Goal: Contribute content: Contribute content

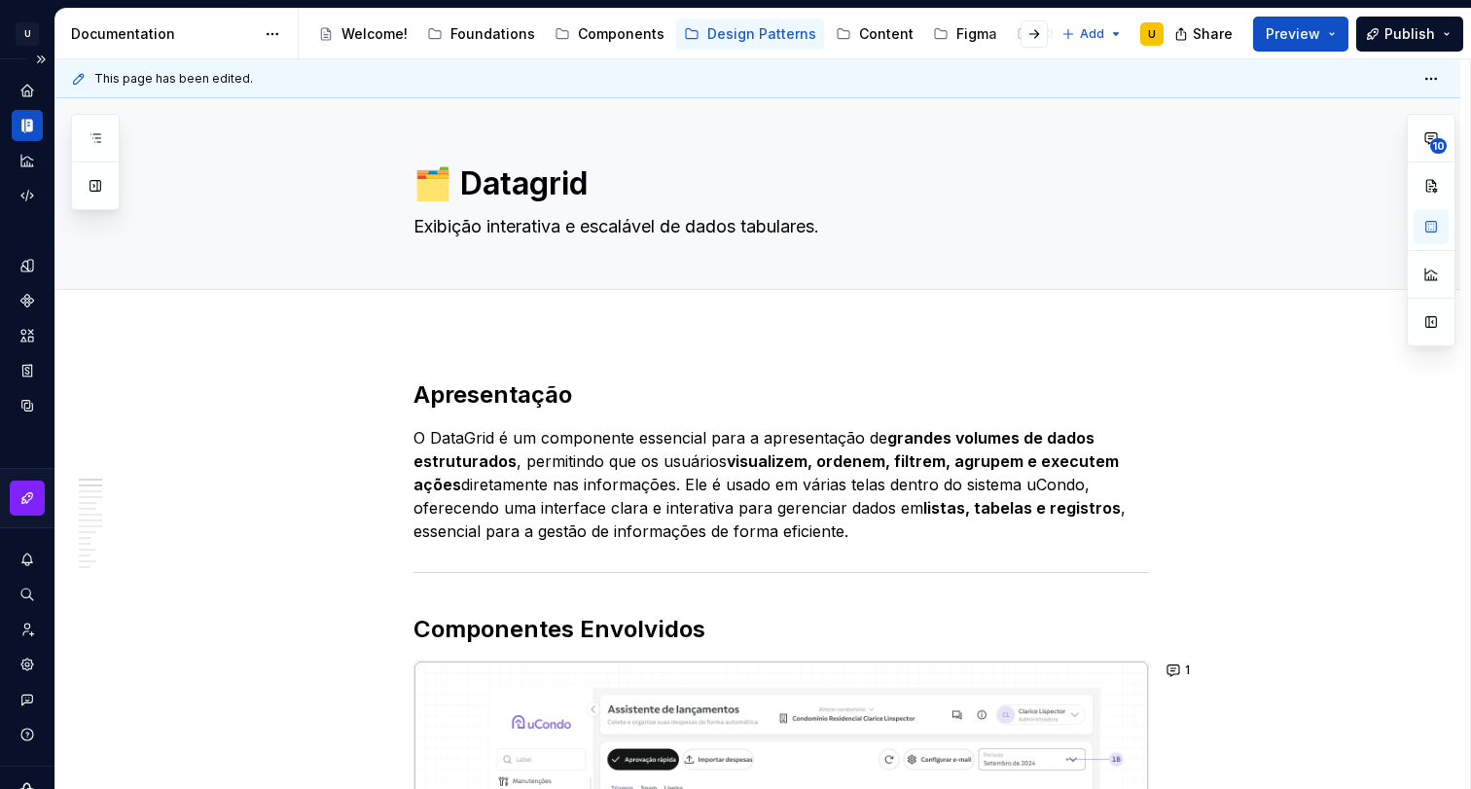
click at [18, 122] on icon "Documentation" at bounding box center [27, 126] width 18 height 18
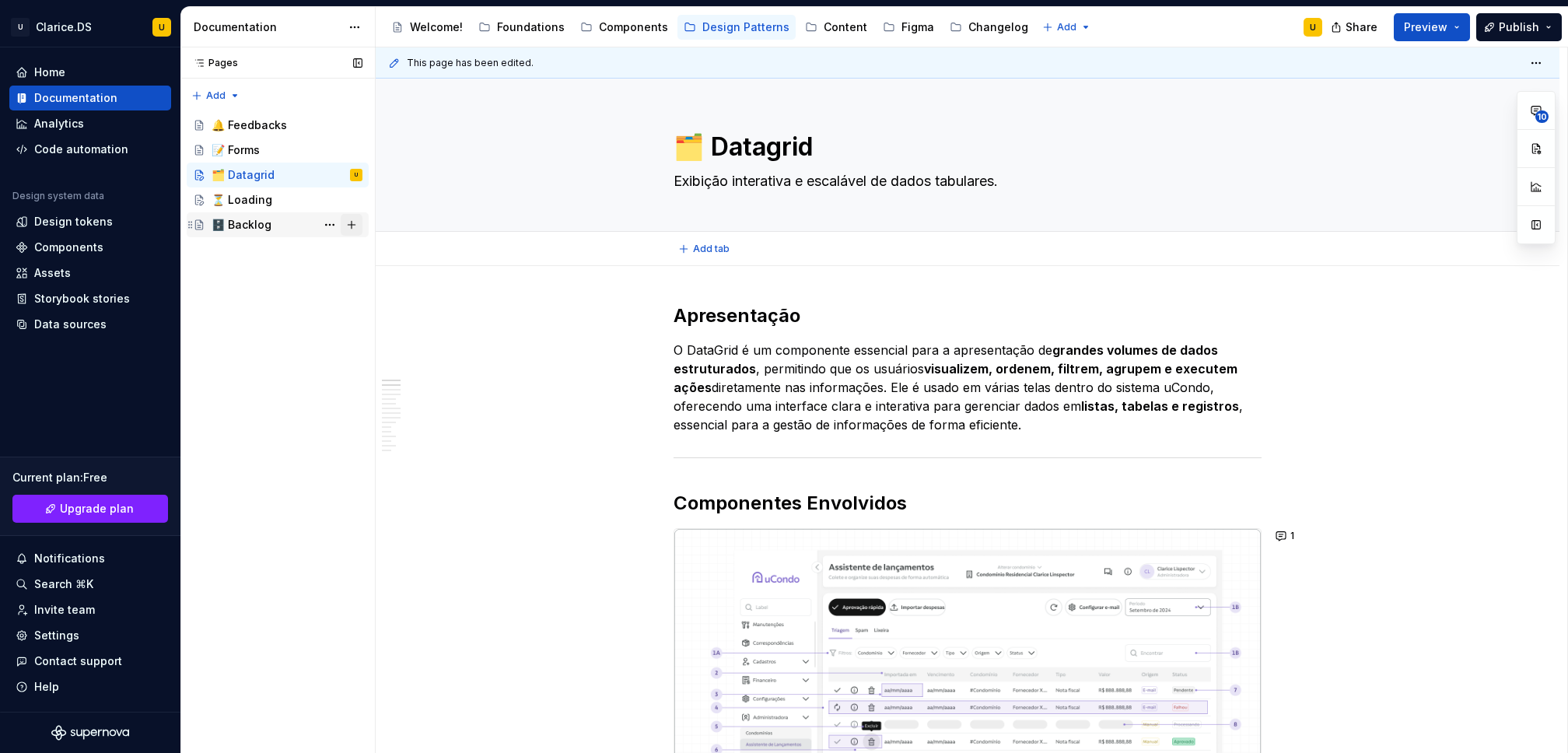
type textarea "*"
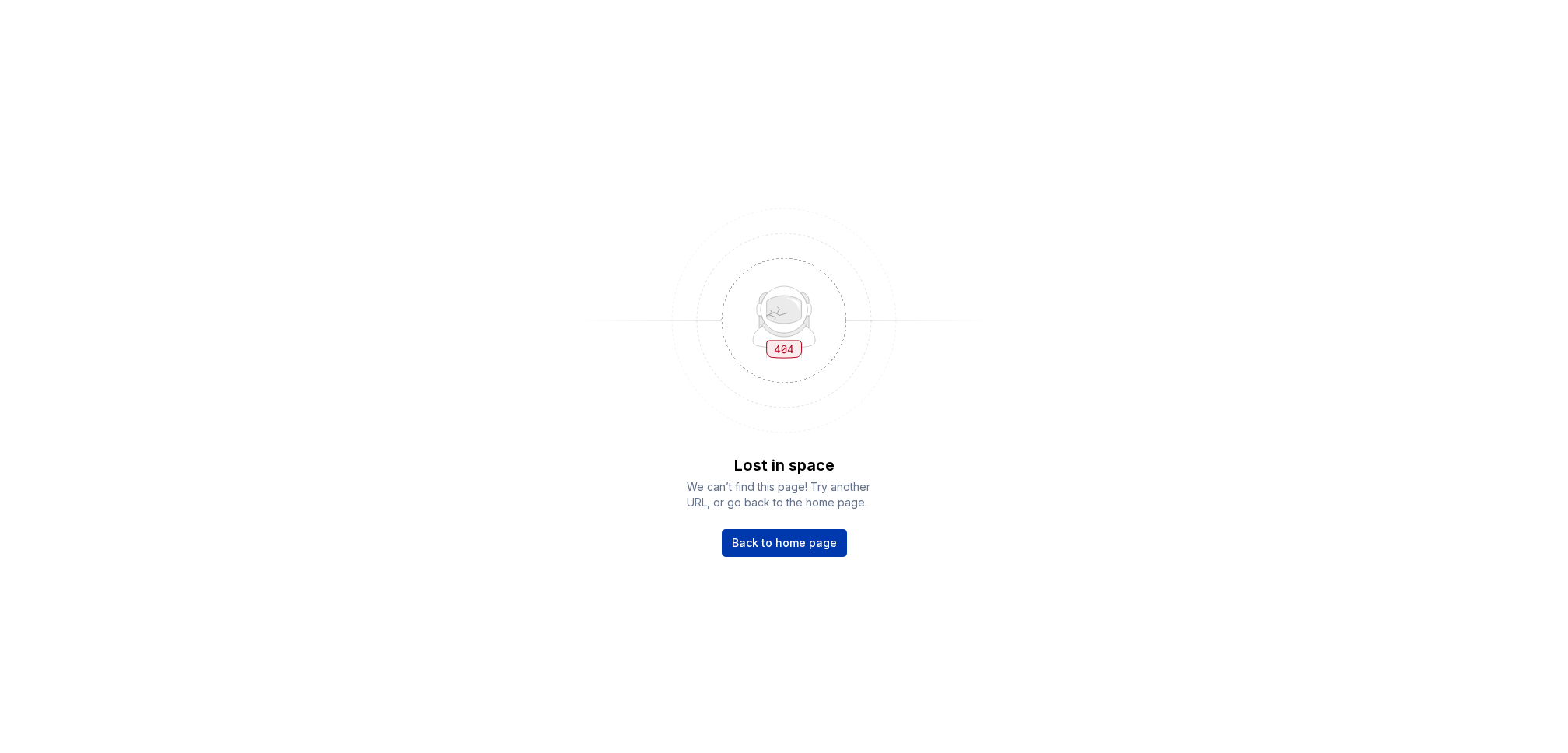
click at [777, 551] on link "Back to home page" at bounding box center [784, 542] width 126 height 28
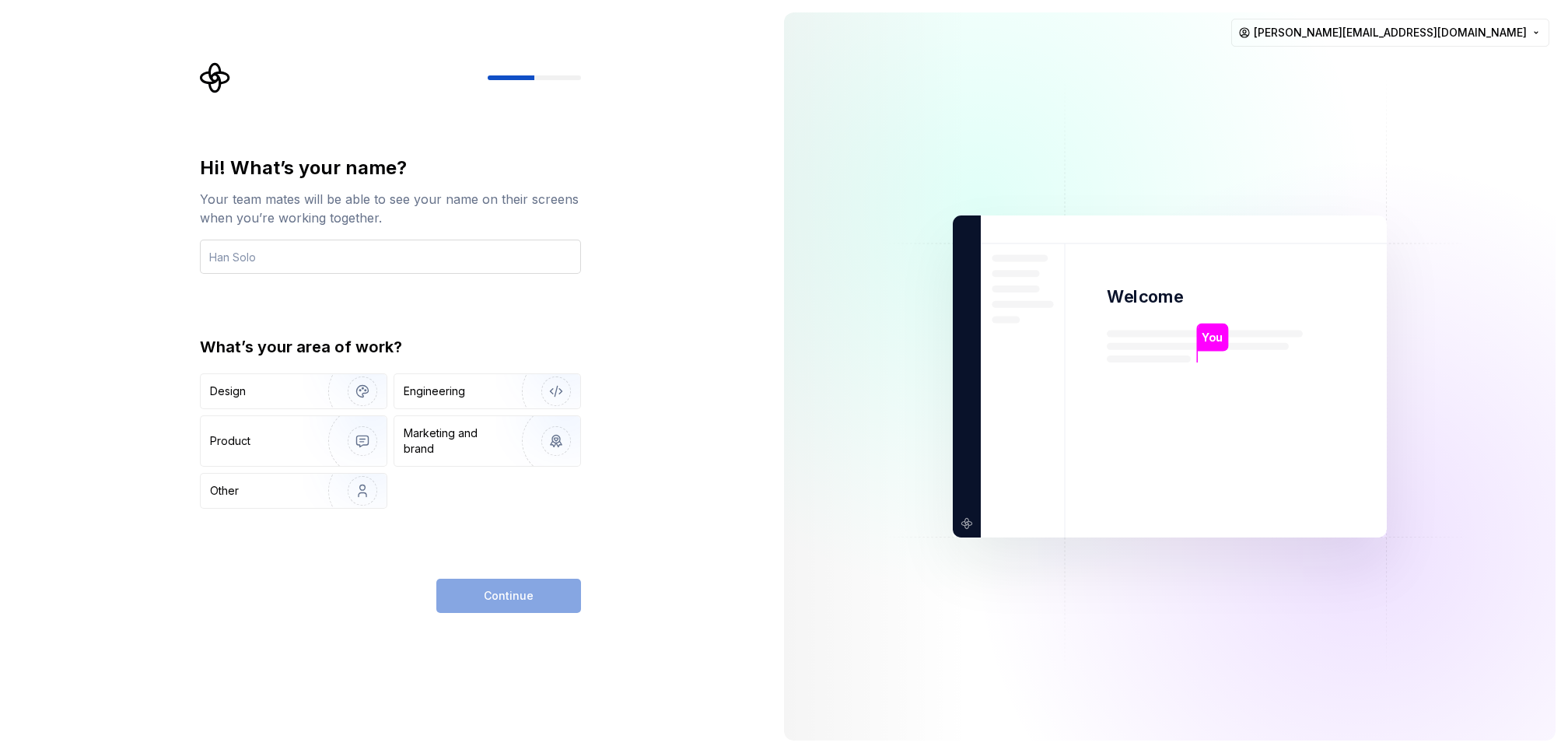
click at [261, 261] on input "text" at bounding box center [390, 257] width 381 height 34
click at [1130, 44] on img at bounding box center [1170, 376] width 630 height 735
click at [494, 271] on input "text" at bounding box center [390, 257] width 381 height 34
click at [699, 244] on div "Hi! What’s your name? Your team mates will be able to see your name on their sc…" at bounding box center [385, 376] width 772 height 753
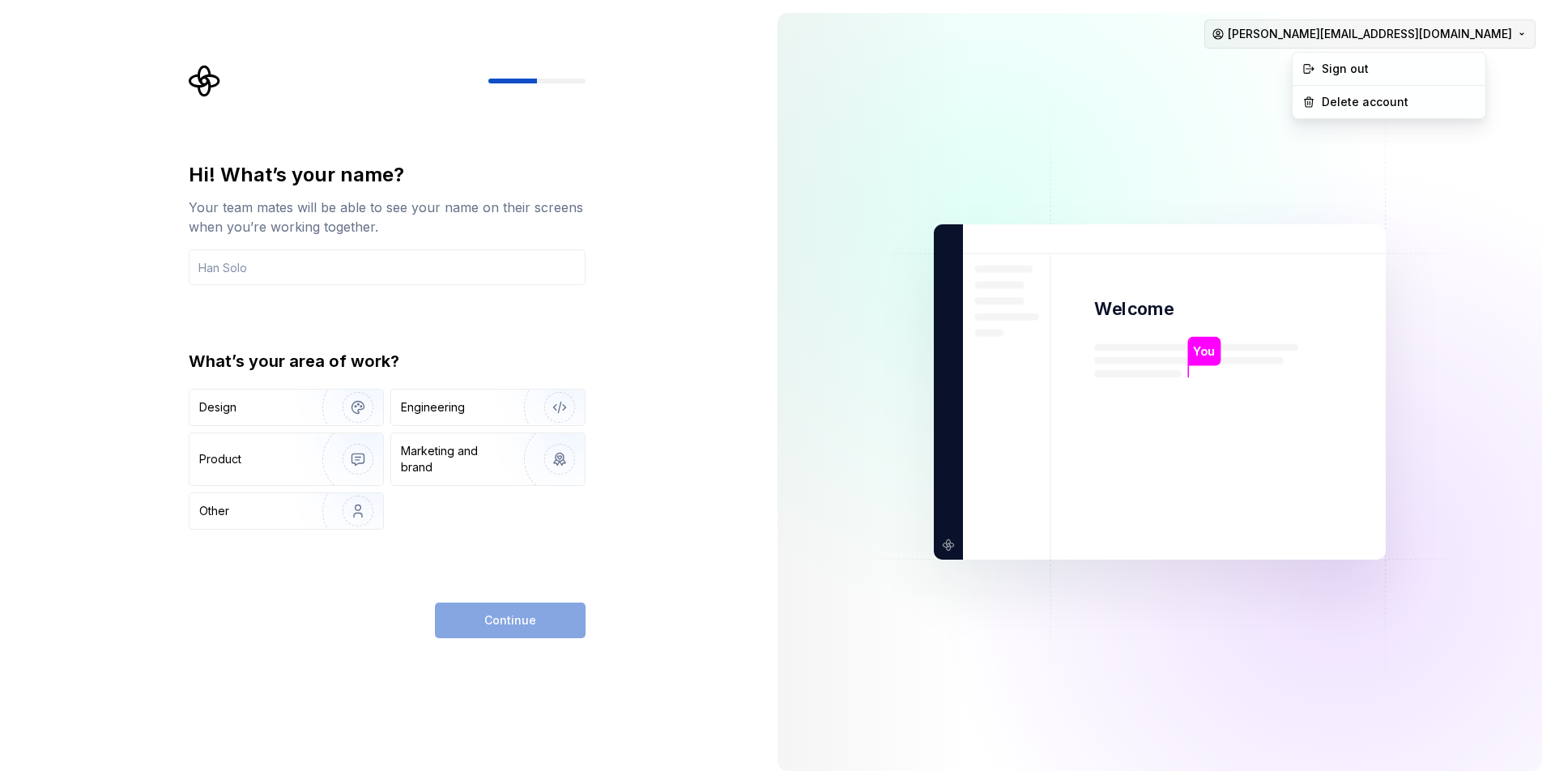
click at [1512, 37] on html "Hi! What’s your name? Your team mates will be able to see your name on their sc…" at bounding box center [778, 392] width 1555 height 784
click at [1128, 59] on html "Hi! What’s your name? Your team mates will be able to see your name on their sc…" at bounding box center [778, 392] width 1555 height 784
click at [228, 261] on input "text" at bounding box center [387, 267] width 397 height 36
click at [121, 268] on div "Hi! What’s your name? Your team mates will be able to see your name on their sc…" at bounding box center [382, 392] width 764 height 784
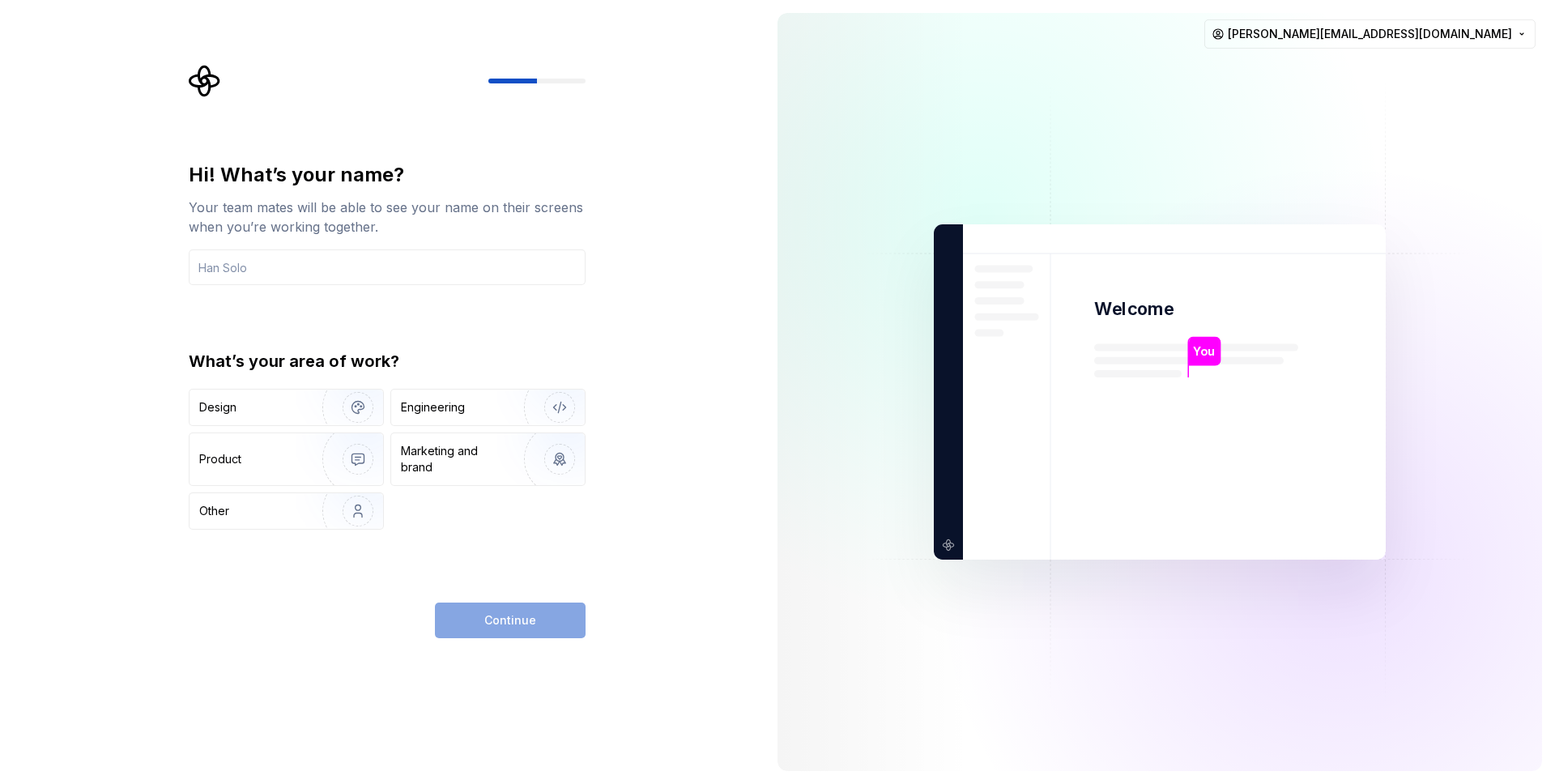
click at [956, 613] on img at bounding box center [1160, 392] width 656 height 765
click at [244, 275] on input "text" at bounding box center [387, 267] width 397 height 36
click at [153, 288] on div "Hi! What’s your name? Your team mates will be able to see your name on their sc…" at bounding box center [382, 392] width 764 height 784
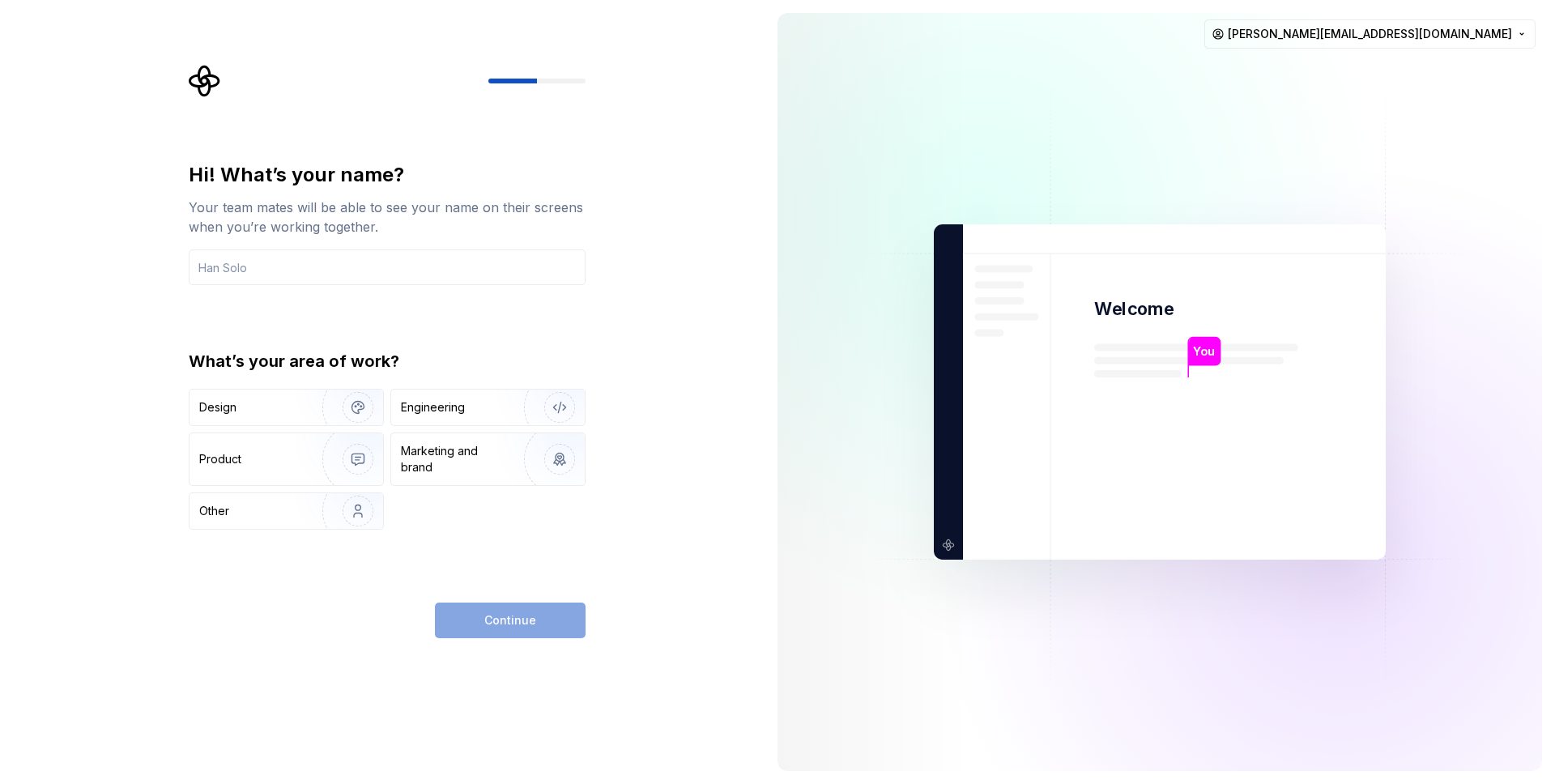
click at [151, 482] on div "Hi! What’s your name? Your team mates will be able to see your name on their sc…" at bounding box center [382, 392] width 764 height 784
click at [1115, 312] on p "Welcome" at bounding box center [1133, 309] width 79 height 23
click at [251, 267] on input "text" at bounding box center [387, 267] width 397 height 36
click at [100, 400] on div "Hi! What’s your name? Your team mates will be able to see your name on their sc…" at bounding box center [382, 392] width 764 height 784
click at [1487, 162] on img at bounding box center [1160, 392] width 656 height 765
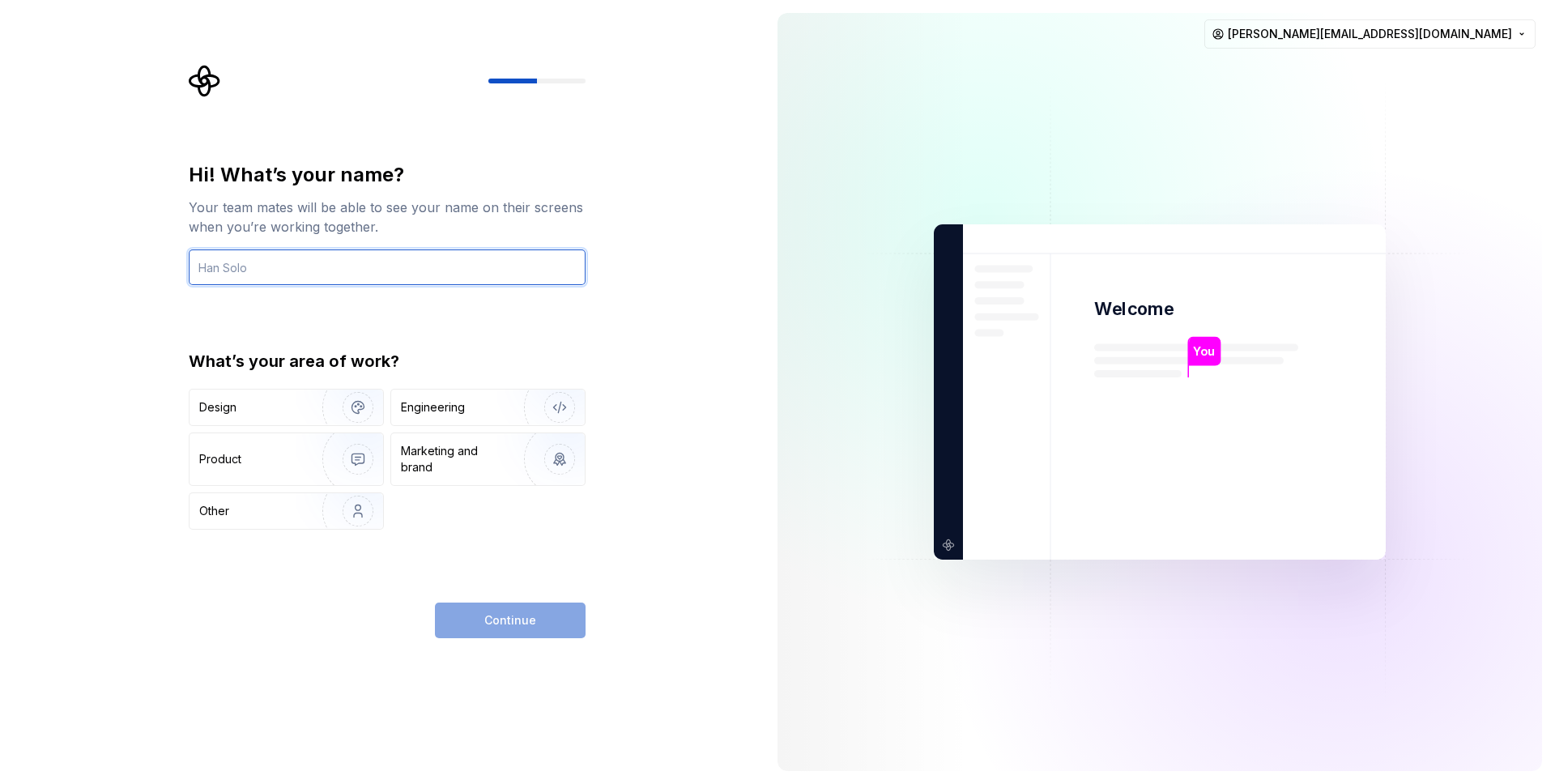
click at [238, 274] on input "text" at bounding box center [387, 267] width 397 height 36
type input "Marcelo"
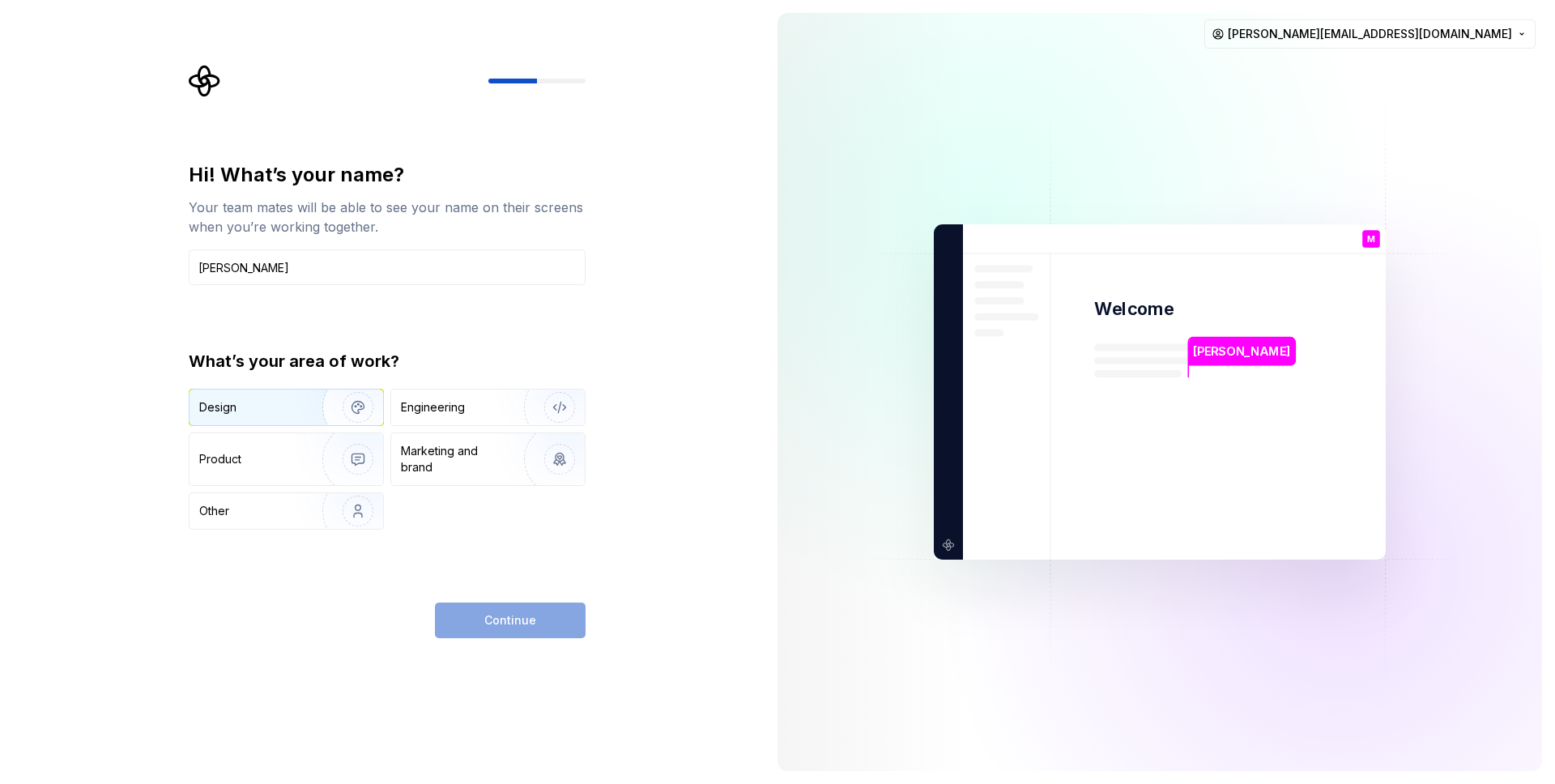
click at [285, 413] on div "Design" at bounding box center [250, 407] width 102 height 16
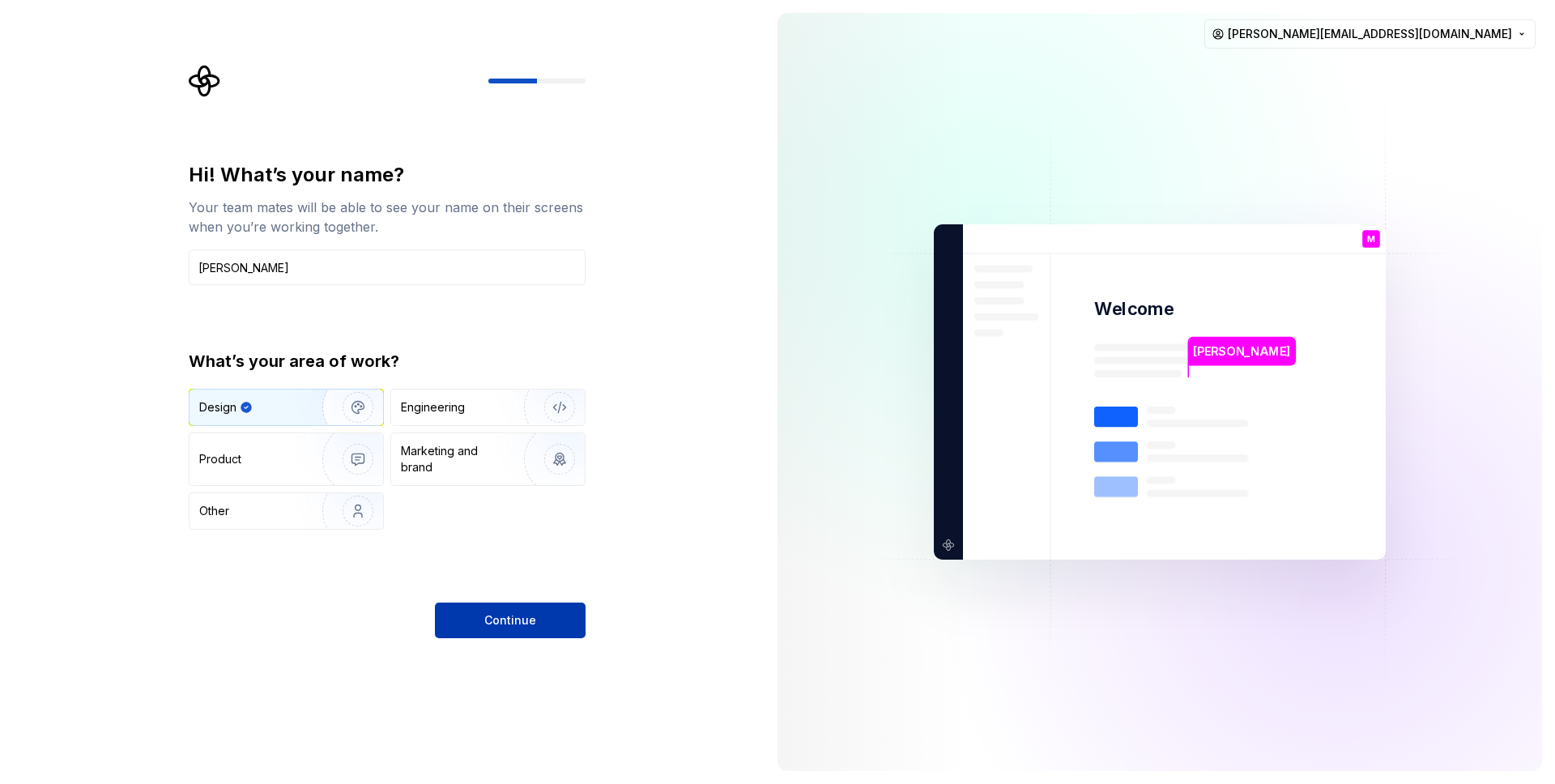
click at [490, 608] on button "Continue" at bounding box center [509, 620] width 151 height 36
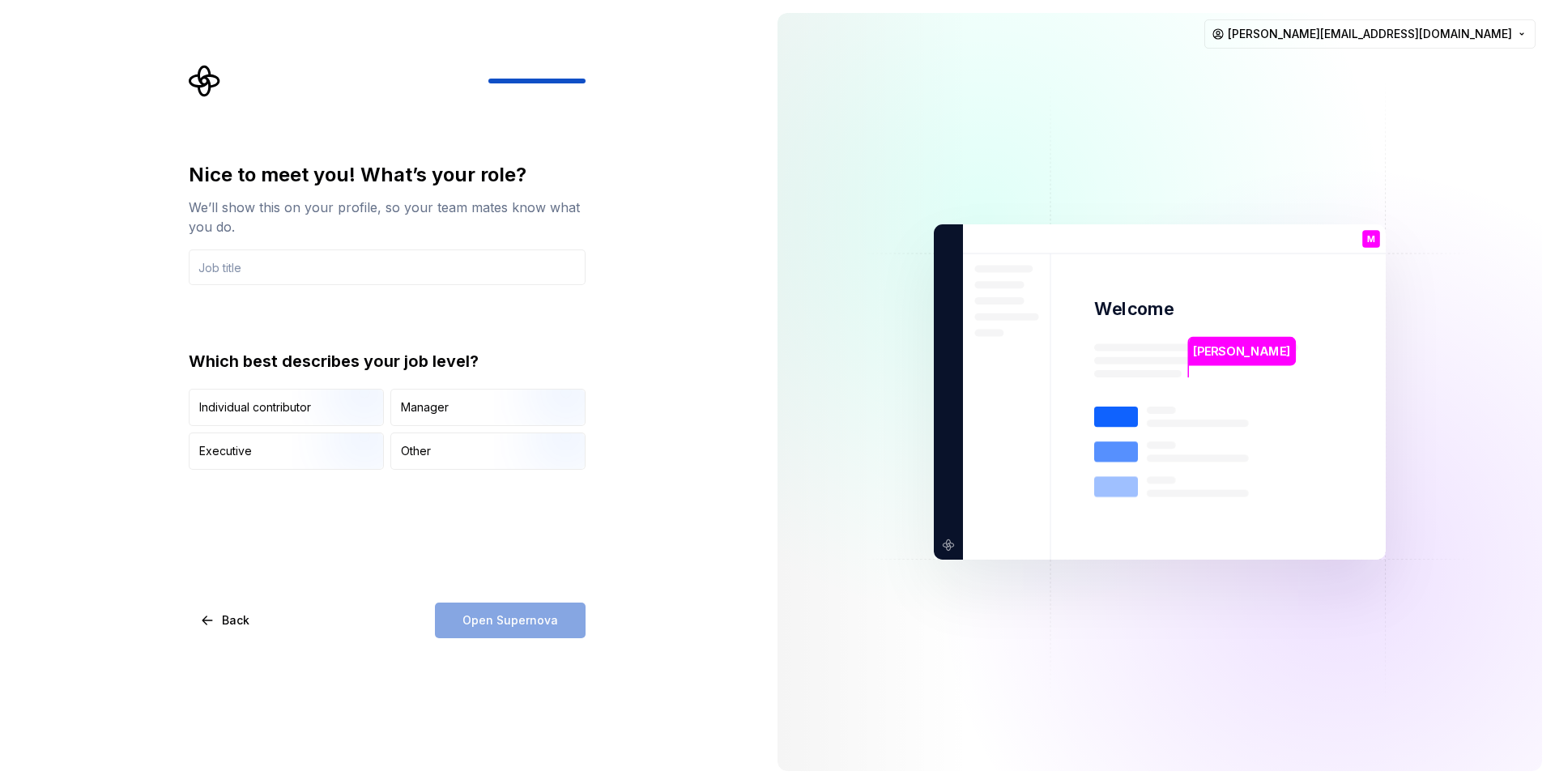
click at [227, 629] on button "Back" at bounding box center [226, 620] width 74 height 36
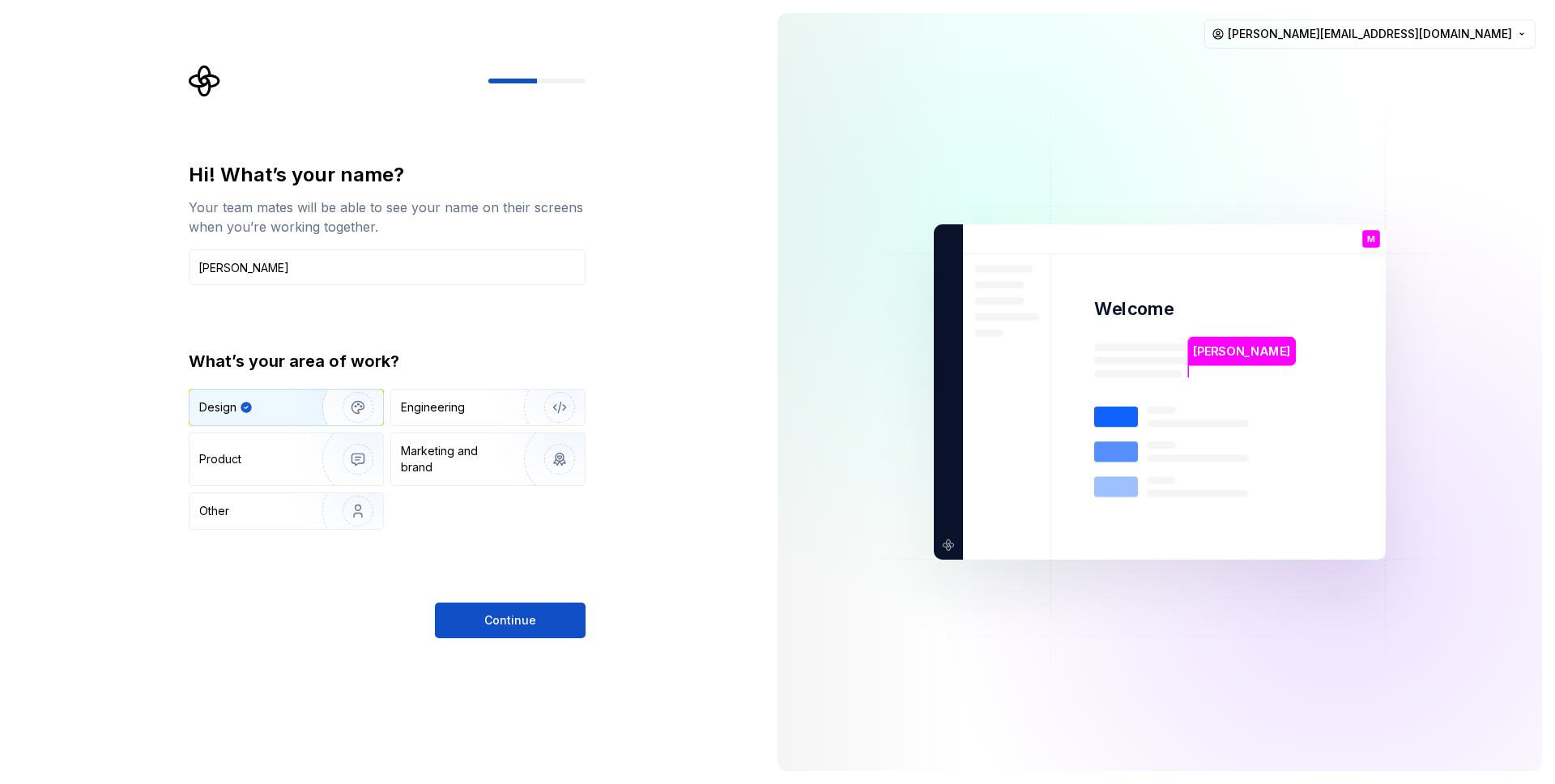
click at [78, 515] on div "Hi! What’s your name? Your team mates will be able to see your name on their sc…" at bounding box center [382, 392] width 764 height 784
click at [254, 265] on input "Marcelo" at bounding box center [387, 267] width 397 height 36
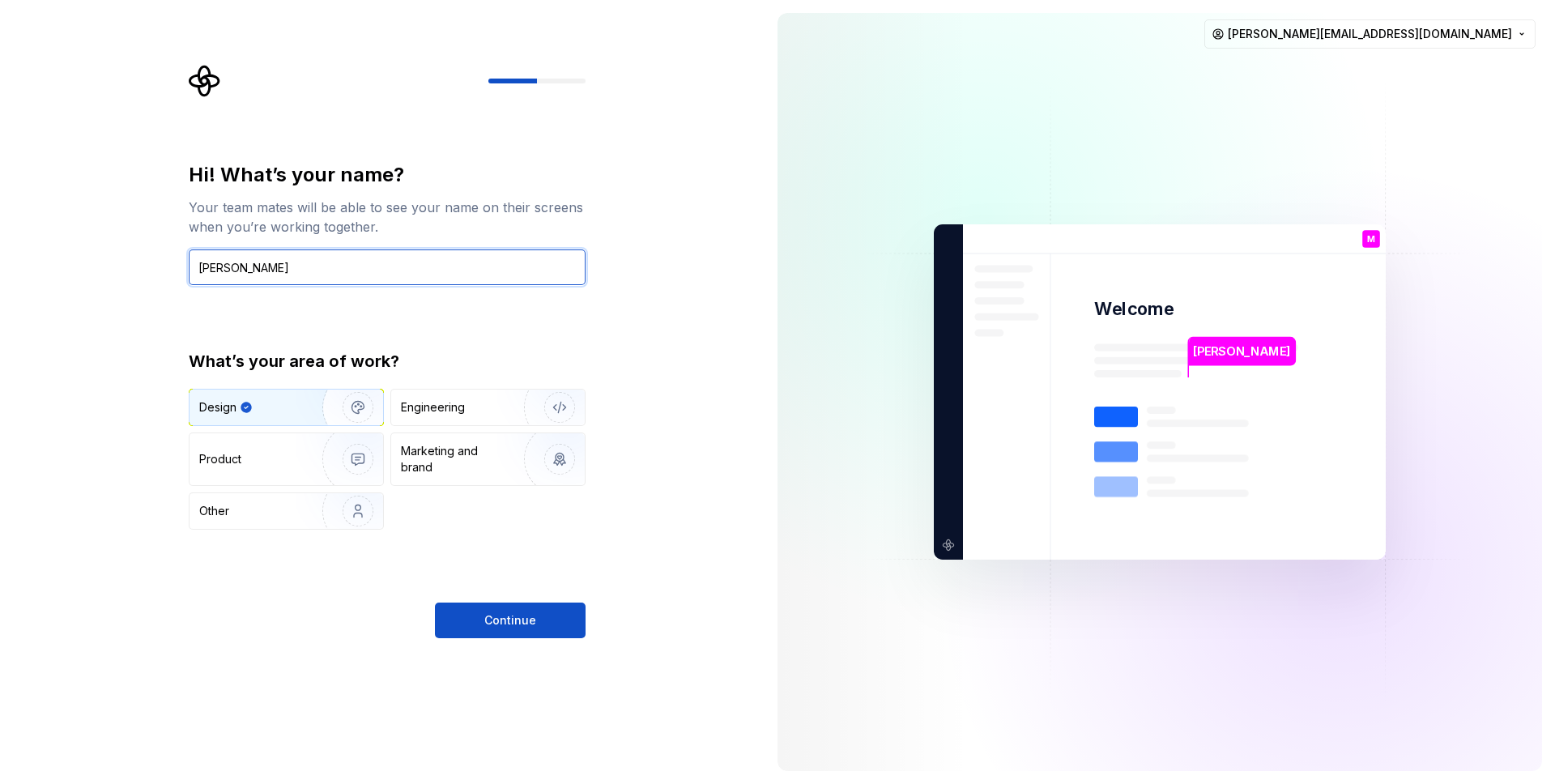
click at [253, 265] on input "Marcelo" at bounding box center [387, 267] width 397 height 36
click at [134, 290] on div "Hi! What’s your name? Your team mates will be able to see your name on their sc…" at bounding box center [382, 392] width 764 height 784
click at [469, 543] on div "Hi! What’s your name? Your team mates will be able to see your name on their sc…" at bounding box center [387, 400] width 397 height 476
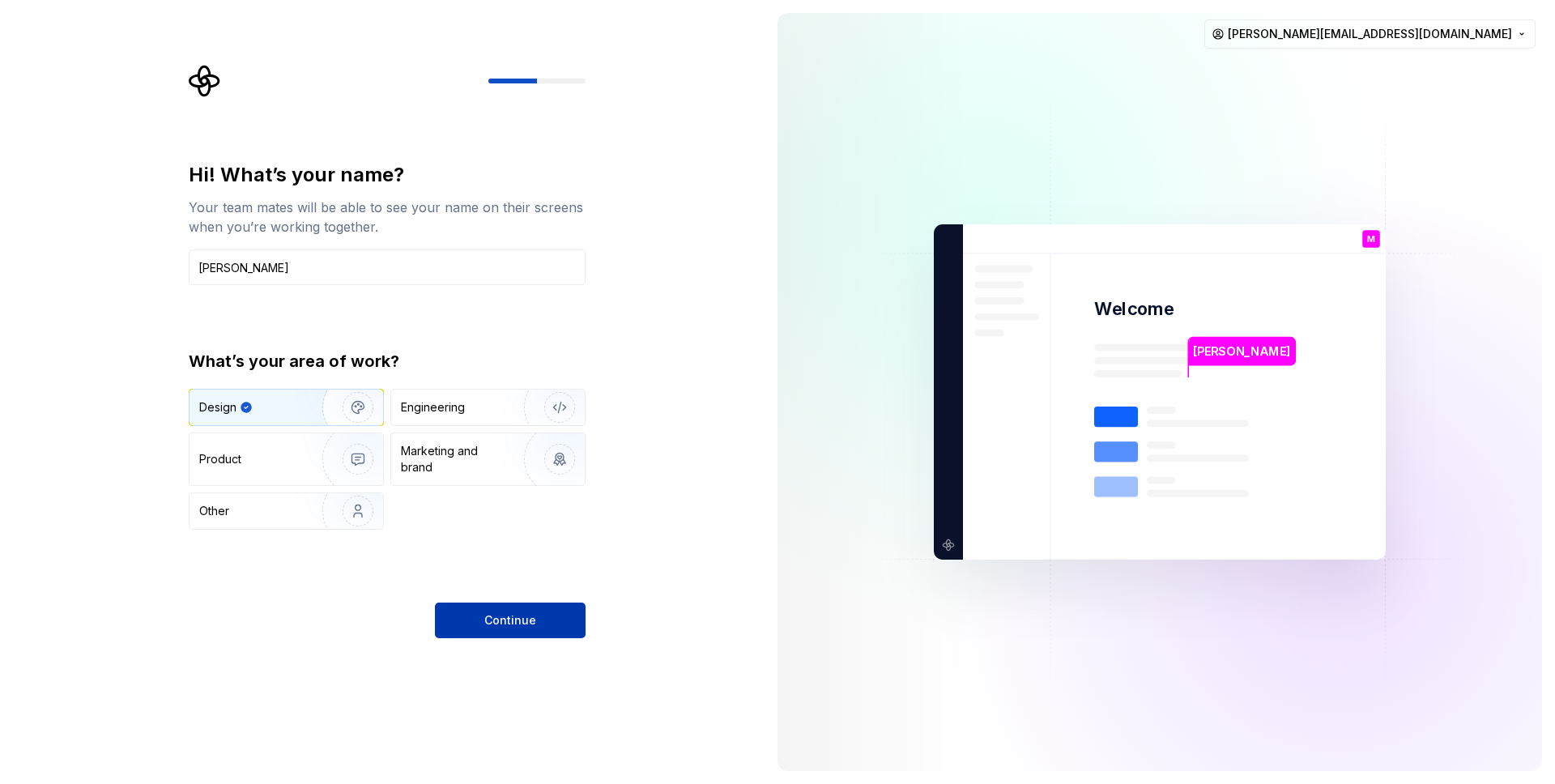
click at [509, 606] on button "Continue" at bounding box center [509, 620] width 151 height 36
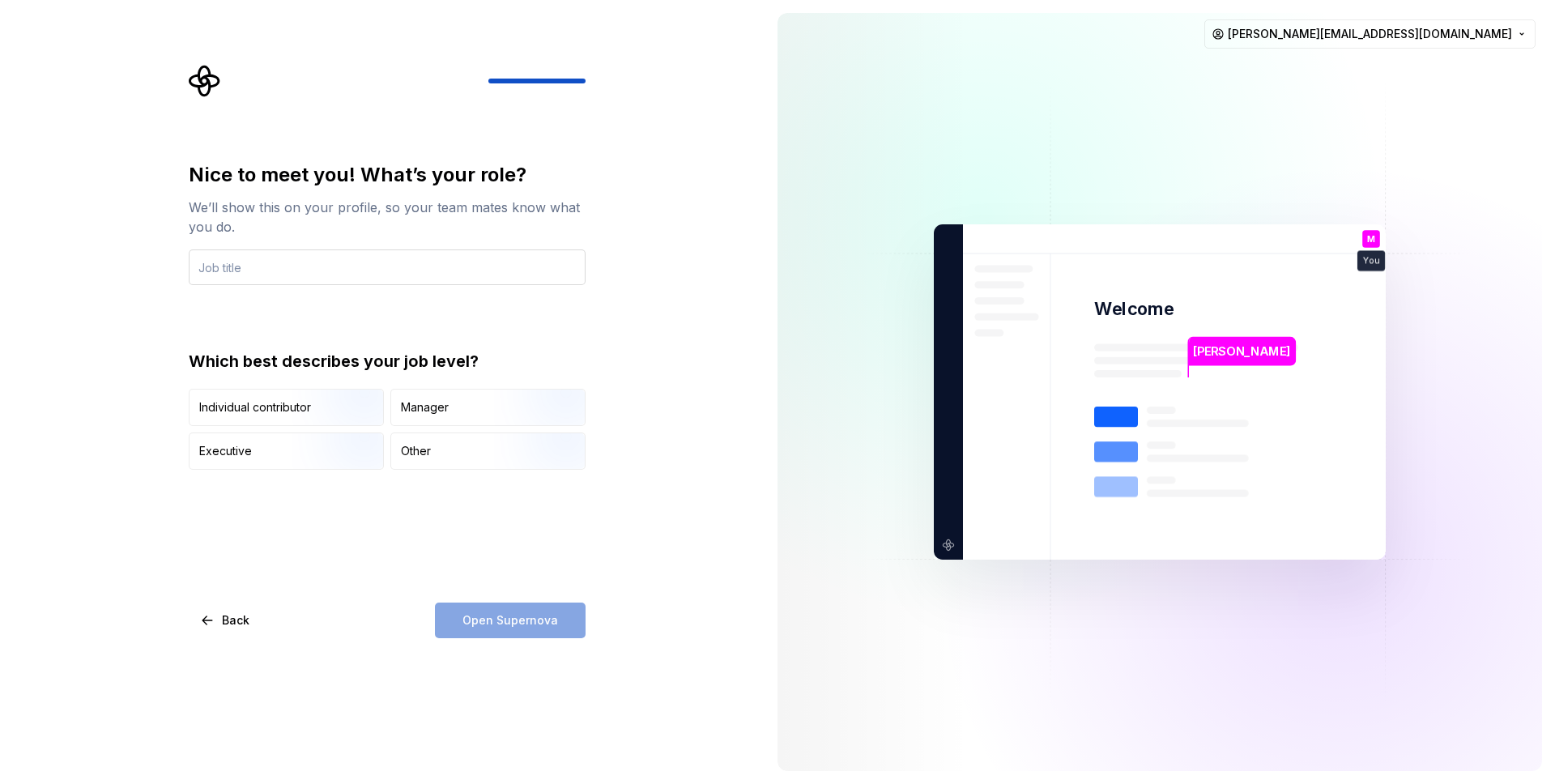
click at [315, 268] on input "text" at bounding box center [387, 267] width 397 height 36
type input "Product Design Lead"
click at [487, 404] on div "Manager" at bounding box center [488, 407] width 193 height 36
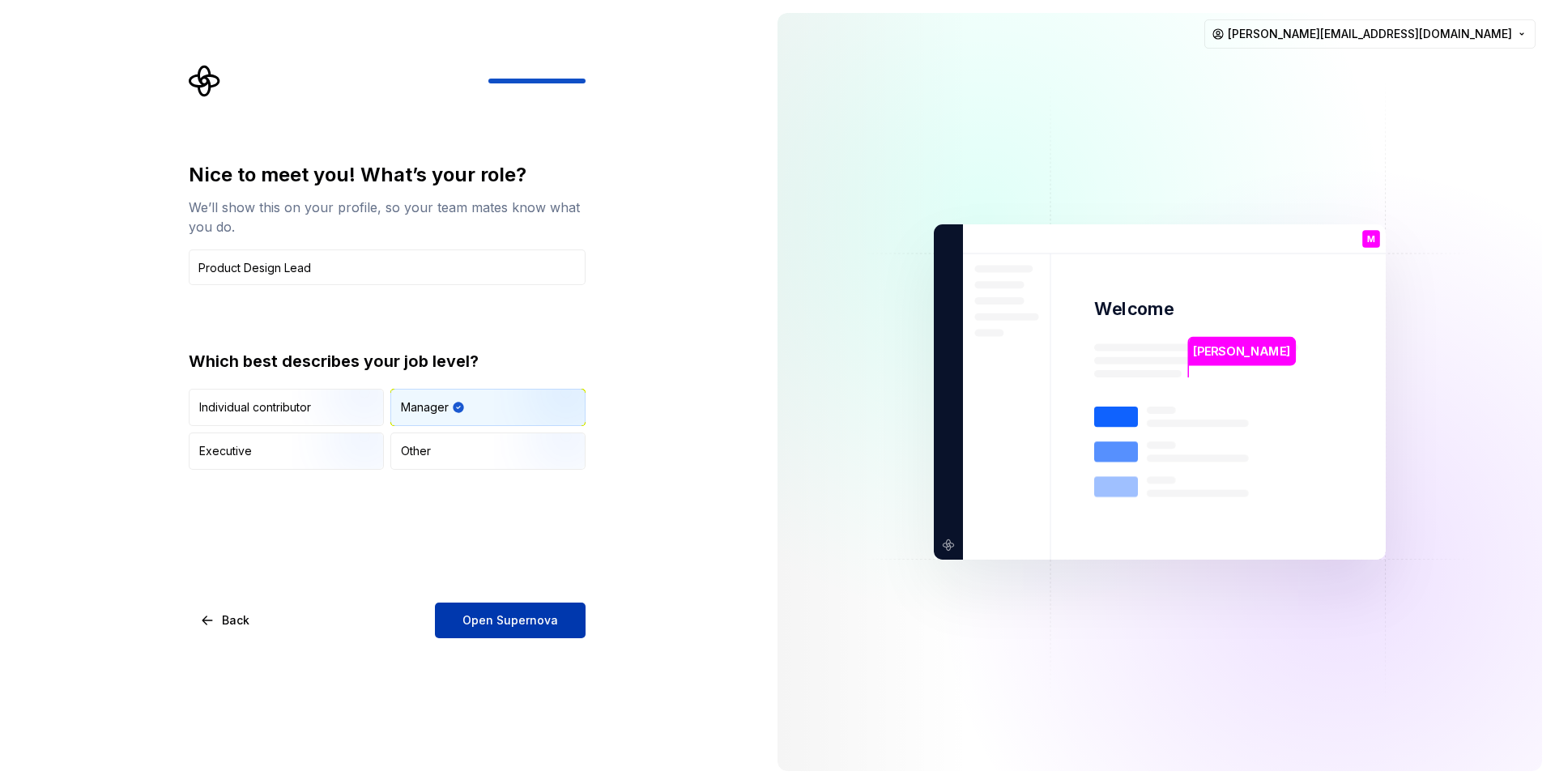
type button "Manager"
drag, startPoint x: 547, startPoint y: 598, endPoint x: 546, endPoint y: 608, distance: 10.0
click at [547, 598] on div "Nice to meet you! What’s your role? We’ll show this on your profile, so your te…" at bounding box center [387, 400] width 397 height 476
click at [546, 612] on span "Open Supernova" at bounding box center [509, 619] width 96 height 16
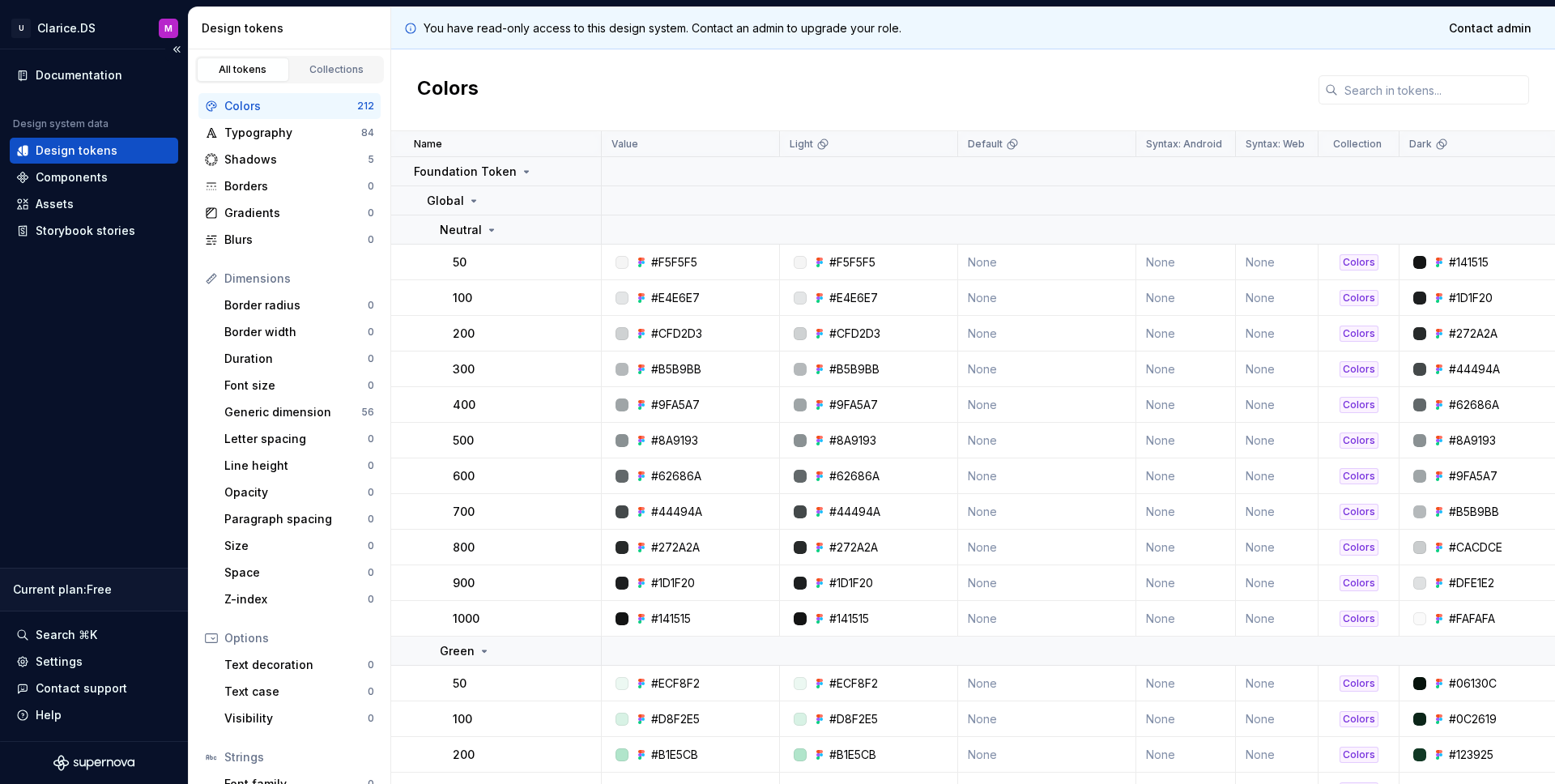
click at [65, 147] on div "Design tokens" at bounding box center [77, 150] width 82 height 16
click at [72, 73] on div "Documentation" at bounding box center [79, 75] width 87 height 16
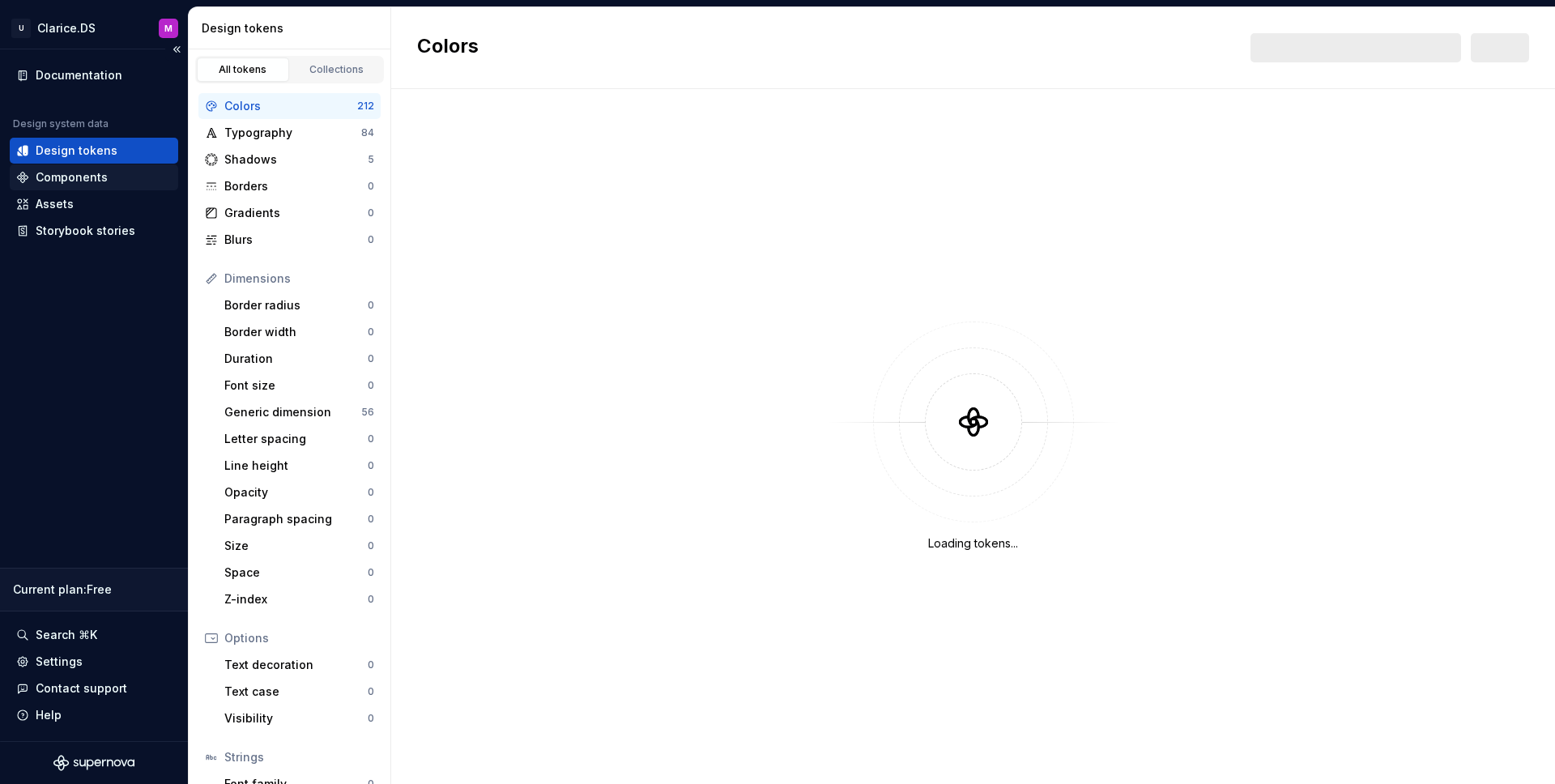
click at [52, 181] on div "Components" at bounding box center [72, 176] width 72 height 16
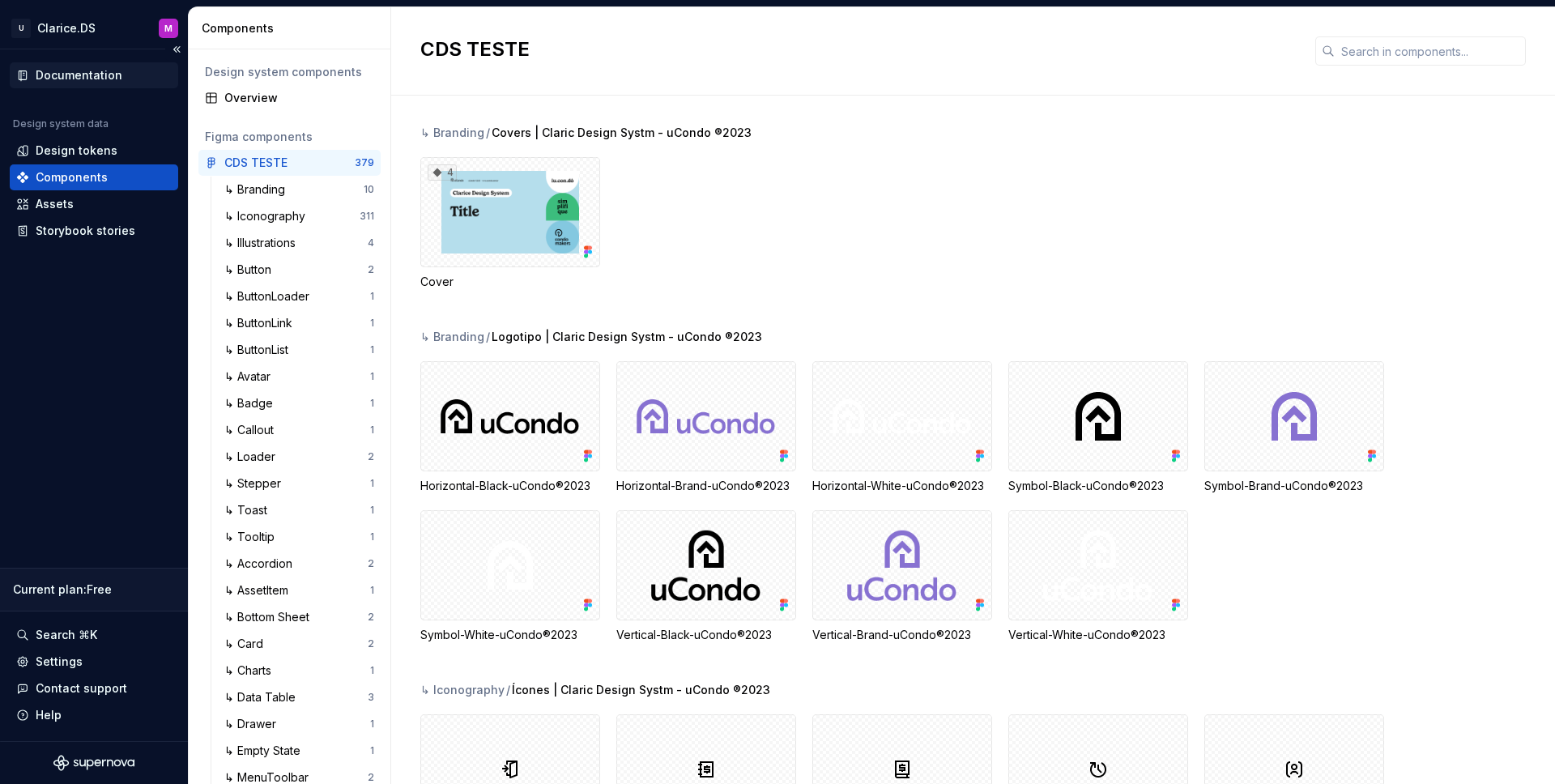
click at [76, 63] on div "Documentation" at bounding box center [94, 75] width 168 height 26
click at [174, 45] on button "Collapse sidebar" at bounding box center [176, 49] width 22 height 22
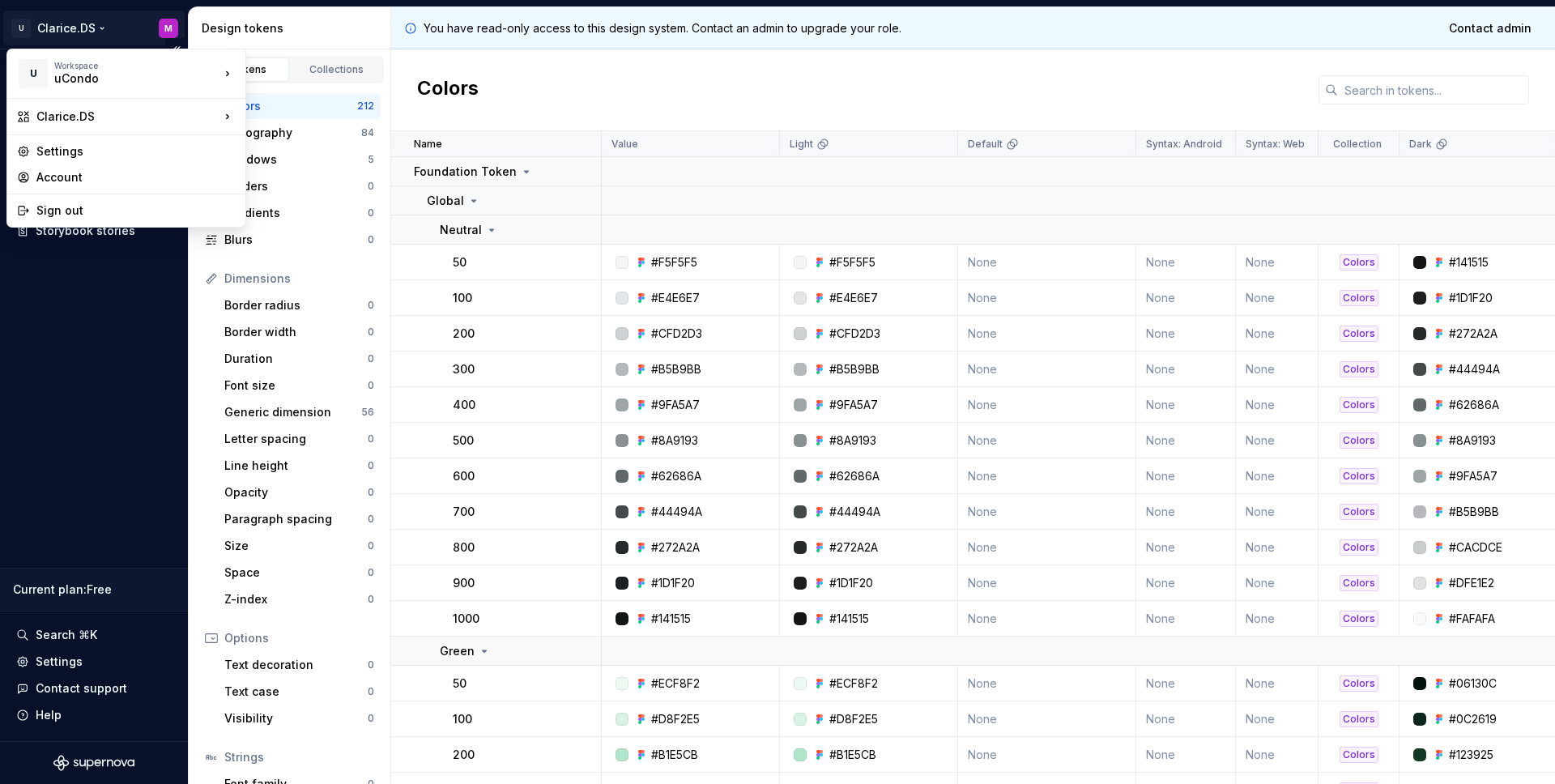
click at [100, 29] on html "U [PERSON_NAME].DS M Documentation Design system data Design tokens Components …" at bounding box center [778, 392] width 1555 height 784
click at [65, 206] on div "Sign out" at bounding box center [136, 210] width 199 height 16
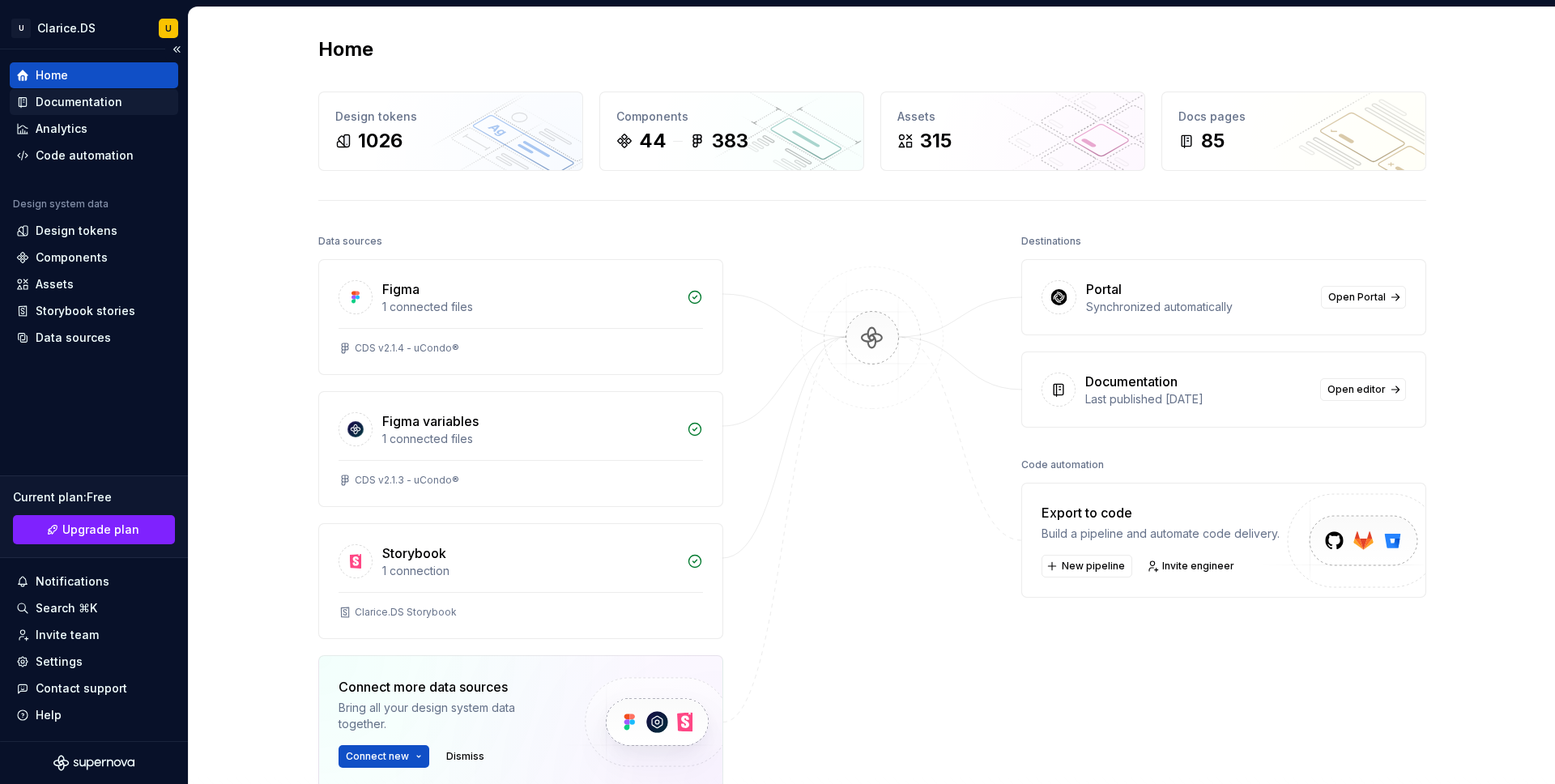
click at [67, 105] on div "Documentation" at bounding box center [79, 102] width 87 height 16
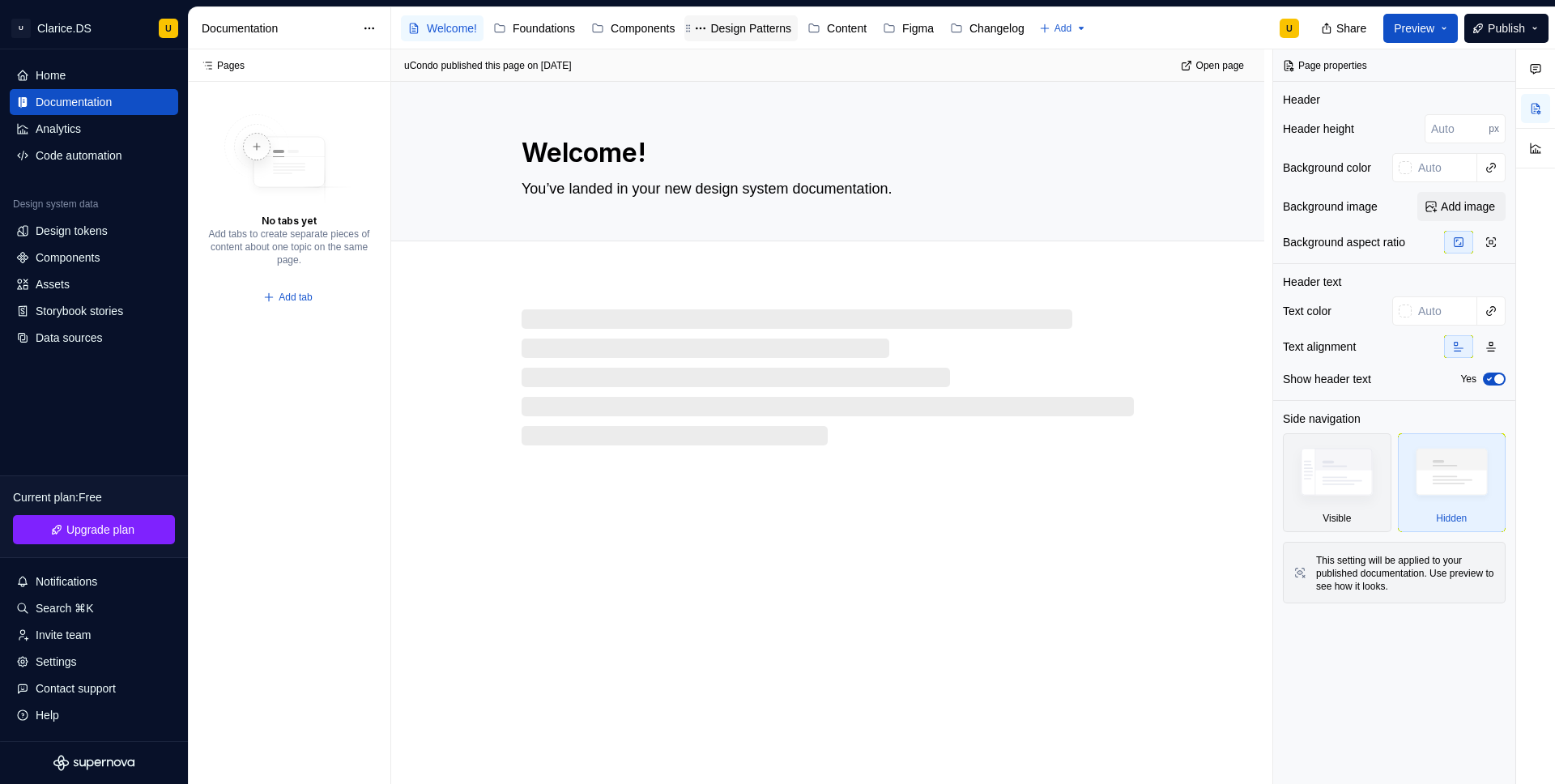
click at [757, 33] on div "Design Patterns" at bounding box center [750, 27] width 81 height 16
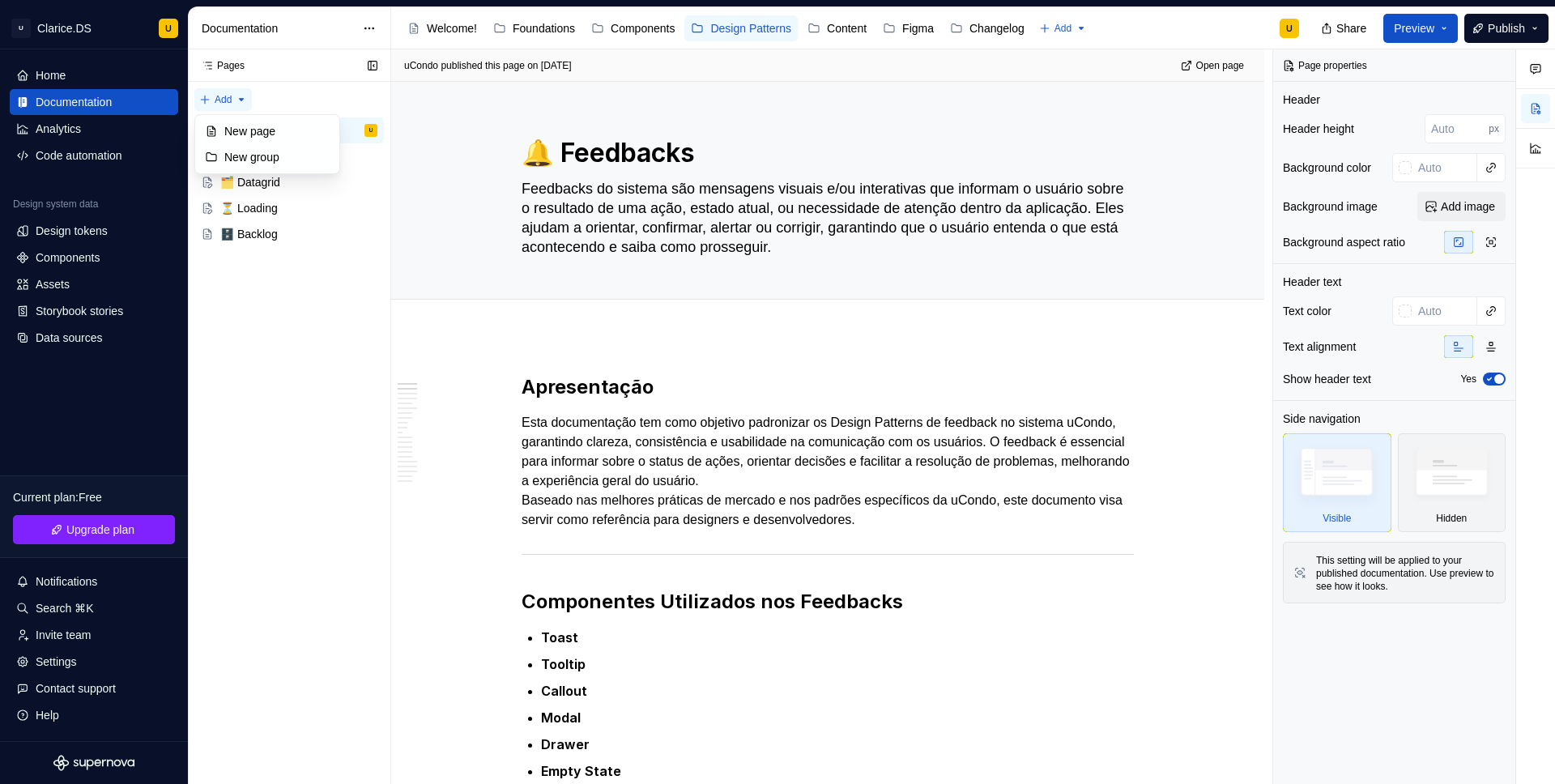
type textarea "*"
click at [209, 99] on div "Pages Pages Add Accessibility guide for tree Page tree. Navigate the tree with …" at bounding box center [289, 416] width 202 height 735
click at [248, 127] on div "New page" at bounding box center [276, 131] width 105 height 16
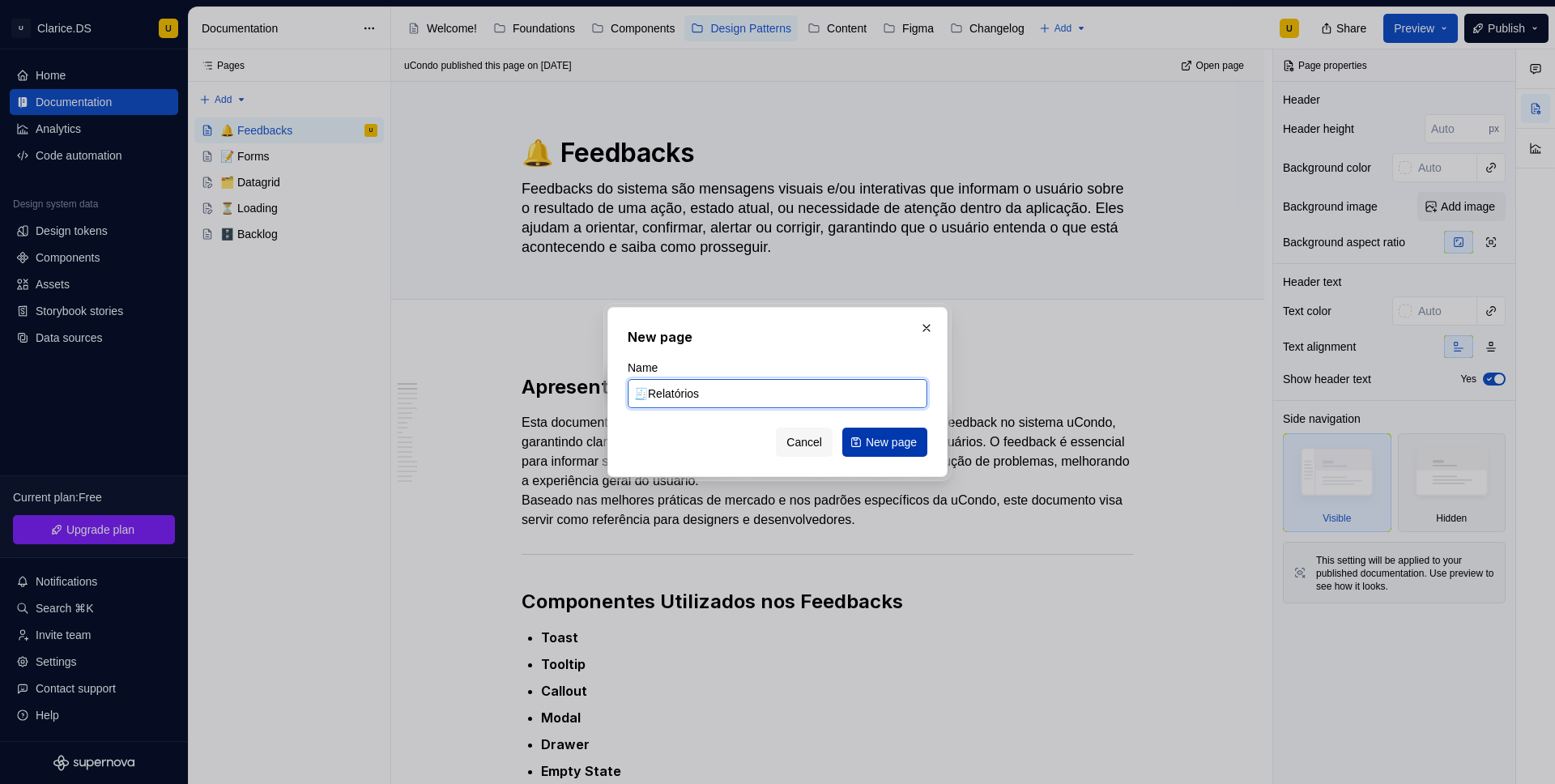
type input "🧾Relatórios"
click at [872, 443] on span "New page" at bounding box center [891, 441] width 51 height 16
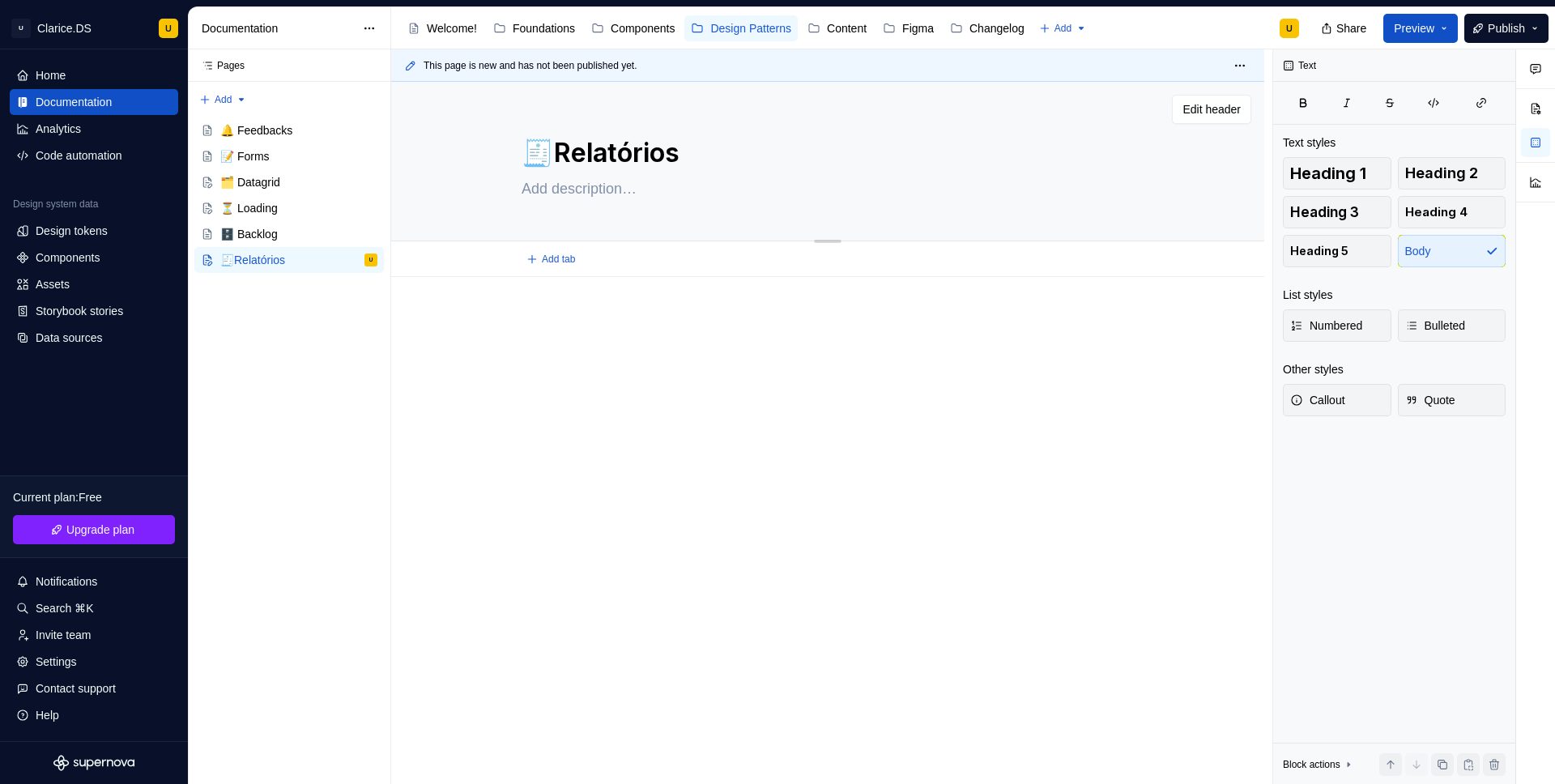
click at [611, 195] on textarea at bounding box center [824, 188] width 612 height 26
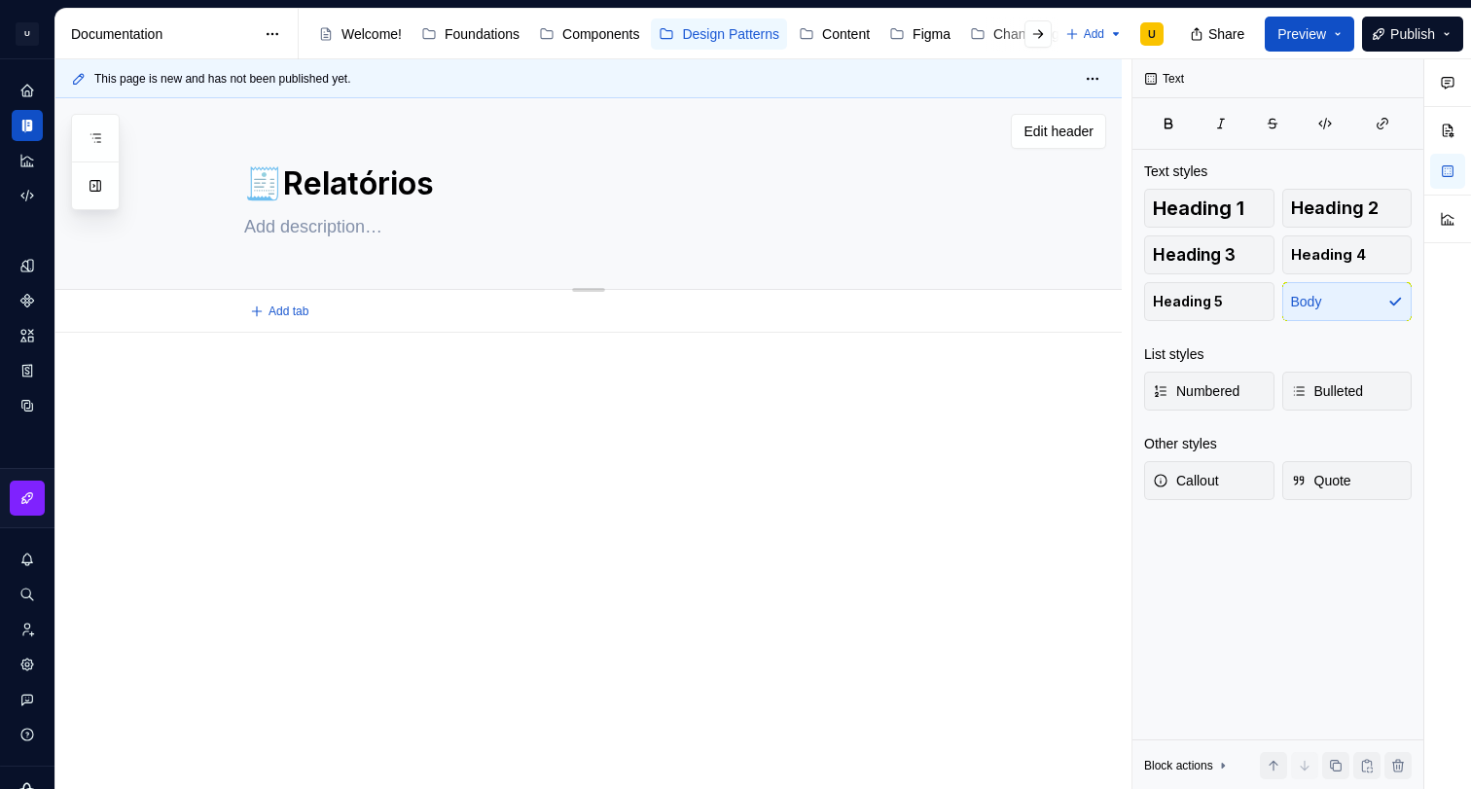
drag, startPoint x: 348, startPoint y: 176, endPoint x: 327, endPoint y: 210, distance: 40.2
click at [348, 176] on textarea "🧾Relatórios" at bounding box center [607, 184] width 735 height 47
click at [327, 212] on textarea at bounding box center [607, 226] width 735 height 31
paste textarea "Padrões de Relatórios da uCondo Os patterns de relatórios da uCondo foram criad…"
type textarea "*"
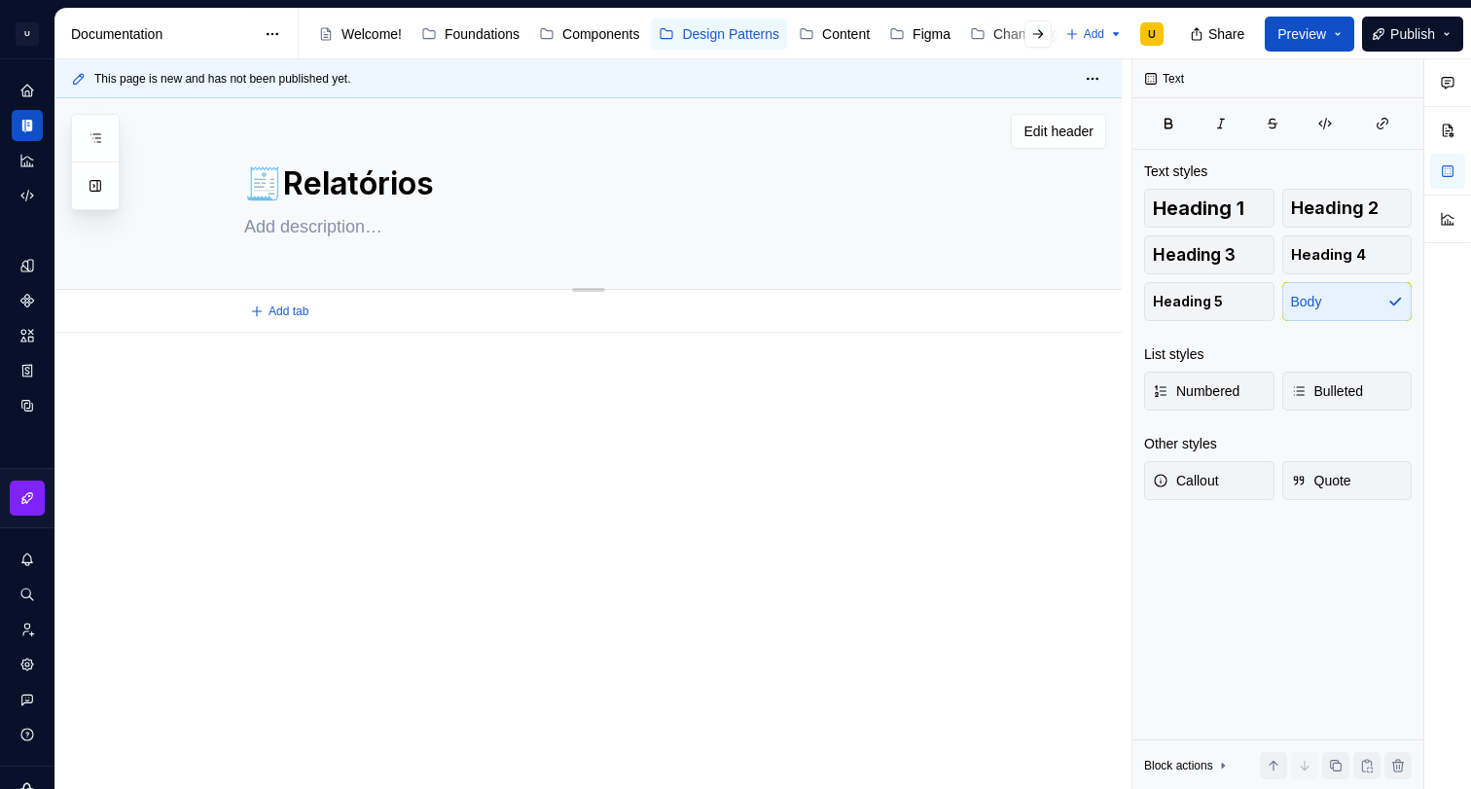
type textarea "Padrões de Relatórios da uCondo Os patterns de relatórios da uCondo foram criad…"
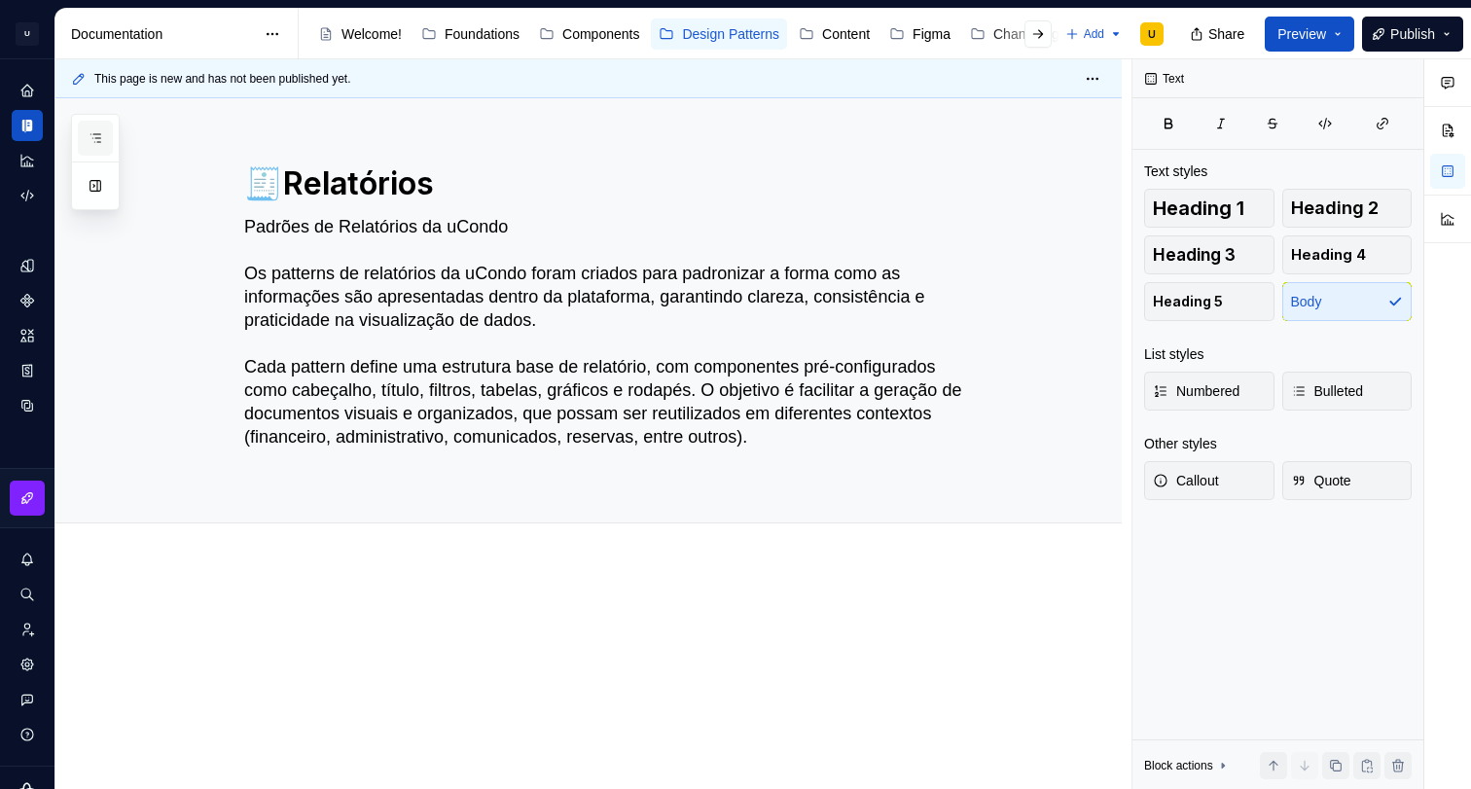
type textarea "*"
type textarea "Padrões de Relatórios da uCondo Os patterns de relatórios da uCondo foram criad…"
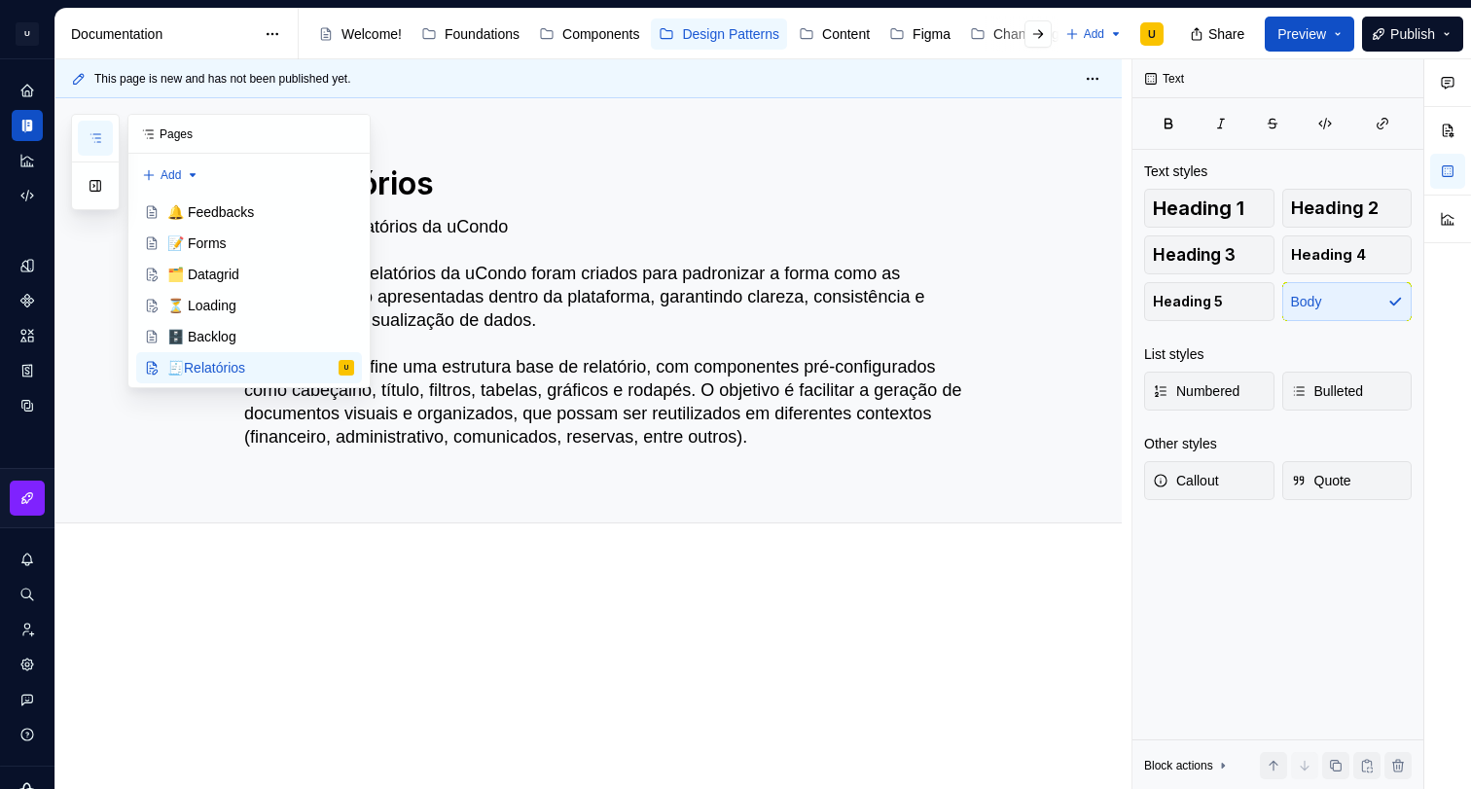
click at [90, 135] on icon "button" at bounding box center [96, 138] width 16 height 16
click at [504, 225] on textarea "Padrões de Relatórios da uCondo Os patterns de relatórios da uCondo foram criad…" at bounding box center [607, 343] width 735 height 265
click at [566, 266] on textarea "Padrões de Relatórios da uCondo Os patterns de relatórios da uCondo foram criad…" at bounding box center [607, 343] width 735 height 265
click at [362, 134] on button "button" at bounding box center [350, 134] width 27 height 27
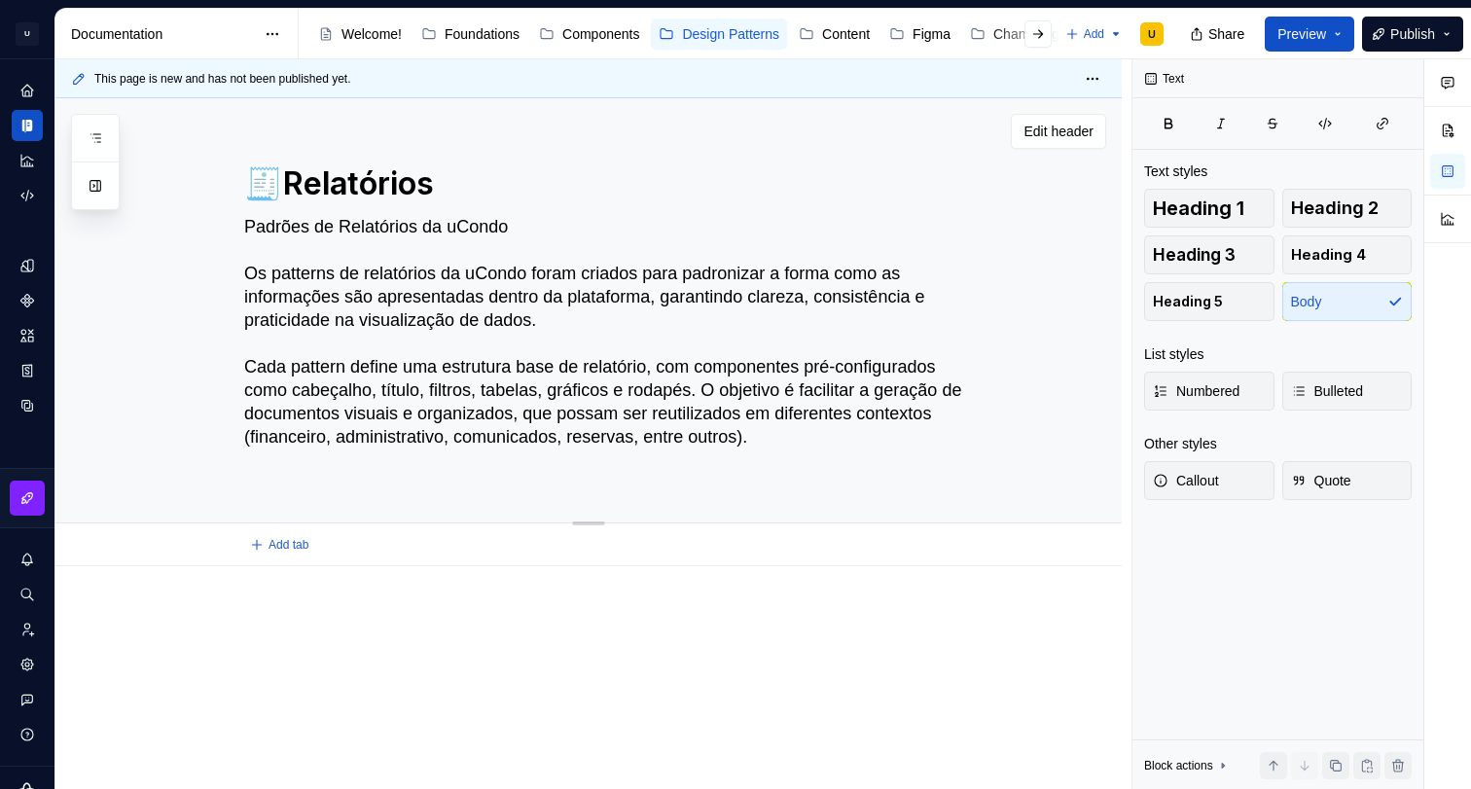
click at [489, 237] on textarea "Padrões de Relatórios da uCondo Os patterns de relatórios da uCondo foram criad…" at bounding box center [607, 343] width 735 height 265
click at [342, 233] on textarea "Padrões de Relatórios da uCondo Os patterns de relatórios da uCondo foram criad…" at bounding box center [607, 343] width 735 height 265
click at [254, 230] on textarea "Padrões de Relatórios da uCondo Os patterns de relatórios da uCondo foram criad…" at bounding box center [607, 343] width 735 height 265
drag, startPoint x: 291, startPoint y: 228, endPoint x: 558, endPoint y: 225, distance: 267.5
click at [560, 225] on textarea "Padrões de Relatórios da uCondo Os patterns de relatórios da uCondo foram criad…" at bounding box center [607, 343] width 735 height 265
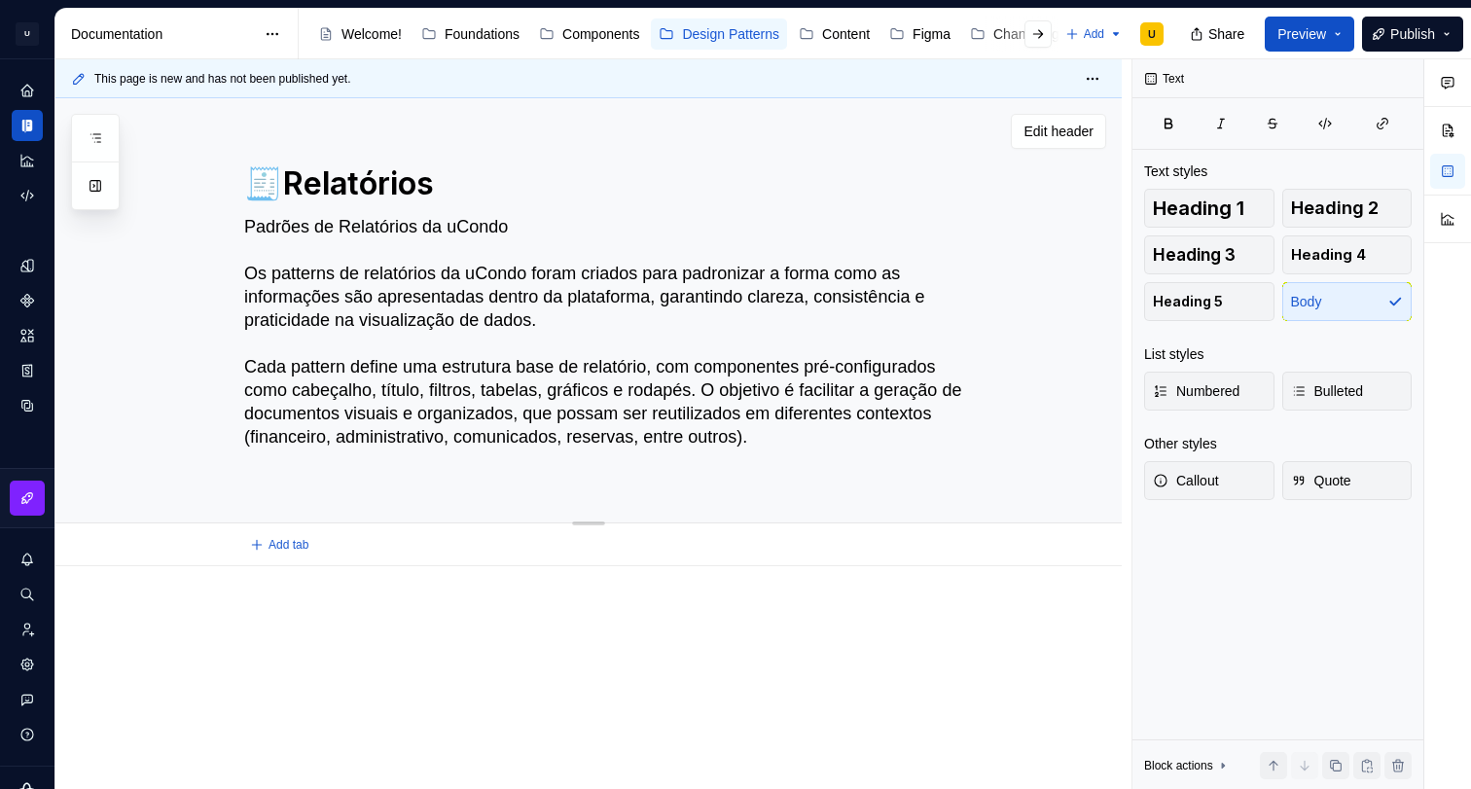
type textarea "*"
type textarea "Os patterns de relatórios da uCondo foram criados para padronizar a forma como …"
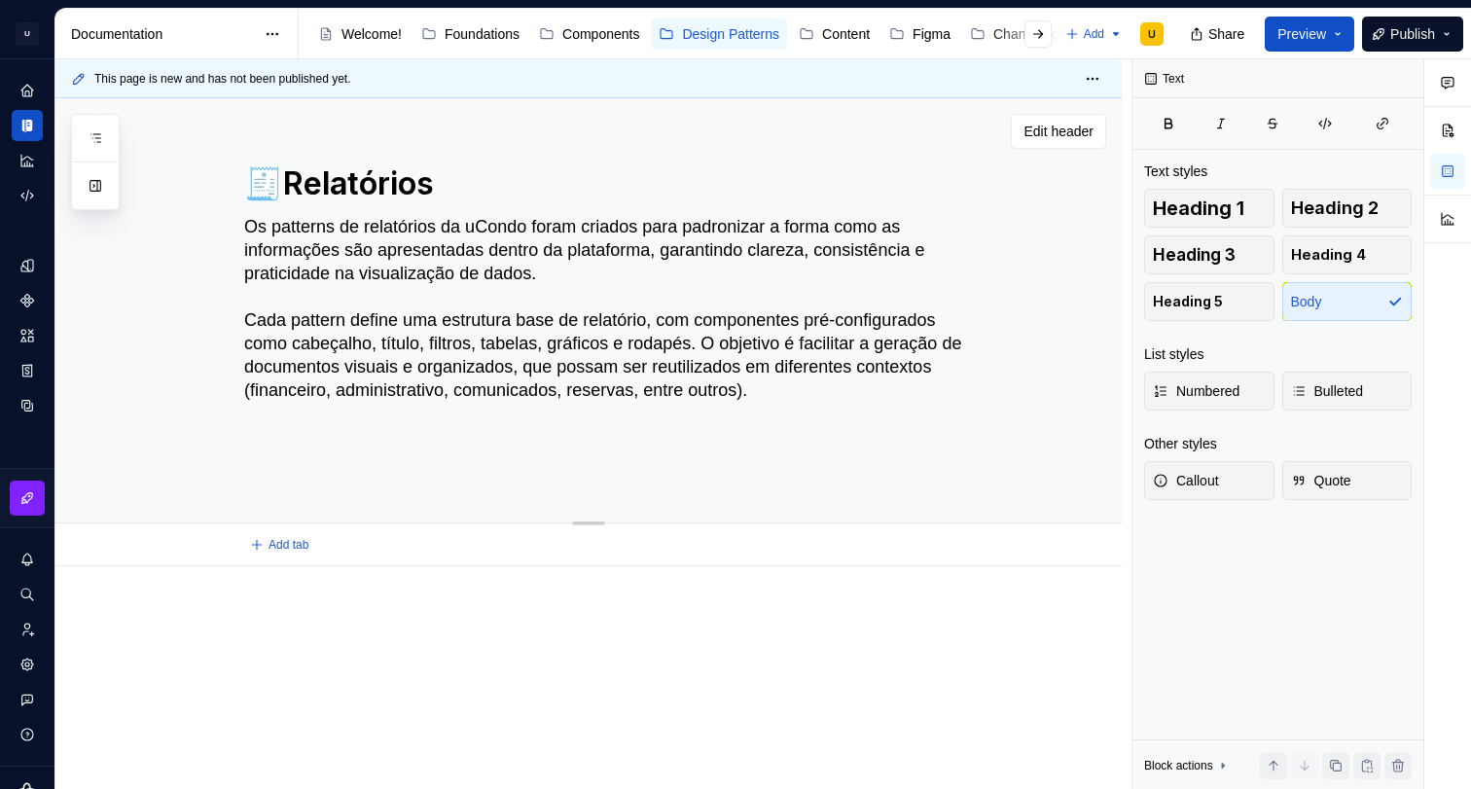
click at [314, 279] on textarea "Os patterns de relatórios da uCondo foram criados para padronizar a forma como …" at bounding box center [607, 343] width 735 height 265
paste textarea "Padrões de Relatórios da uCondo"
type textarea "*"
type textarea "Os Padrões de Relatórios da uCondo de relatórios da uCondo foram criados para p…"
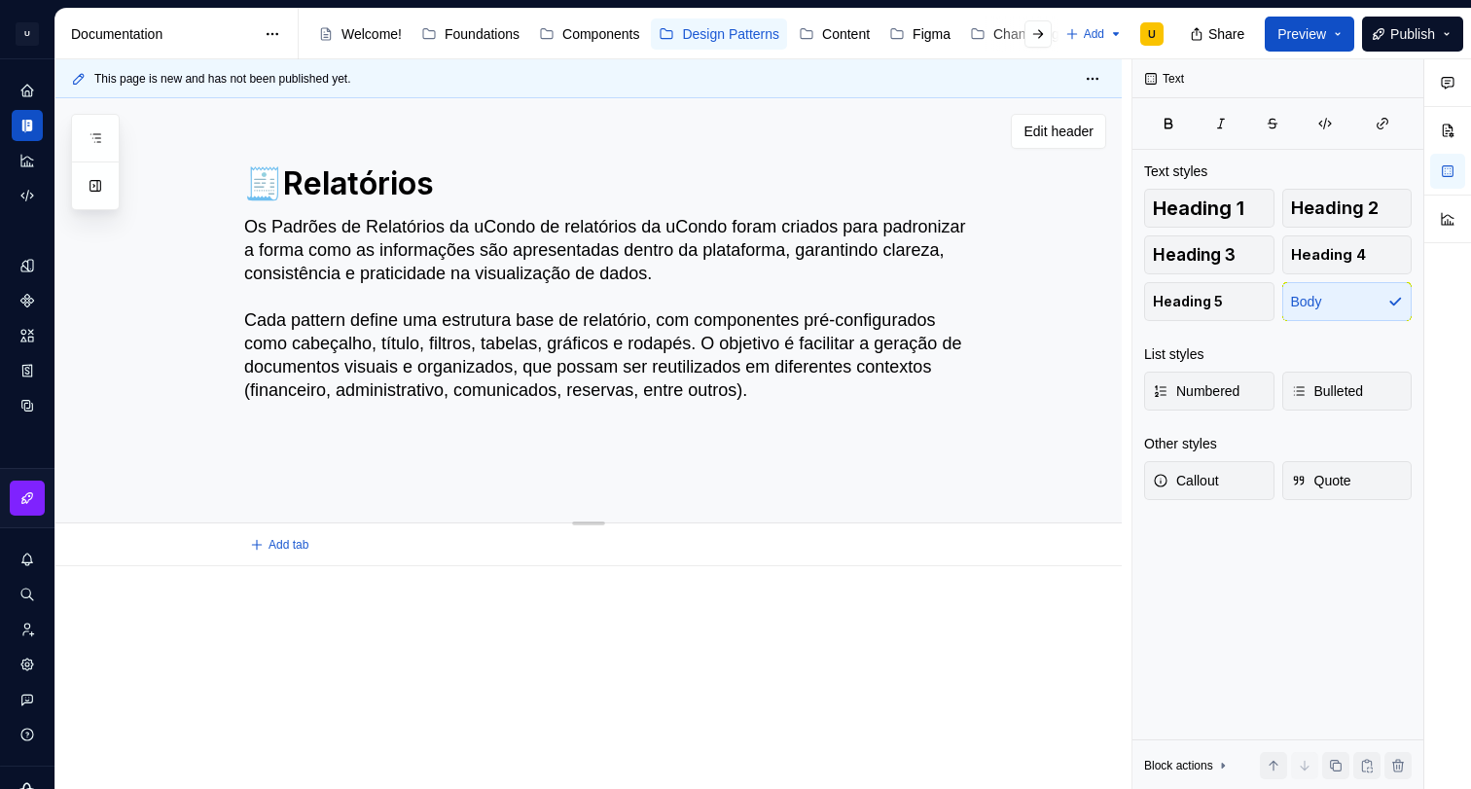
click at [287, 268] on textarea "Os Padrões de Relatórios da uCondo de relatórios da uCondo foram criados para p…" at bounding box center [607, 343] width 735 height 265
type textarea "*"
type textarea "Os adrões de Relatórios da uCondo de relatórios da uCondo foram criados para pa…"
type textarea "*"
type textarea "Os padrões de Relatórios da uCondo de relatórios da uCondo foram criados para p…"
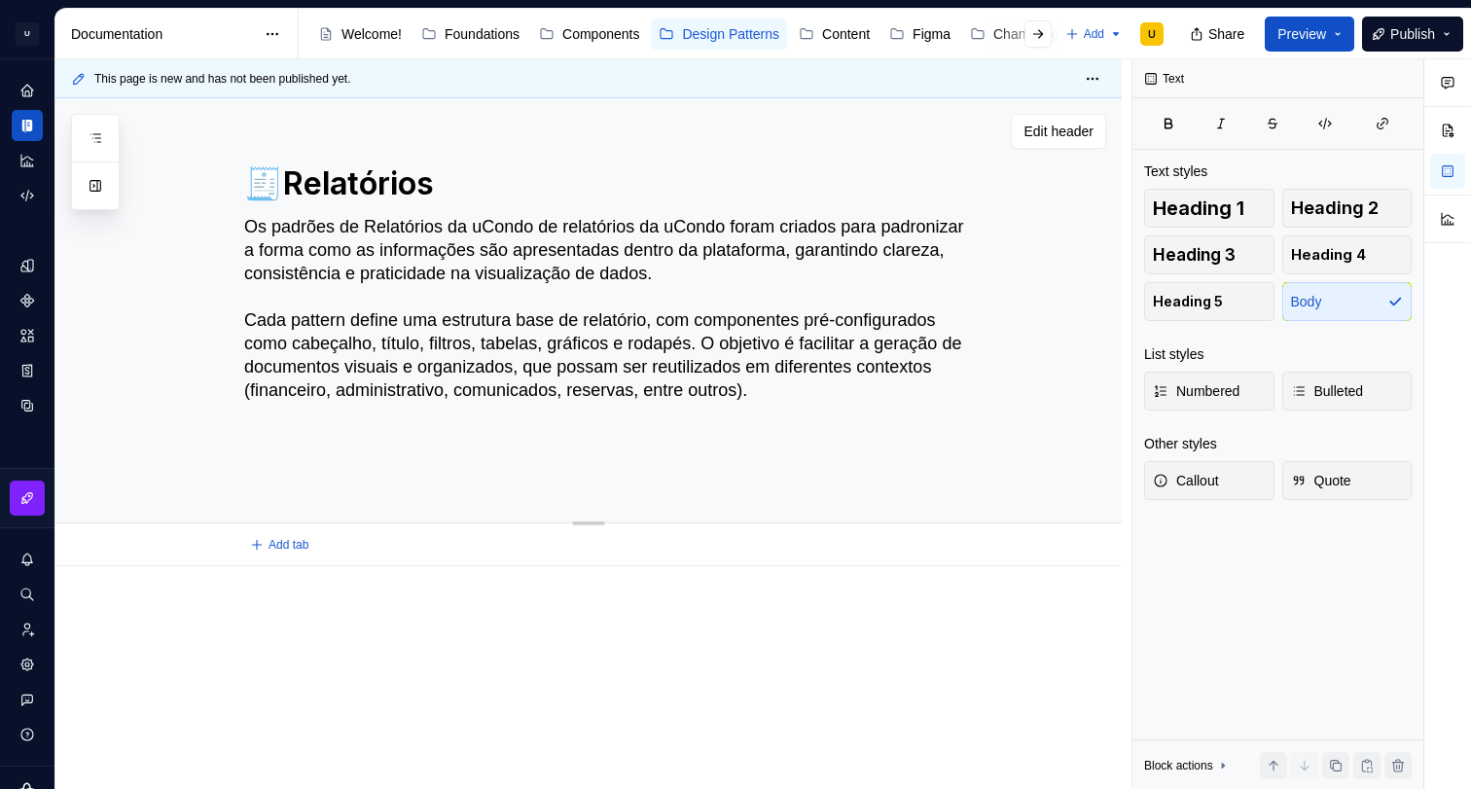
click at [385, 267] on textarea "Os padrões de Relatórios da uCondo de relatórios da uCondo foram criados para p…" at bounding box center [607, 343] width 735 height 265
type textarea "*"
type textarea "Os padrões de elatórios da uCondo de relatórios da uCondo foram criados para pa…"
type textarea "*"
type textarea "Os padrões de relatórios da uCondo de relatórios da uCondo foram criados para p…"
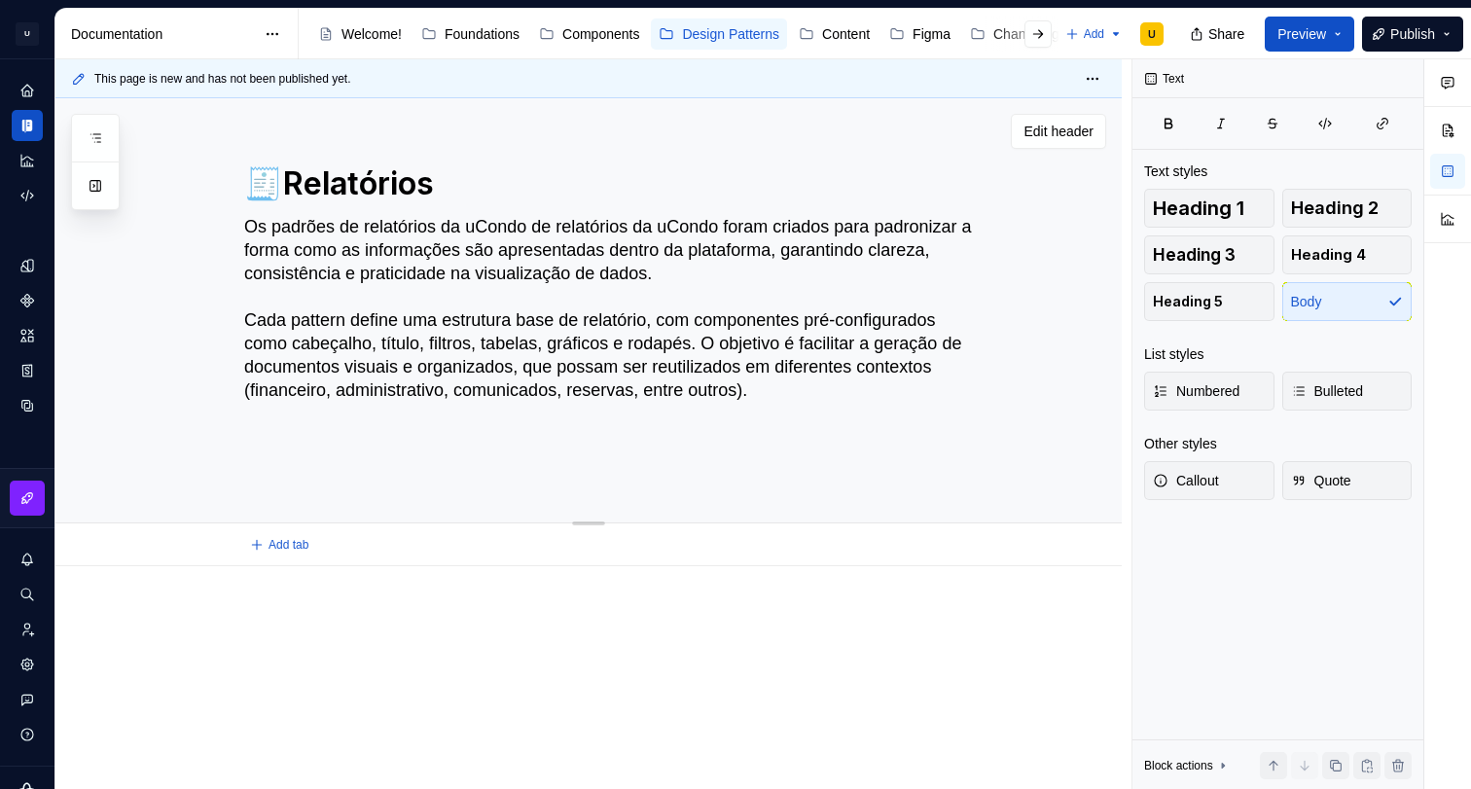
drag, startPoint x: 581, startPoint y: 273, endPoint x: 743, endPoint y: 266, distance: 162.6
click at [743, 266] on textarea "Os padrões de relatórios da uCondo de relatórios da uCondo foram criados para p…" at bounding box center [607, 343] width 735 height 265
drag, startPoint x: 748, startPoint y: 268, endPoint x: 556, endPoint y: 265, distance: 191.7
click at [556, 265] on textarea "Os padrões de relatórios da uCondo de relatórios da uCondo foram criados para p…" at bounding box center [607, 343] width 735 height 265
type textarea "*"
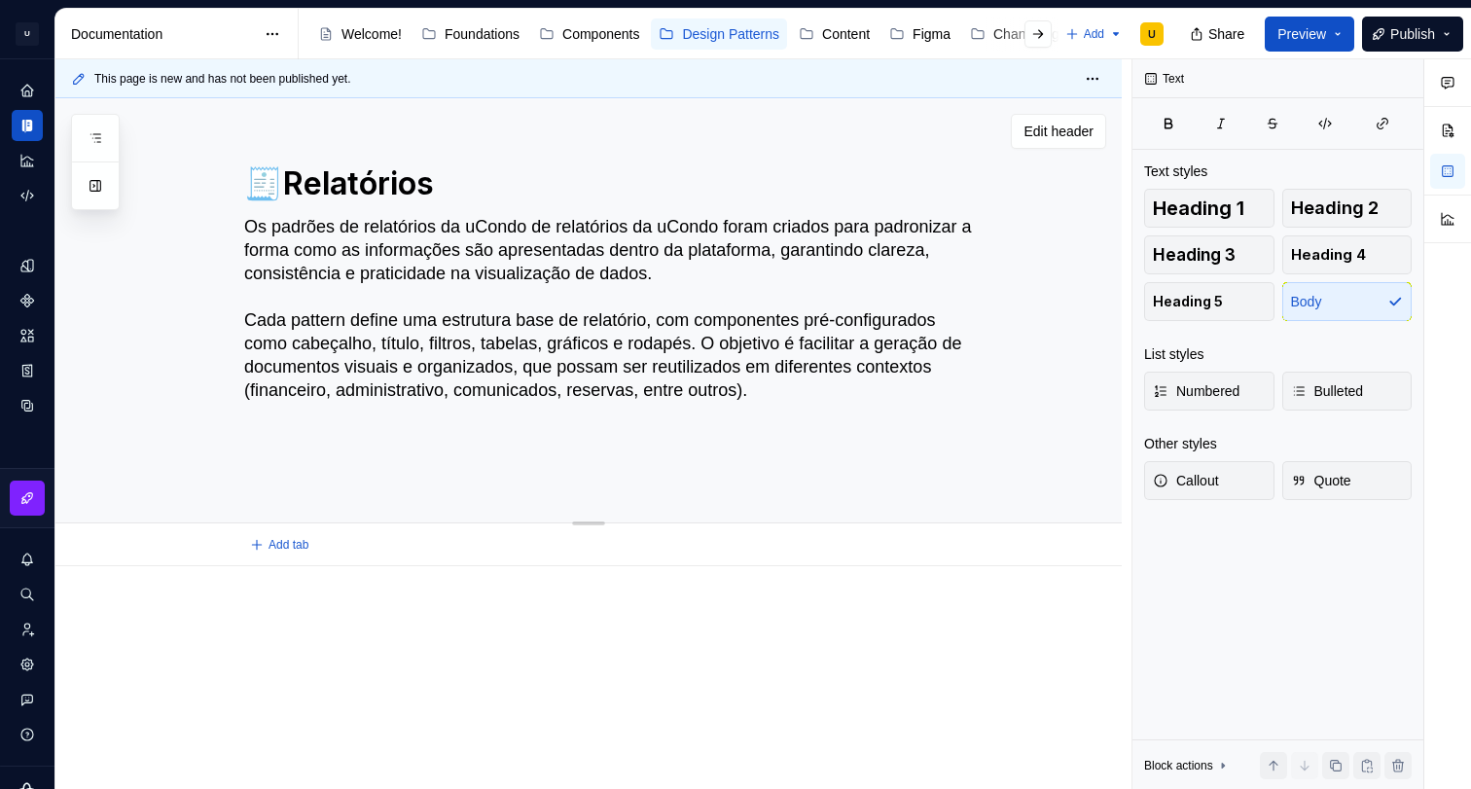
type textarea "Os padrões de relatórios da uCondo foram criados para padronizar a forma como a…"
type textarea "*"
type textarea "Os padrões de relatórios da uCondo foram criados para padronizar a forma como a…"
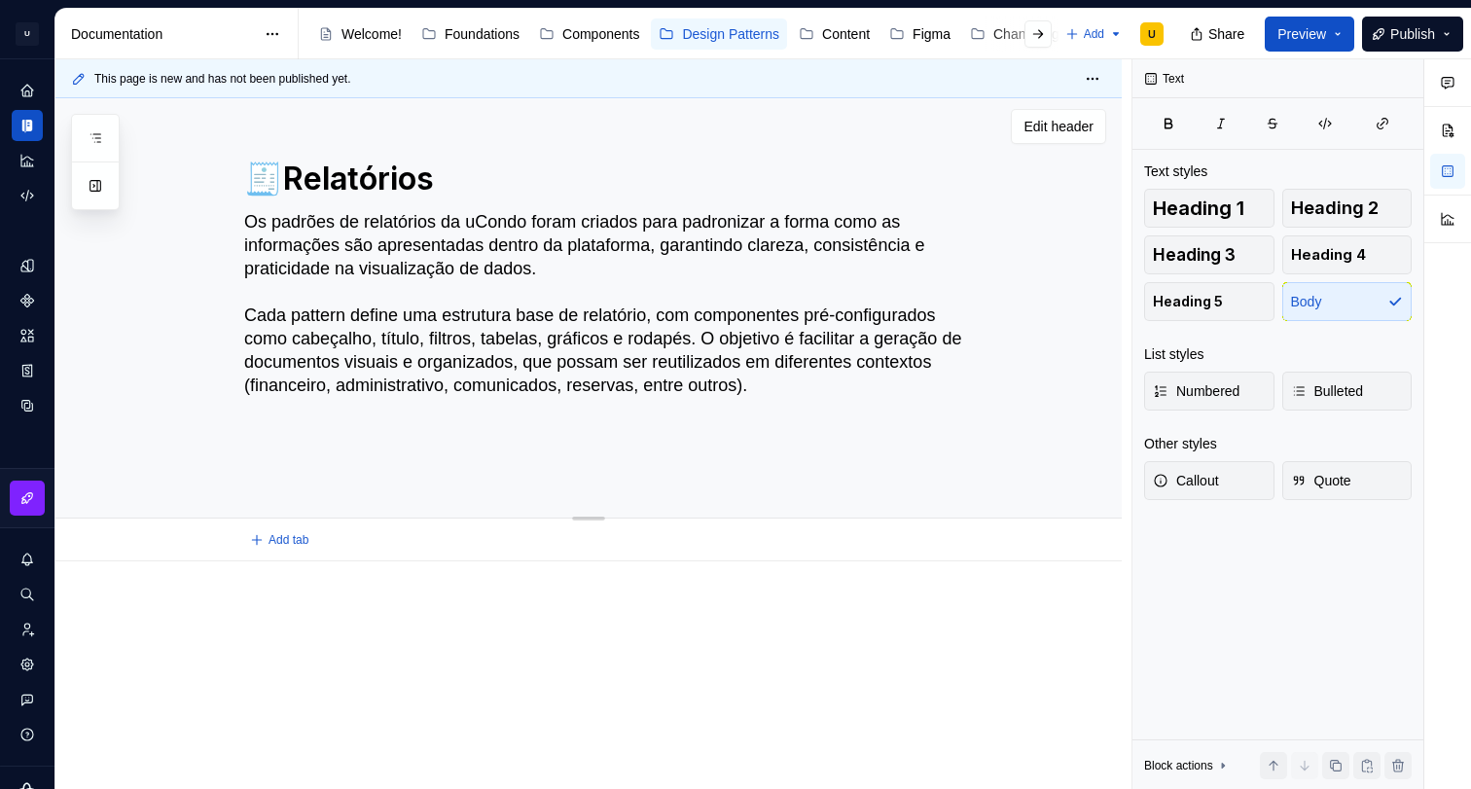
drag, startPoint x: 511, startPoint y: 293, endPoint x: 683, endPoint y: 286, distance: 172.3
click at [683, 286] on textarea "Os padrões de relatórios da uCondo foram criados para padronizar a forma como a…" at bounding box center [607, 338] width 735 height 265
type textarea "*"
type textarea "Os padrões de relatórios da uCondo foram criados para padronizar a forma como a…"
type textarea "*"
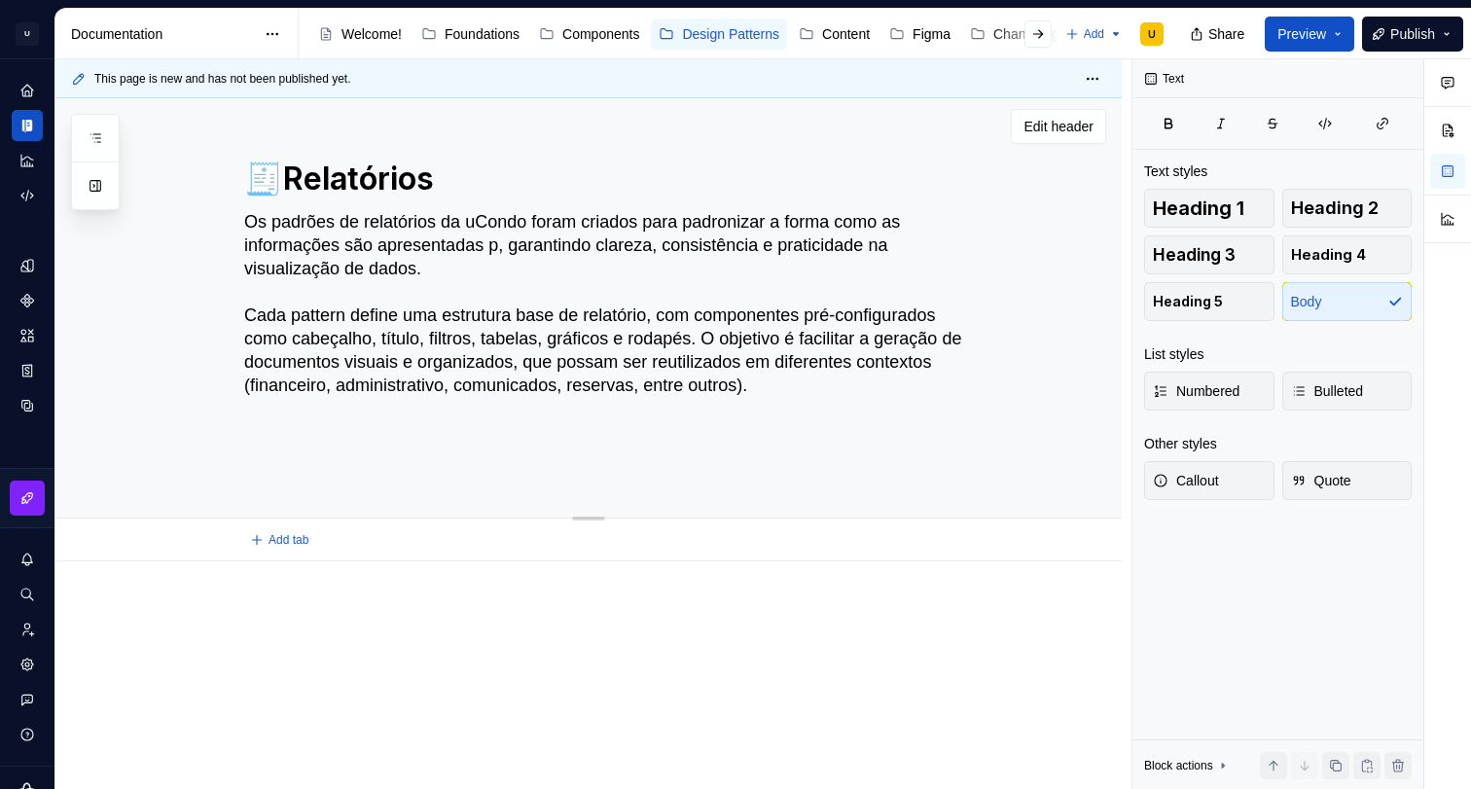
type textarea "Os padrões de relatórios da uCondo foram criados para padronizar a forma como a…"
type textarea "*"
type textarea "Os padrões de relatórios da uCondo foram criados para padronizar a forma como a…"
type textarea "*"
type textarea "Os padrões de relatórios da uCondo foram criados para padronizar a forma como a…"
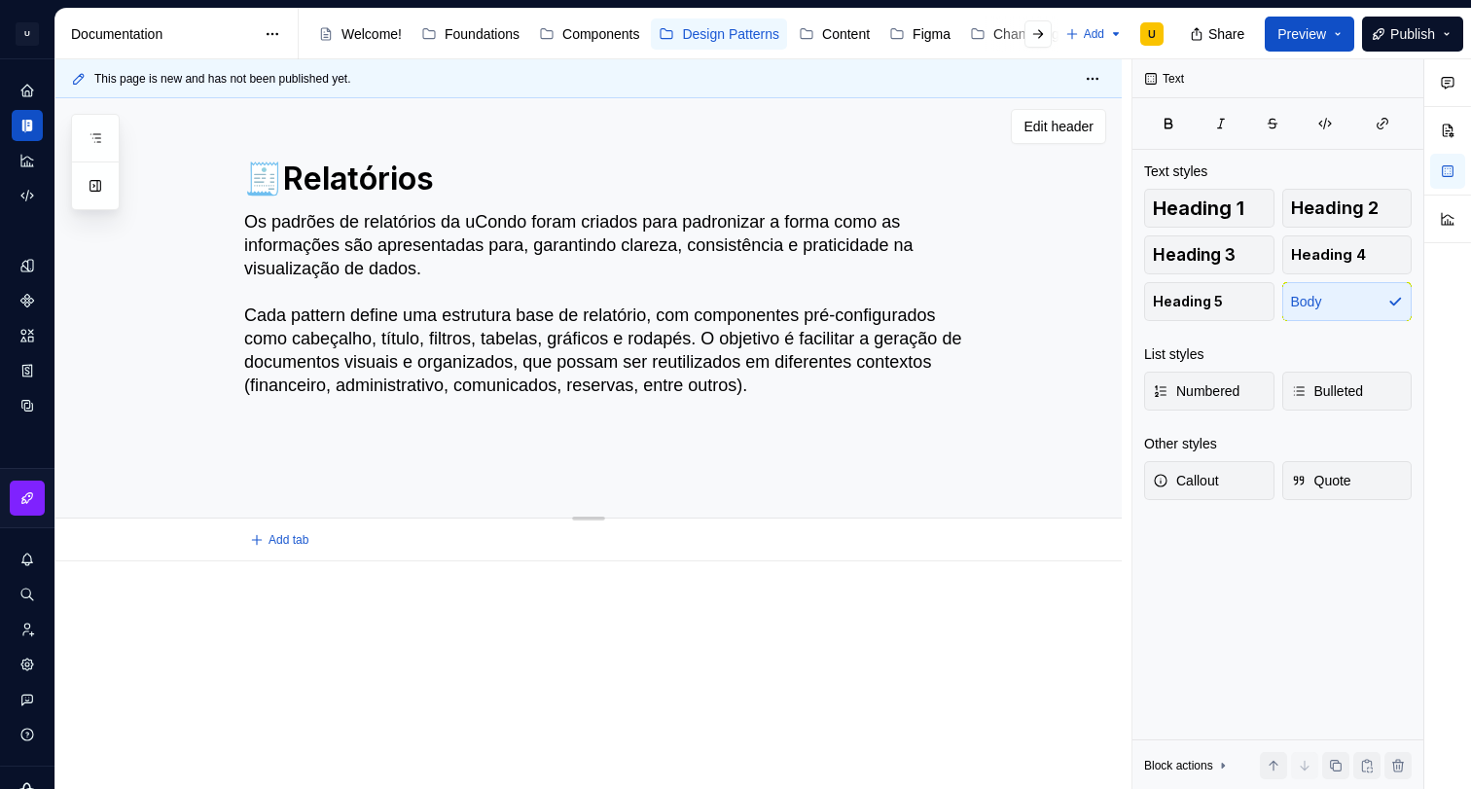
type textarea "*"
type textarea "Os padrões de relatórios da uCondo foram criados para padronizar a forma como a…"
type textarea "*"
type textarea "Os padrões de relatórios da uCondo foram criados para padronizar a forma como a…"
type textarea "*"
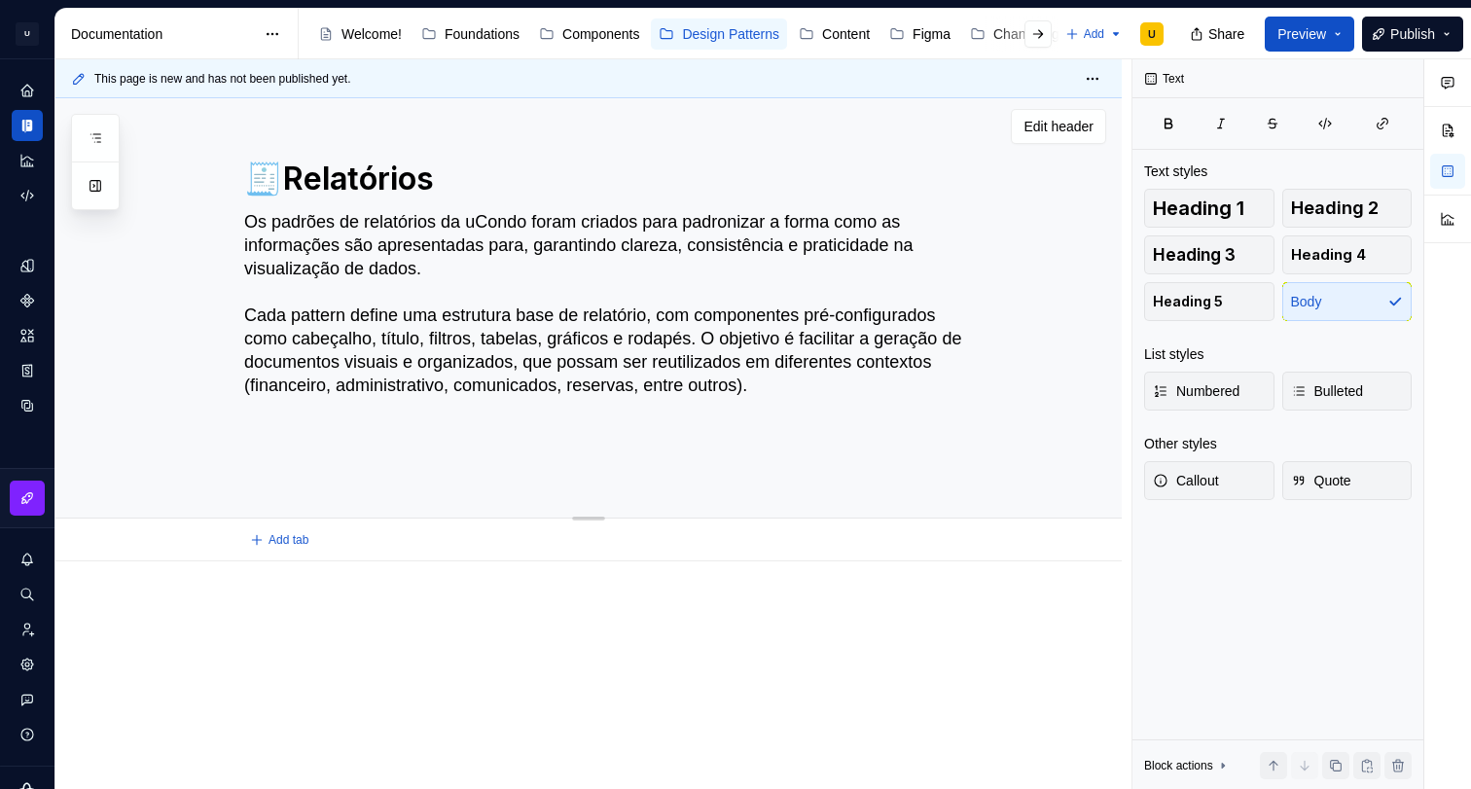
type textarea "Os padrões de relatórios da uCondo foram criados para padronizar a forma como a…"
type textarea "*"
type textarea "Os padrões de relatórios da uCondo foram criados para padronizar a forma como a…"
type textarea "*"
type textarea "Os padrões de relatórios da uCondo foram criados para padronizar a forma como a…"
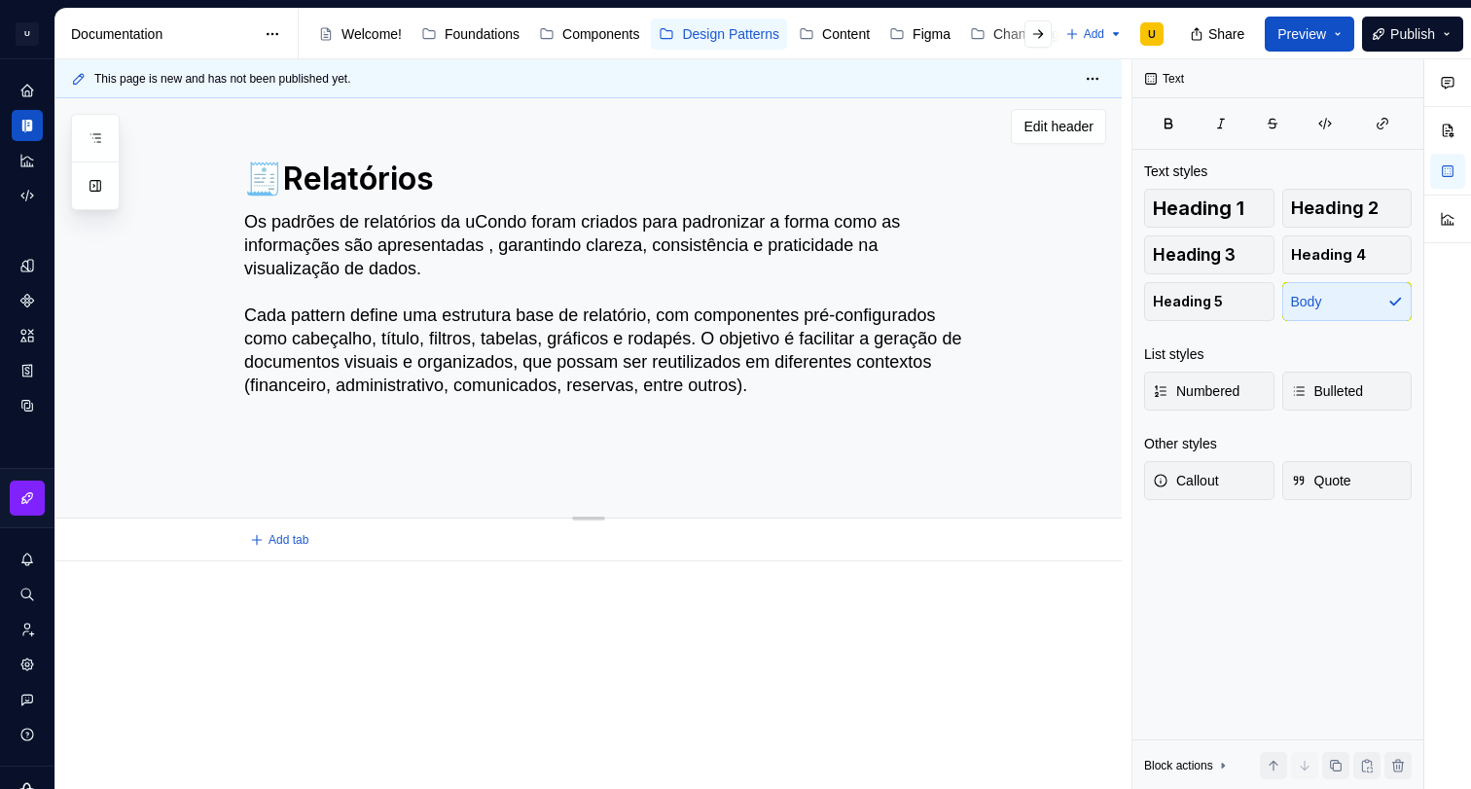
type textarea "*"
type textarea "Os padrões de relatórios da uCondo foram criados para padronizar a forma como a…"
type textarea "*"
type textarea "Os padrões de relatórios da uCondo foram criados para padronizar a forma como a…"
type textarea "*"
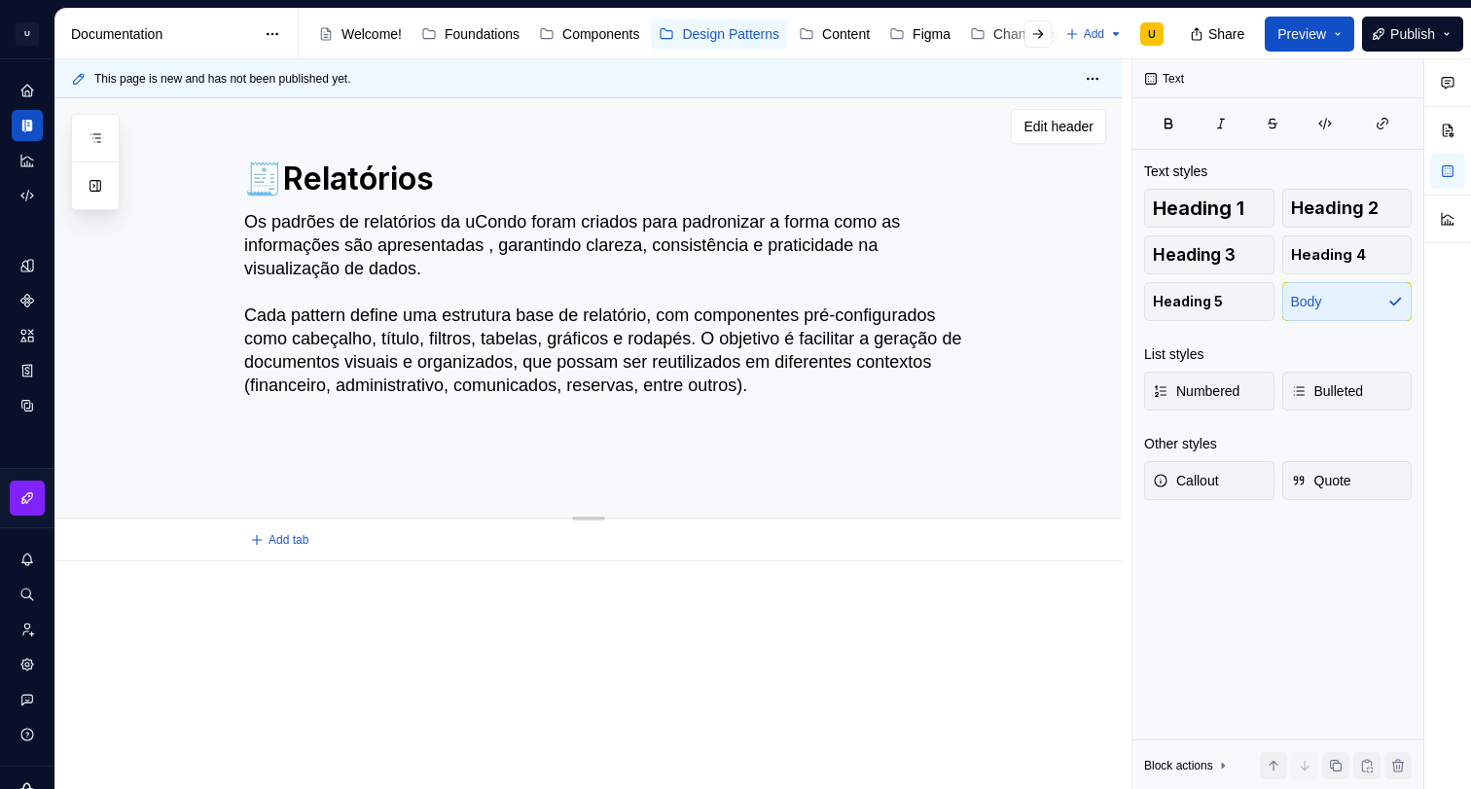
type textarea "Os padrões de relatórios da uCondo foram criados para padronizar a forma como a…"
type textarea "*"
type textarea "Os padrões de relatórios da uCondo foram criados para padronizar a forma como a…"
type textarea "*"
type textarea "Os padrões de relatórios da uCondo foram criados para padronizar a forma como a…"
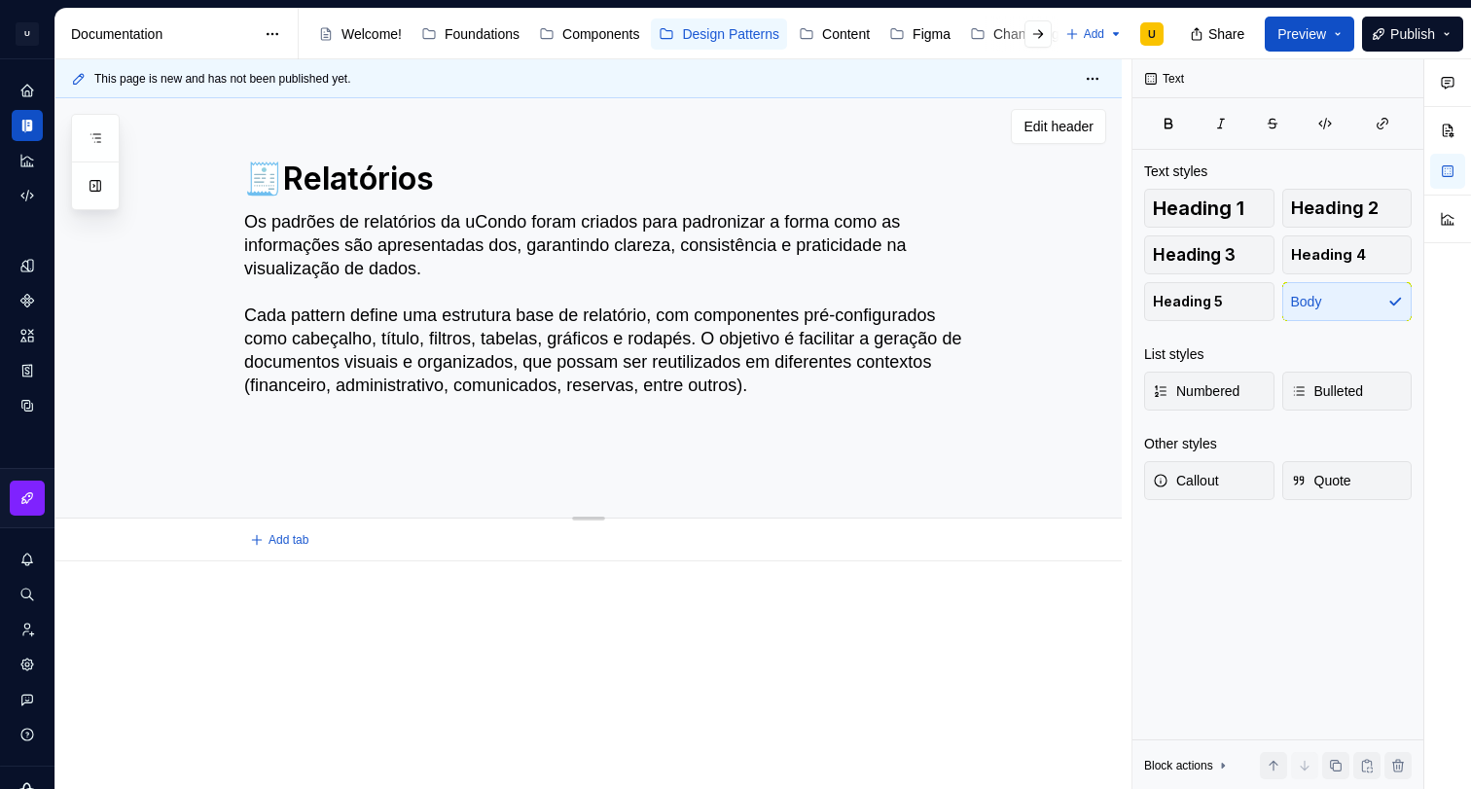
type textarea "*"
type textarea "Os padrões de relatórios da uCondo foram criados para padronizar a forma como a…"
type textarea "*"
type textarea "Os padrões de relatórios da uCondo foram criados para padronizar a forma como a…"
type textarea "*"
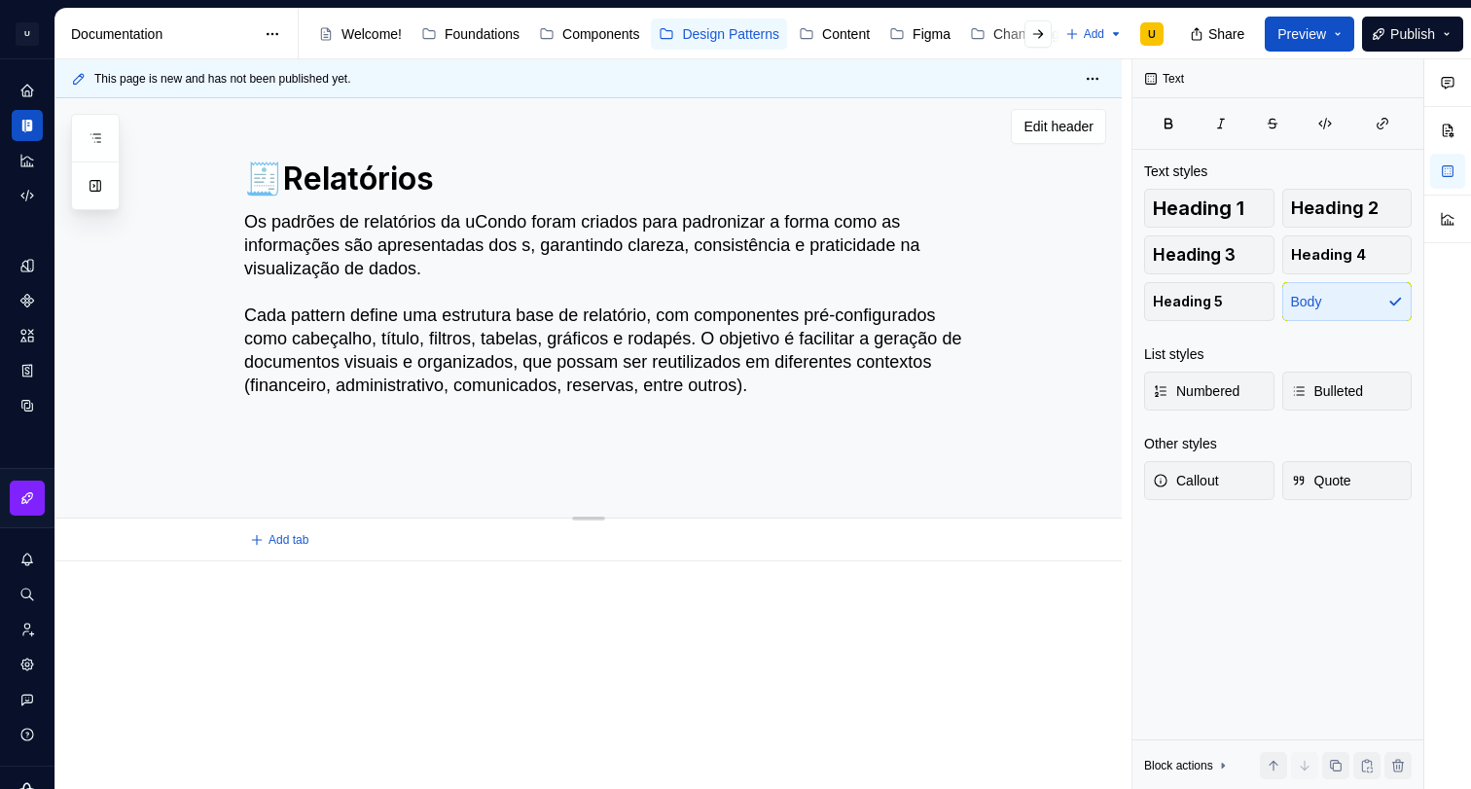
type textarea "Os padrões de relatórios da uCondo foram criados para padronizar a forma como a…"
type textarea "*"
type textarea "Os padrões de relatórios da uCondo foram criados para padronizar a forma como a…"
type textarea "*"
type textarea "Os padrões de relatórios da uCondo foram criados para padronizar a forma como a…"
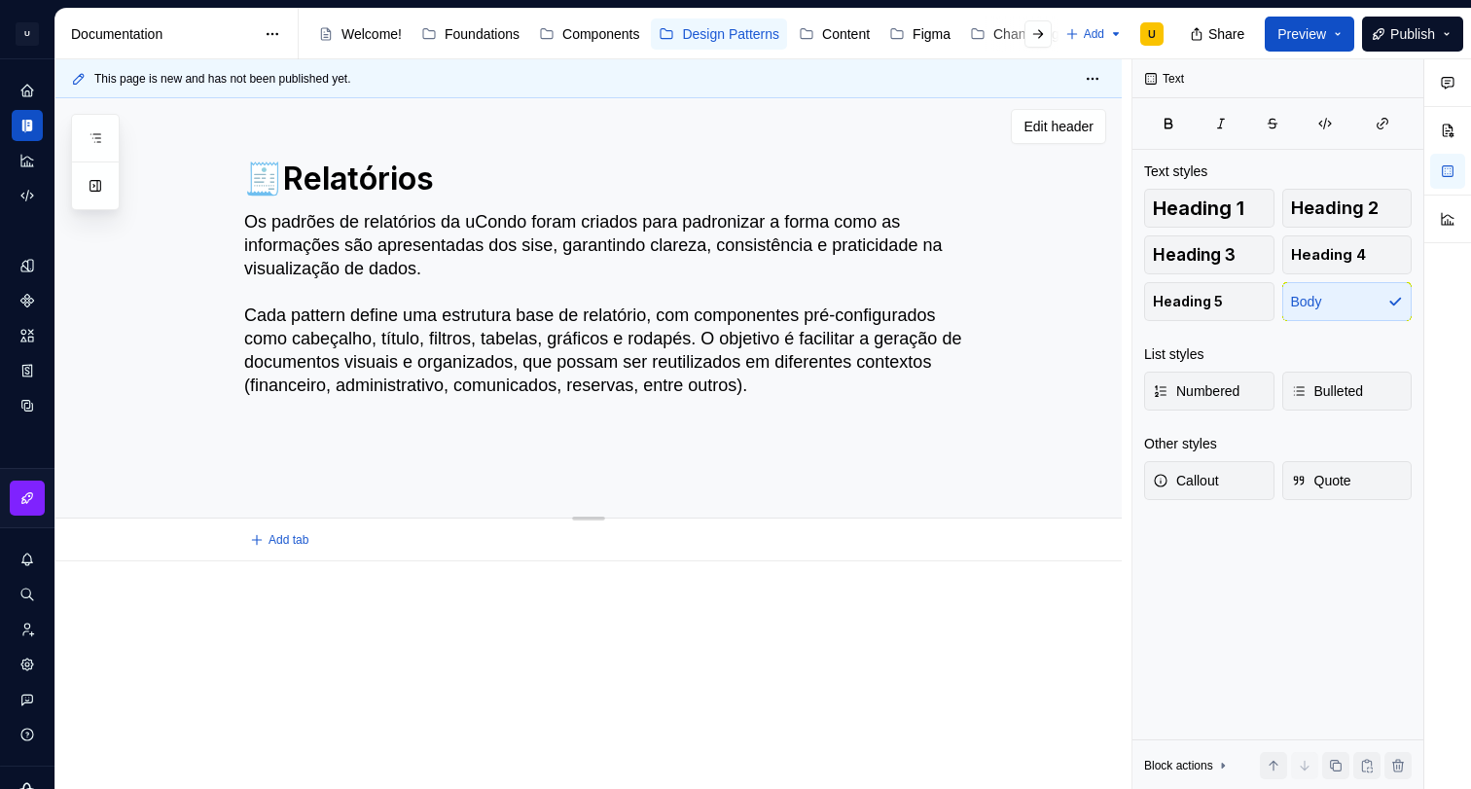
type textarea "*"
type textarea "Os padrões de relatórios da uCondo foram criados para padronizar a forma como a…"
type textarea "*"
type textarea "Os padrões de relatórios da uCondo foram criados para padronizar a forma como a…"
type textarea "*"
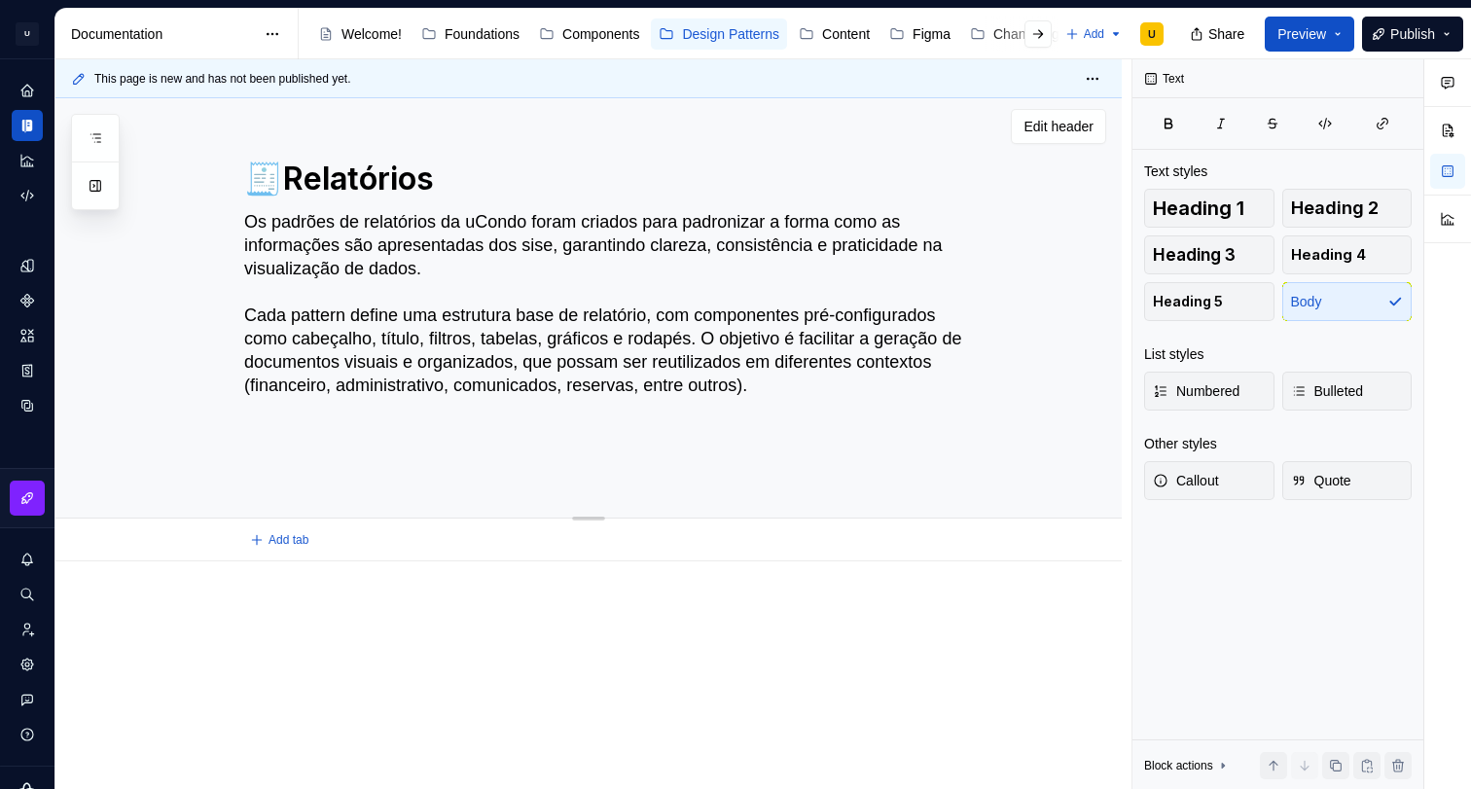
type textarea "Os padrões de relatórios da uCondo foram criados para padronizar a forma como a…"
type textarea "*"
type textarea "Os padrões de relatórios da uCondo foram criados para padronizar a forma como a…"
type textarea "*"
type textarea "Os padrões de relatórios da uCondo foram criados para padronizar a forma como a…"
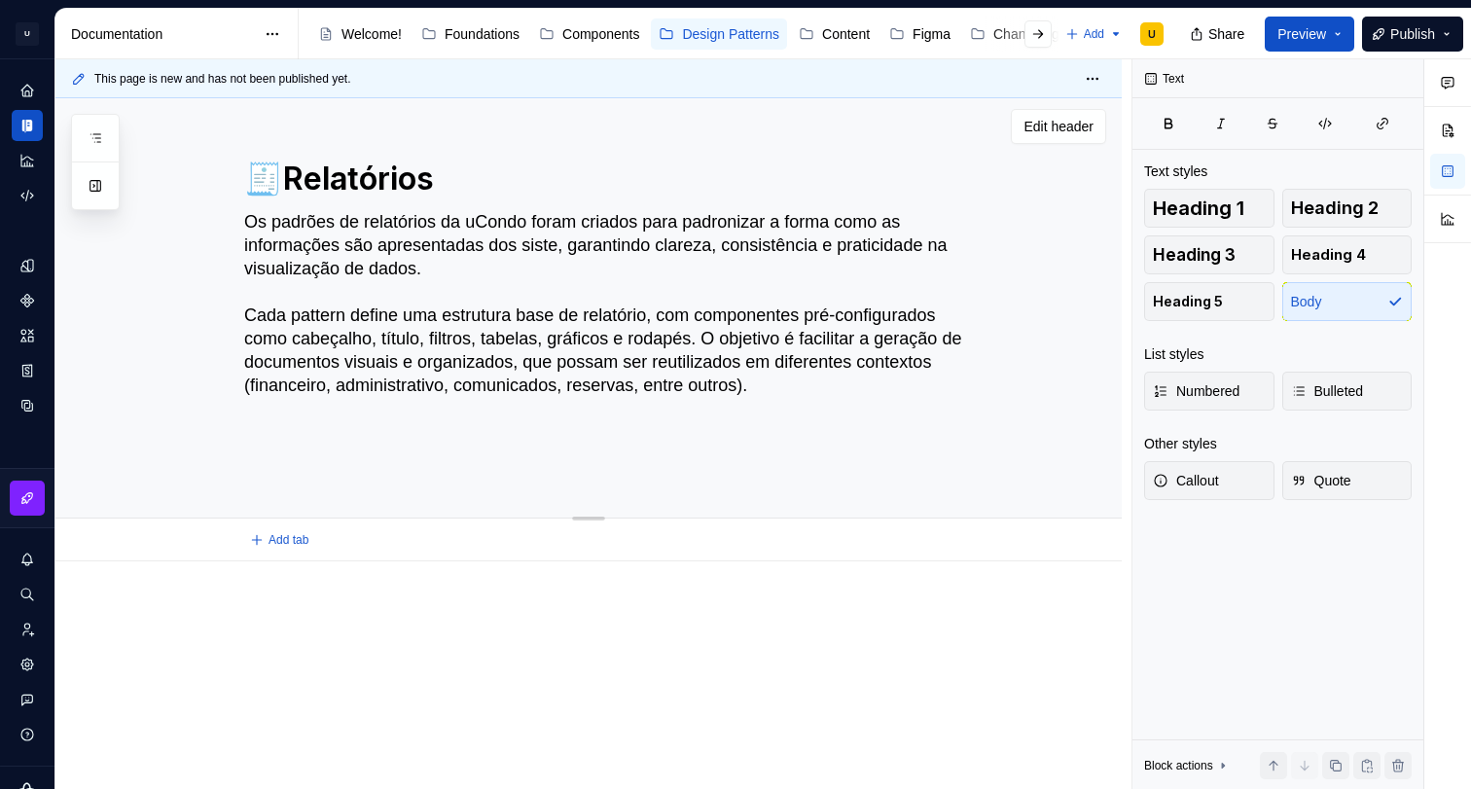
type textarea "*"
type textarea "Os padrões de relatórios da uCondo foram criados para padronizar a forma como a…"
type textarea "*"
type textarea "Os padrões de relatórios da uCondo foram criados para padronizar a forma como a…"
type textarea "*"
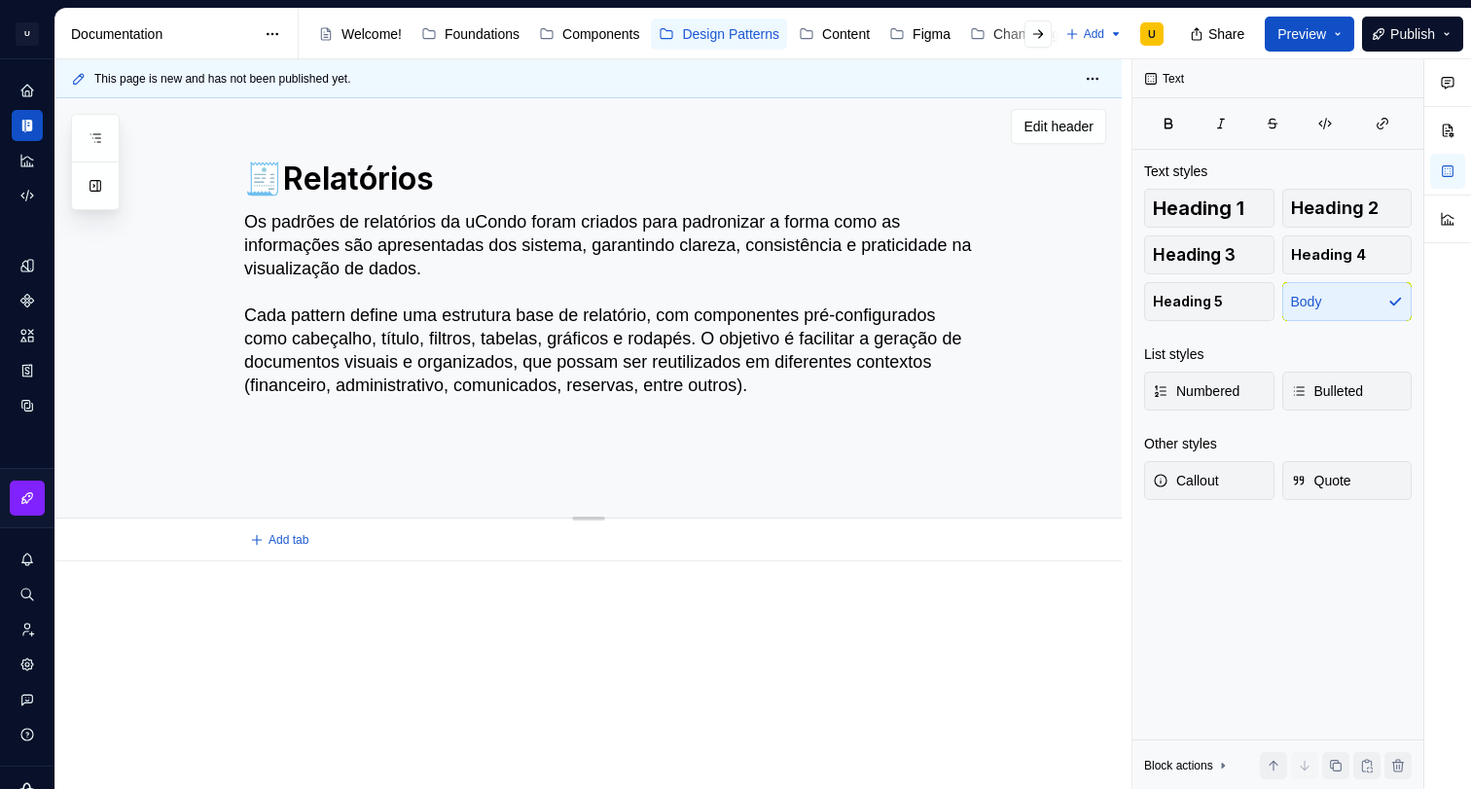
type textarea "Os padrões de relatórios da uCondo foram criados para padronizar a forma como a…"
type textarea "*"
type textarea "Os padrões de relatórios da uCondo foram criados para padronizar a forma como a…"
type textarea "*"
type textarea "Os padrões de relatórios da uCondo foram criados para padronizar a forma como a…"
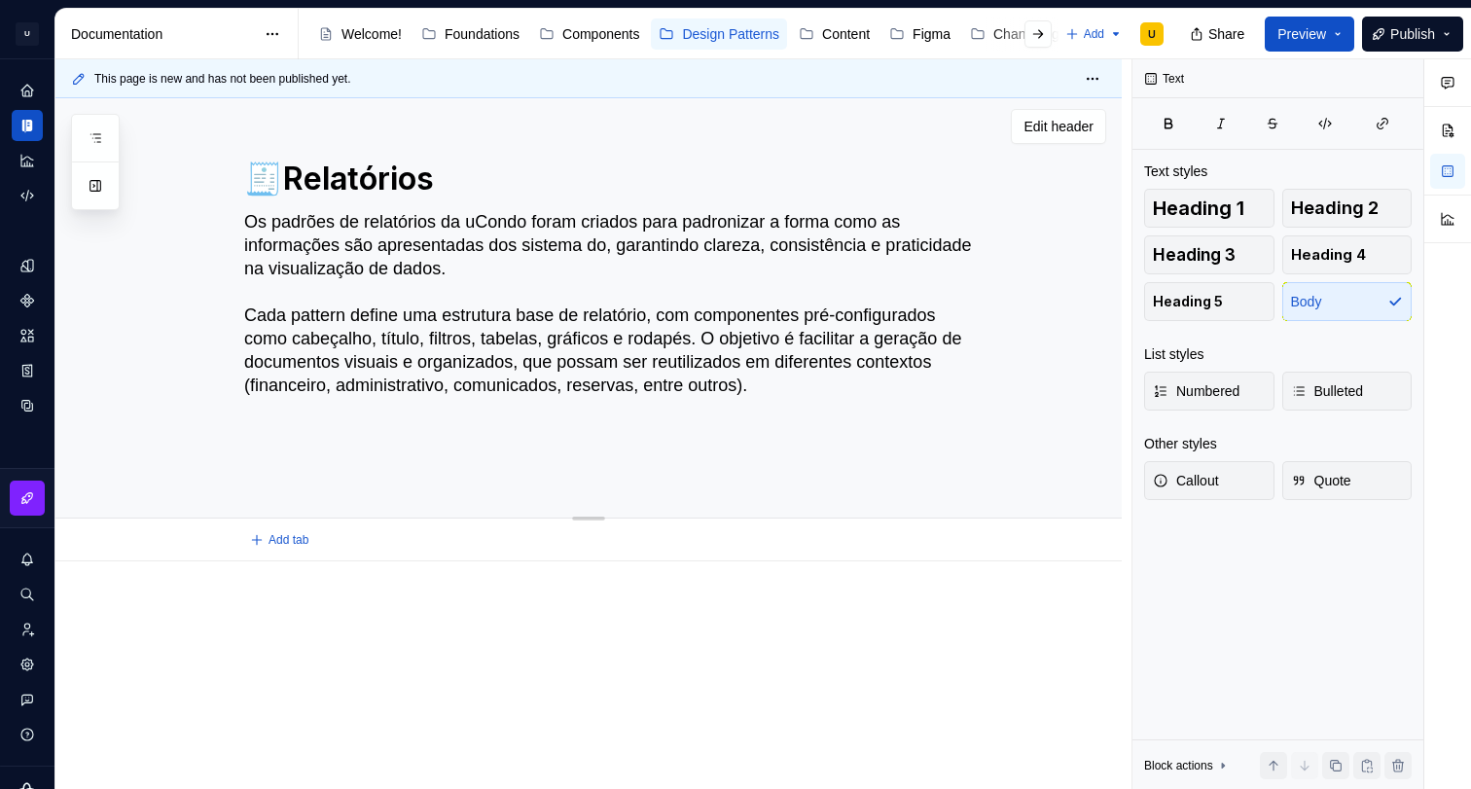
type textarea "*"
type textarea "Os padrões de relatórios da uCondo foram criados para padronizar a forma como a…"
type textarea "*"
type textarea "Os padrões de relatórios da uCondo foram criados para padronizar a forma como a…"
type textarea "*"
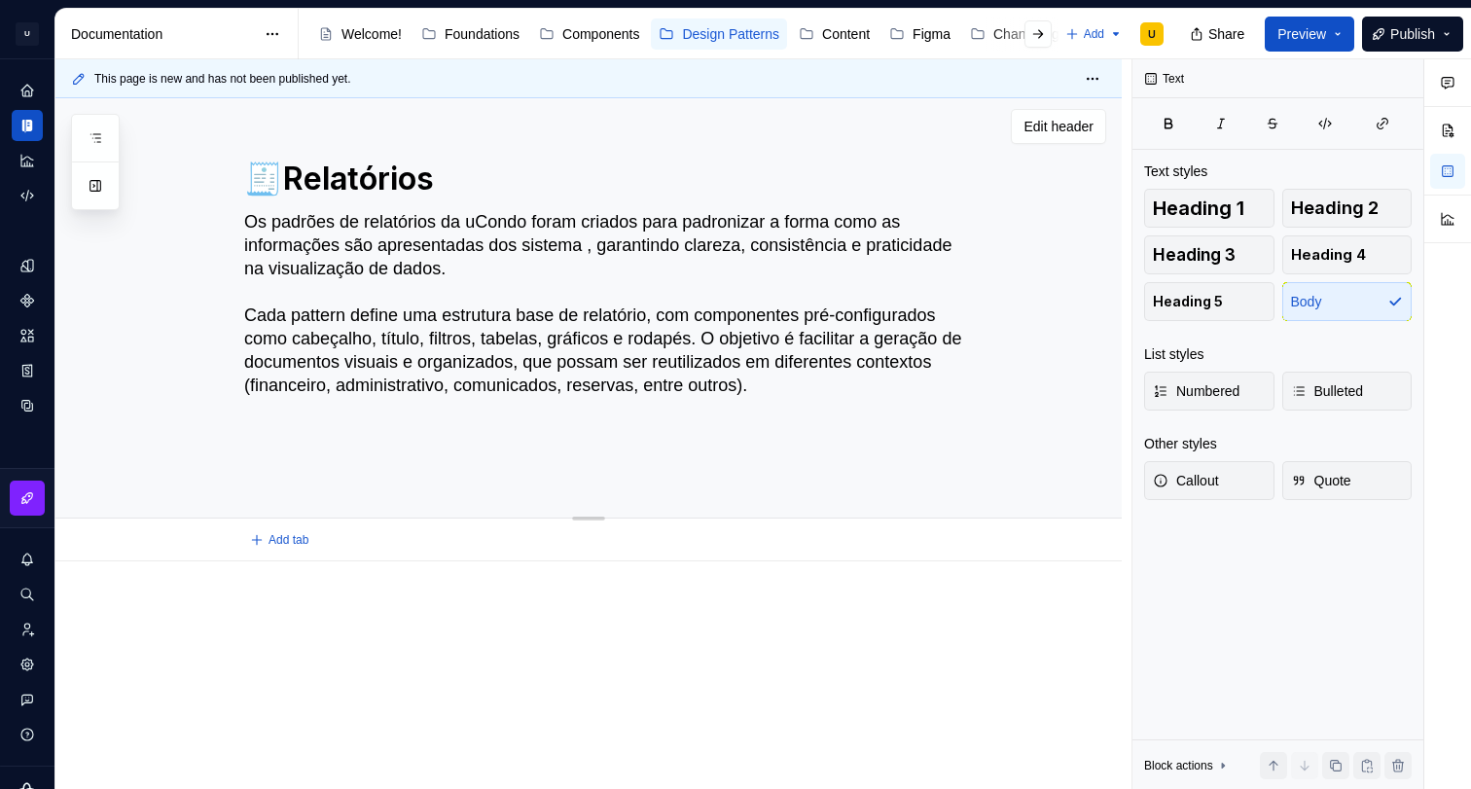
type textarea "Os padrões de relatórios da uCondo foram criados para padronizar a forma como a…"
type textarea "*"
type textarea "Os padrões de relatórios da uCondo foram criados para padronizar a forma como a…"
type textarea "*"
type textarea "Os padrões de relatórios da uCondo foram criados para padronizar a forma como a…"
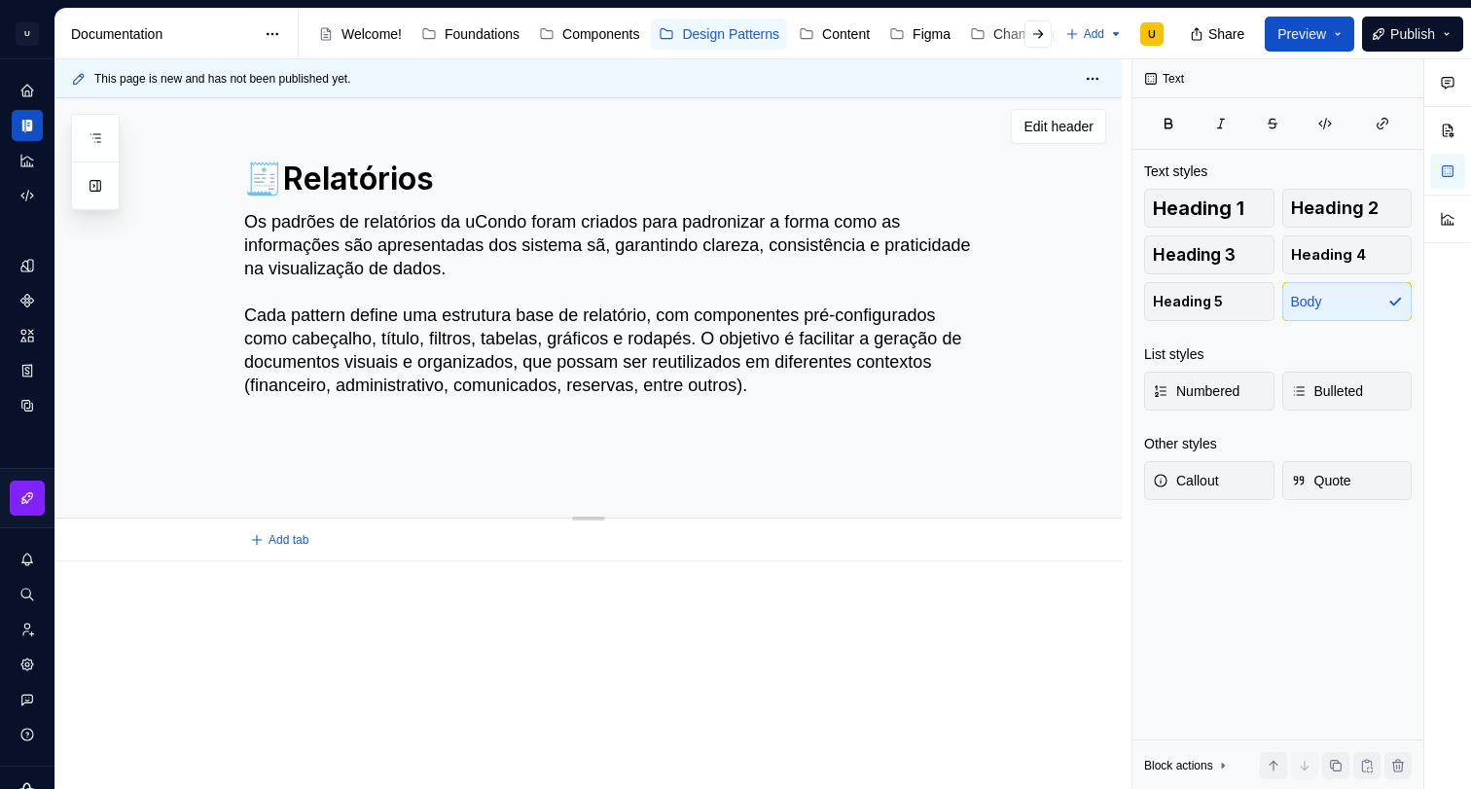
type textarea "*"
type textarea "Os padrões de relatórios da uCondo foram criados para padronizar a forma como a…"
type textarea "*"
type textarea "Os padrões de relatórios da uCondo foram criados para padronizar a forma como a…"
type textarea "*"
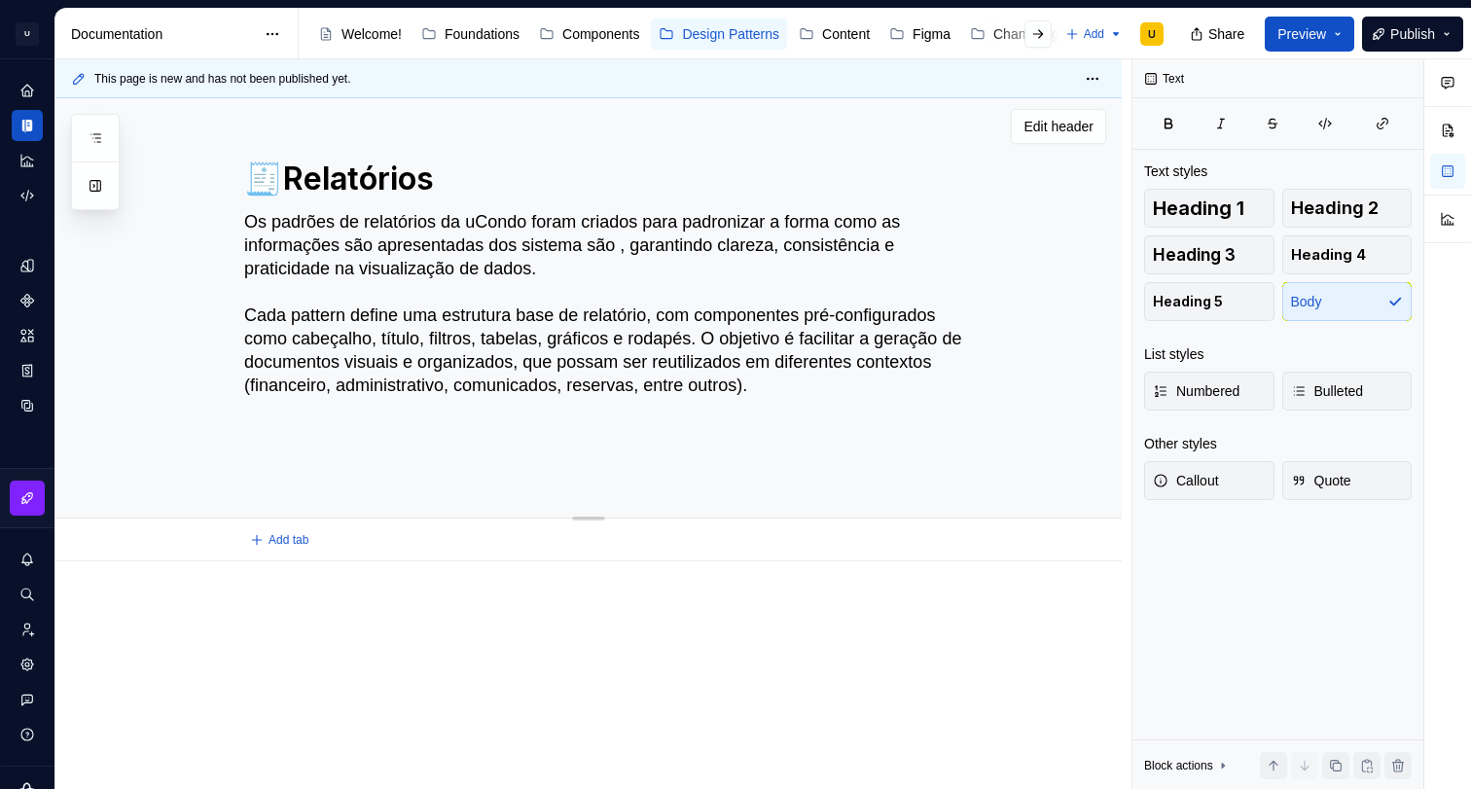
type textarea "Os padrões de relatórios da uCondo foram criados para padronizar a forma como a…"
type textarea "*"
type textarea "Os padrões de relatórios da uCondo foram criados para padronizar a forma como a…"
type textarea "*"
type textarea "Os padrões de relatórios da uCondo foram criados para padronizar a forma como a…"
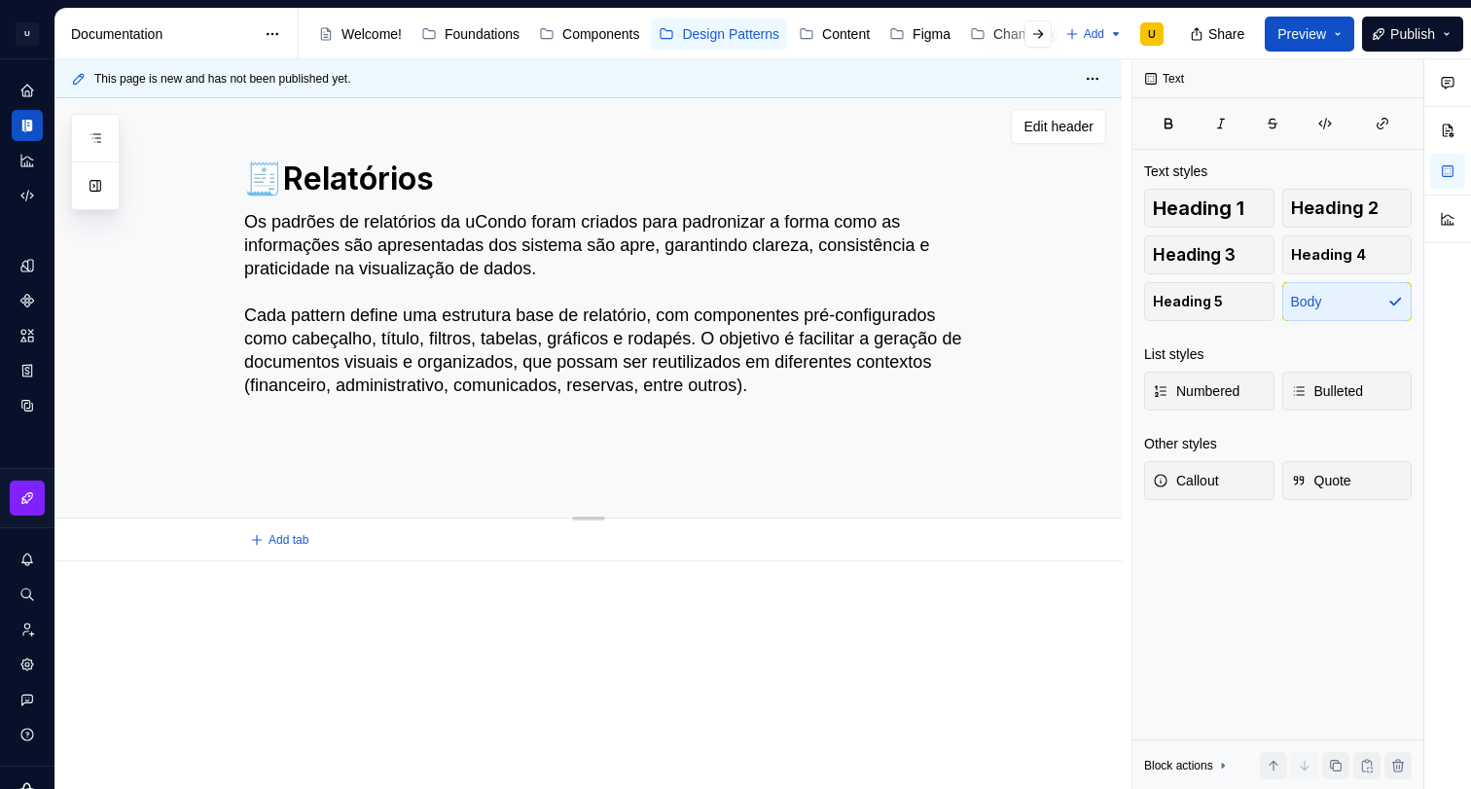
type textarea "*"
type textarea "Os padrões de relatórios da uCondo foram criados para padronizar a forma como a…"
type textarea "*"
type textarea "Os padrões de relatórios da uCondo foram criados para padronizar a forma como a…"
type textarea "*"
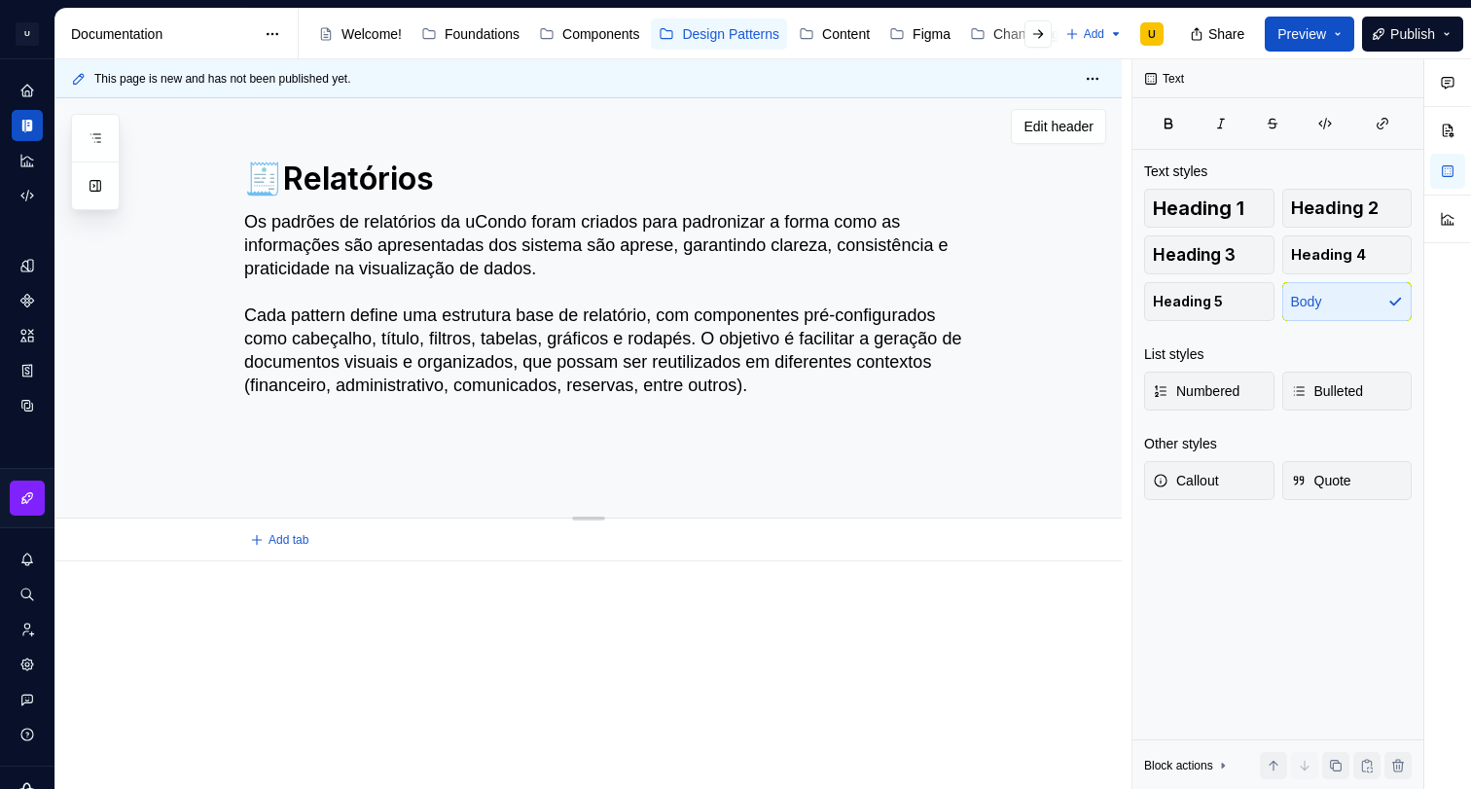
type textarea "Os padrões de relatórios da uCondo foram criados para padronizar a forma como a…"
type textarea "*"
type textarea "Os padrões de relatórios da uCondo foram criados para padronizar a forma como a…"
type textarea "*"
type textarea "Os padrões de relatórios da uCondo foram criados para padronizar a forma como a…"
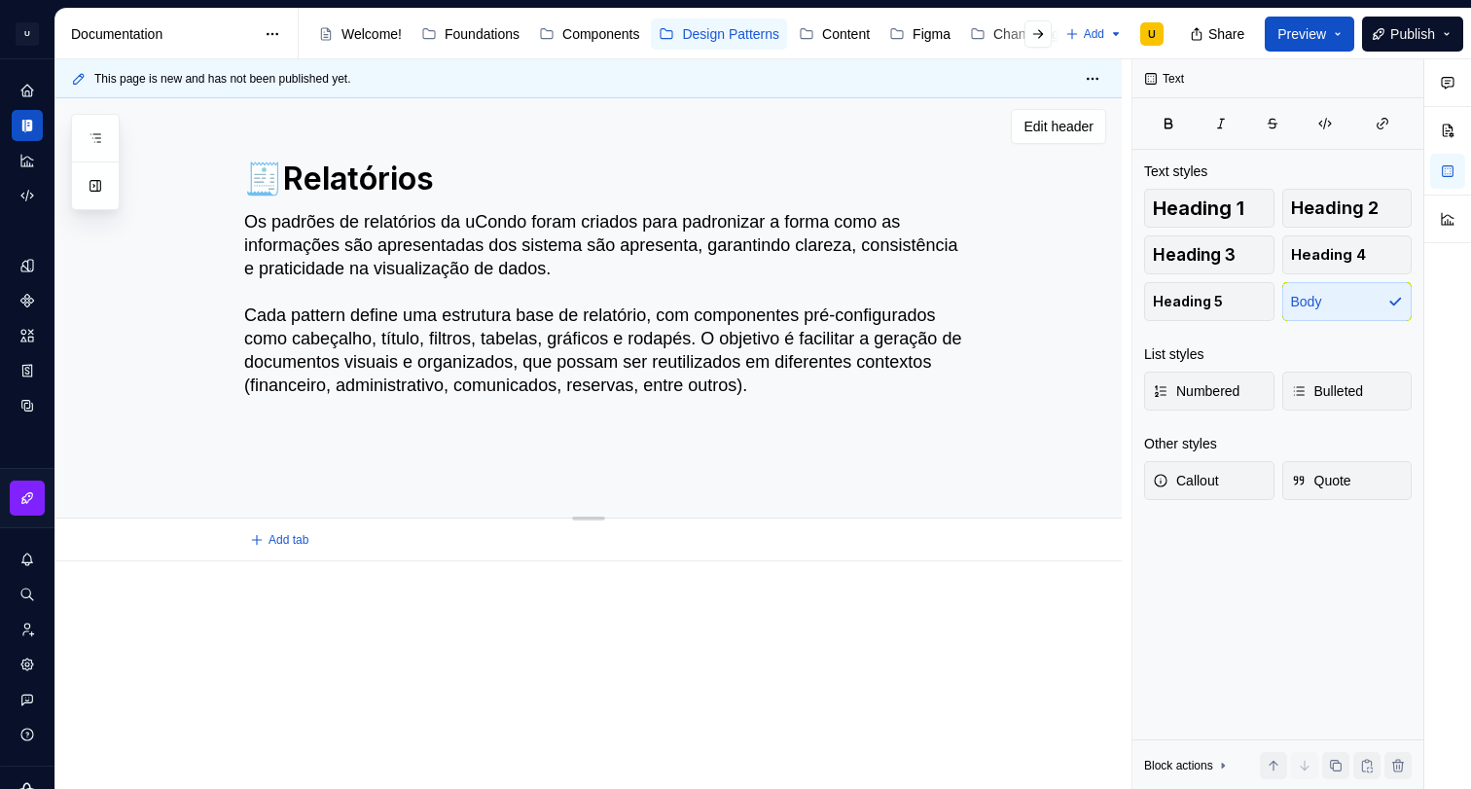
type textarea "*"
type textarea "Os padrões de relatórios da uCondo foram criados para padronizar a forma como a…"
type textarea "*"
type textarea "Os padrões de relatórios da uCondo foram criados para padronizar a forma como a…"
type textarea "*"
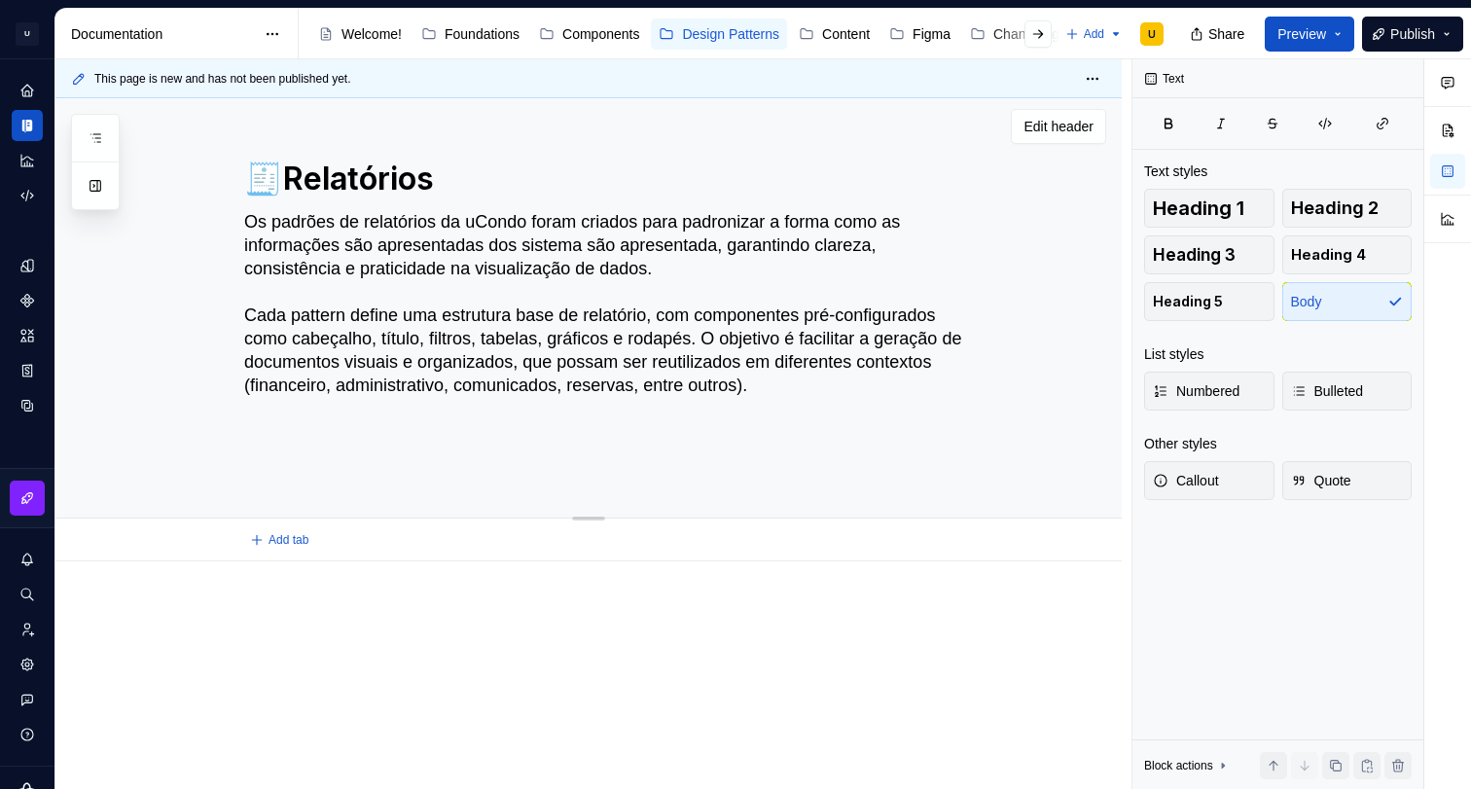
type textarea "Os padrões de relatórios da uCondo foram criados para padronizar a forma como a…"
type textarea "*"
type textarea "Os padrões de relatórios da uCondo foram criados para padronizar a forma como a…"
type textarea "*"
type textarea "Os padrões de relatórios da uCondo foram criados para padronizar a forma como a…"
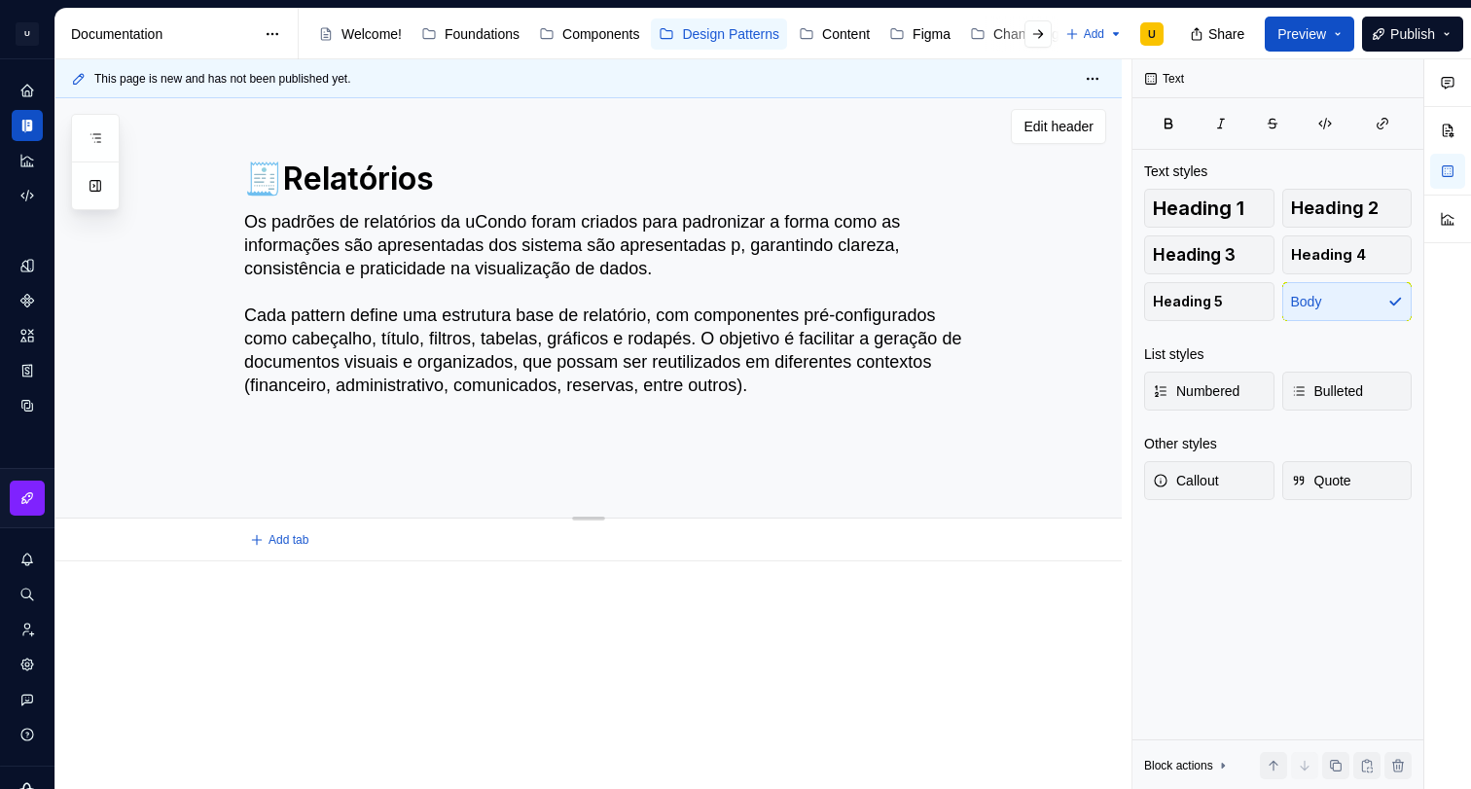
type textarea "*"
type textarea "Os padrões de relatórios da uCondo foram criados para padronizar a forma como a…"
type textarea "*"
type textarea "Os padrões de relatórios da uCondo foram criados para padronizar a forma como a…"
type textarea "*"
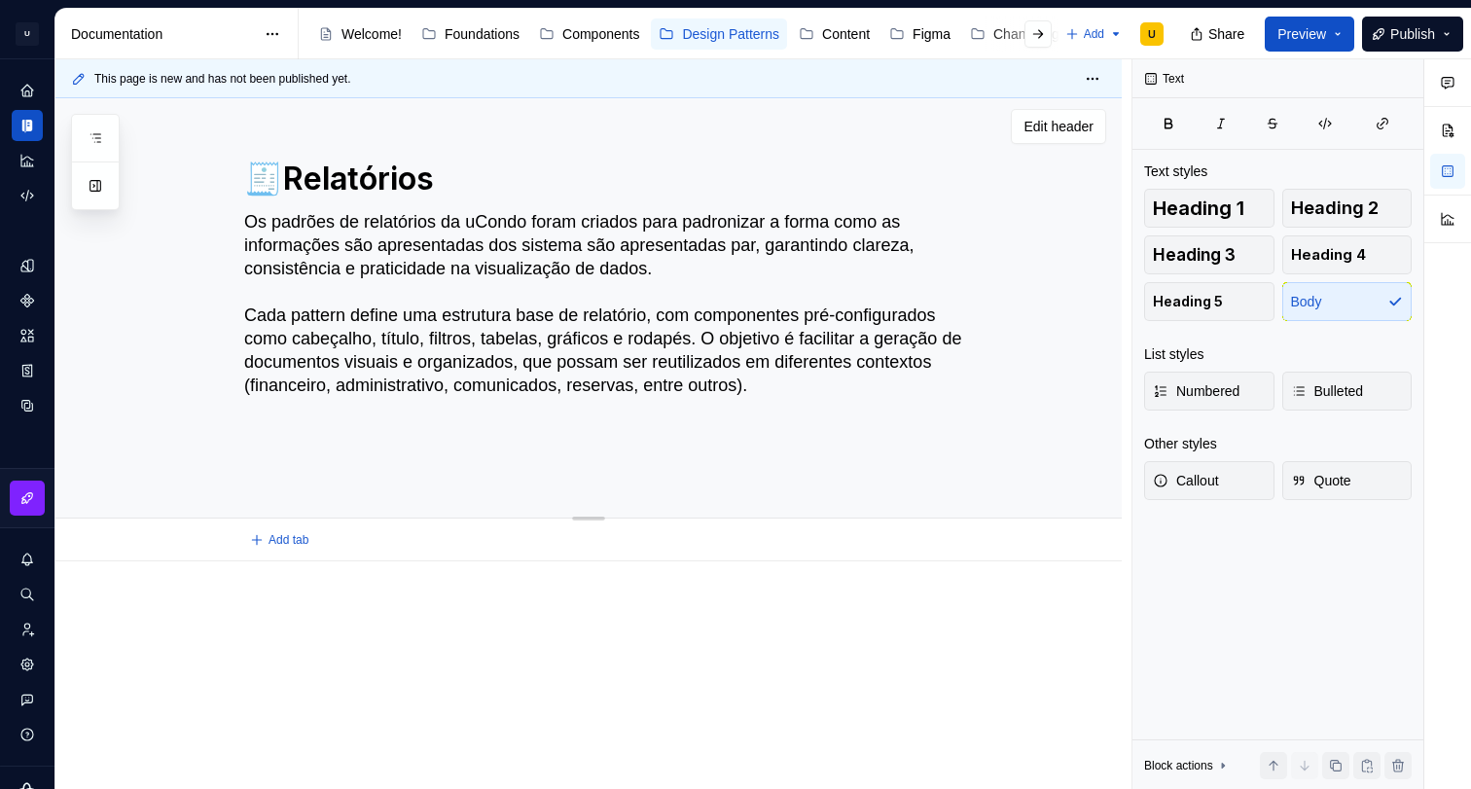
type textarea "Os padrões de relatórios da uCondo foram criados para padronizar a forma como a…"
type textarea "*"
type textarea "Os padrões de relatórios da uCondo foram criados para padronizar a forma como a…"
type textarea "*"
type textarea "Os padrões de relatórios da uCondo foram criados para padronizar a forma como a…"
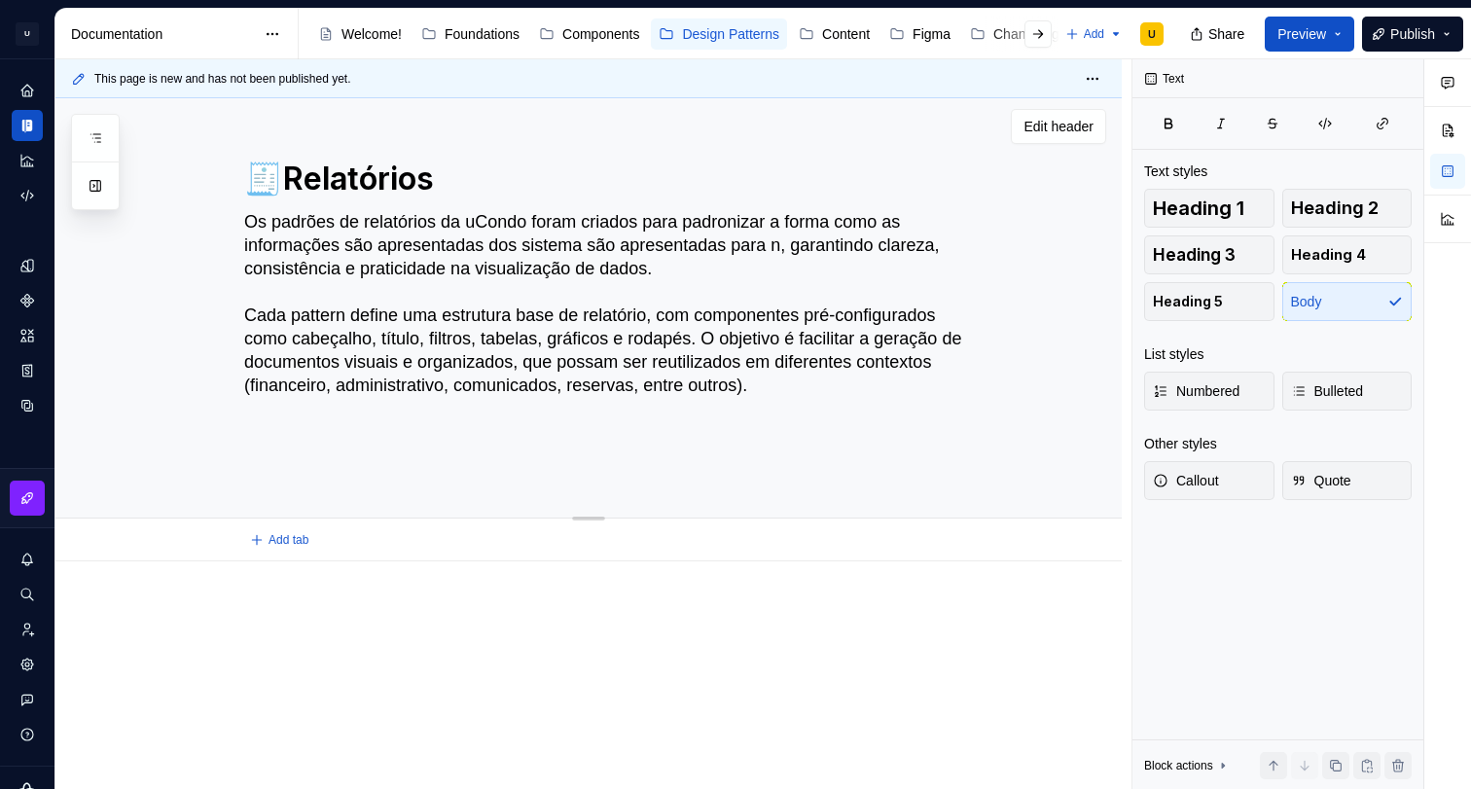
type textarea "*"
type textarea "Os padrões de relatórios da uCondo foram criados para padronizar a forma como a…"
type textarea "*"
type textarea "Os padrões de relatórios da uCondo foram criados para padronizar a forma como a…"
type textarea "*"
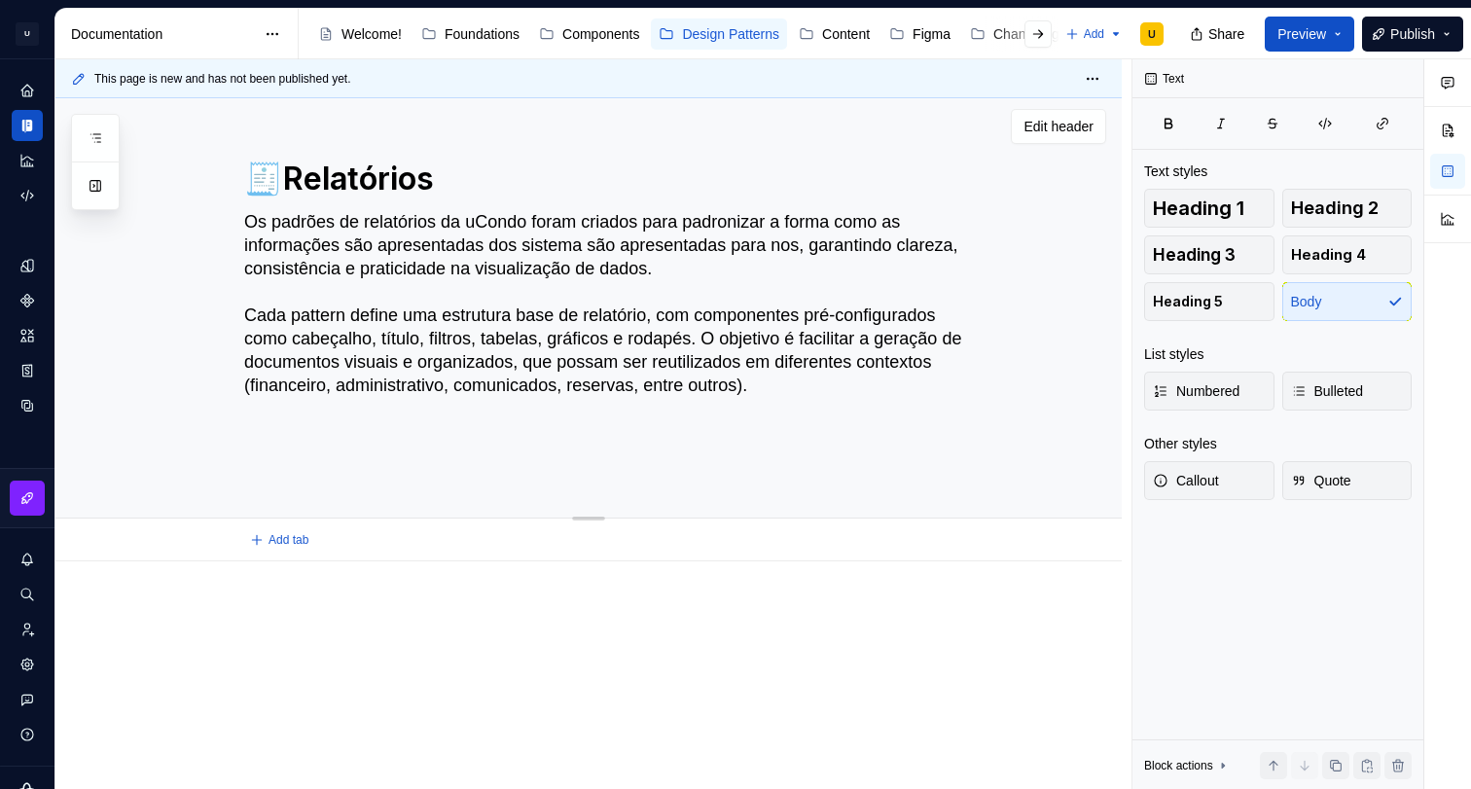
type textarea "Os padrões de relatórios da uCondo foram criados para padronizar a forma como a…"
type textarea "*"
type textarea "Os padrões de relatórios da uCondo foram criados para padronizar a forma como a…"
type textarea "*"
type textarea "Os padrões de relatórios da uCondo foram criados para padronizar a forma como a…"
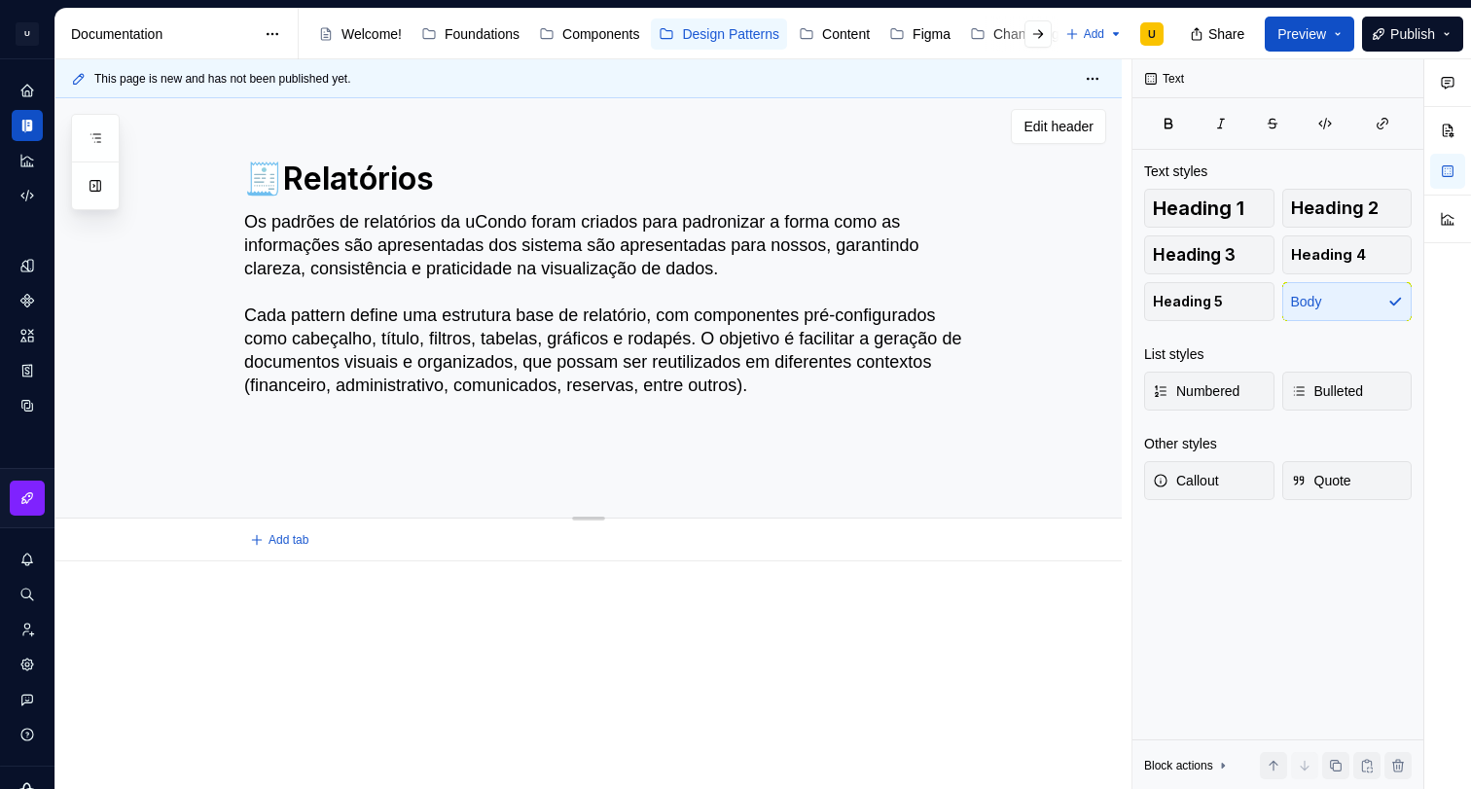
type textarea "*"
type textarea "Os padrões de relatórios da uCondo foram criados para padronizar a forma como a…"
type textarea "*"
type textarea "Os padrões de relatórios da uCondo foram criados para padronizar a forma como a…"
type textarea "*"
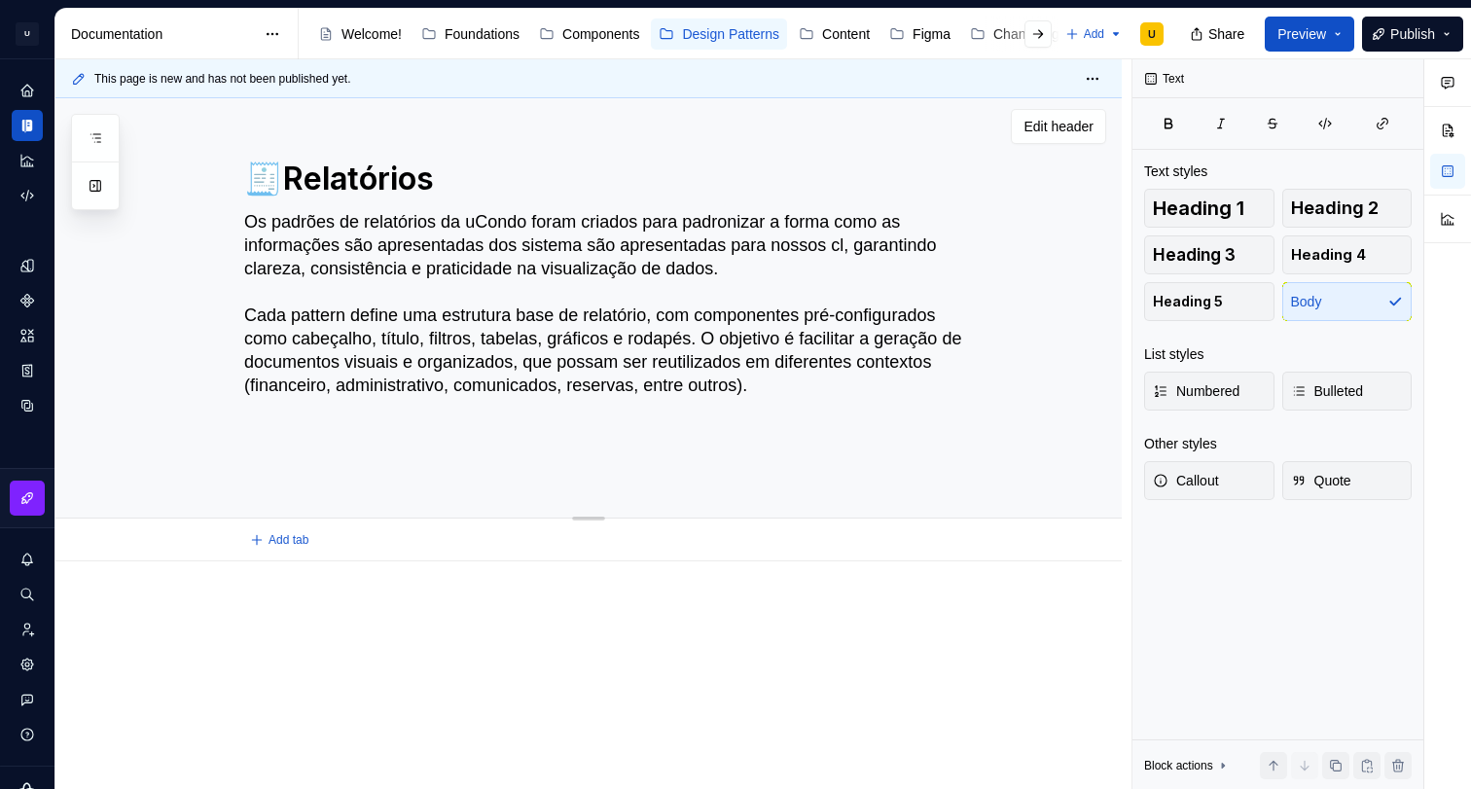
type textarea "Os padrões de relatórios da uCondo foram criados para padronizar a forma como a…"
type textarea "*"
type textarea "Os padrões de relatórios da uCondo foram criados para padronizar a forma como a…"
type textarea "*"
type textarea "Os padrões de relatórios da uCondo foram criados para padronizar a forma como a…"
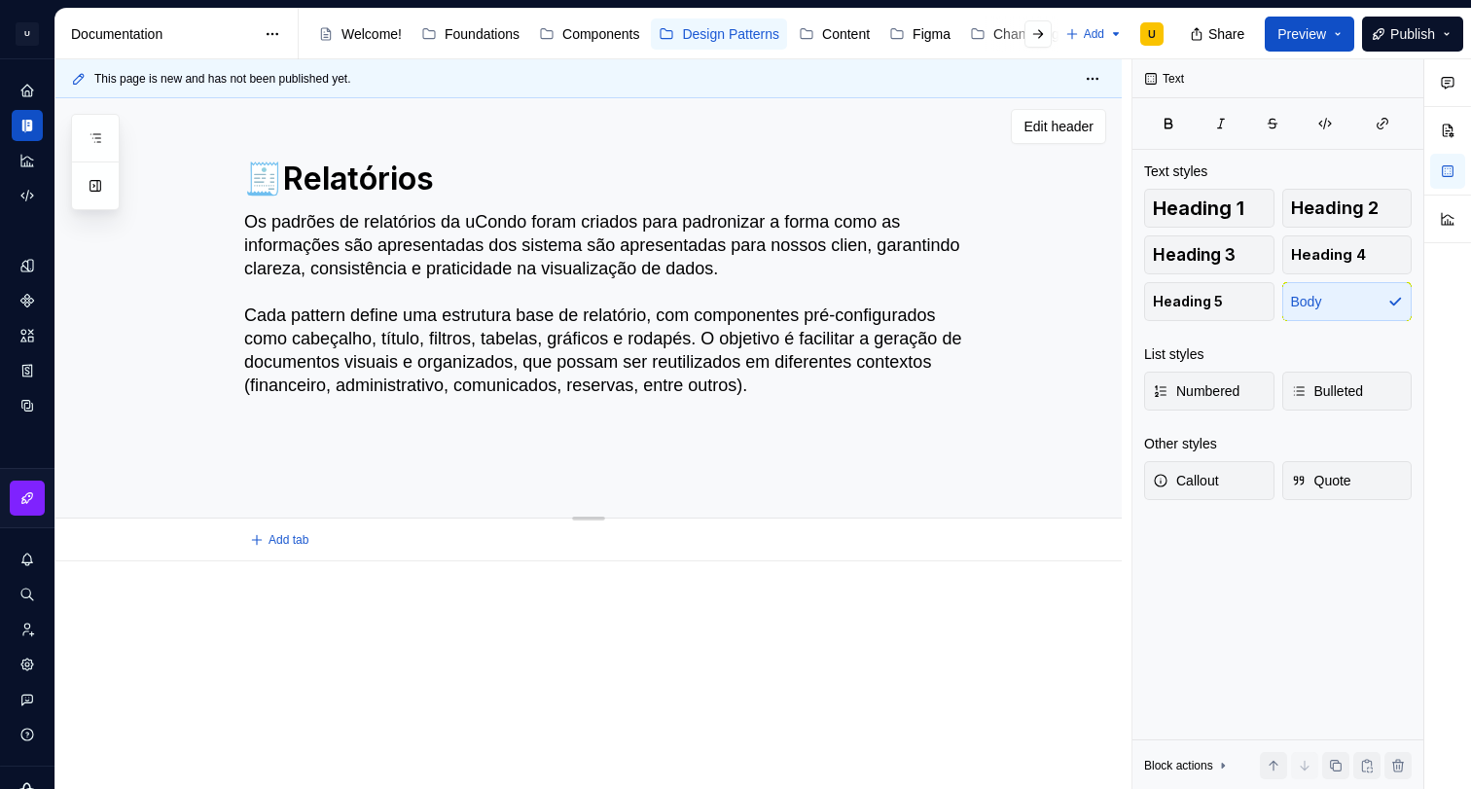
type textarea "*"
type textarea "Os padrões de relatórios da uCondo foram criados para padronizar a forma como a…"
type textarea "*"
type textarea "Os padrões de relatórios da uCondo foram criados para padronizar a forma como a…"
type textarea "*"
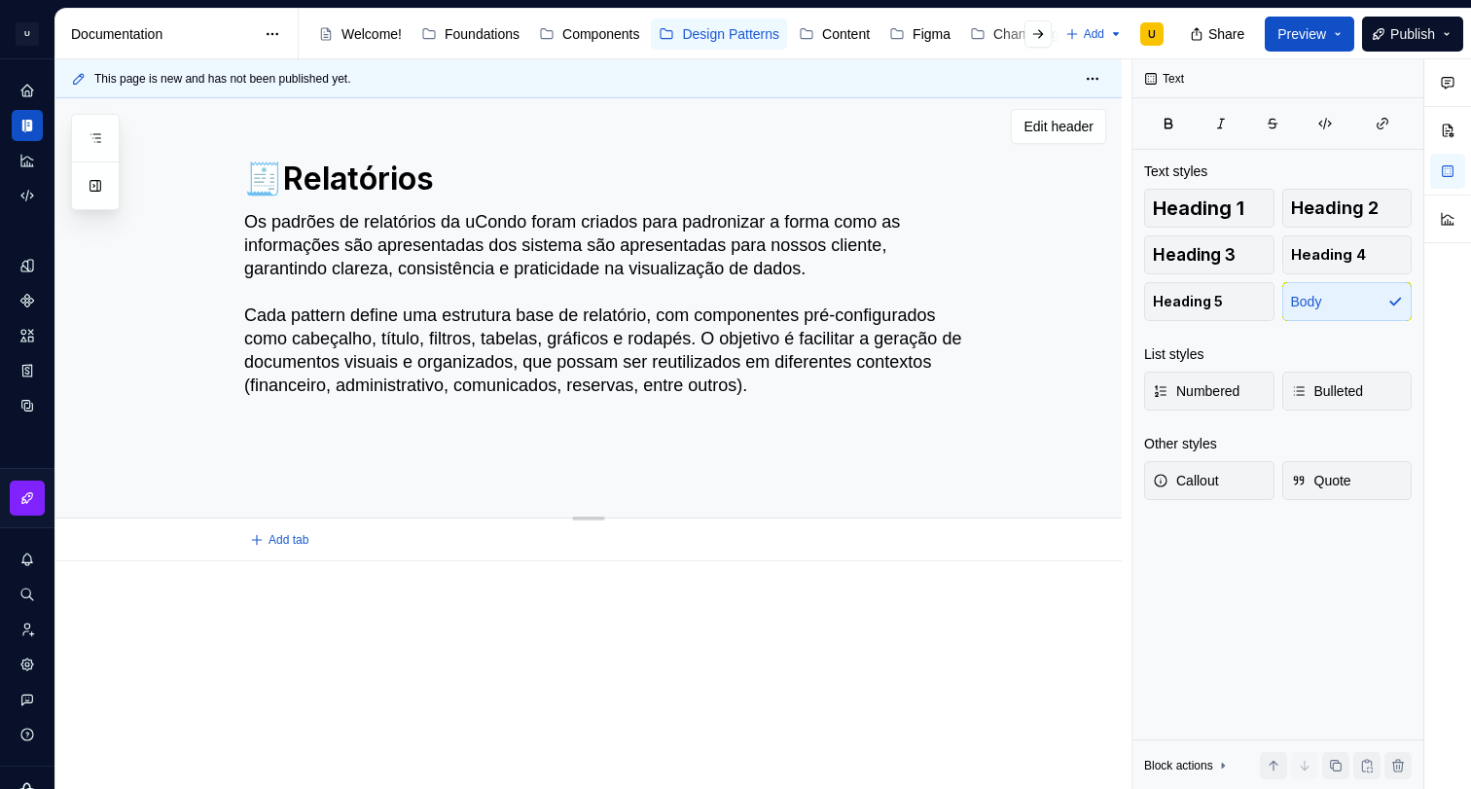
type textarea "Os padrões de relatórios da uCondo foram criados para padronizar a forma como a…"
click at [907, 325] on textarea "Os padrões de relatórios da uCondo foram criados para padronizar a forma como a…" at bounding box center [607, 338] width 735 height 265
click at [269, 362] on textarea "Os padrões de relatórios da uCondo foram criados para padronizar a forma como a…" at bounding box center [607, 338] width 735 height 265
click at [379, 359] on textarea "Os padrões de relatórios da uCondo foram criados para padronizar a forma como a…" at bounding box center [607, 338] width 735 height 265
drag, startPoint x: 321, startPoint y: 454, endPoint x: 206, endPoint y: 363, distance: 146.7
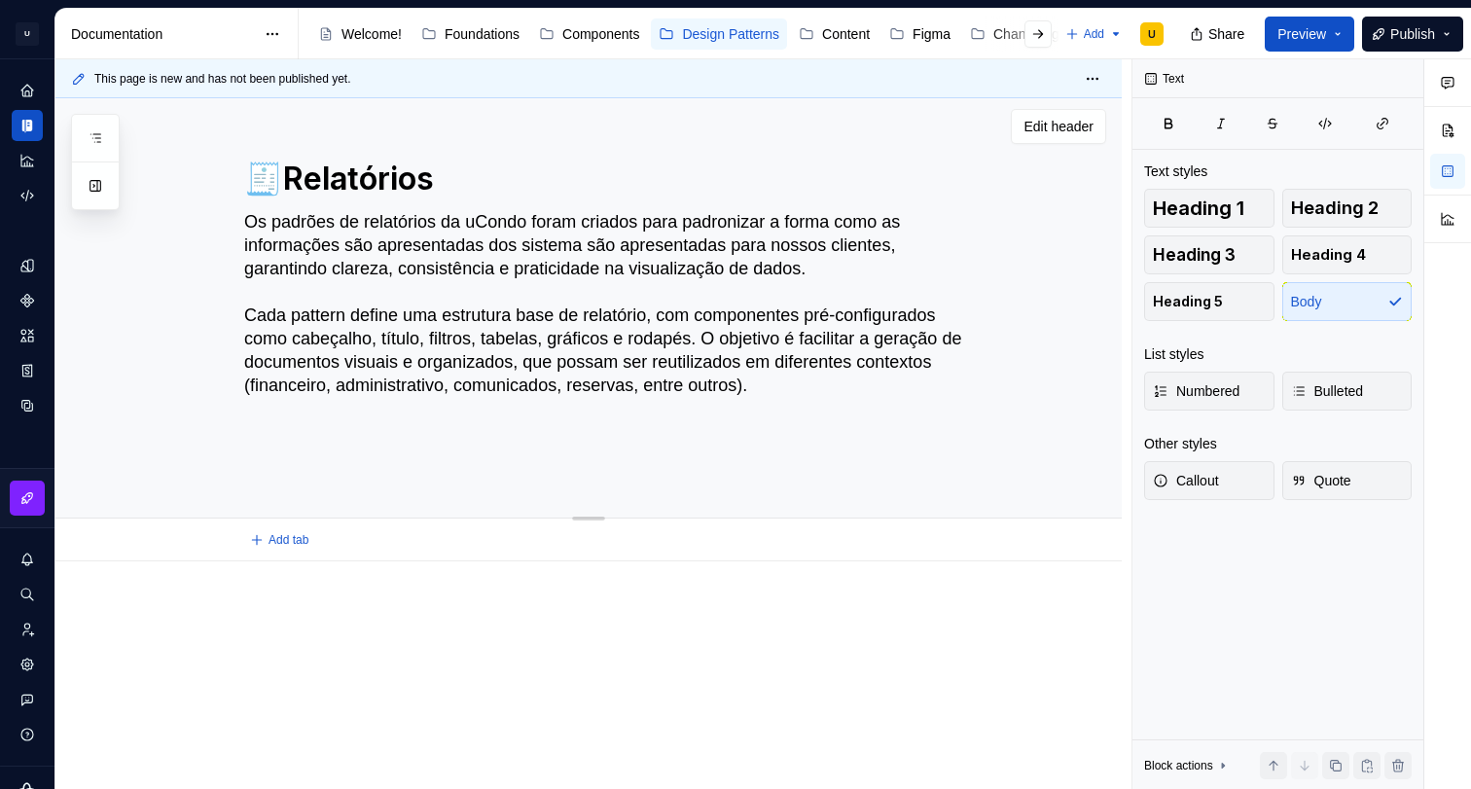
click at [206, 363] on div "🧾Relatórios Os padrões de relatórios da uCondo foram criados para padronizar a …" at bounding box center [612, 305] width 864 height 424
type textarea "*"
type textarea "Os padrões de relatórios da uCondo foram criados para padronizar a forma como a…"
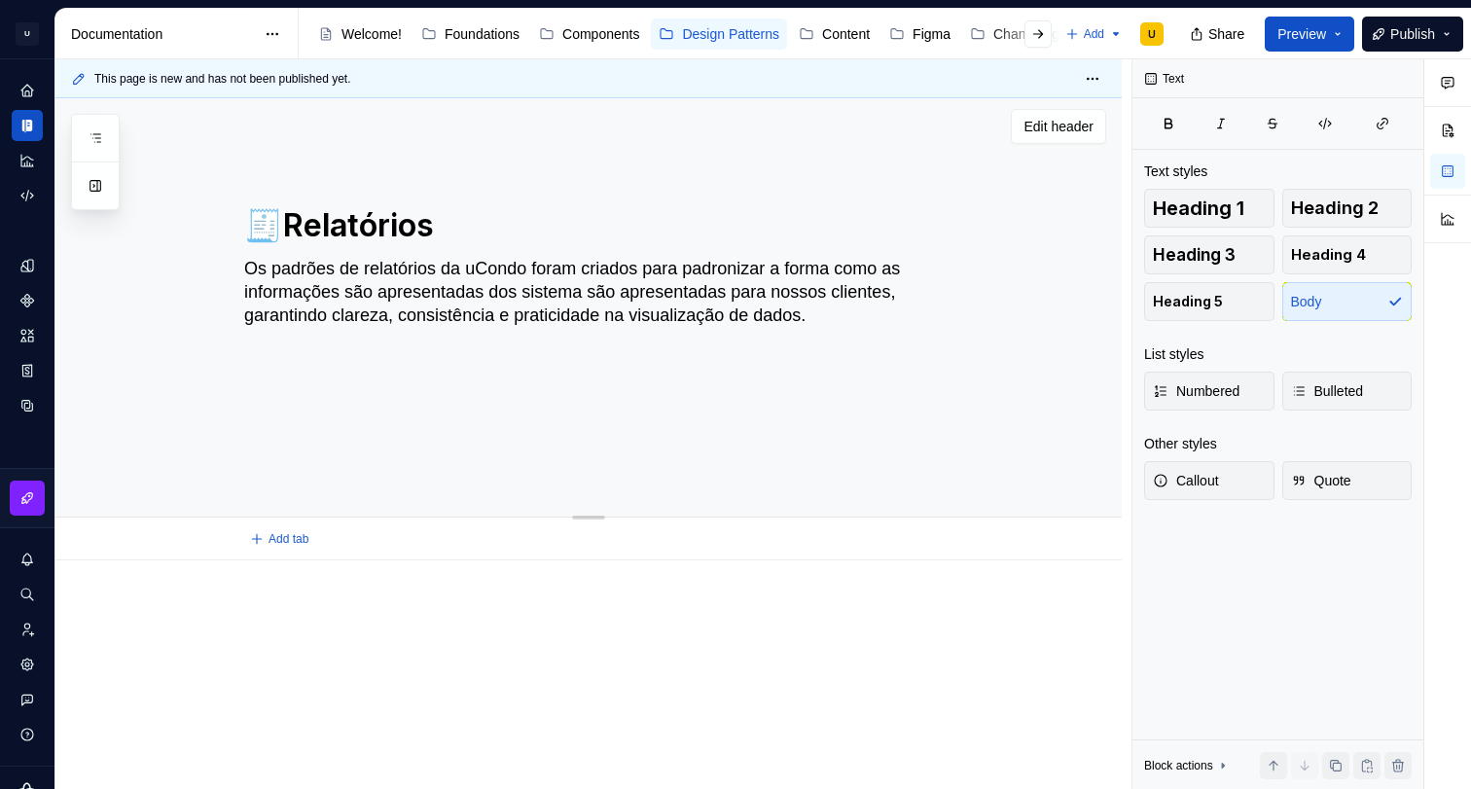
scroll to position [51, 0]
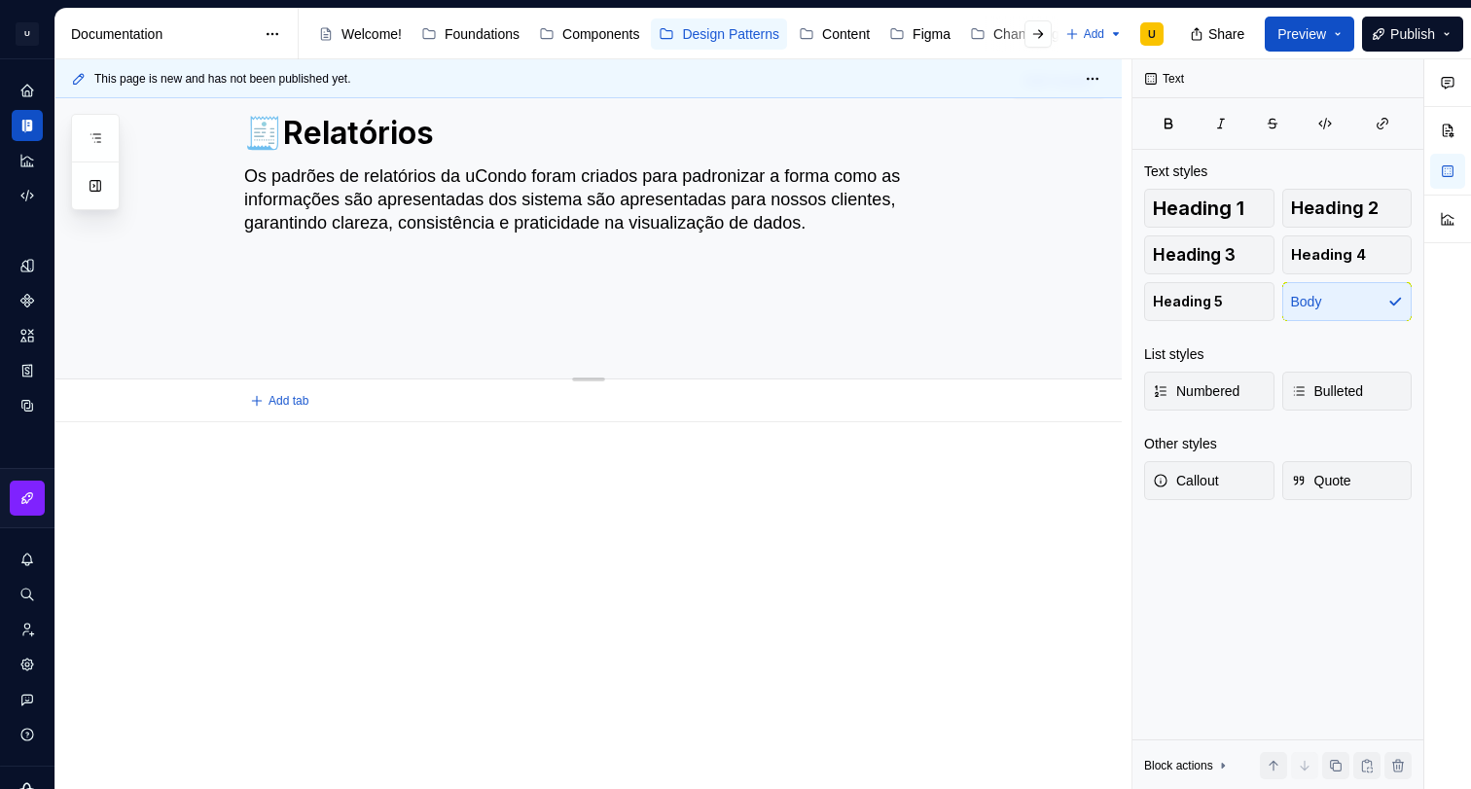
type textarea "*"
type textarea "Os padrões de relatórios da uCondo foram criados para padronizar a forma como a…"
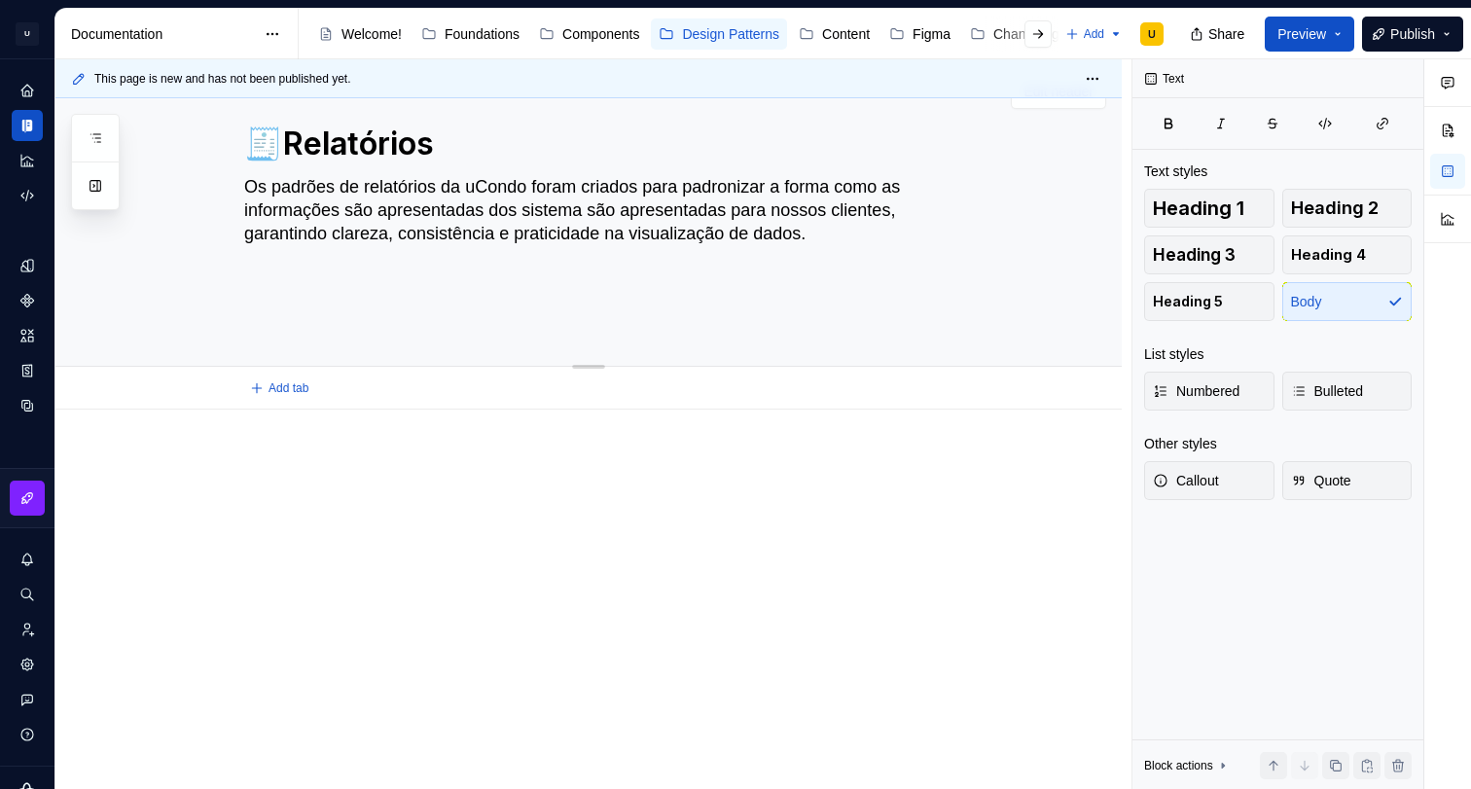
type textarea "*"
type textarea "Os padrões de relatórios da uCondo foram criados para padronizar a forma como a…"
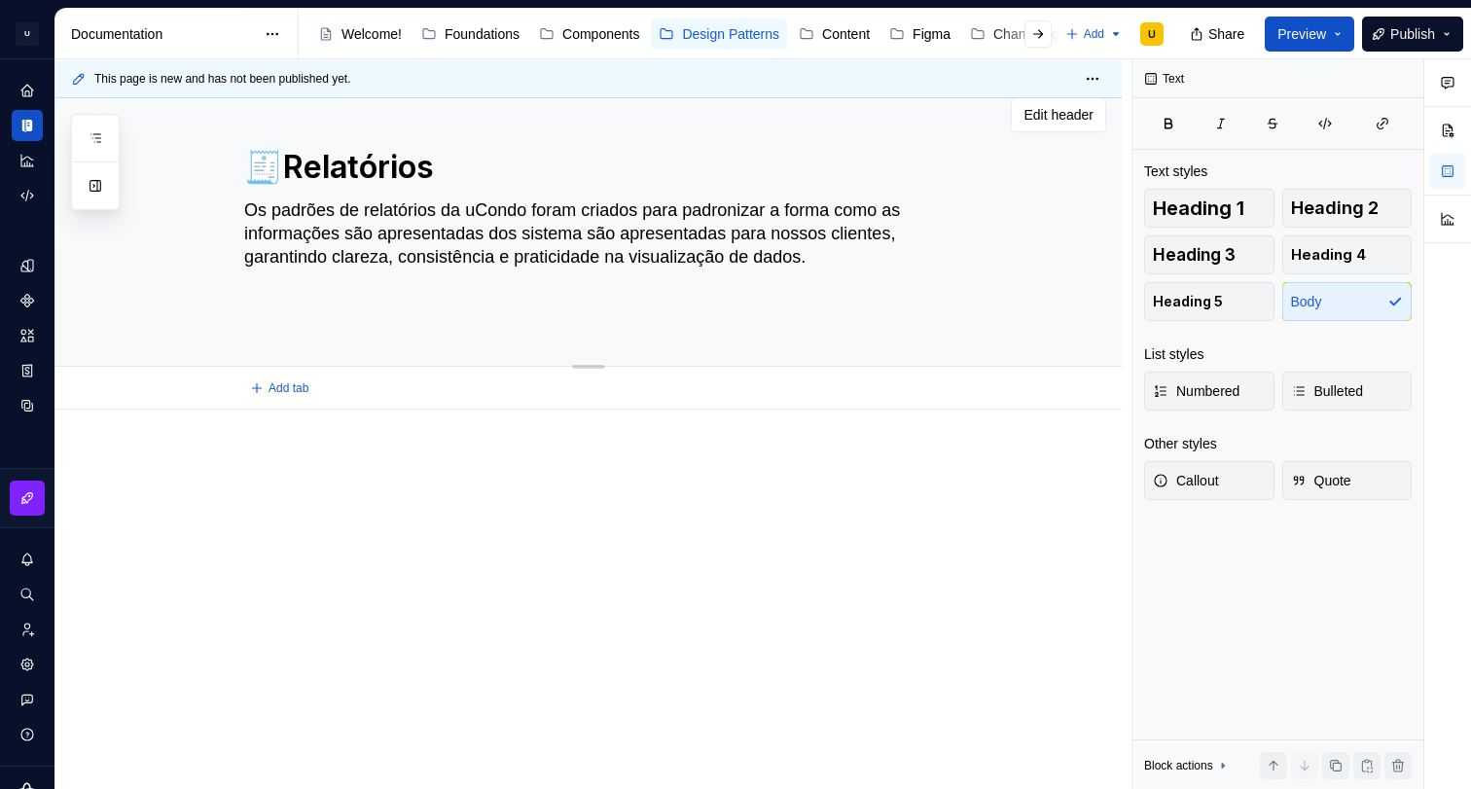
scroll to position [17, 0]
type textarea "*"
type textarea "Os padrões de relatórios da uCondo foram criados para padronizar a forma como a…"
click at [301, 392] on span "Add tab" at bounding box center [288, 388] width 40 height 16
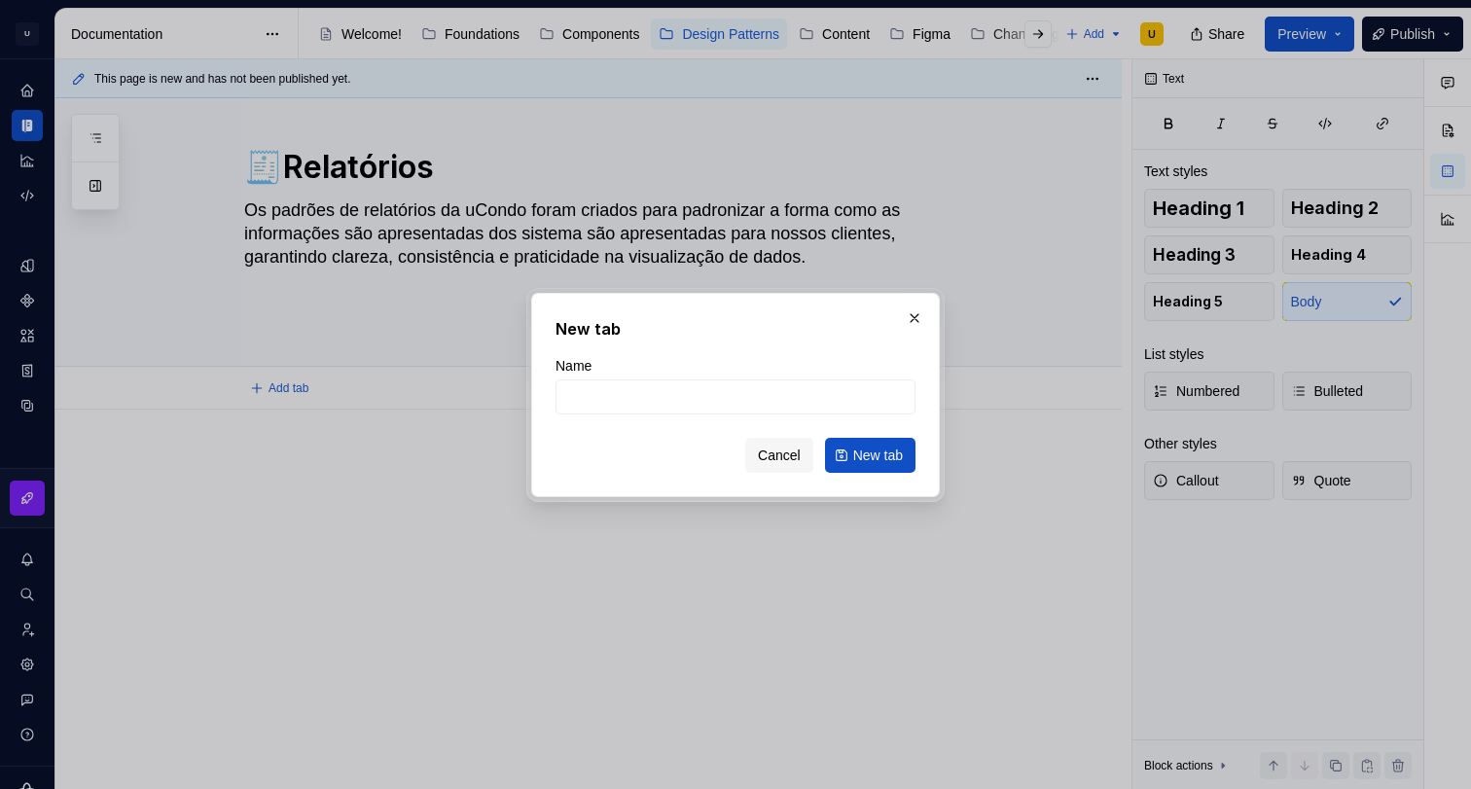
drag, startPoint x: 592, startPoint y: 415, endPoint x: 563, endPoint y: 420, distance: 29.6
click at [592, 415] on form "Name Cancel New tab" at bounding box center [735, 414] width 360 height 117
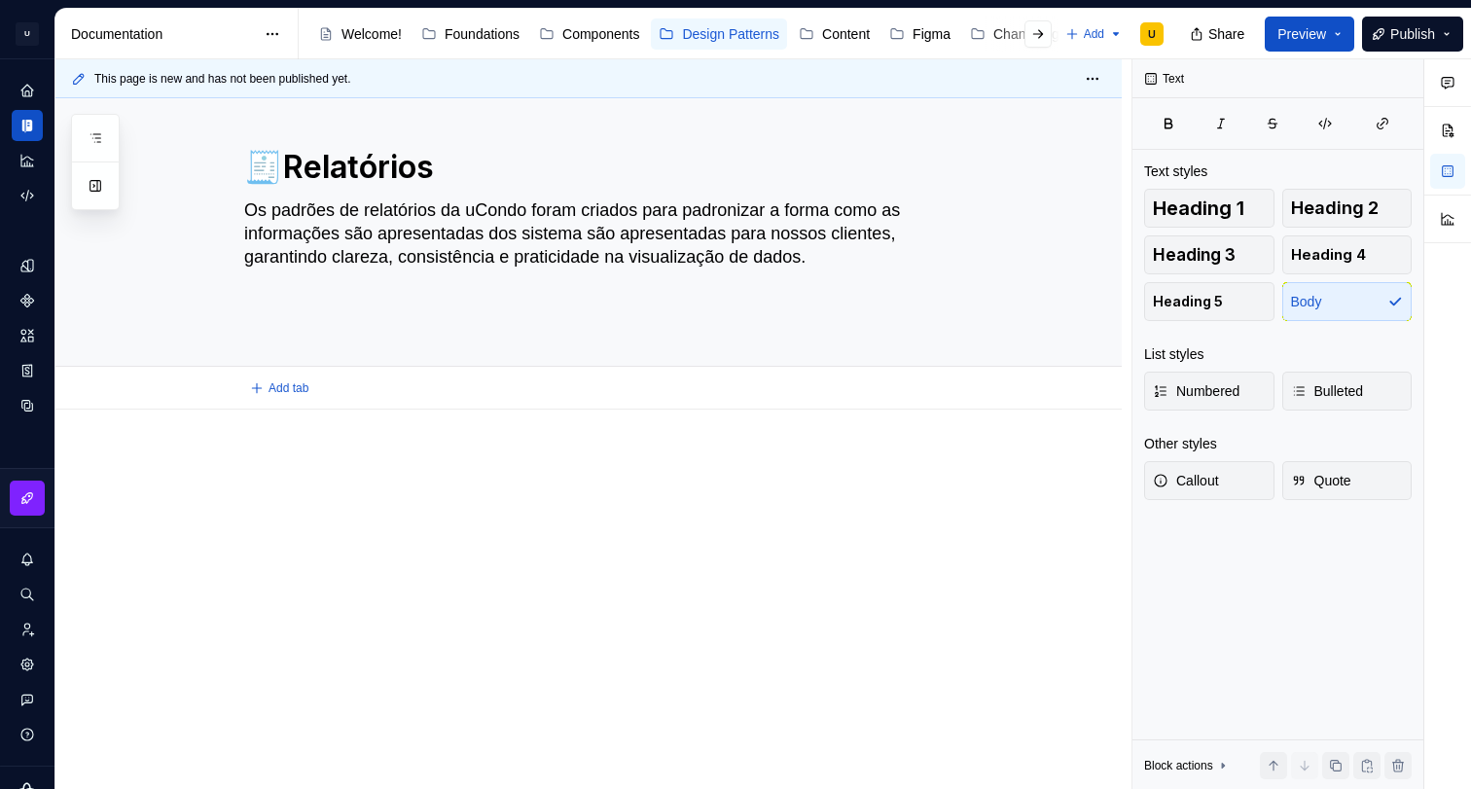
click at [453, 443] on div at bounding box center [588, 600] width 1066 height 380
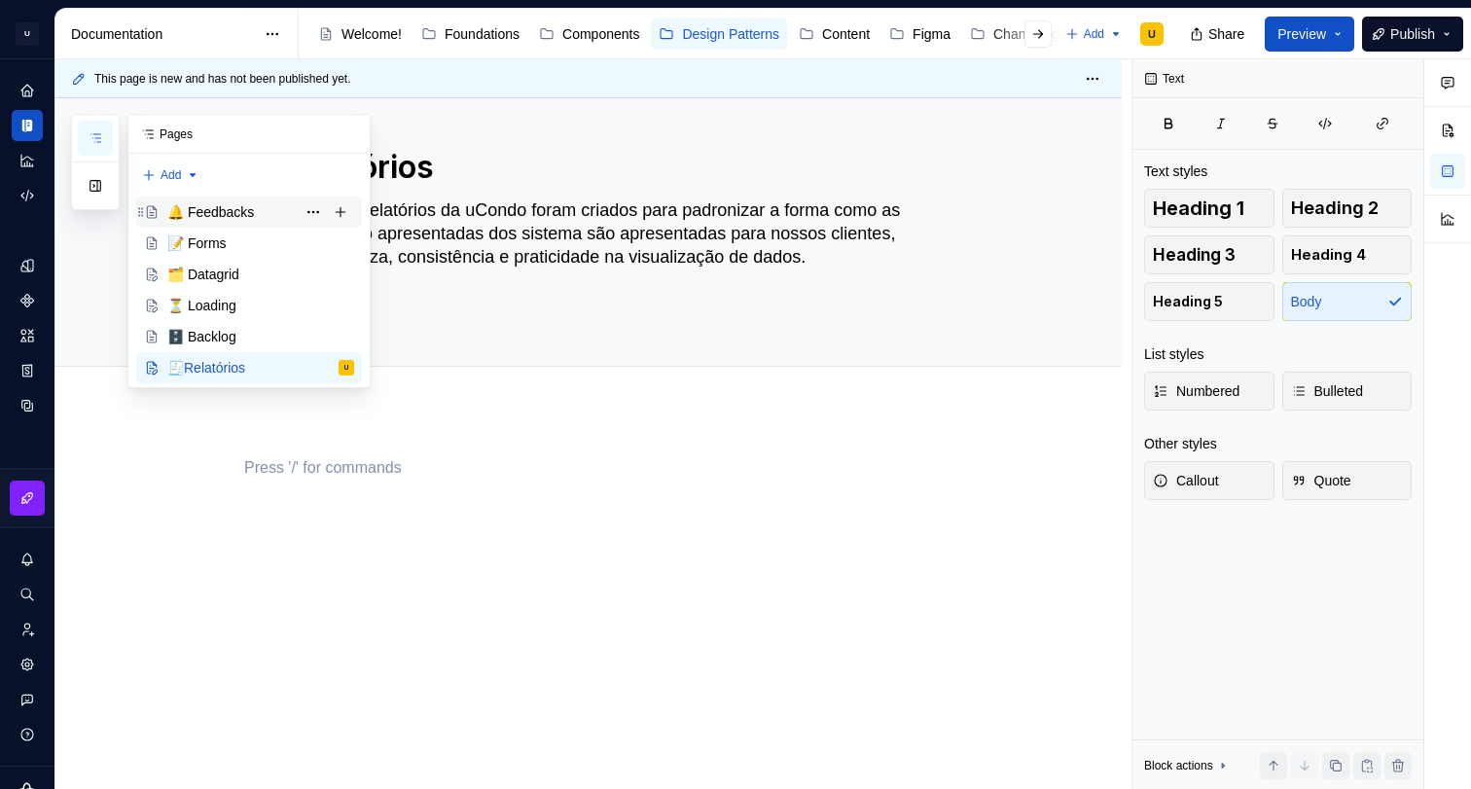
click at [232, 203] on div "🔔 Feedbacks" at bounding box center [210, 211] width 87 height 19
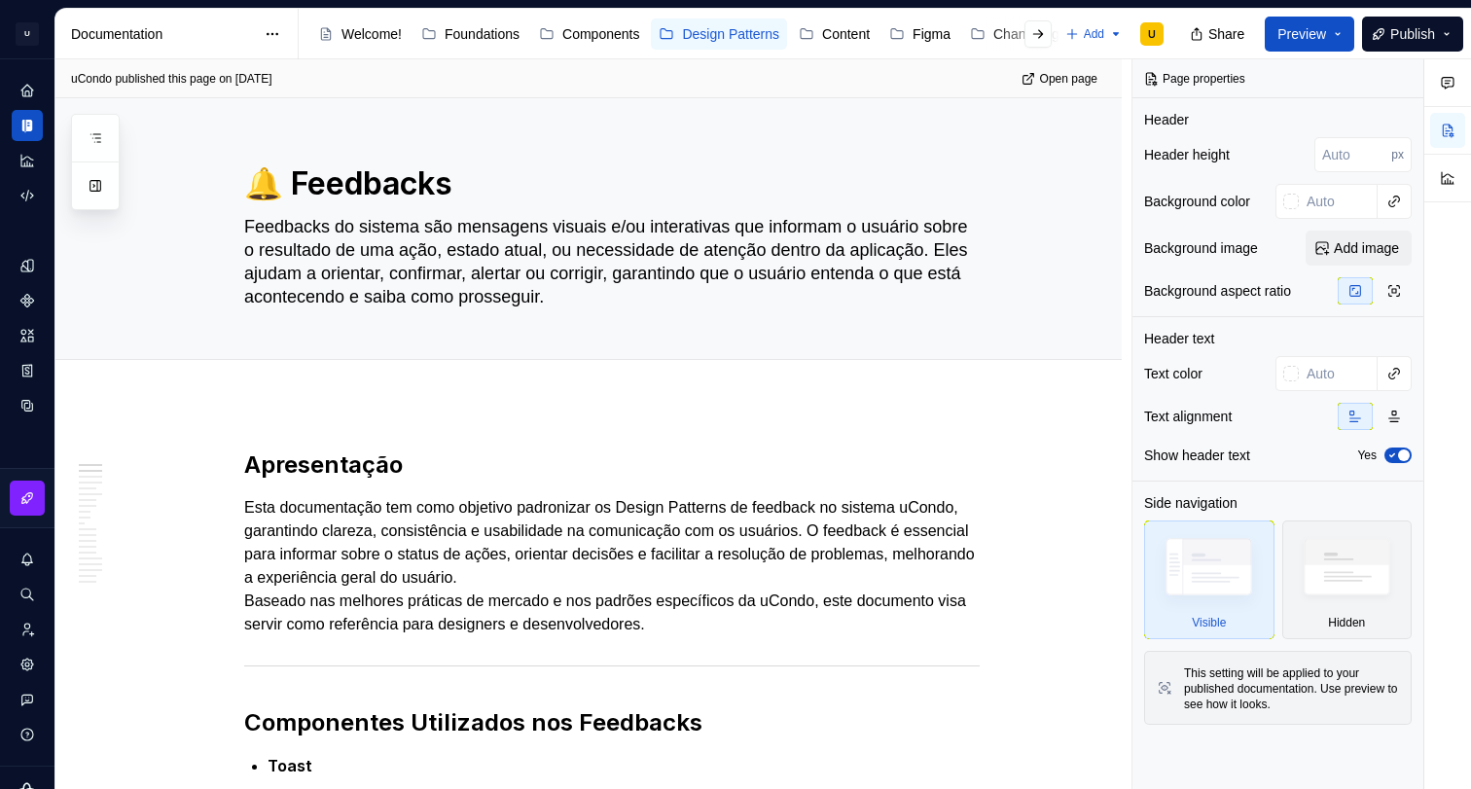
drag, startPoint x: 463, startPoint y: 423, endPoint x: 421, endPoint y: 435, distance: 43.4
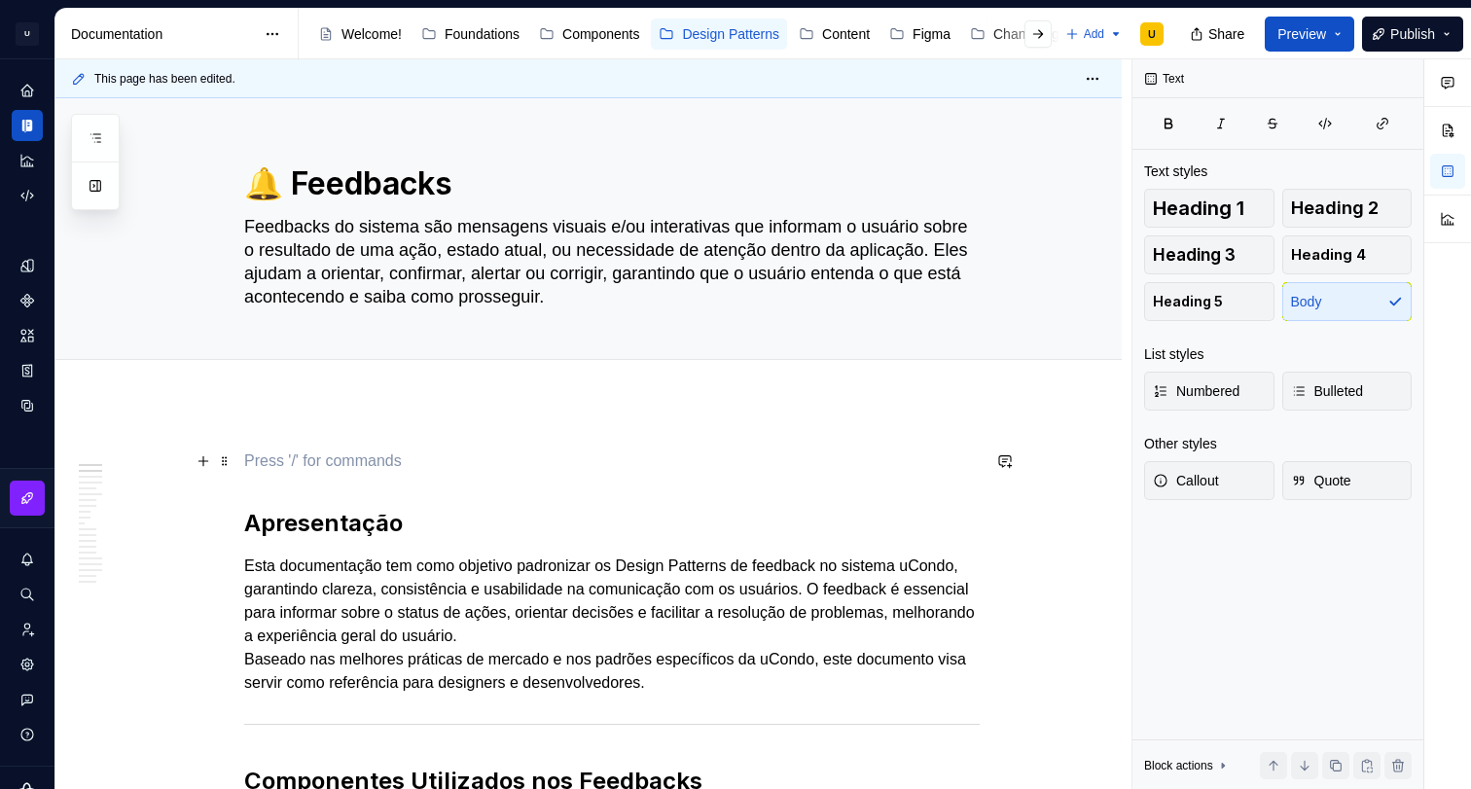
click at [331, 456] on p at bounding box center [611, 460] width 735 height 23
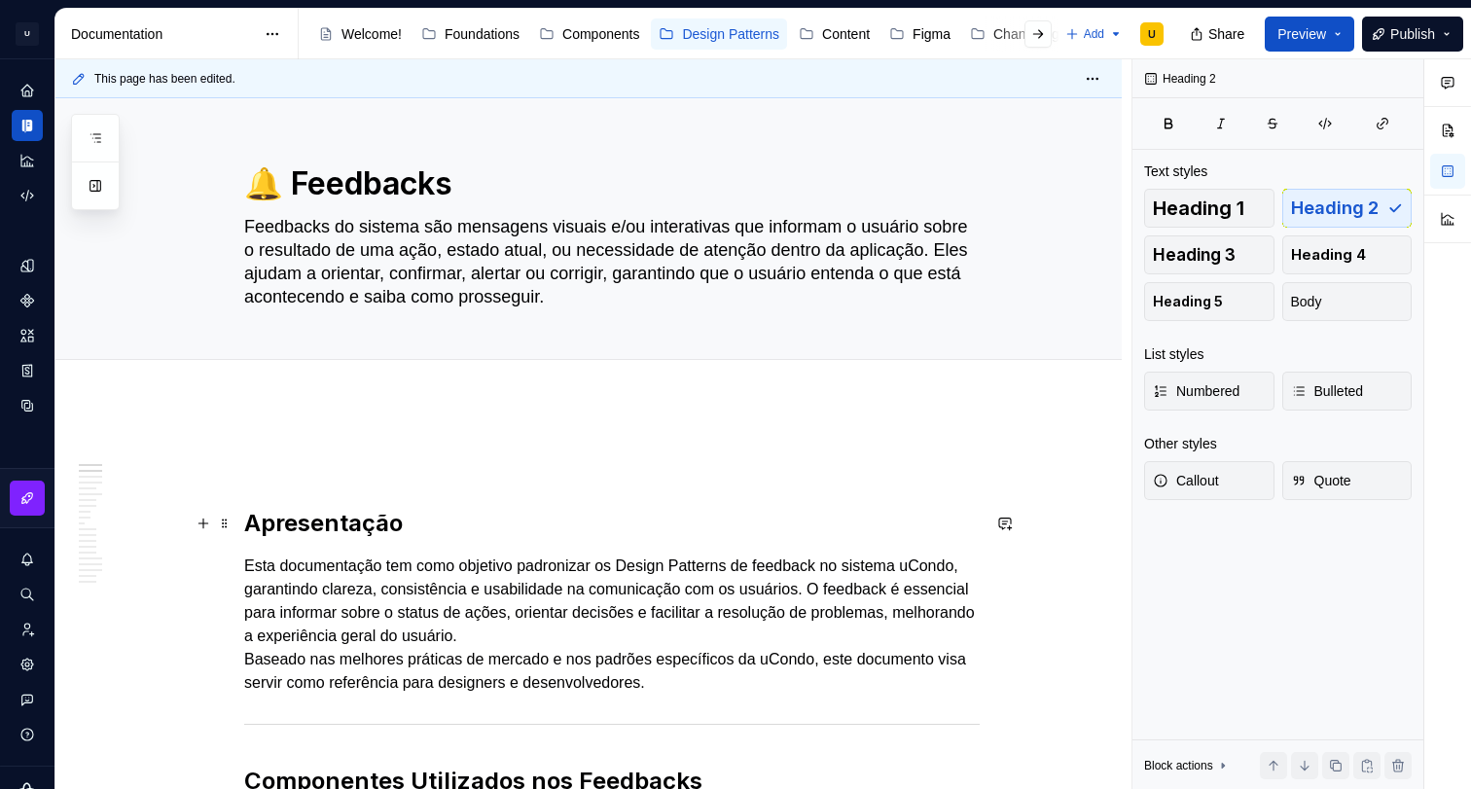
click at [292, 511] on h2 "Apresentação" at bounding box center [611, 523] width 735 height 31
click at [290, 517] on h2 "Apresentação" at bounding box center [611, 523] width 735 height 31
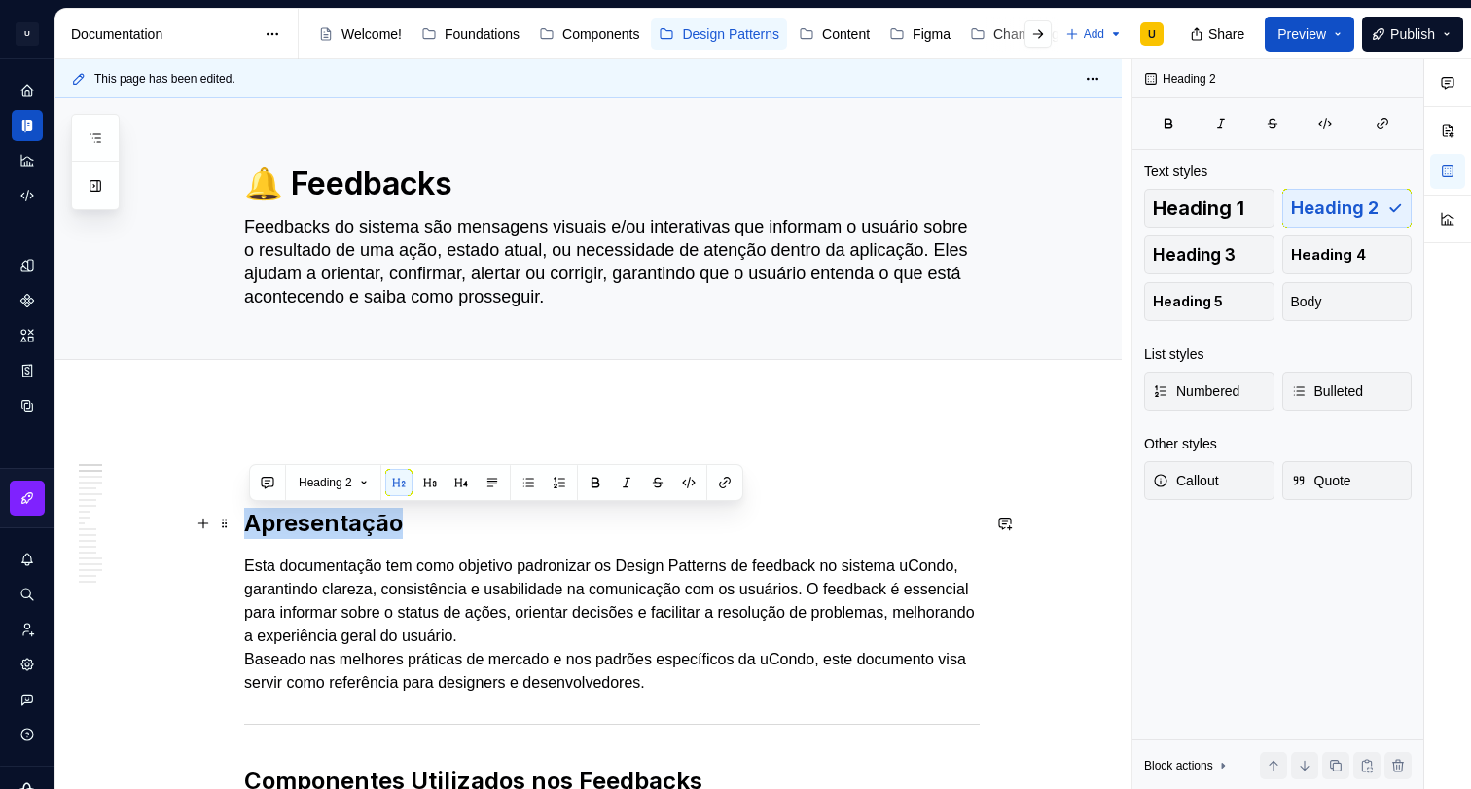
click at [290, 517] on h2 "Apresentação" at bounding box center [611, 523] width 735 height 31
click at [414, 603] on p "Esta documentação tem como objetivo padronizar os Design Patterns de feedback n…" at bounding box center [611, 624] width 735 height 140
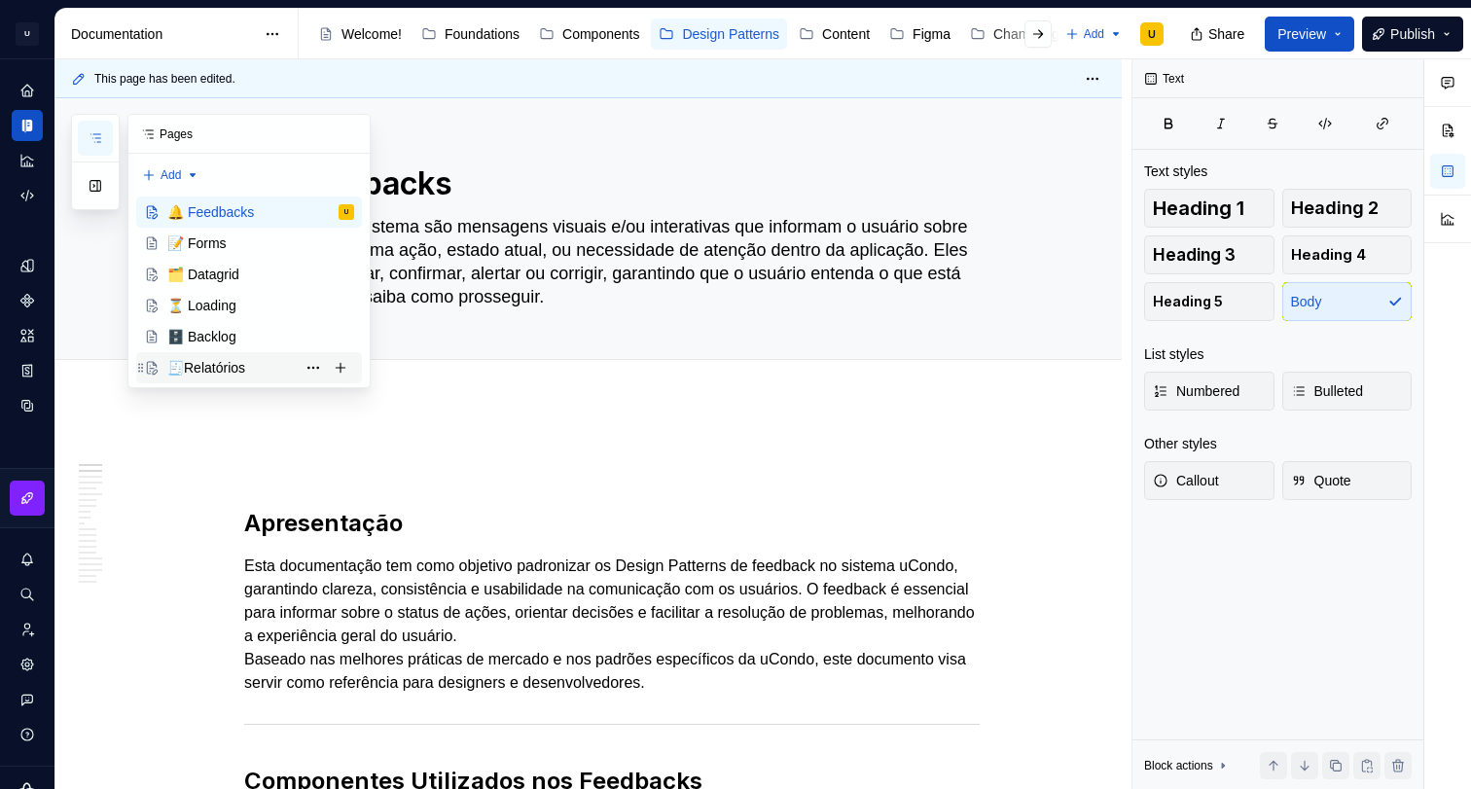
click at [208, 363] on div "🧾Relatórios" at bounding box center [206, 367] width 78 height 19
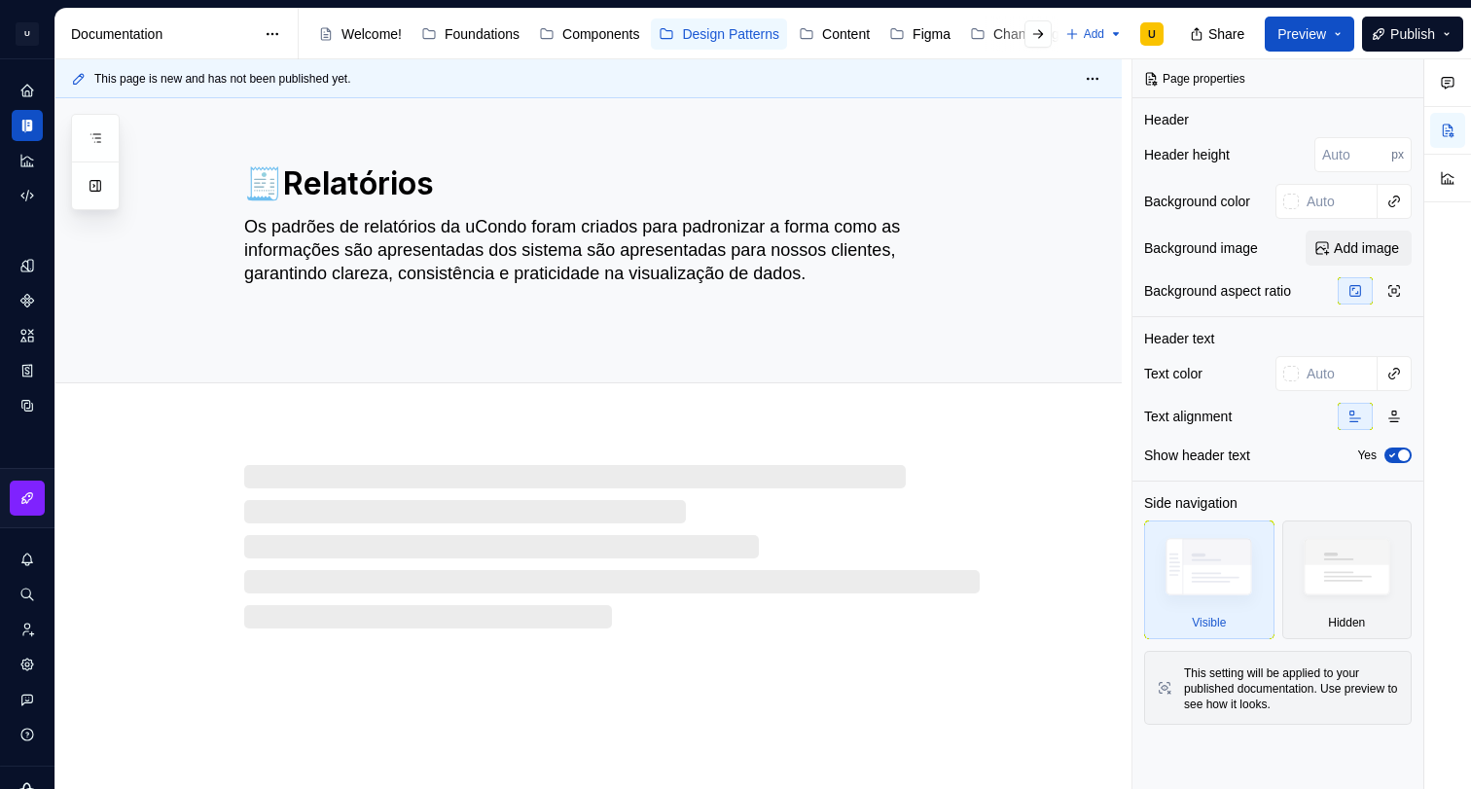
click at [308, 476] on div at bounding box center [611, 546] width 735 height 163
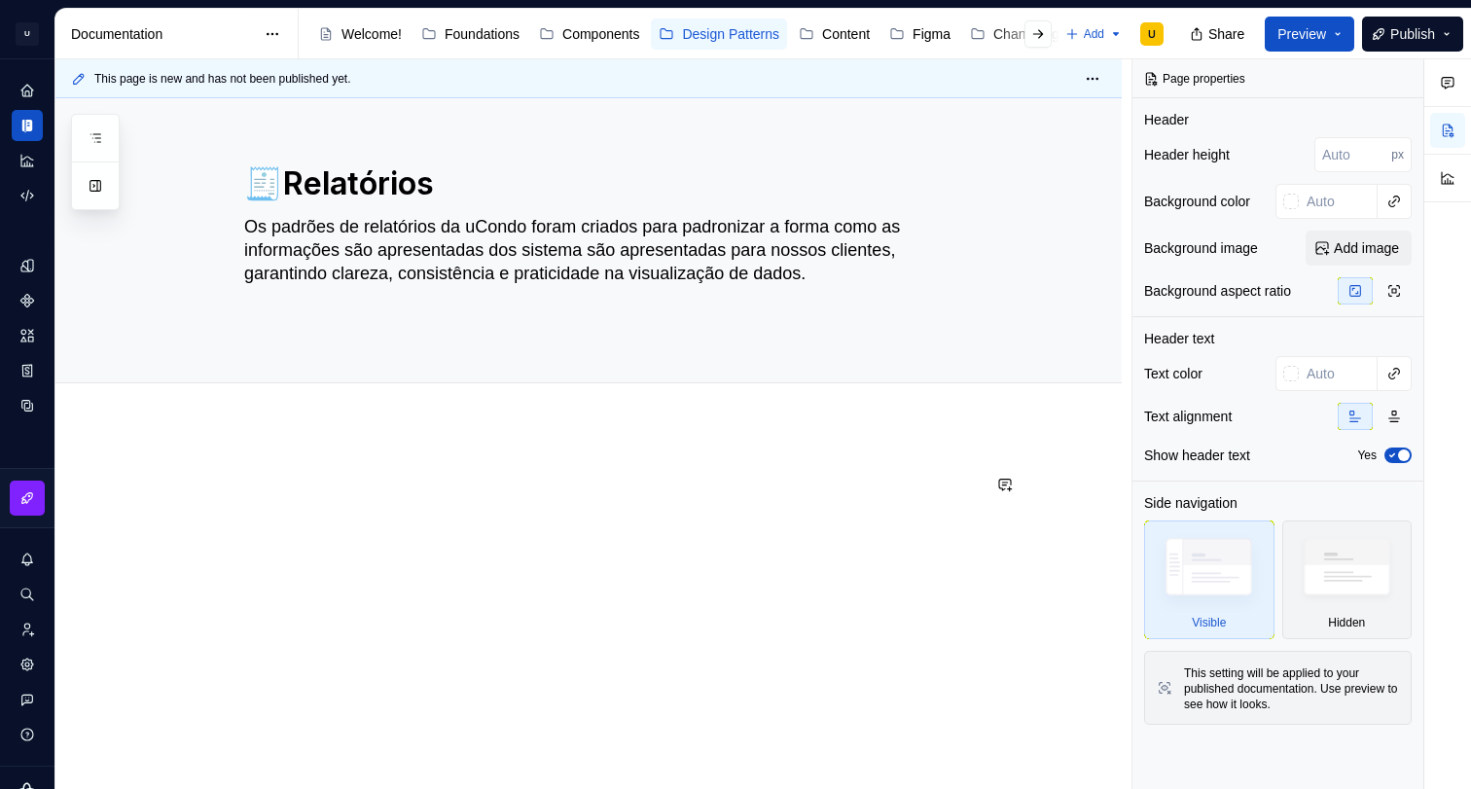
click at [294, 473] on p at bounding box center [611, 484] width 735 height 23
click at [294, 452] on div at bounding box center [588, 616] width 1066 height 380
type textarea "*"
click at [279, 480] on p at bounding box center [611, 484] width 735 height 23
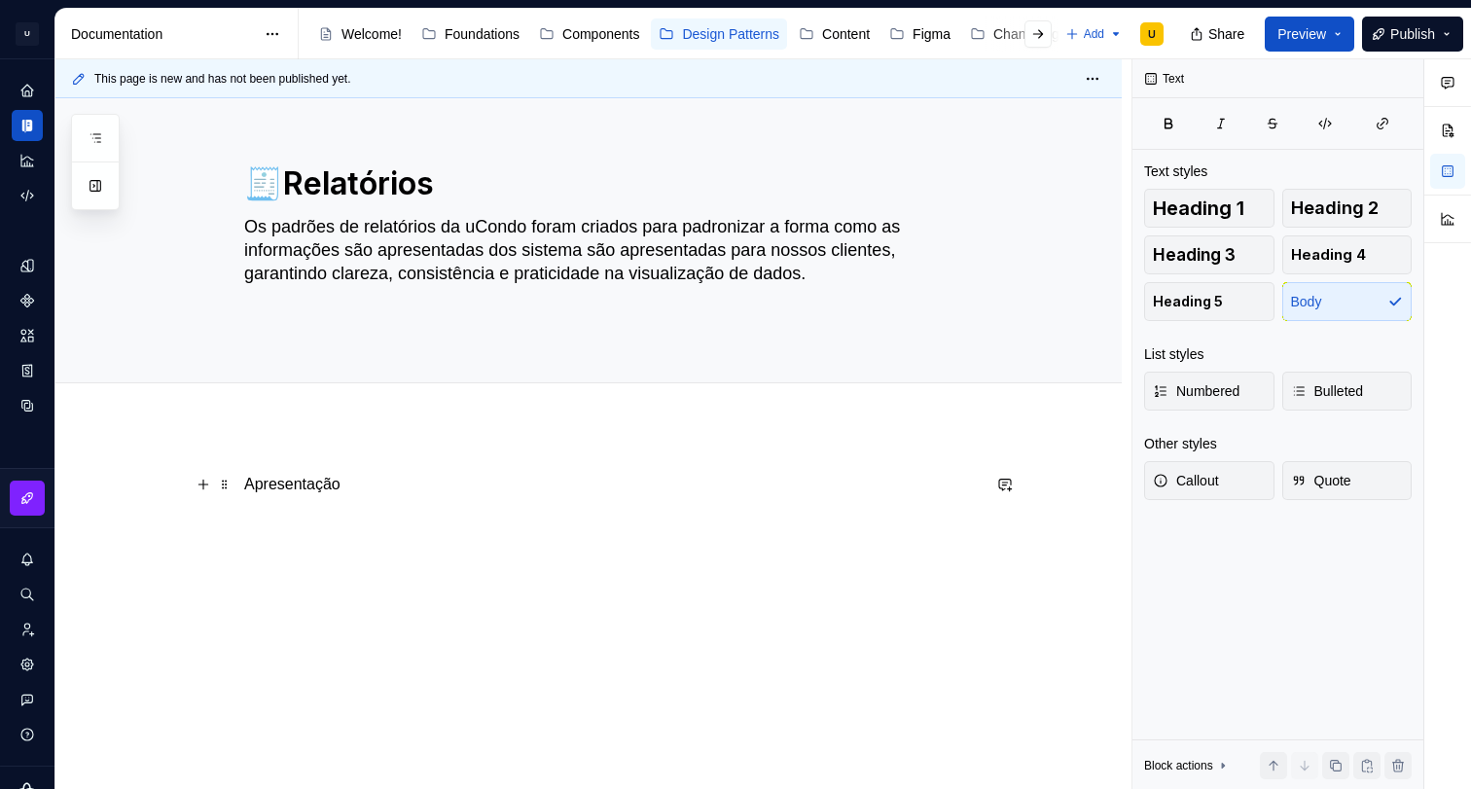
click at [260, 483] on p "Apresentação" at bounding box center [611, 484] width 735 height 23
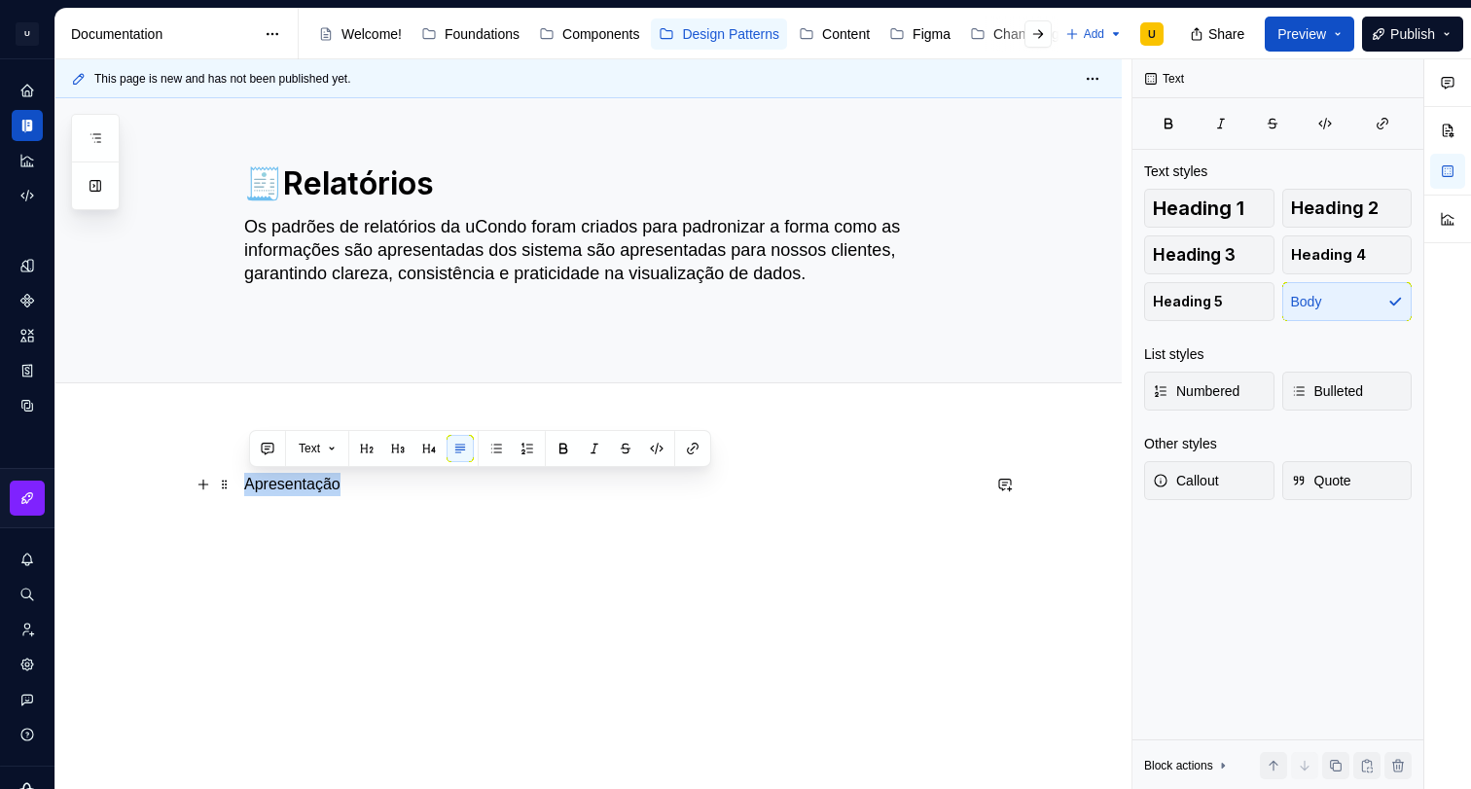
click at [260, 483] on p "Apresentação" at bounding box center [611, 484] width 735 height 23
click at [337, 457] on button "Text" at bounding box center [317, 448] width 54 height 27
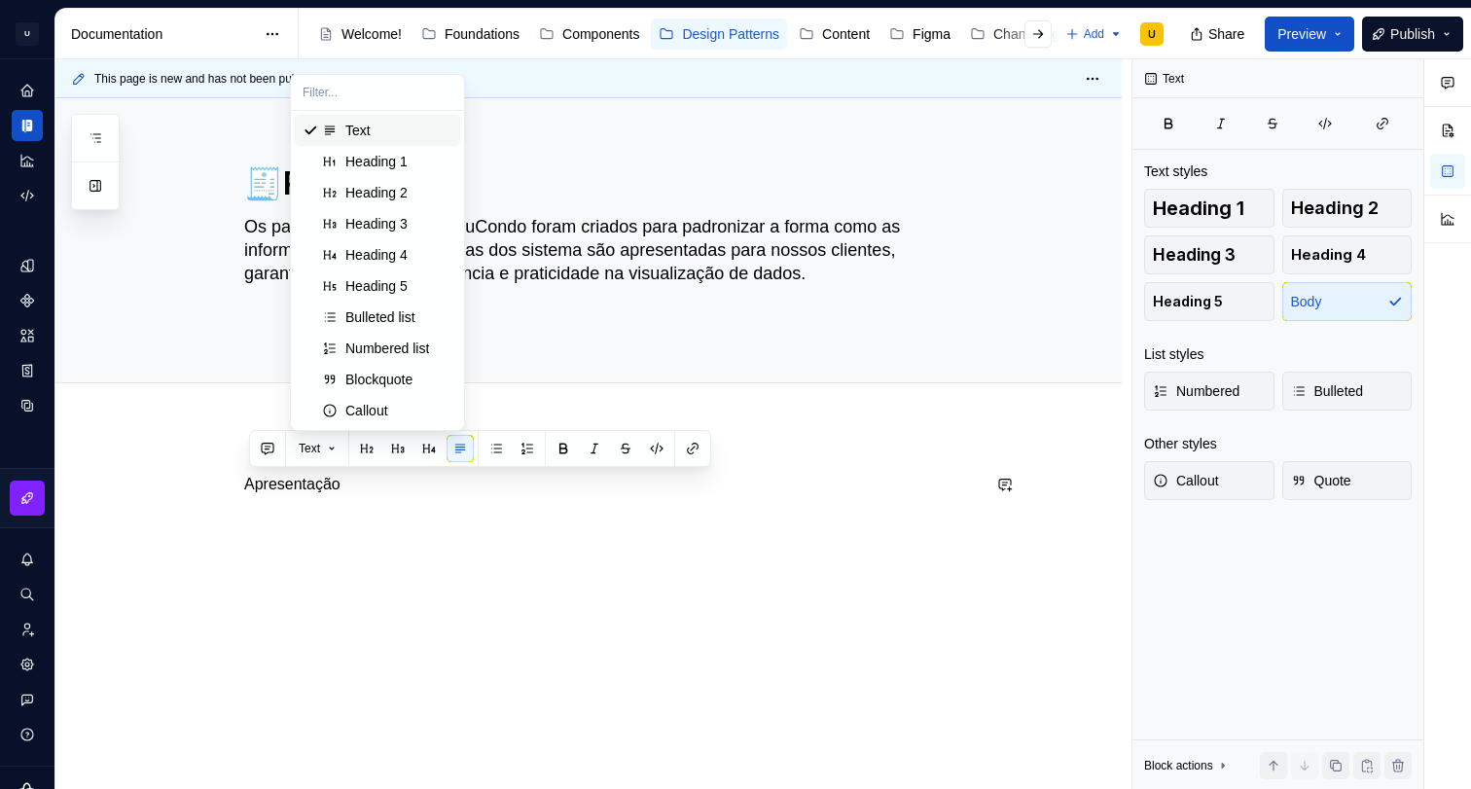
click at [364, 455] on button "button" at bounding box center [366, 448] width 27 height 27
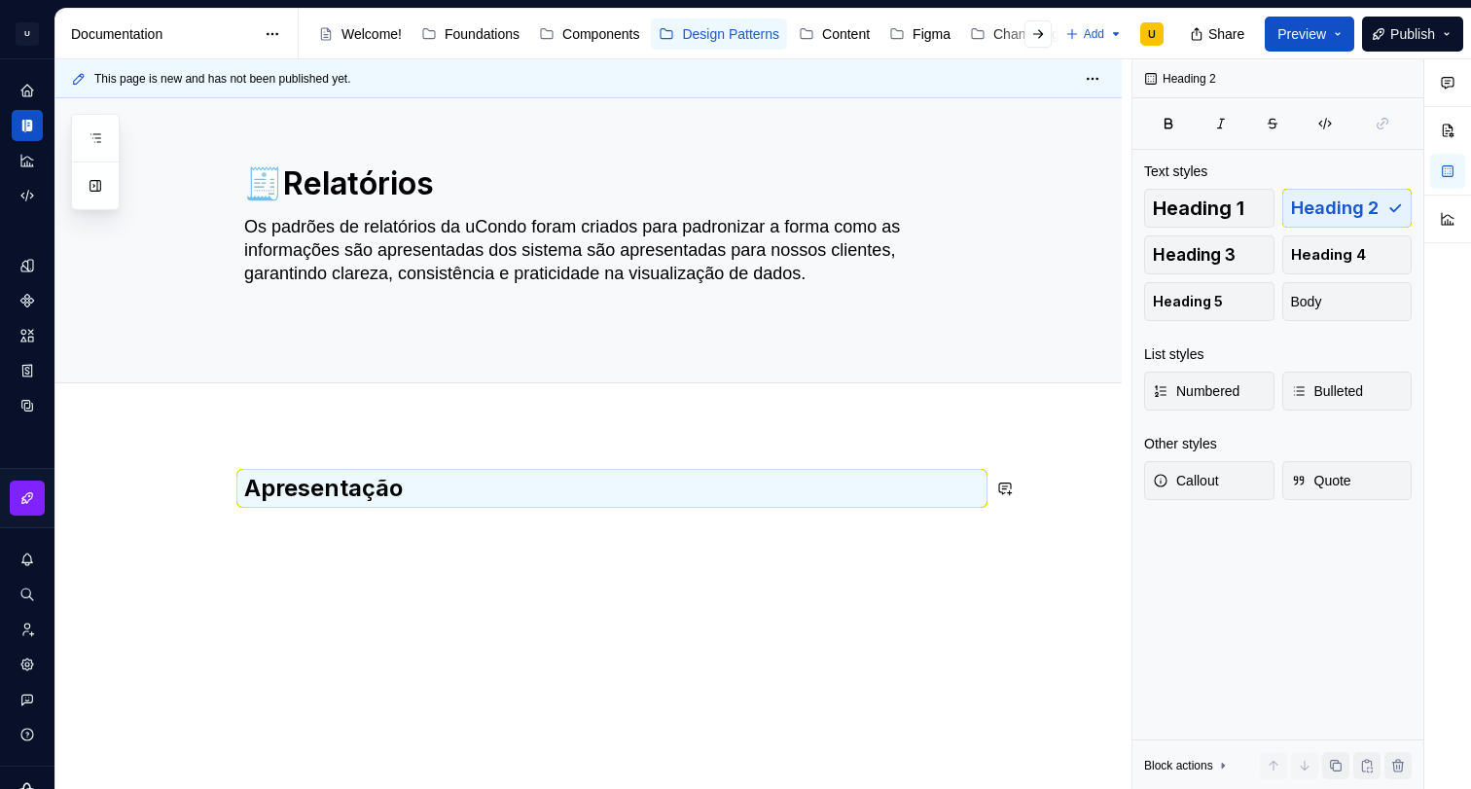
click at [439, 508] on div "Apresentação" at bounding box center [611, 510] width 735 height 74
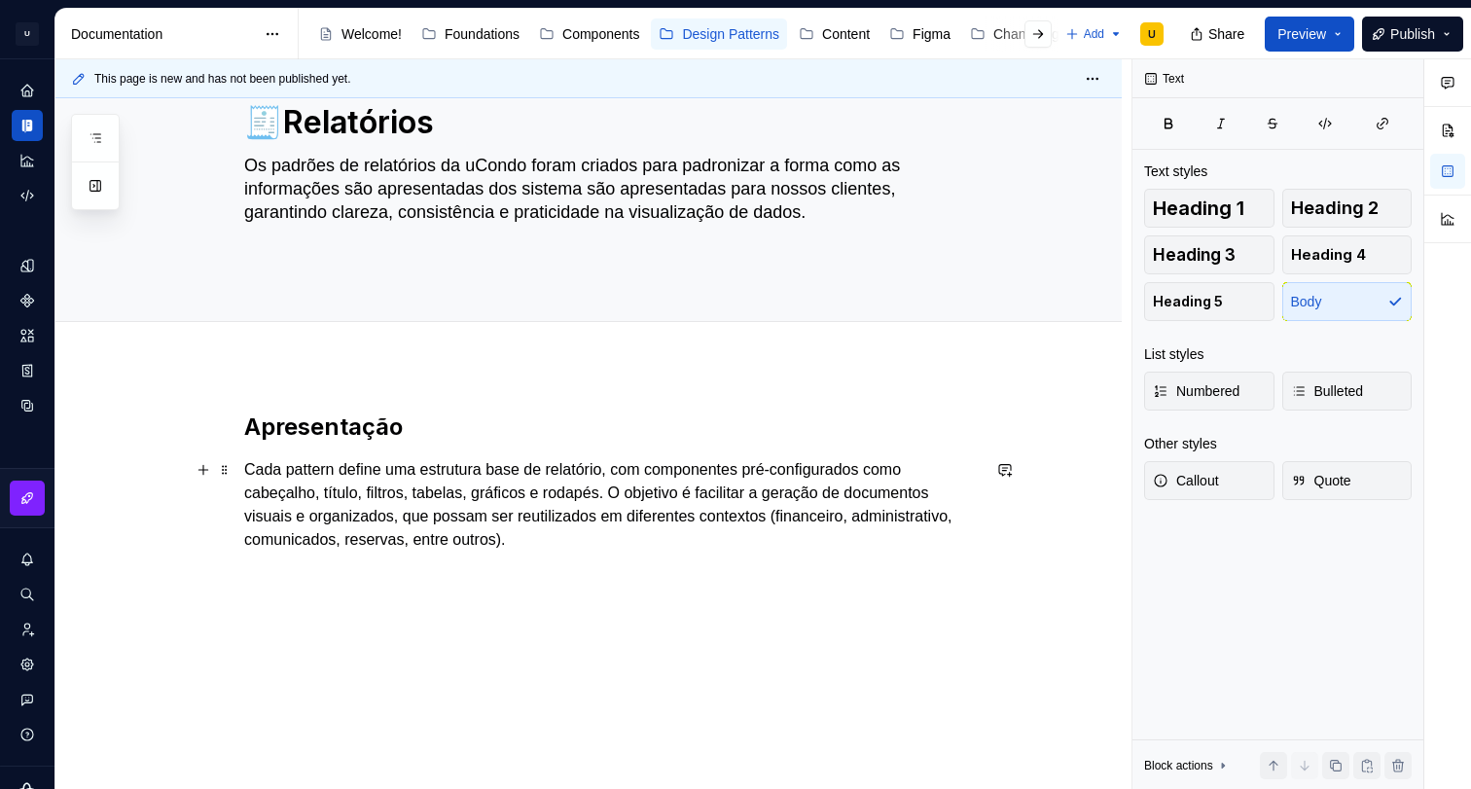
scroll to position [83, 0]
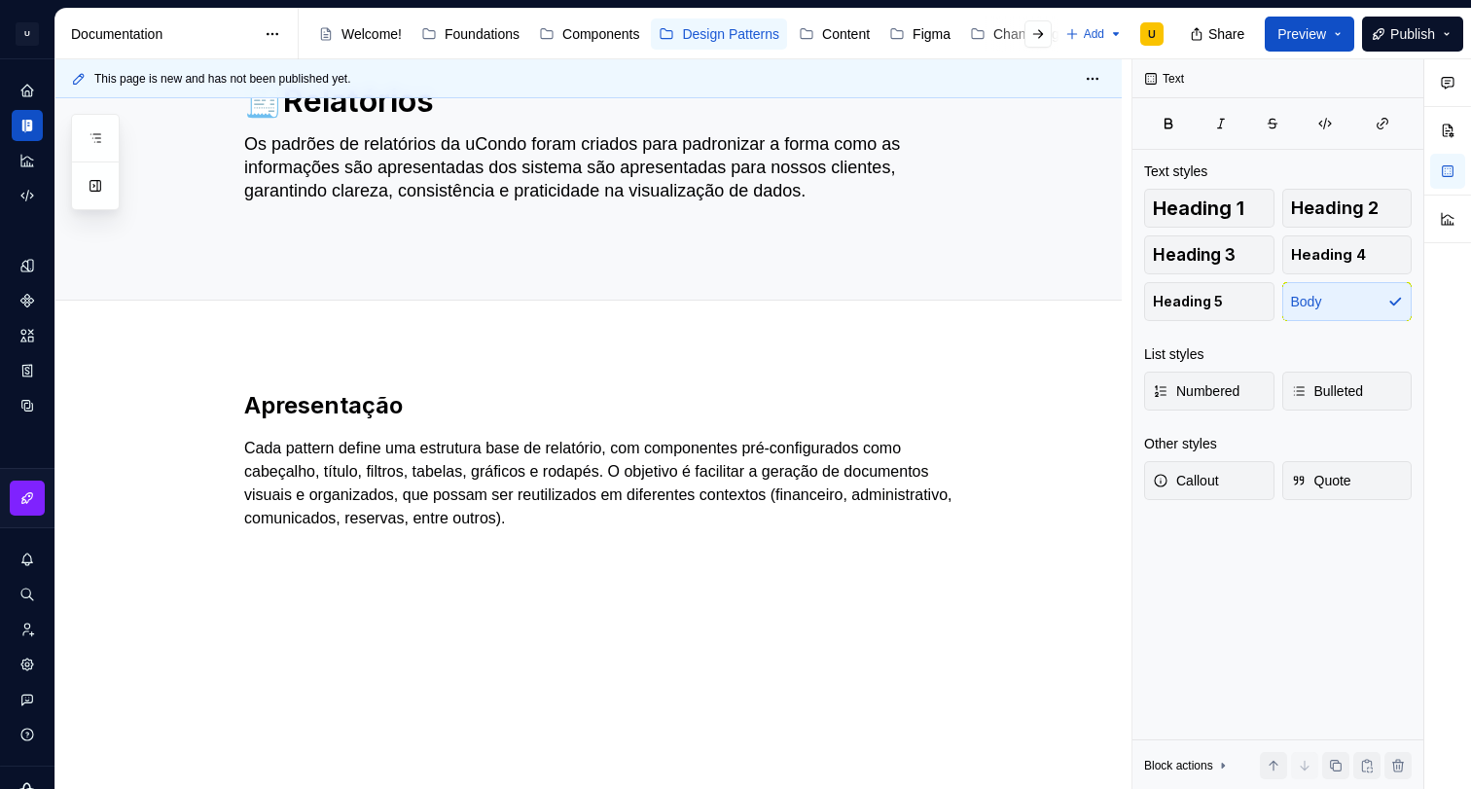
click at [665, 583] on div "Apresentação Cada pattern define uma estrutura base de relatório, com component…" at bounding box center [588, 566] width 1066 height 446
click at [737, 535] on div "Apresentação Cada pattern define uma estrutura base de relatório, com component…" at bounding box center [611, 477] width 735 height 175
click at [748, 518] on p "Cada pattern define uma estrutura base de relatório, com componentes pré-config…" at bounding box center [611, 483] width 735 height 93
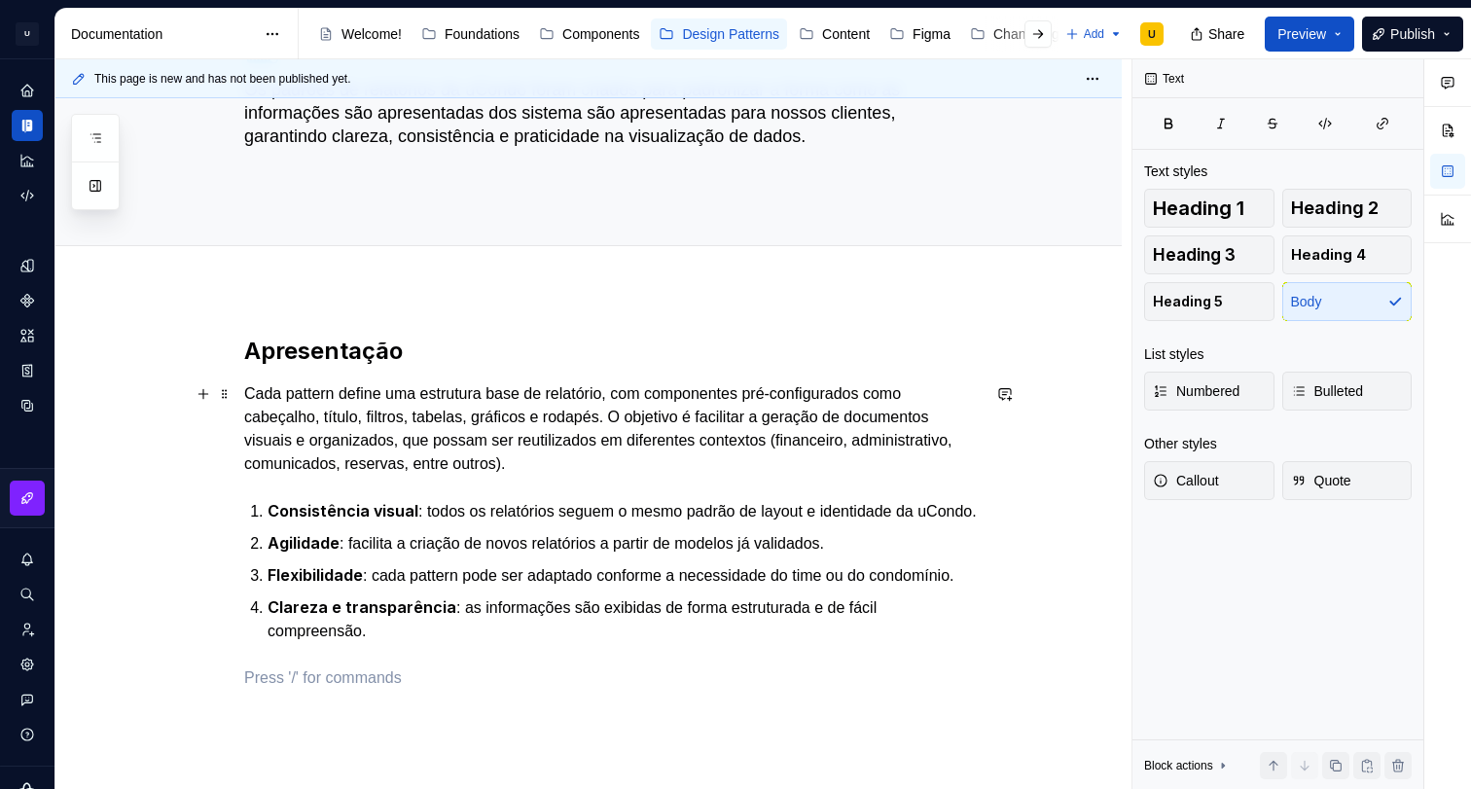
scroll to position [139, 0]
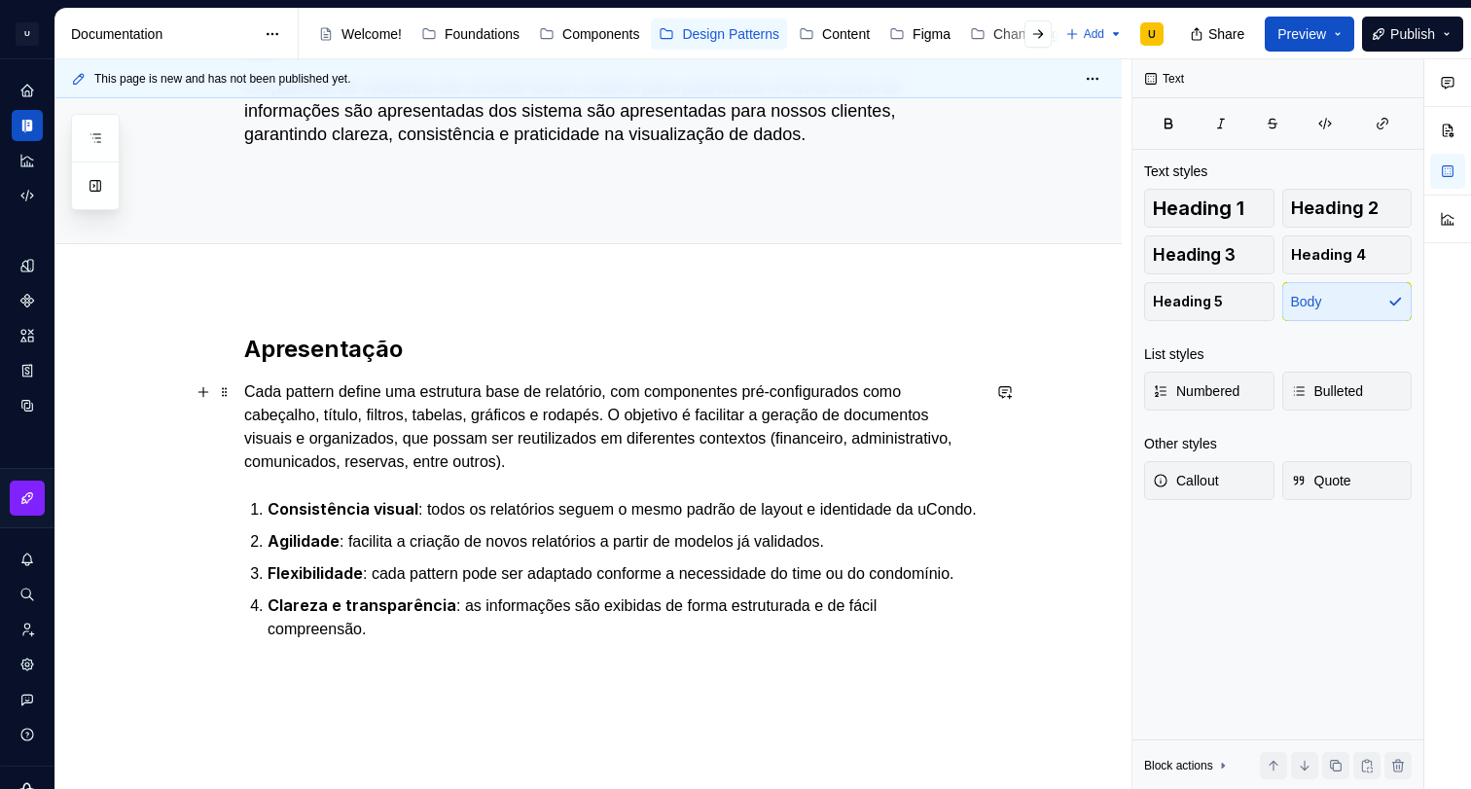
click at [326, 386] on p "Cada pattern define uma estrutura base de relatório, com componentes pré-config…" at bounding box center [611, 426] width 735 height 93
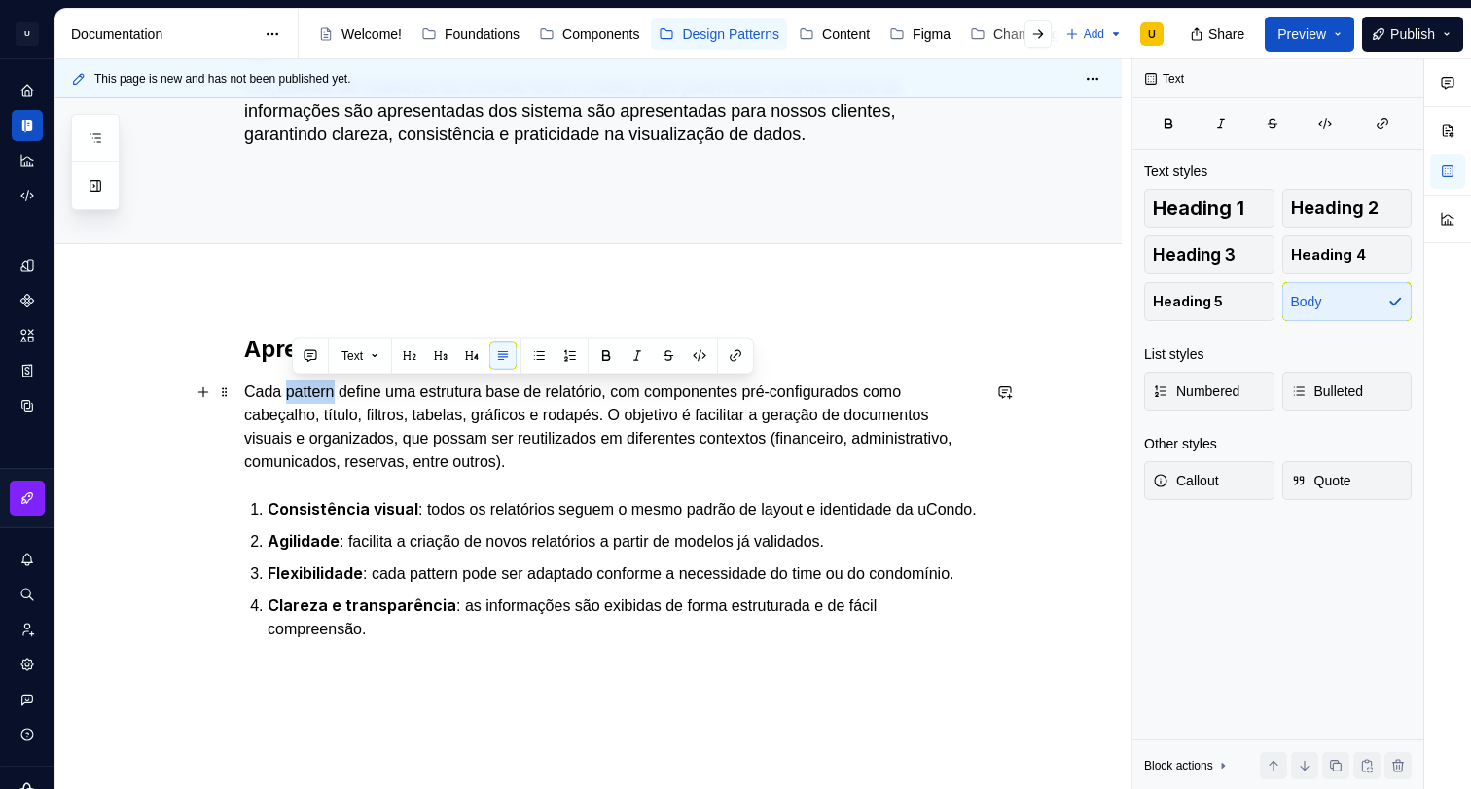
click at [326, 386] on p "Cada pattern define uma estrutura base de relatório, com componentes pré-config…" at bounding box center [611, 426] width 735 height 93
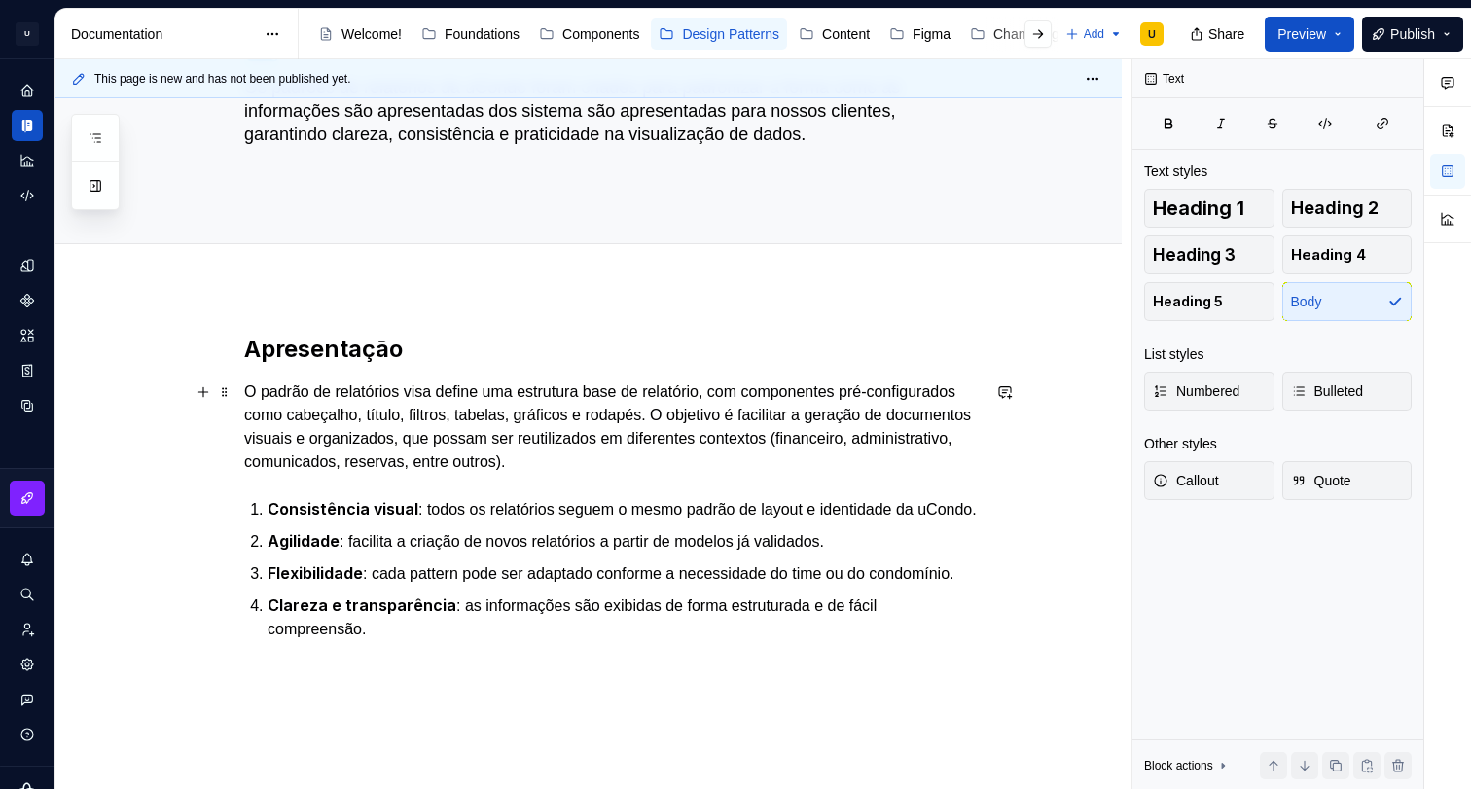
click at [469, 389] on p "O padrão de relatórios visa define uma estrutura base de relatório, com compone…" at bounding box center [611, 426] width 735 height 93
click at [431, 391] on p "O padrão de relatórios visa define uma estrutura base de relatório, com compone…" at bounding box center [611, 426] width 735 height 93
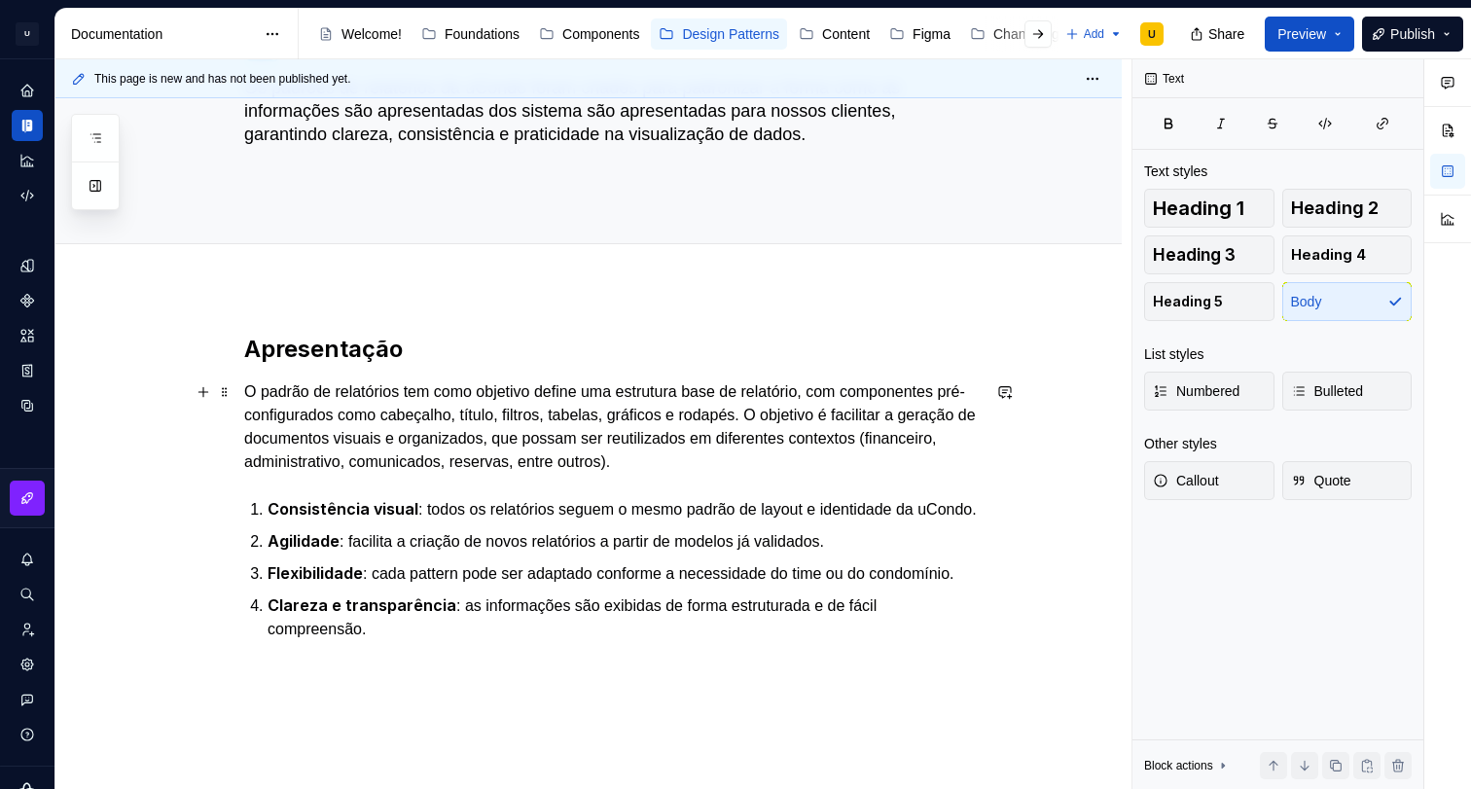
click at [597, 384] on p "O padrão de relatórios tem como objetivo define uma estrutura base de relatório…" at bounding box center [611, 426] width 735 height 93
click at [803, 417] on p "O padrão de relatórios tem como objetivo definir uma estrutura base de relatóri…" at bounding box center [611, 426] width 735 height 93
click at [642, 410] on p "O padrão de relatórios tem como objetivo definir uma estrutura base de relatóri…" at bounding box center [611, 426] width 735 height 93
click at [641, 410] on p "O padrão de relatórios tem como objetivo definir uma estrutura base de relatóri…" at bounding box center [611, 426] width 735 height 93
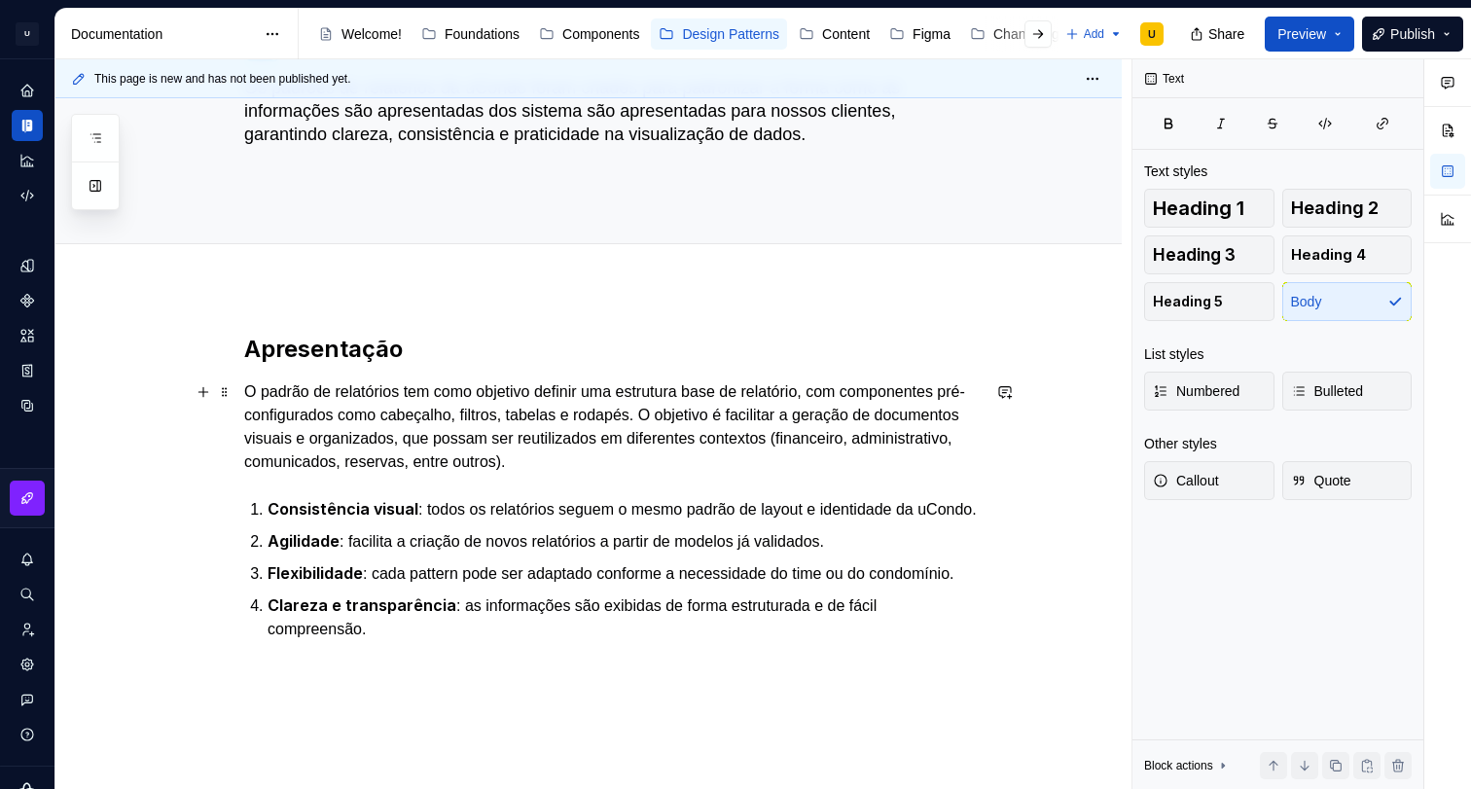
click at [614, 415] on p "O padrão de relatórios tem como objetivo definir uma estrutura base de relatóri…" at bounding box center [611, 426] width 735 height 93
click at [291, 440] on p "O padrão de relatórios tem como objetivo definir uma estrutura base de relatóri…" at bounding box center [611, 426] width 735 height 93
click at [311, 434] on p "O padrão de relatórios tem como objetivo definir uma estrutura base de relatóri…" at bounding box center [611, 426] width 735 height 93
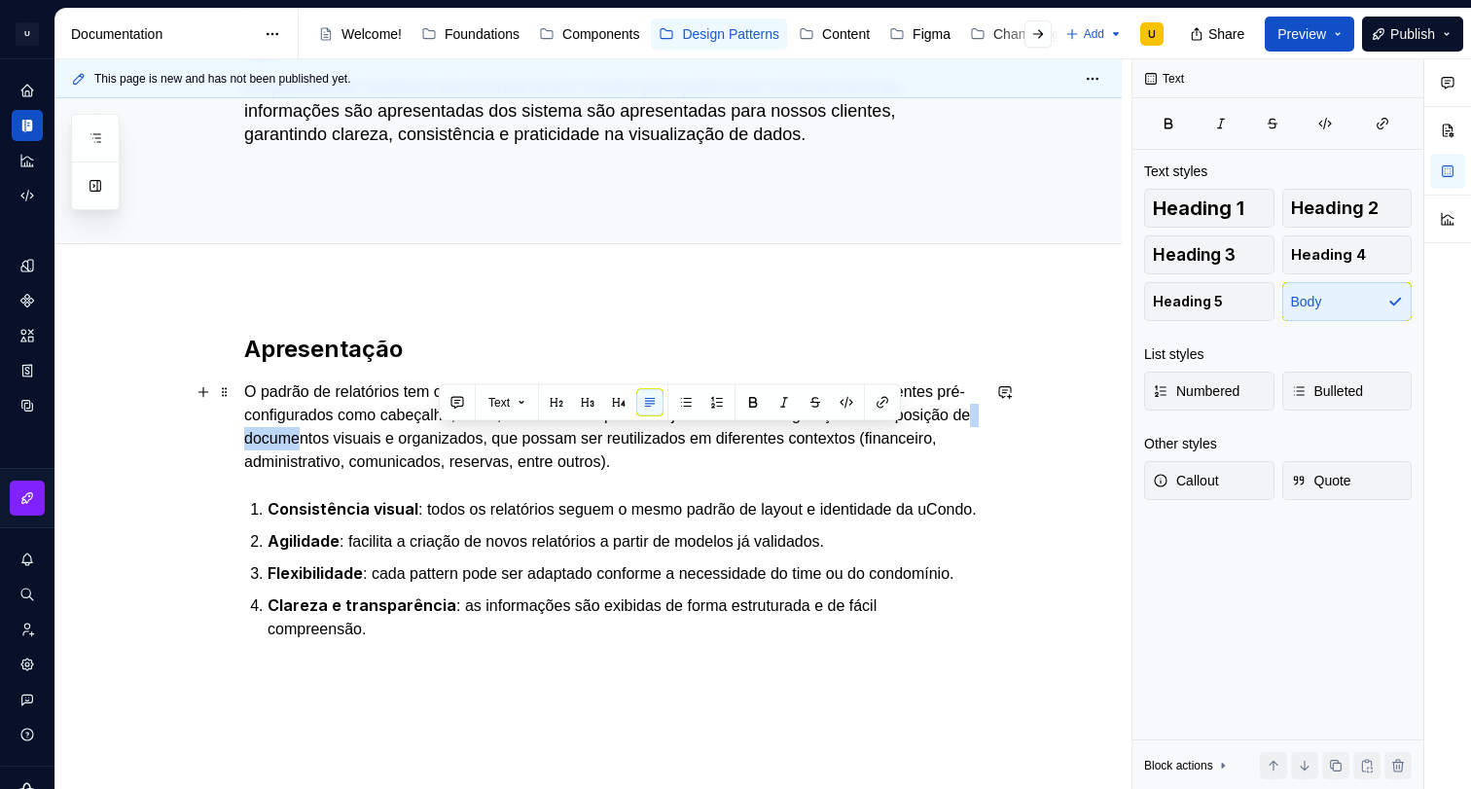
drag, startPoint x: 440, startPoint y: 438, endPoint x: 500, endPoint y: 438, distance: 60.3
click at [500, 438] on p "O padrão de relatórios tem como objetivo definir uma estrutura base de relatóri…" at bounding box center [611, 426] width 735 height 93
click at [620, 445] on p "O padrão de relatórios tem como objetivo definir uma estrutura base de relatóri…" at bounding box center [611, 426] width 735 height 93
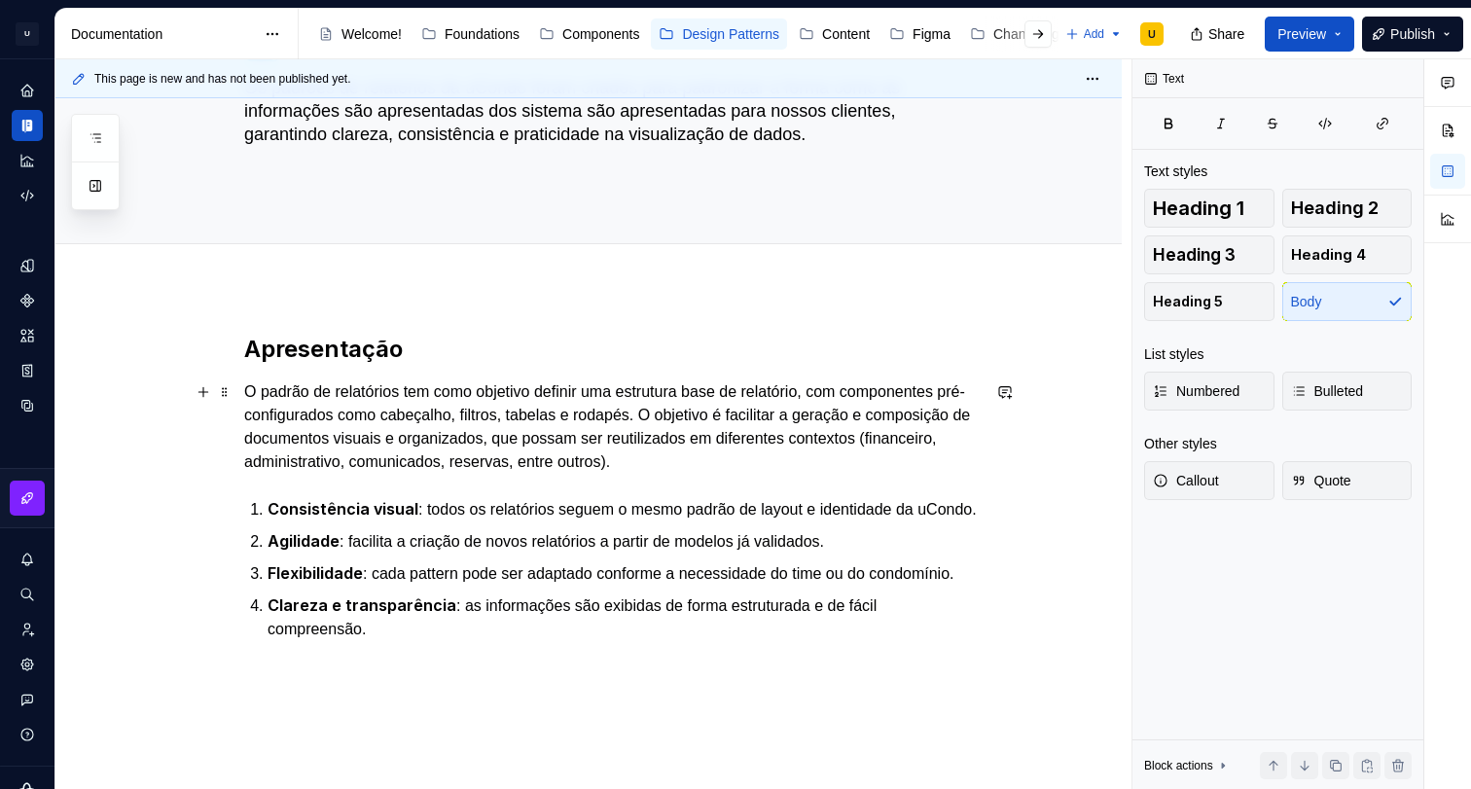
click at [449, 442] on p "O padrão de relatórios tem como objetivo definir uma estrutura base de relatóri…" at bounding box center [611, 426] width 735 height 93
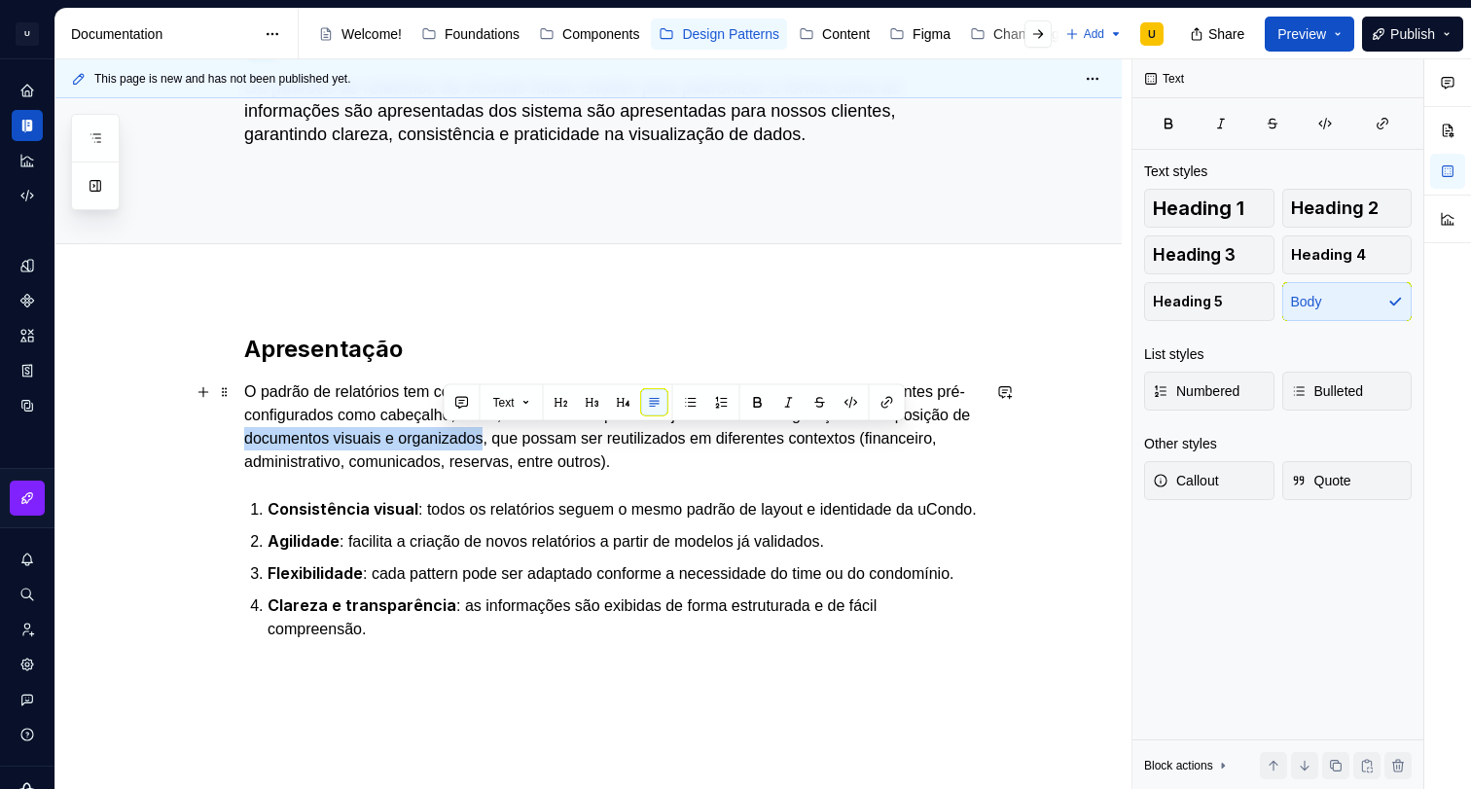
drag, startPoint x: 444, startPoint y: 441, endPoint x: 696, endPoint y: 434, distance: 253.0
click at [696, 434] on p "O padrão de relatórios tem como objetivo definir uma estrutura base de relatóri…" at bounding box center [611, 426] width 735 height 93
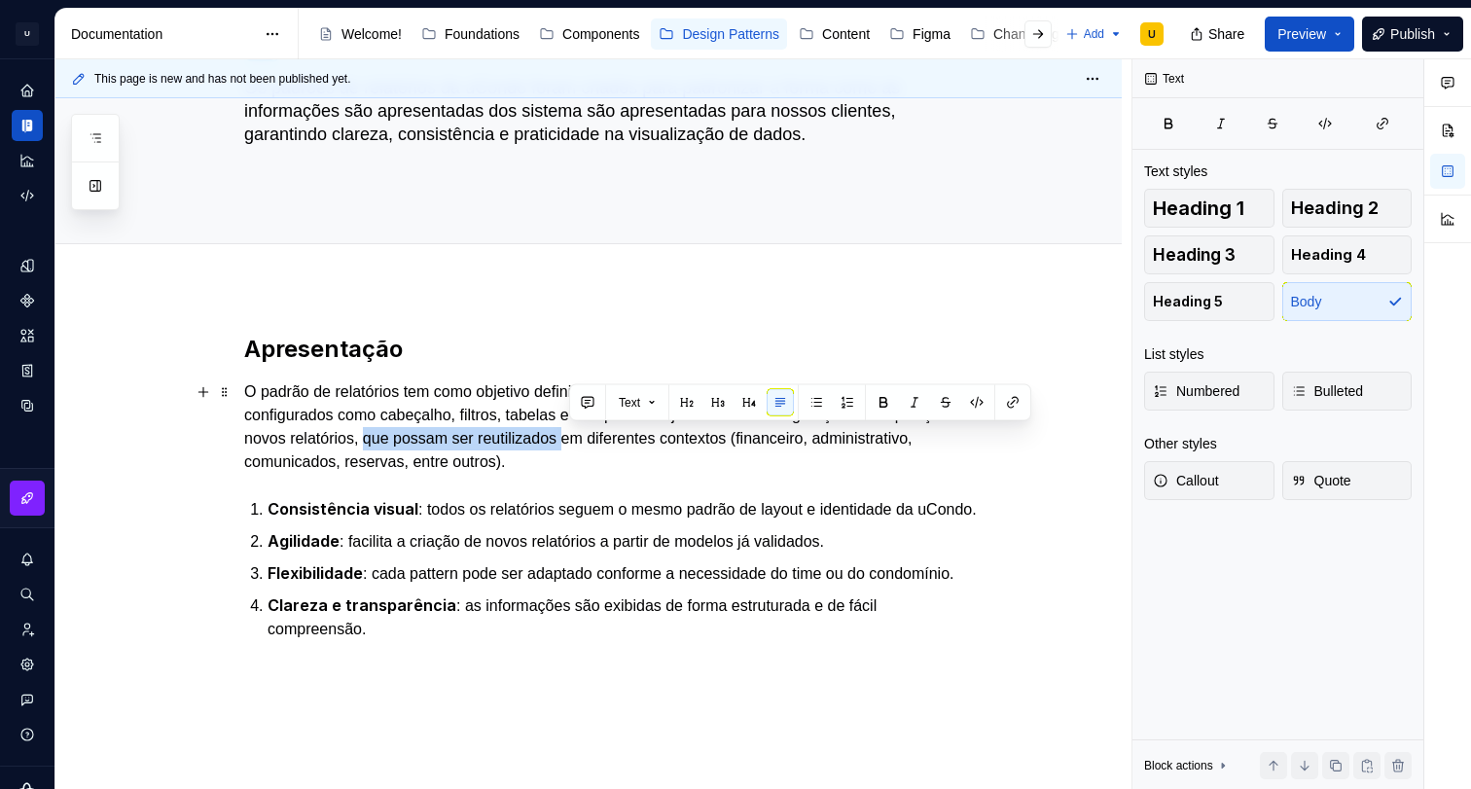
drag, startPoint x: 571, startPoint y: 438, endPoint x: 777, endPoint y: 435, distance: 206.2
click at [777, 435] on p "O padrão de relatórios tem como objetivo definir uma estrutura base de relatóri…" at bounding box center [611, 426] width 735 height 93
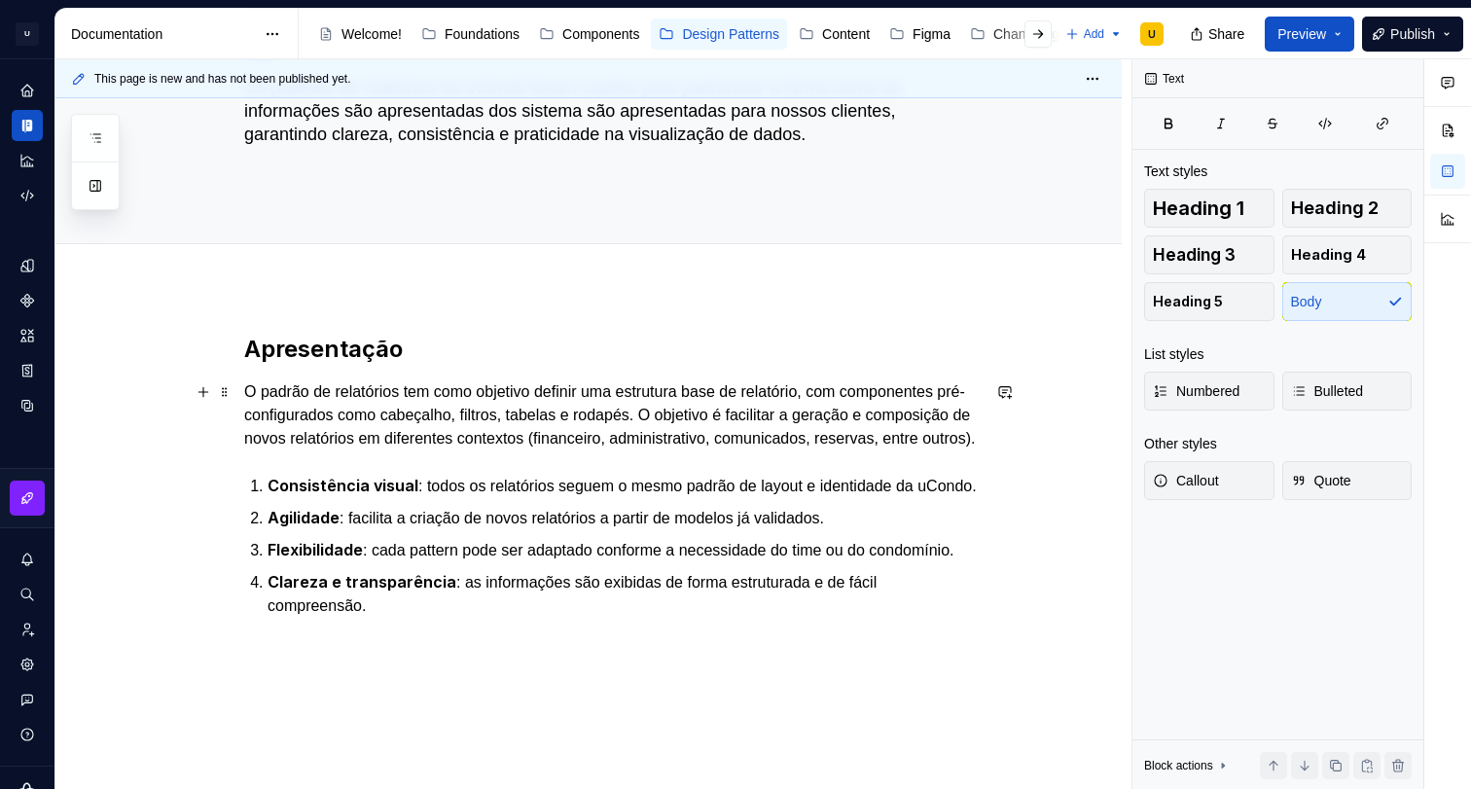
click at [611, 450] on p "O padrão de relatórios tem como objetivo definir uma estrutura base de relatóri…" at bounding box center [611, 415] width 735 height 70
click at [882, 442] on p "O padrão de relatórios tem como objetivo definir uma estrutura base de relatóri…" at bounding box center [611, 415] width 735 height 70
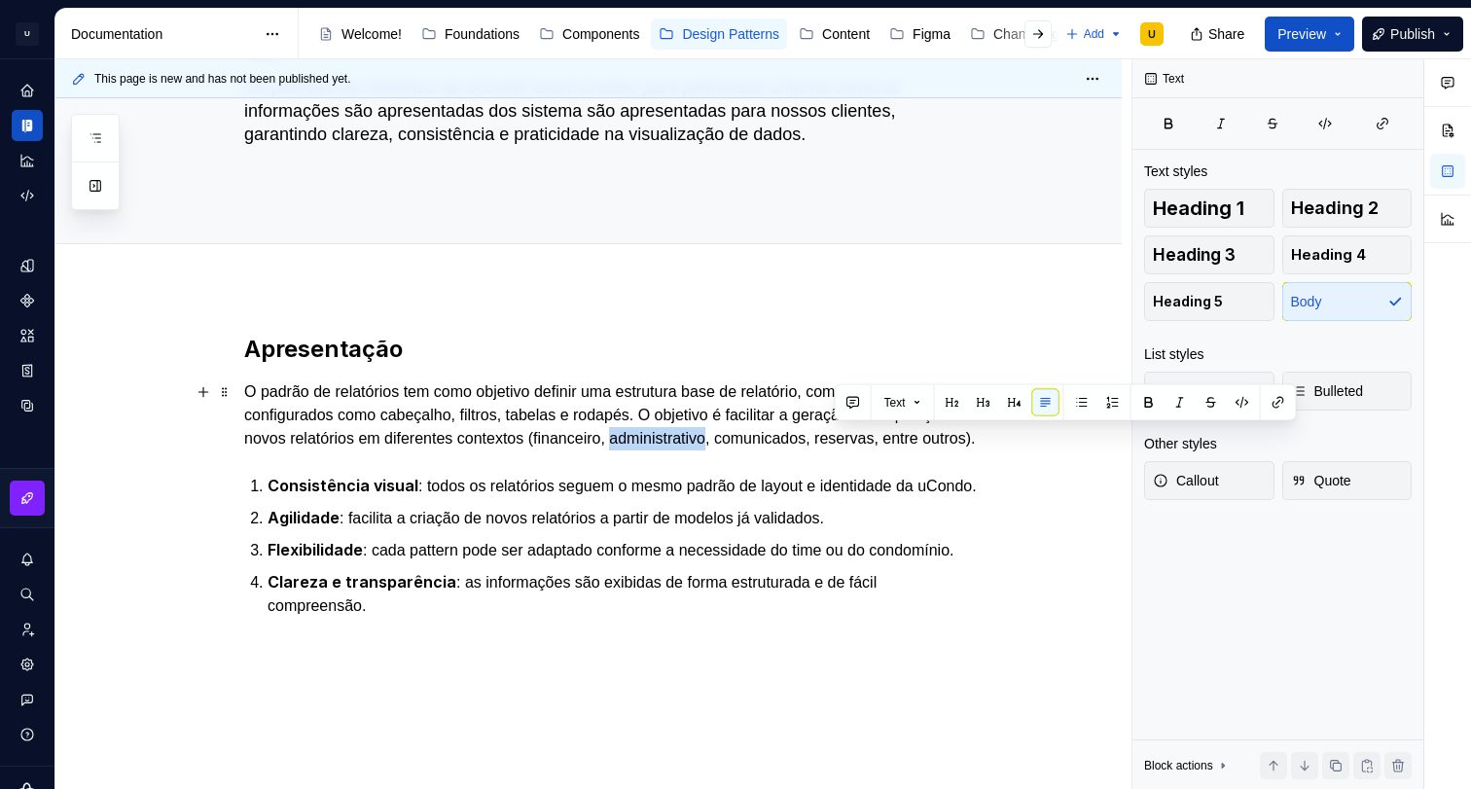
click at [882, 442] on p "O padrão de relatórios tem como objetivo definir uma estrutura base de relatóri…" at bounding box center [611, 415] width 735 height 70
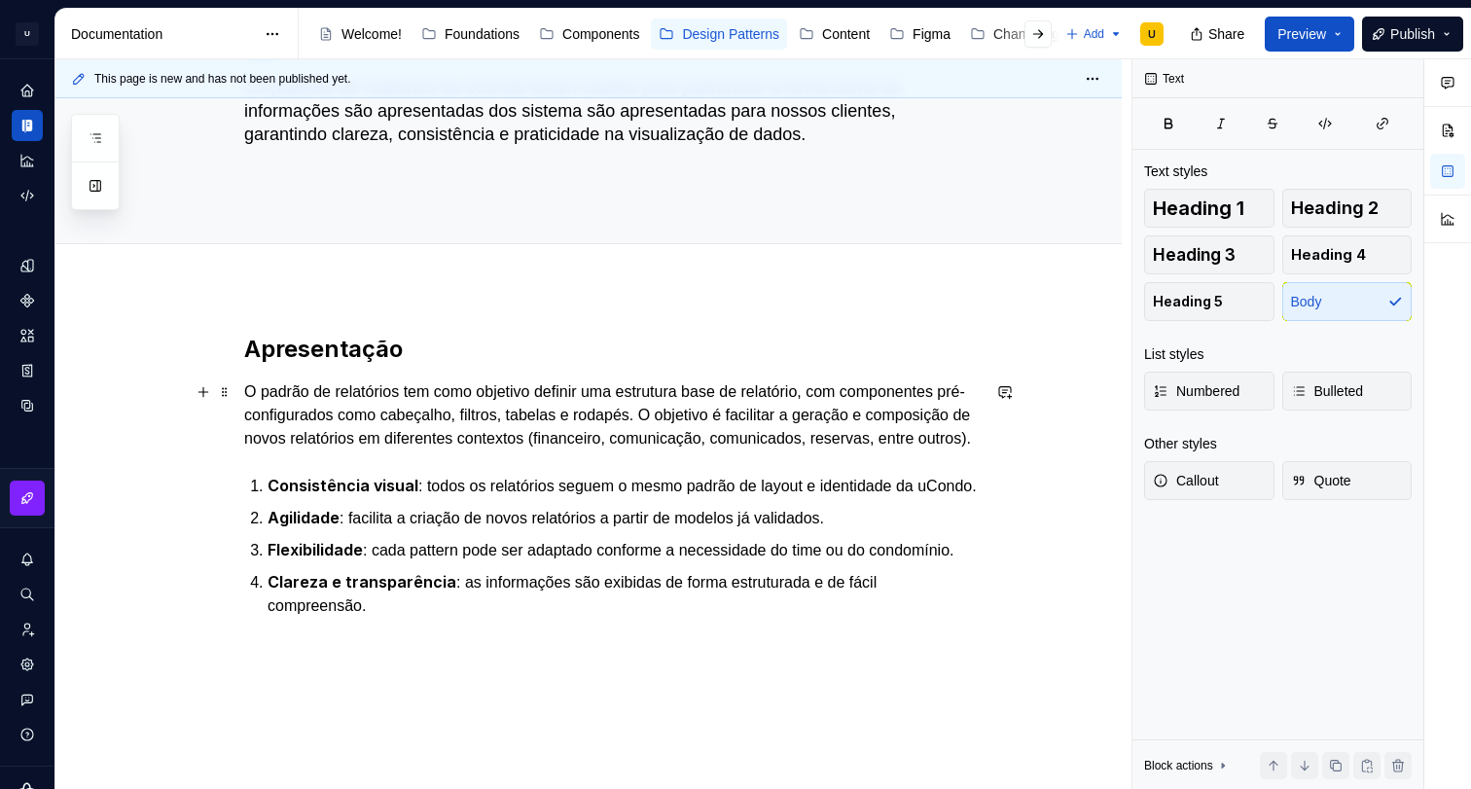
click at [310, 450] on p "O padrão de relatórios tem como objetivo definir uma estrutura base de relatóri…" at bounding box center [611, 415] width 735 height 70
click at [399, 449] on p "O padrão de relatórios tem como objetivo definir uma estrutura base de relatóri…" at bounding box center [611, 415] width 735 height 70
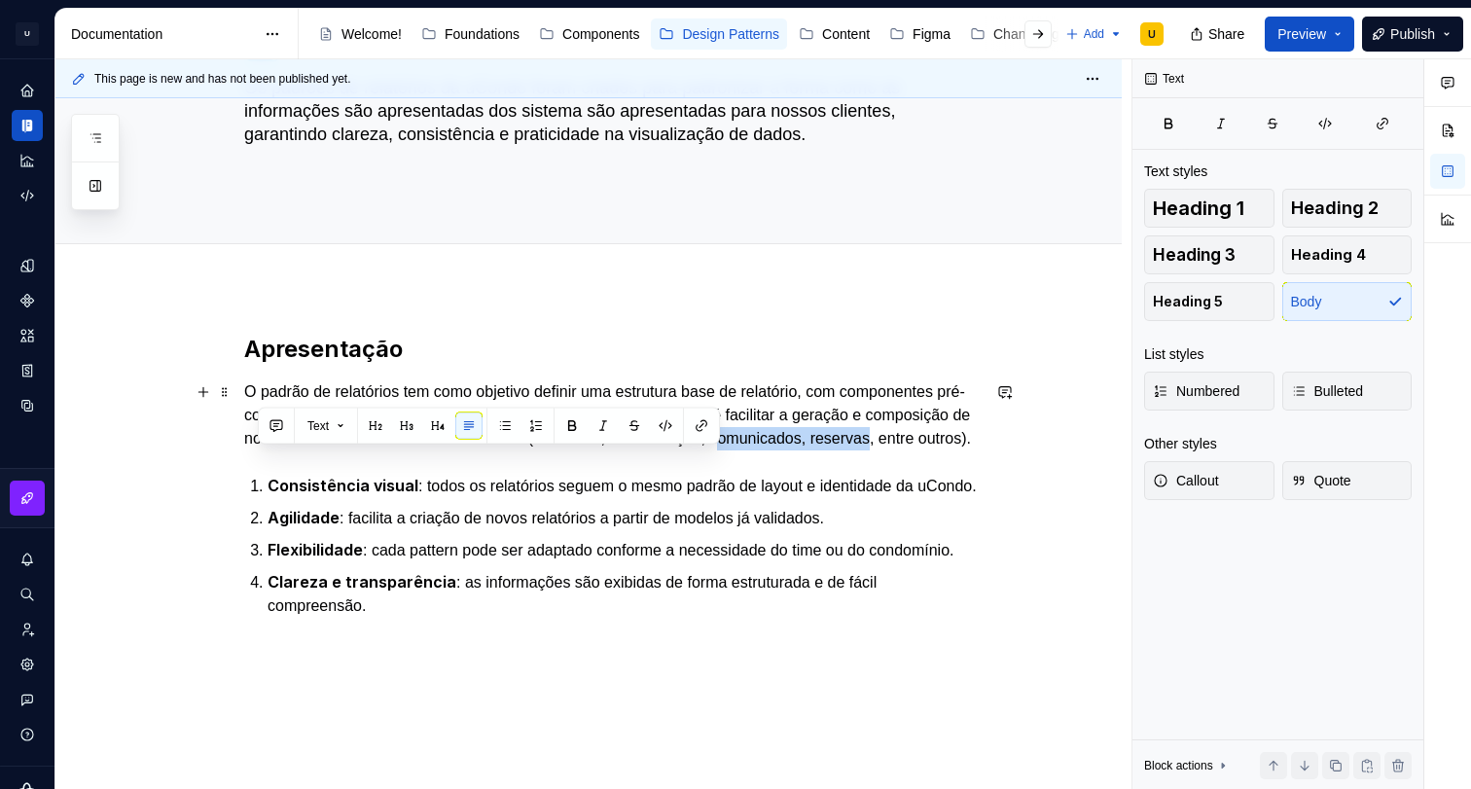
drag, startPoint x: 416, startPoint y: 461, endPoint x: 254, endPoint y: 465, distance: 162.5
click at [254, 450] on p "O padrão de relatórios tem como objetivo definir uma estrutura base de relatóri…" at bounding box center [611, 415] width 735 height 70
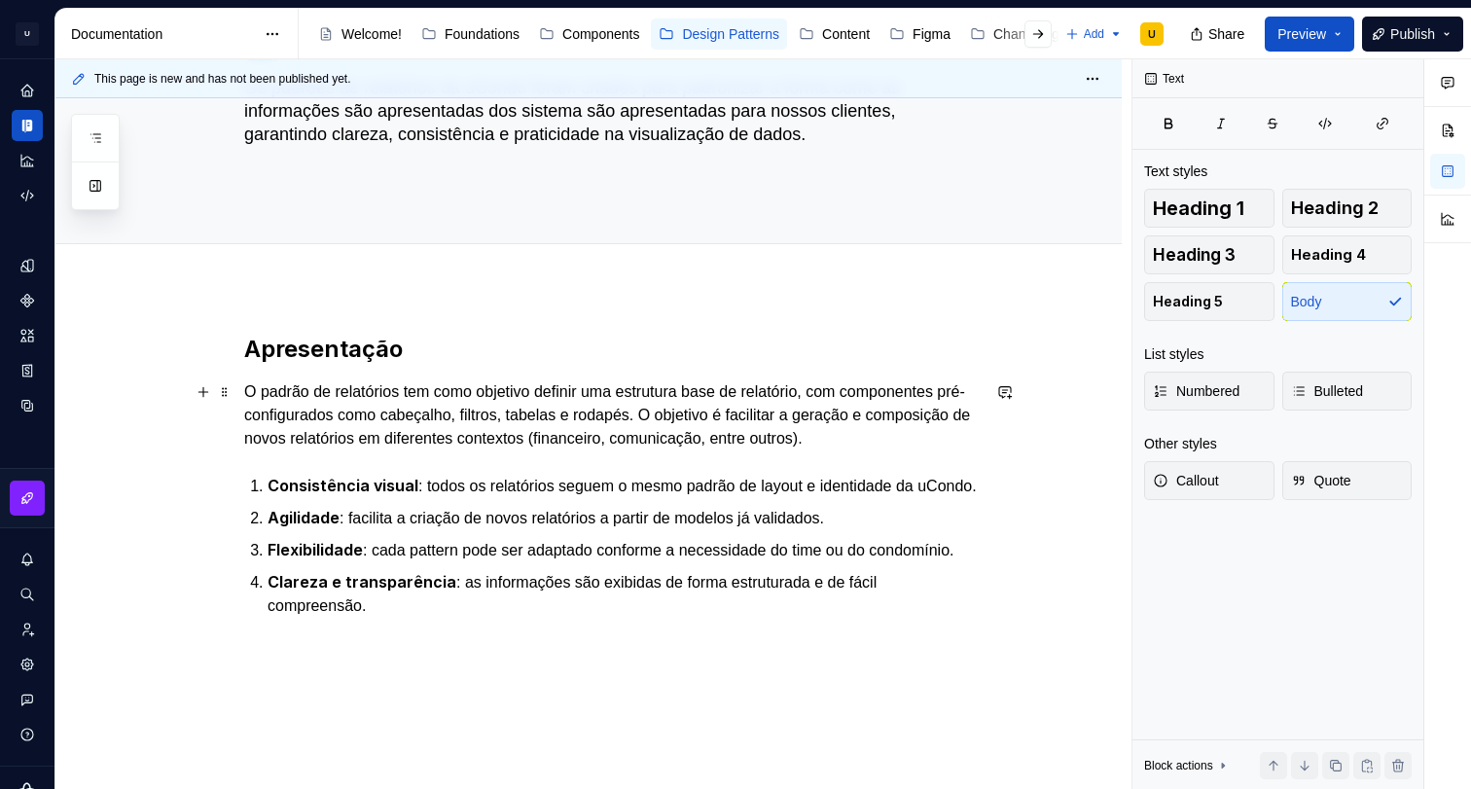
click at [331, 450] on p "O padrão de relatórios tem como objetivo definir uma estrutura base de relatóri…" at bounding box center [611, 415] width 735 height 70
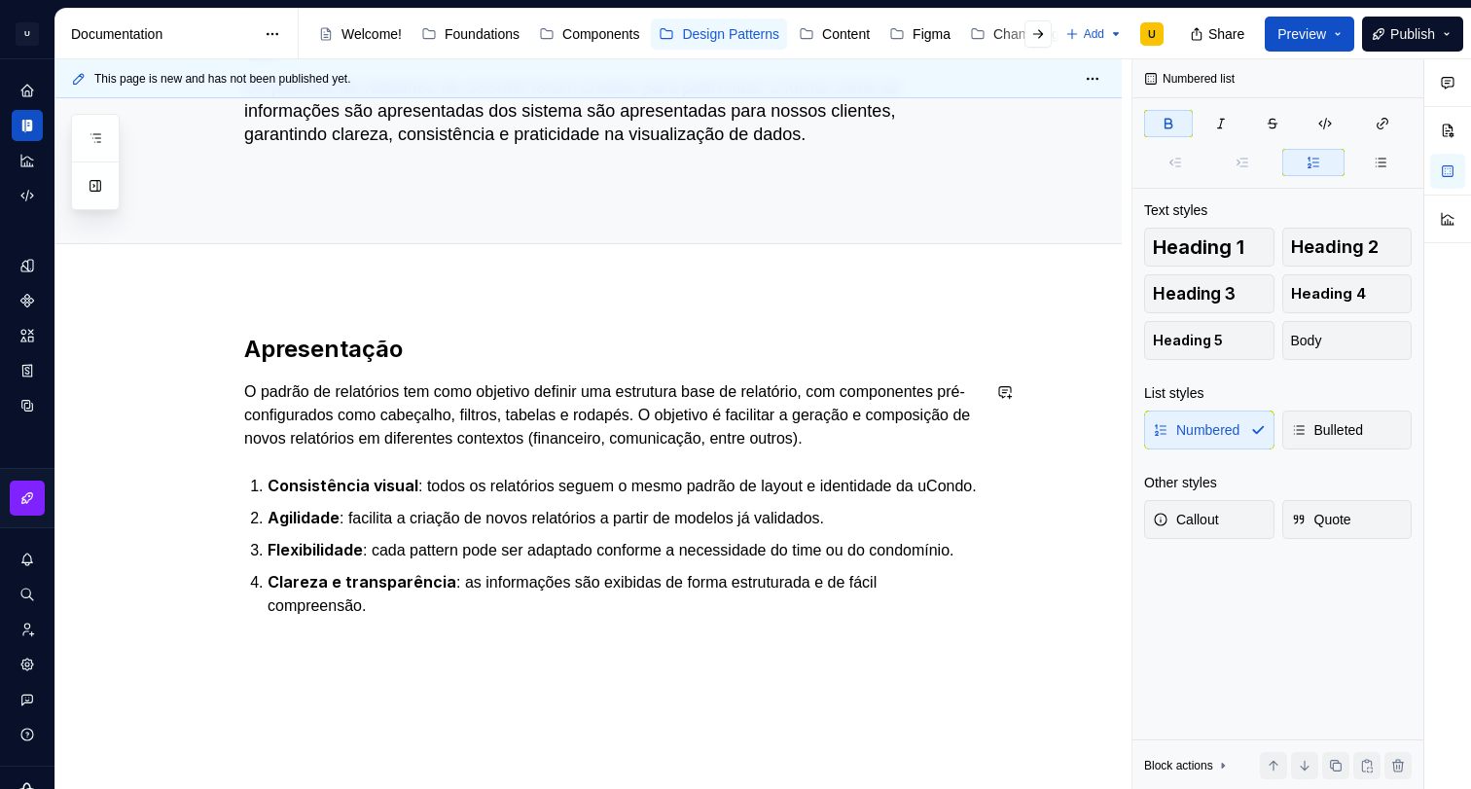
click at [321, 482] on div "Apresentação O padrão de relatórios tem como objetivo definir uma estrutura bas…" at bounding box center [611, 499] width 735 height 331
click at [328, 481] on div "Apresentação O padrão de relatórios tem como objetivo definir uma estrutura bas…" at bounding box center [611, 499] width 735 height 331
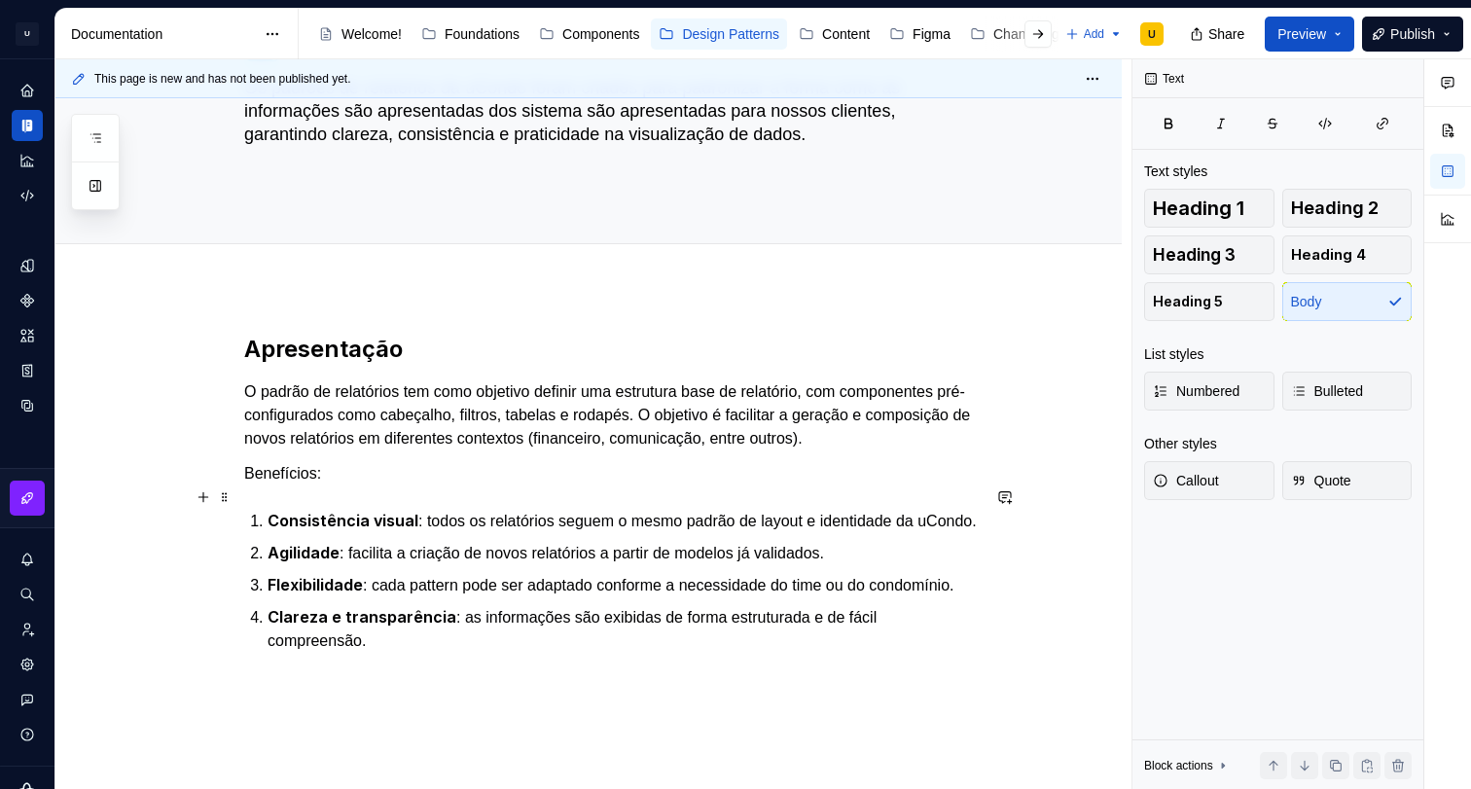
click at [288, 485] on p "Benefícios:" at bounding box center [611, 473] width 735 height 23
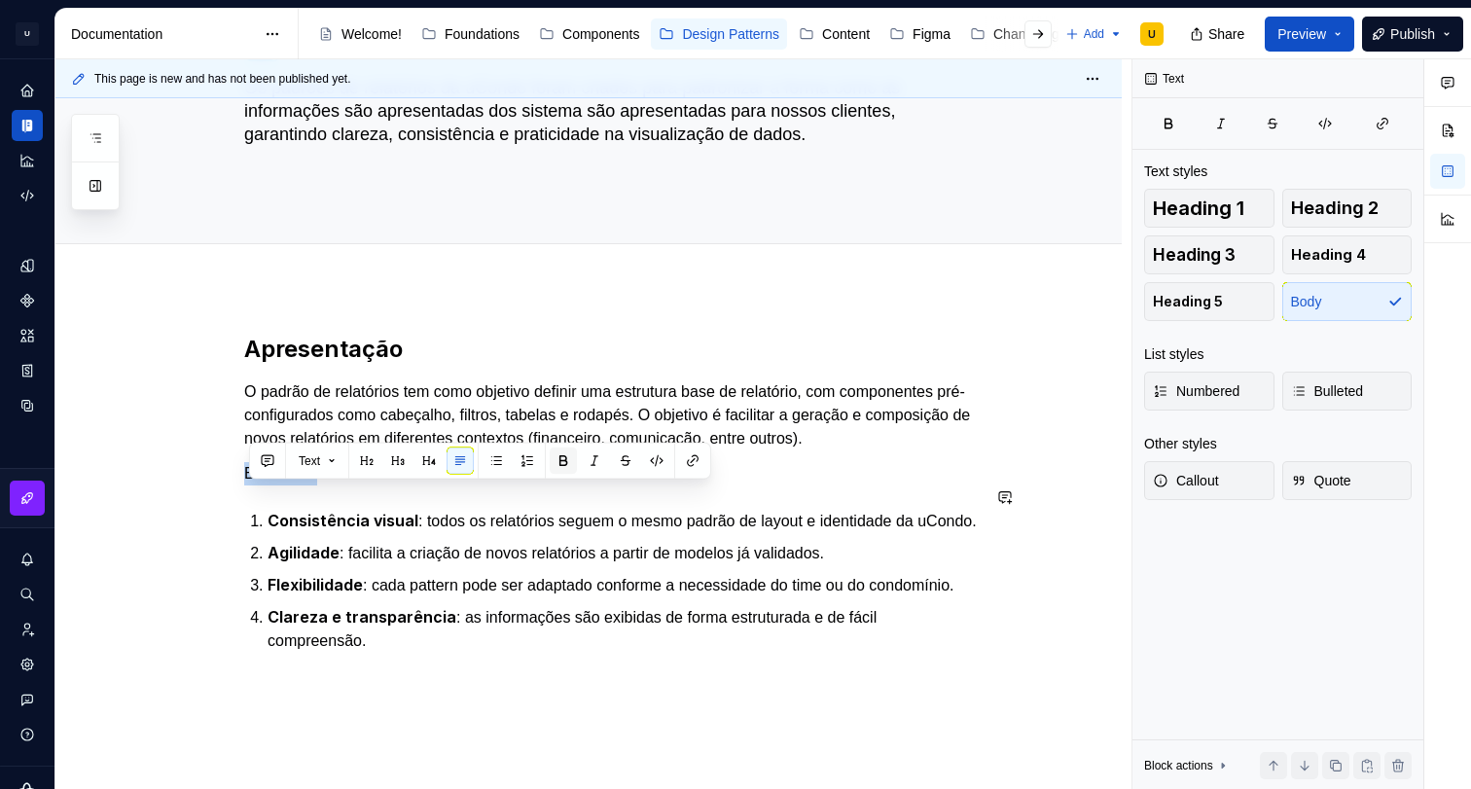
click at [564, 460] on button "button" at bounding box center [563, 460] width 27 height 27
click at [422, 486] on p "Benefícios:" at bounding box center [611, 474] width 735 height 24
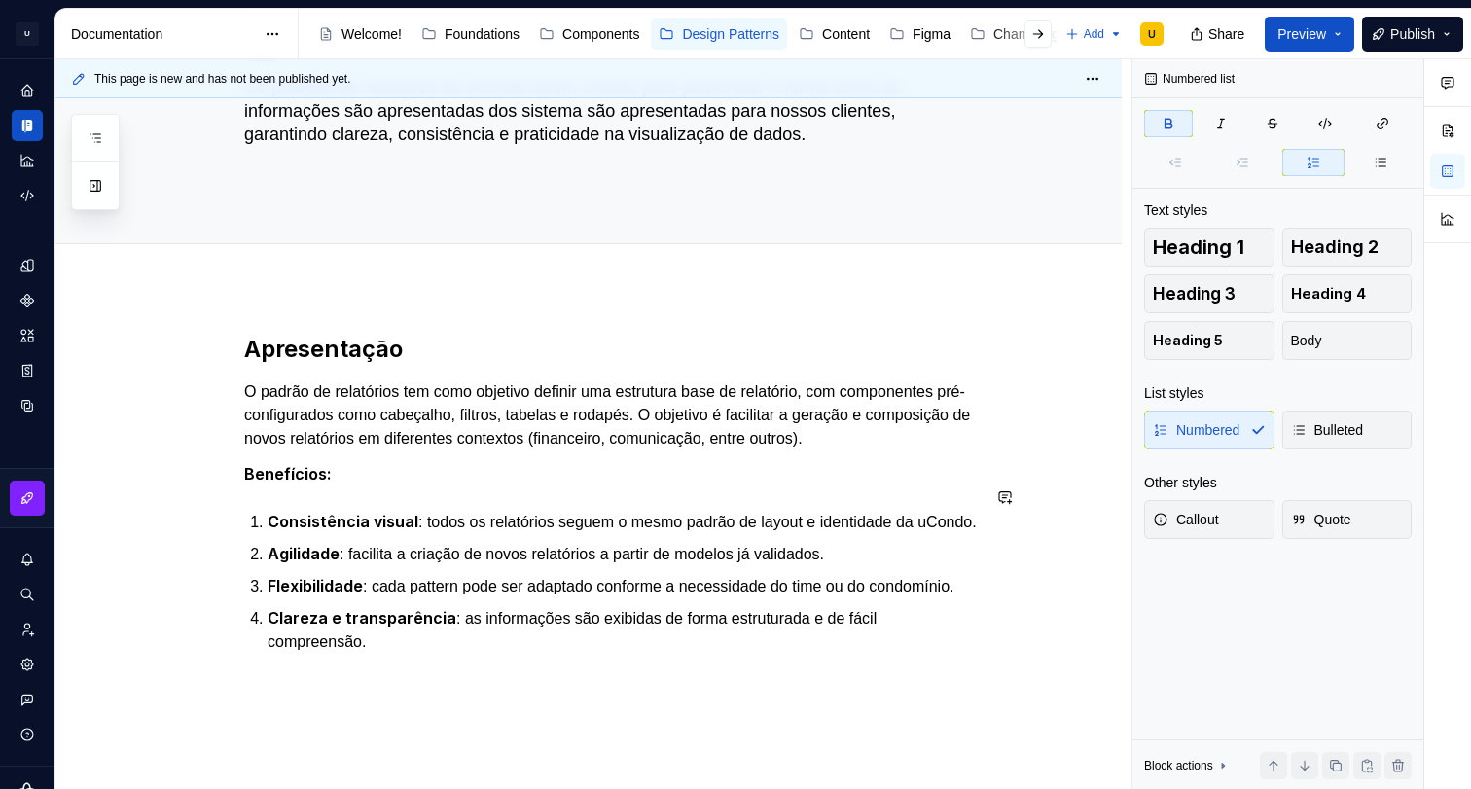
click at [368, 513] on div "Apresentação O padrão de relatórios tem como objetivo definir uma estrutura bas…" at bounding box center [611, 517] width 735 height 367
click at [336, 513] on div "Apresentação O padrão de relatórios tem como objetivo definir uma estrutura bas…" at bounding box center [611, 517] width 735 height 367
click at [375, 482] on div "Apresentação O padrão de relatórios tem como objetivo definir uma estrutura bas…" at bounding box center [611, 517] width 735 height 367
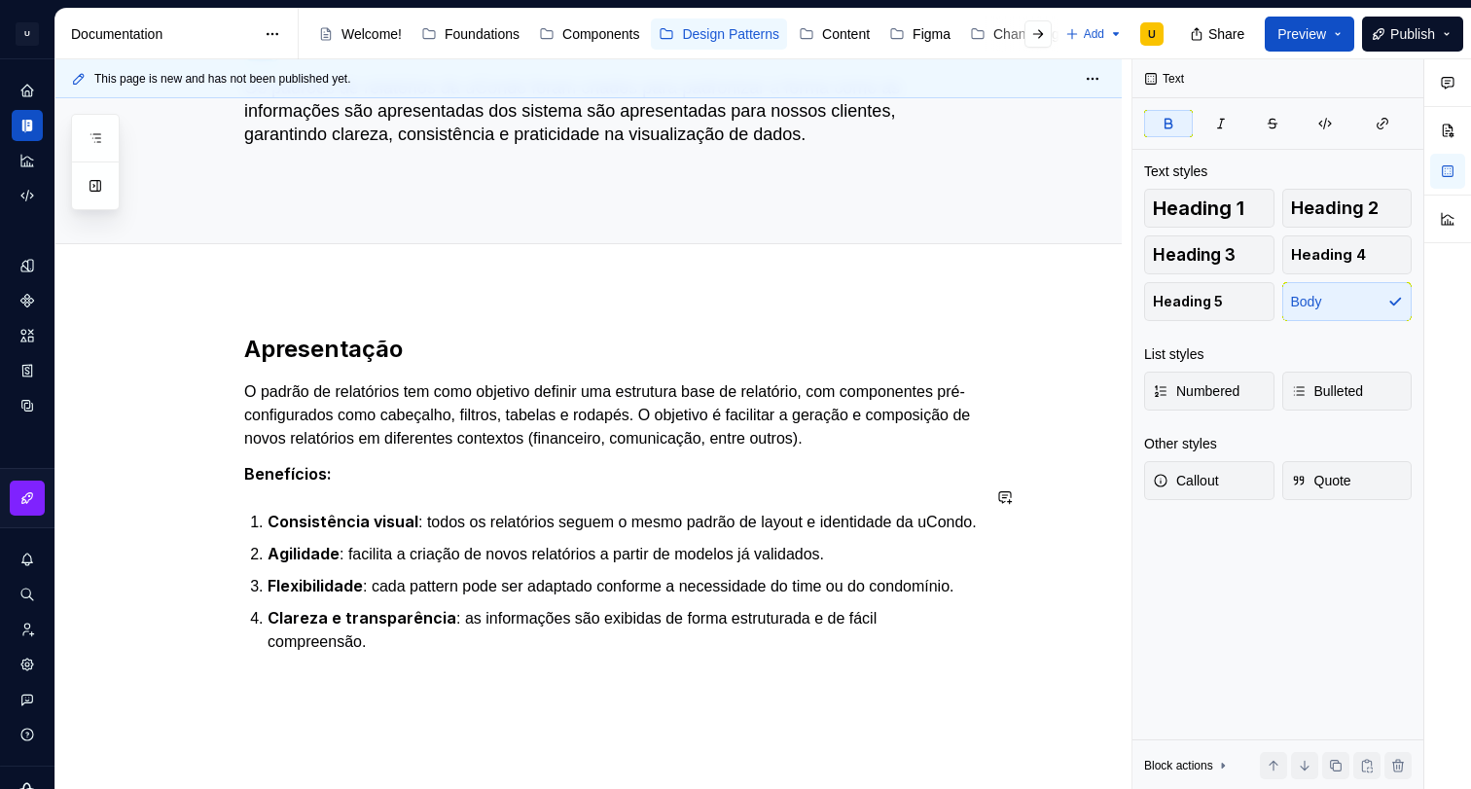
click at [345, 476] on div "Apresentação O padrão de relatórios tem como objetivo definir uma estrutura bas…" at bounding box center [611, 517] width 735 height 367
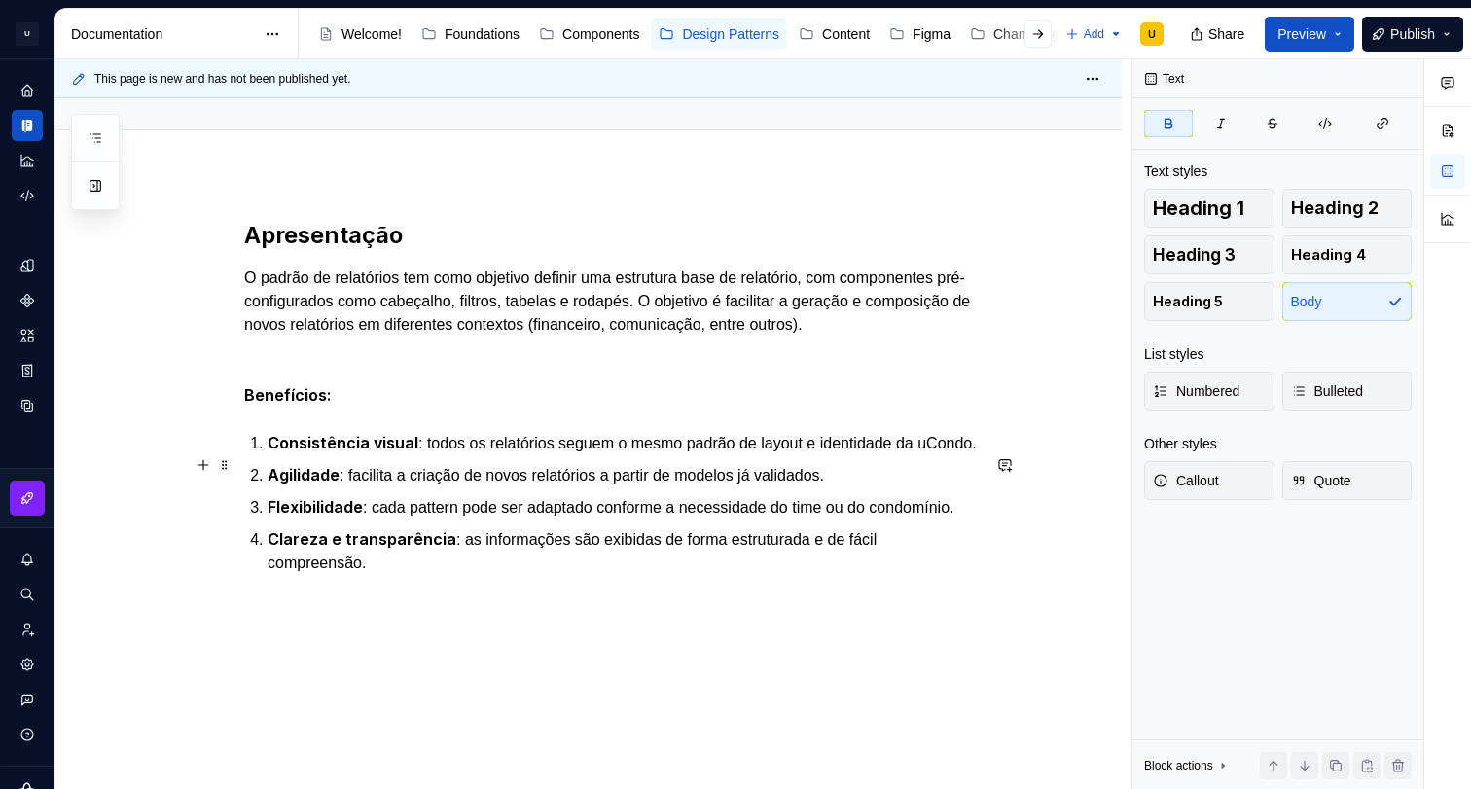
click at [407, 455] on p "Consistência visual : todos os relatórios seguem o mesmo padrão de layout e ide…" at bounding box center [624, 443] width 712 height 24
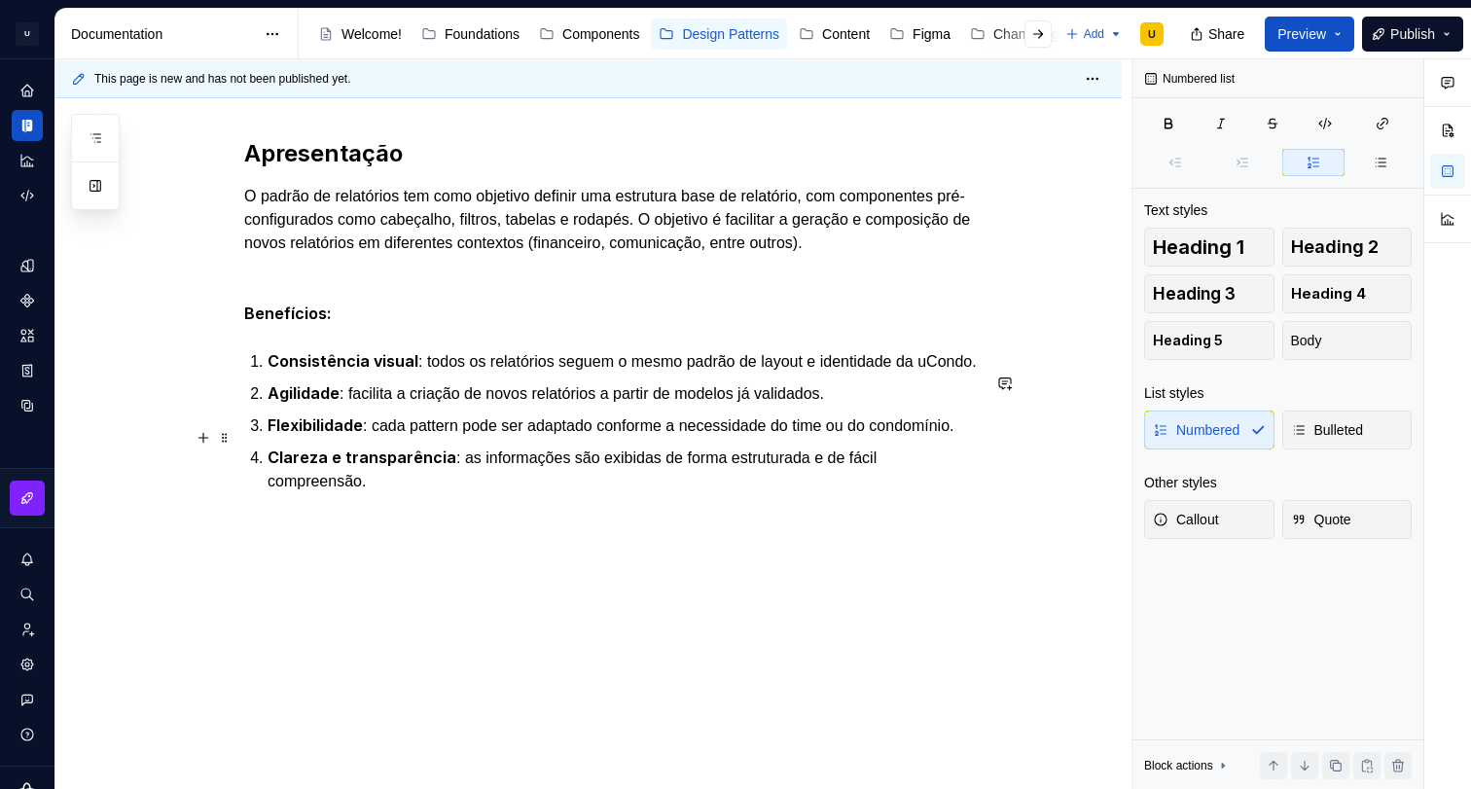
scroll to position [359, 0]
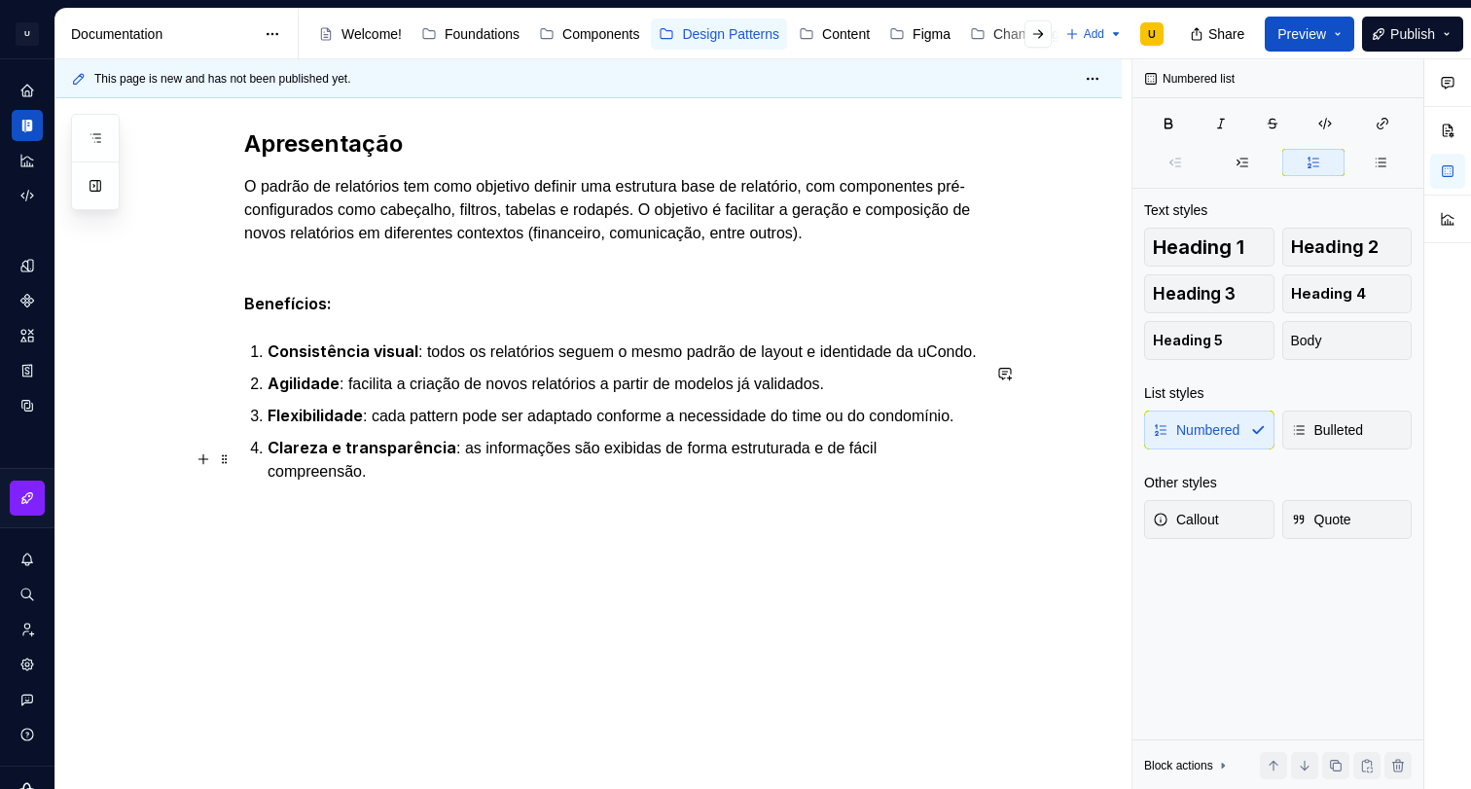
click at [345, 428] on p "Flexibilidade : cada pattern pode ser adaptado conforme a necessidade do time o…" at bounding box center [624, 416] width 712 height 24
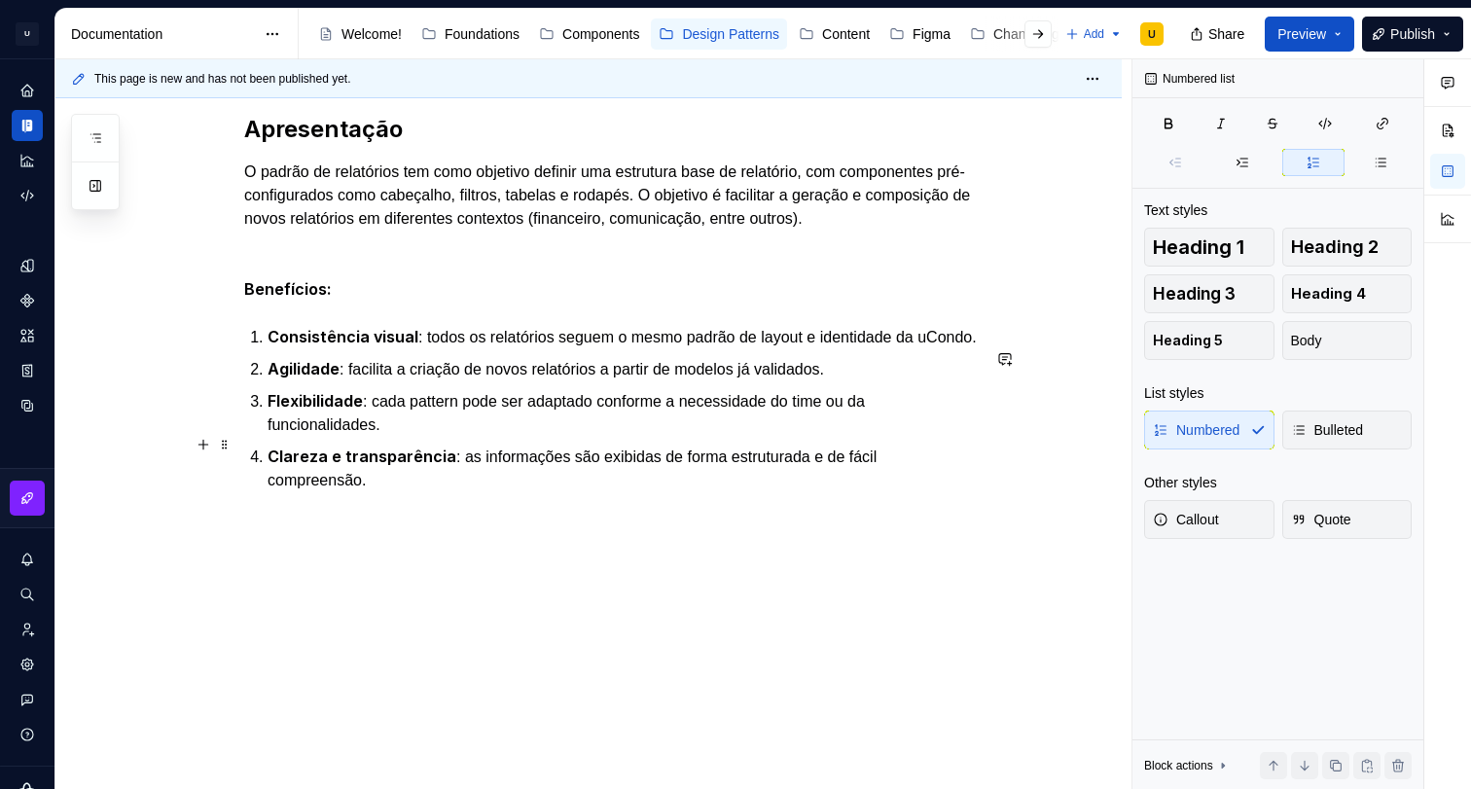
click at [839, 437] on p "Flexibilidade : cada pattern pode ser adaptado conforme a necessidade do time o…" at bounding box center [624, 413] width 712 height 48
click at [848, 437] on p "Flexibilidade : cada pattern pode ser adaptado conforme a necessidade do client…" at bounding box center [624, 413] width 712 height 48
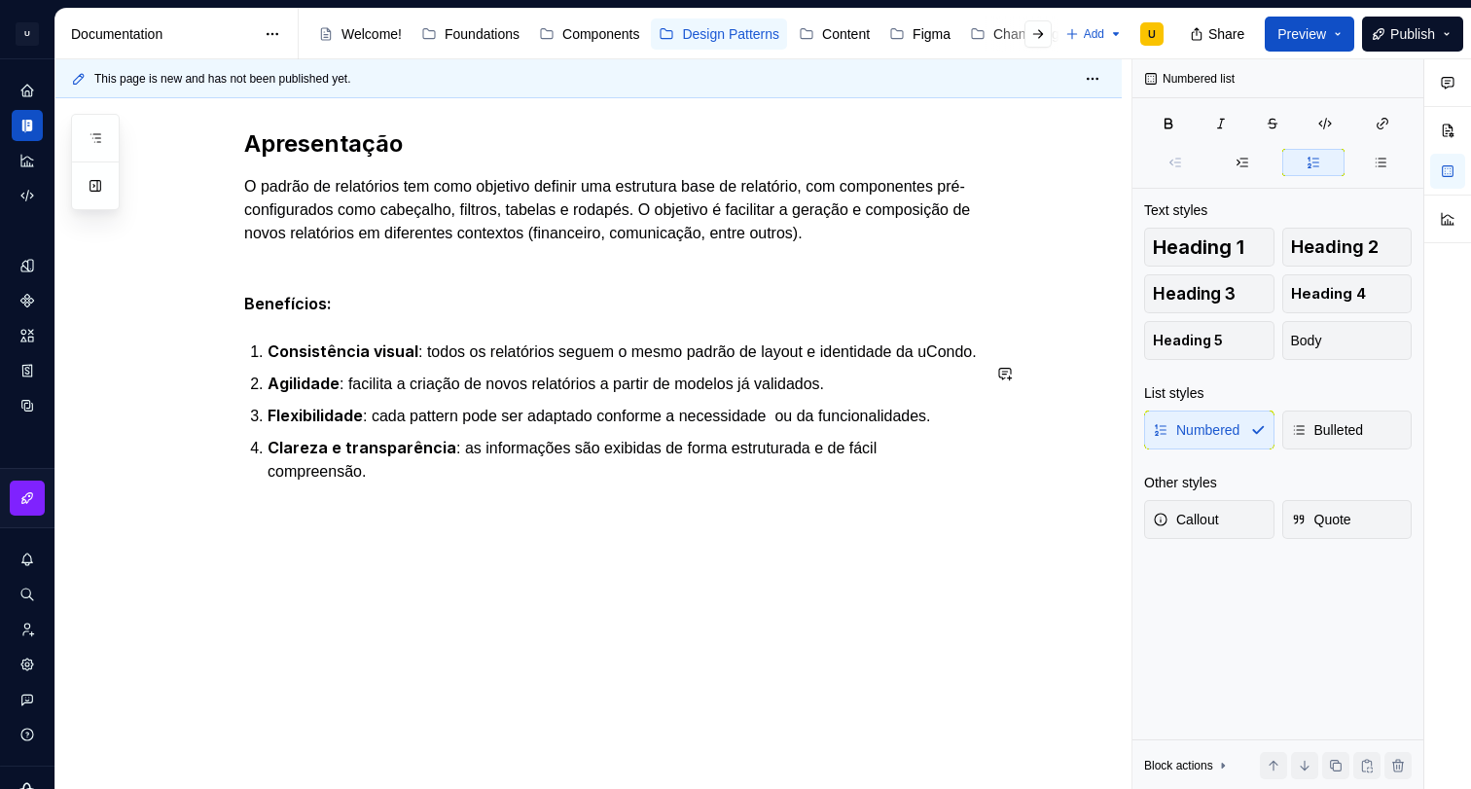
click at [848, 428] on p "Flexibilidade : cada pattern pode ser adaptado conforme a necessidade ou da fun…" at bounding box center [624, 416] width 712 height 24
click at [450, 428] on p "Flexibilidade : cada pattern pode ser adaptado conforme a necessidade da funcio…" at bounding box center [624, 416] width 712 height 24
drag, startPoint x: 382, startPoint y: 494, endPoint x: 374, endPoint y: 499, distance: 10.0
click at [382, 483] on p "Clareza e transparência : as informações são exibidas de forma estruturada e de…" at bounding box center [624, 460] width 712 height 48
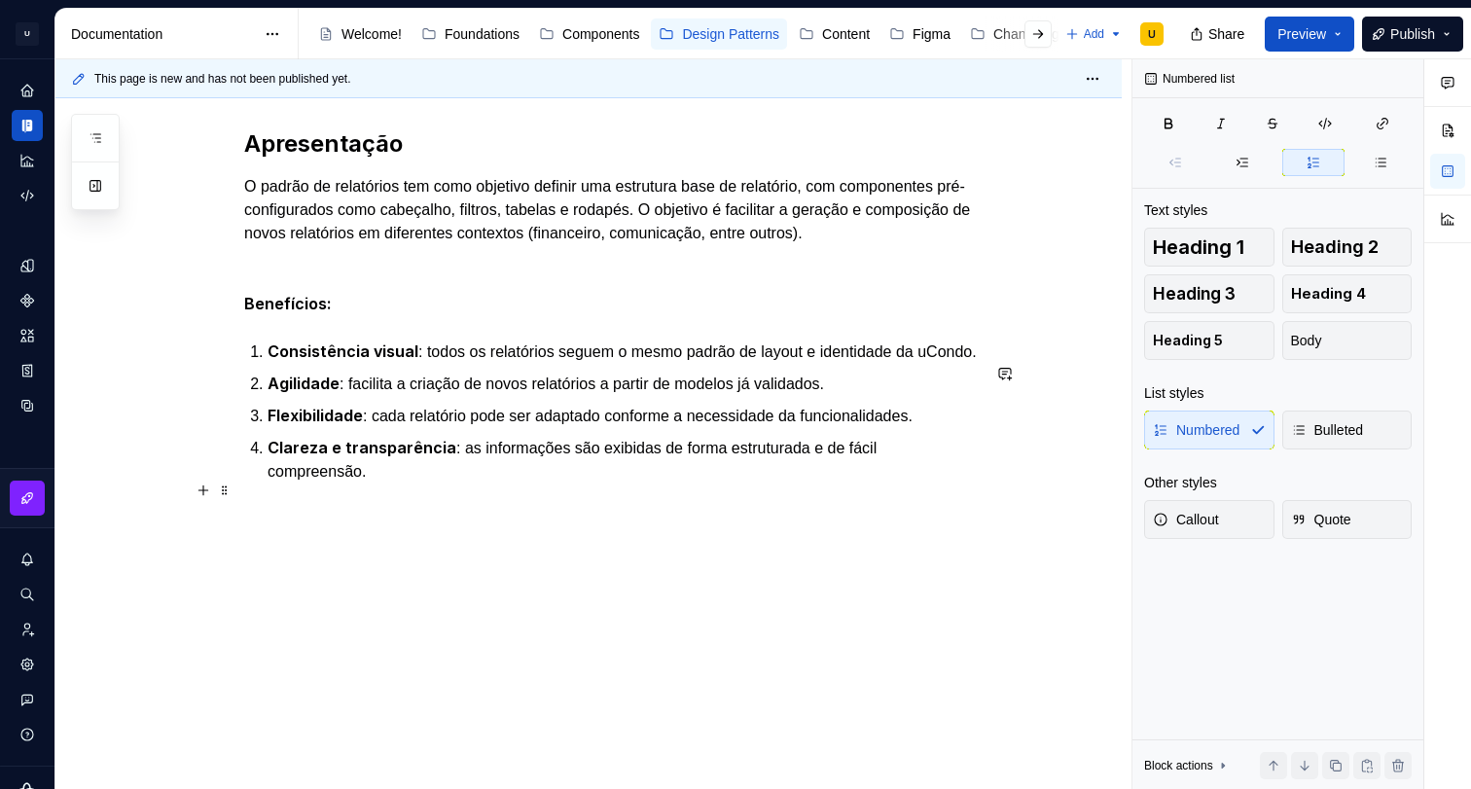
click at [372, 483] on p "Clareza e transparência : as informações são exibidas de forma estruturada e de…" at bounding box center [624, 460] width 712 height 48
click at [439, 483] on p "Clareza e transparência : as informações são exibidas de forma estruturada e de…" at bounding box center [624, 460] width 712 height 48
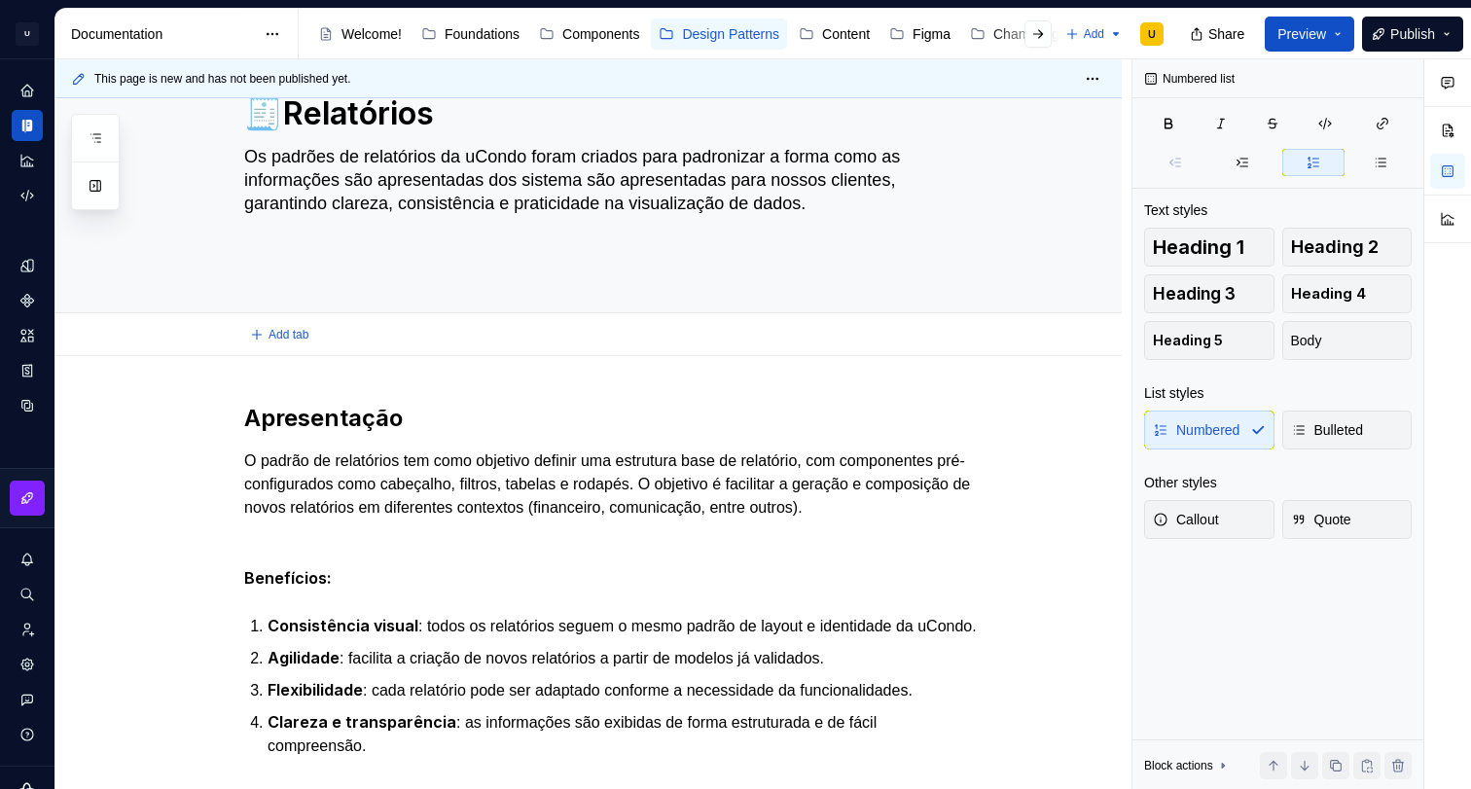
scroll to position [0, 0]
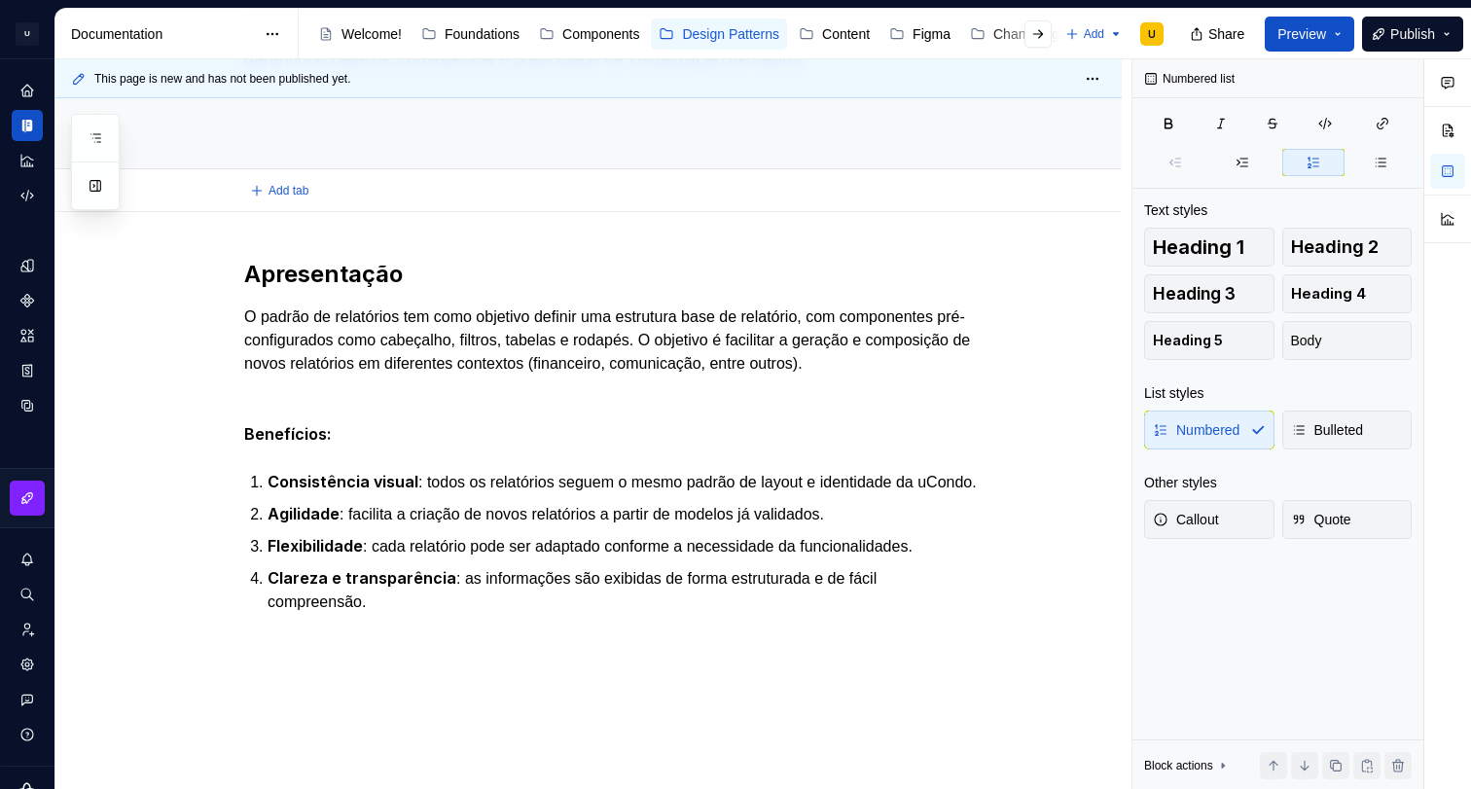
type textarea "*"
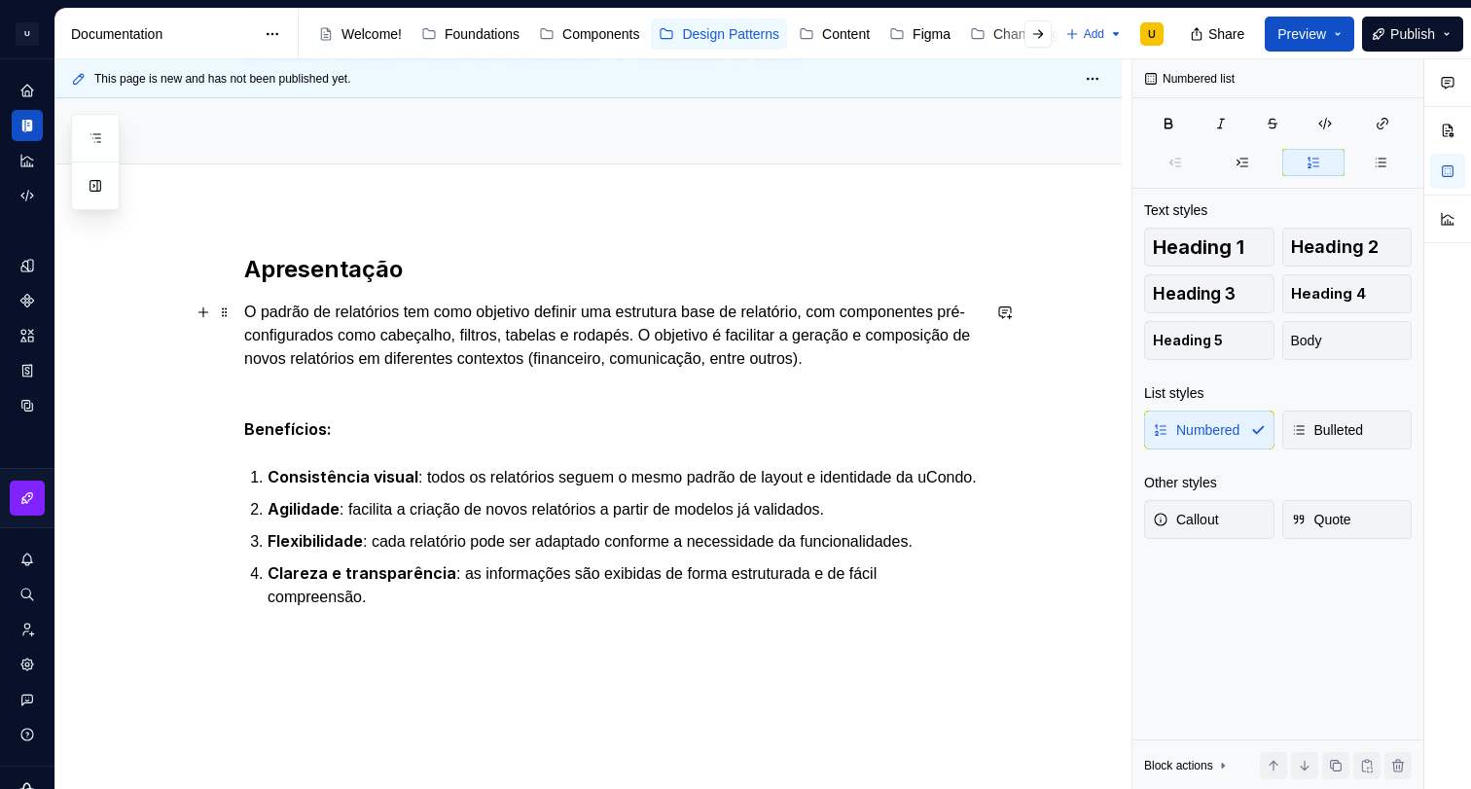
scroll to position [386, 0]
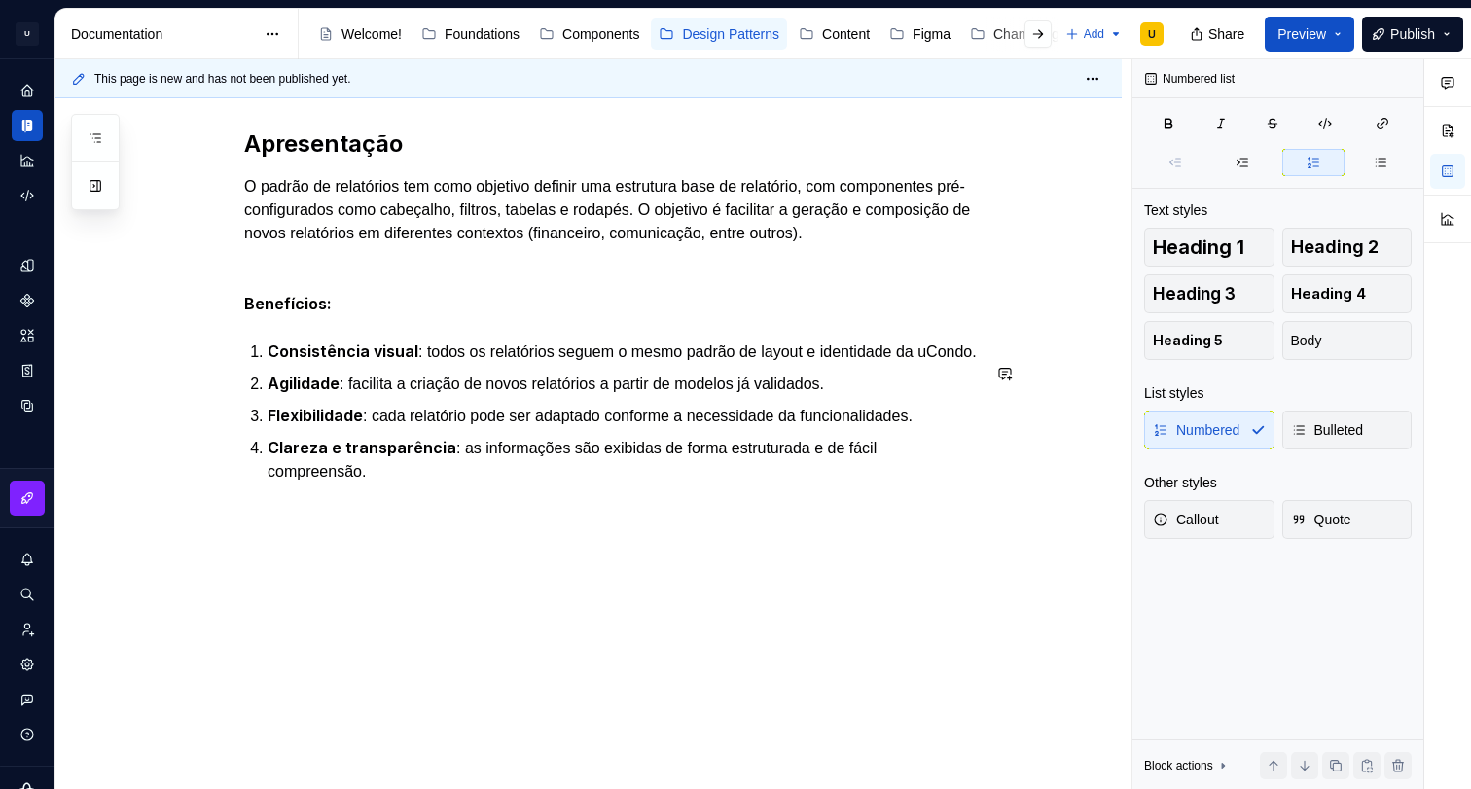
click at [472, 487] on div "Apresentação O padrão de relatórios tem como objetivo definir uma estrutura bas…" at bounding box center [611, 329] width 735 height 402
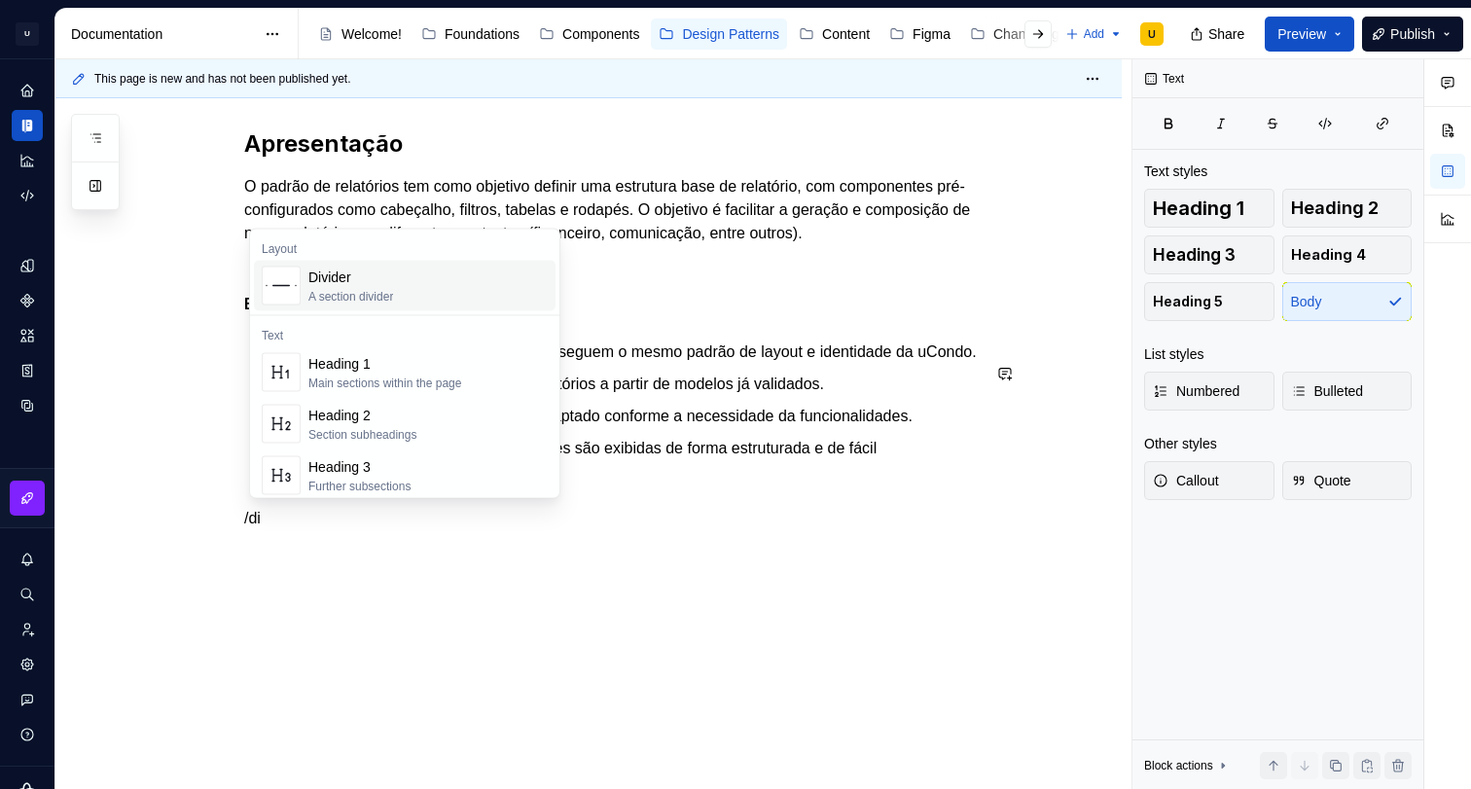
click at [413, 300] on div "Divider A section divider" at bounding box center [427, 286] width 239 height 39
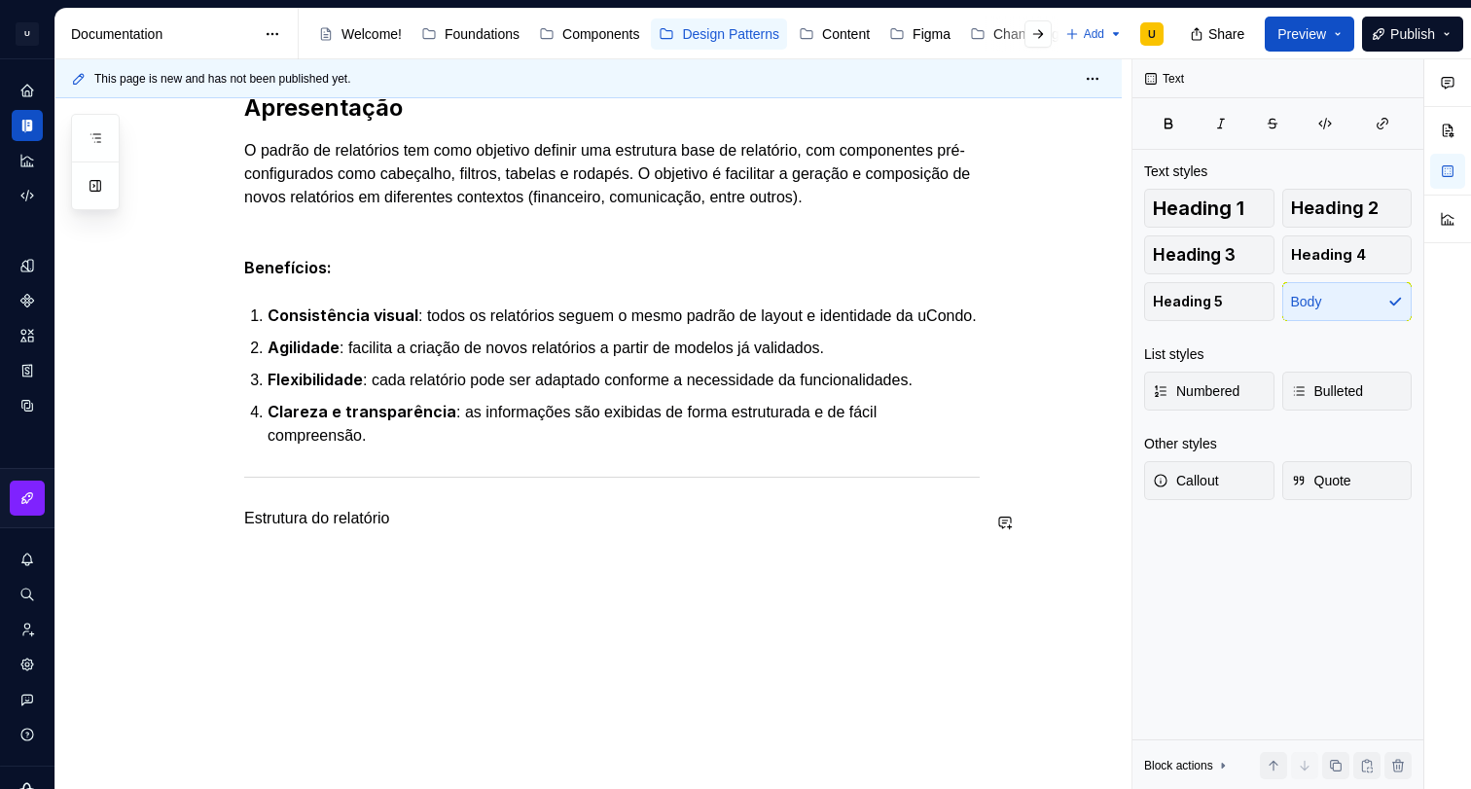
click at [331, 530] on p "Estrutura do relatório" at bounding box center [611, 518] width 735 height 23
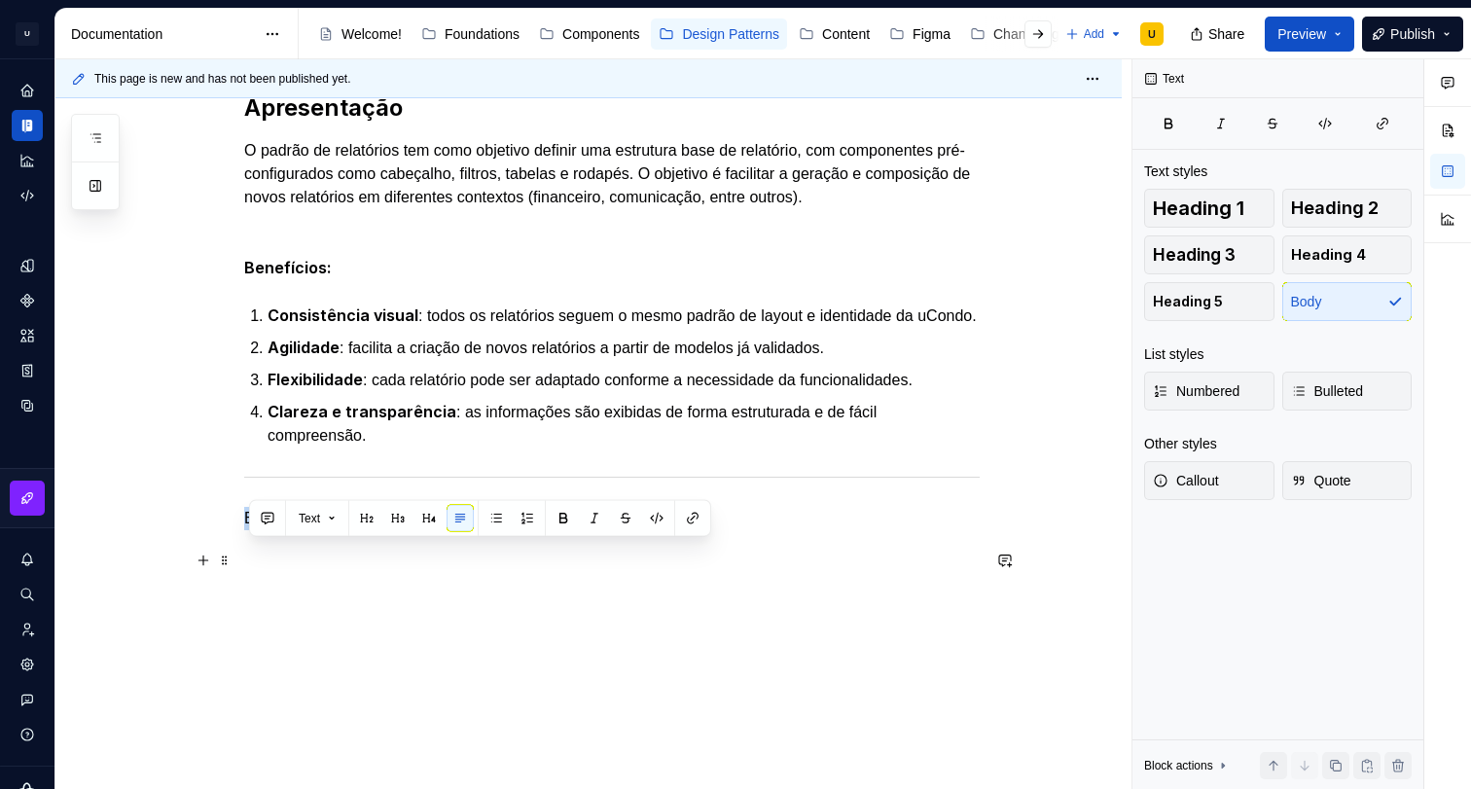
click at [331, 530] on p "Estrutura do relatório" at bounding box center [611, 518] width 735 height 23
drag, startPoint x: 375, startPoint y: 523, endPoint x: 393, endPoint y: 535, distance: 21.9
click at [375, 523] on button "button" at bounding box center [366, 518] width 27 height 27
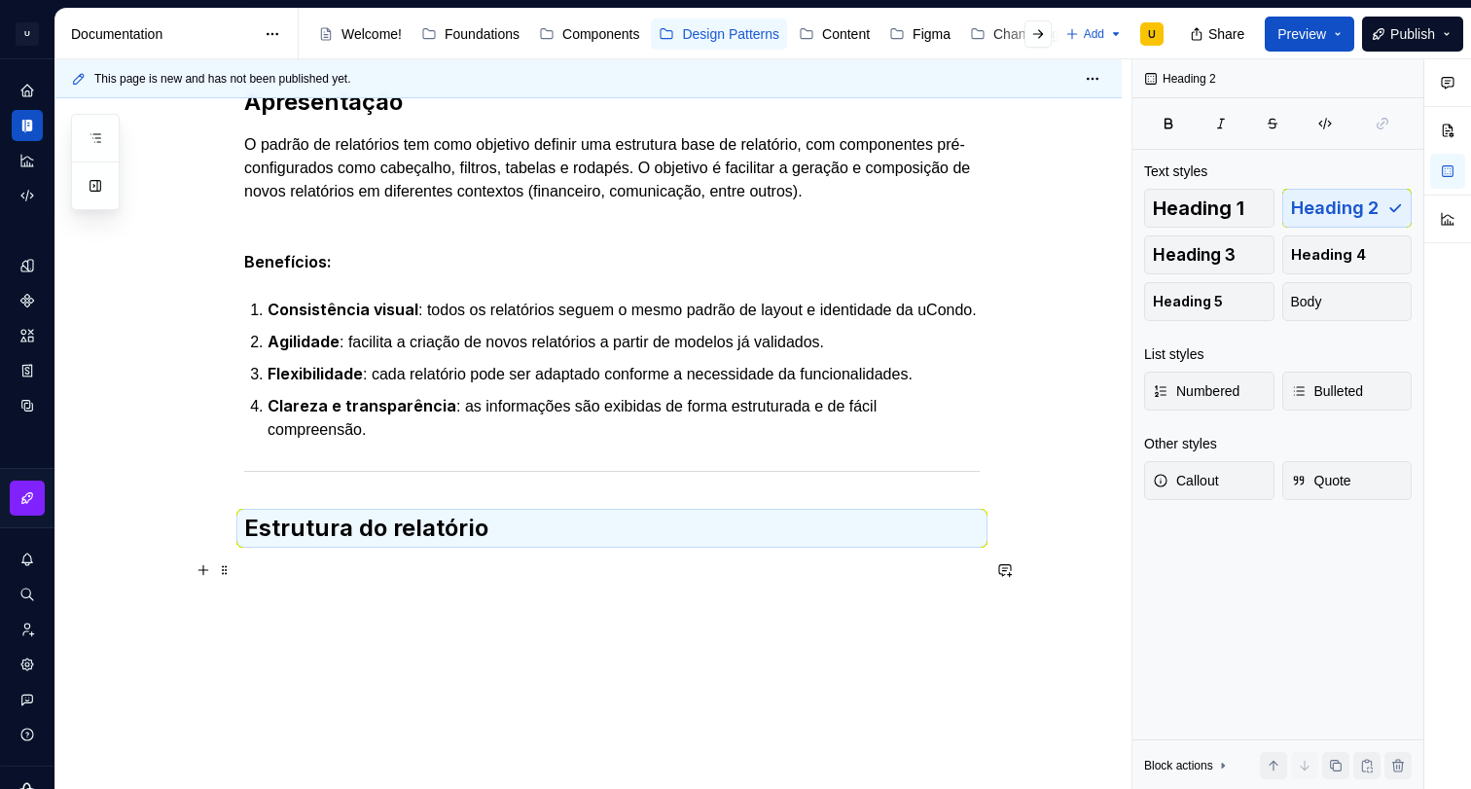
click at [588, 544] on h2 "Estrutura do relatório" at bounding box center [611, 528] width 735 height 31
